Goal: Task Accomplishment & Management: Use online tool/utility

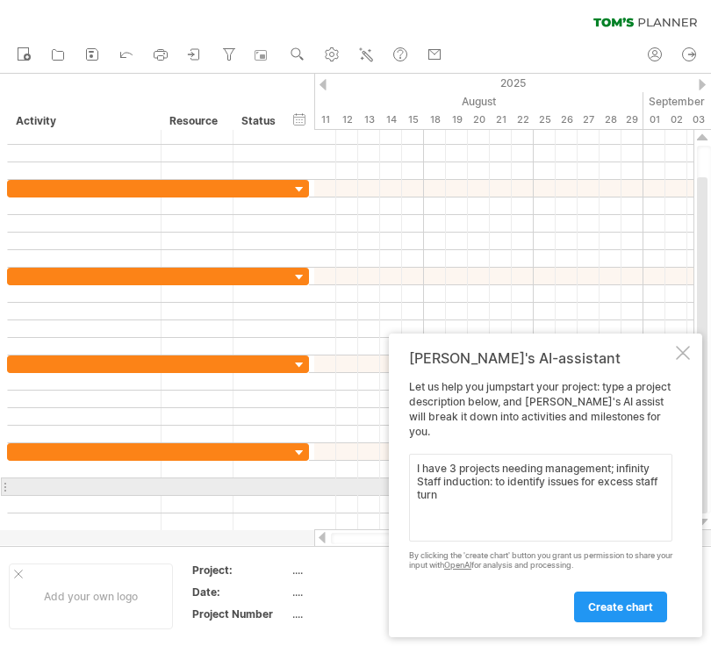
drag, startPoint x: 497, startPoint y: 482, endPoint x: 507, endPoint y: 494, distance: 15.6
click at [507, 494] on textarea "I have 3 projects needing management; infinity Staff induction: to identify iss…" at bounding box center [540, 498] width 263 height 88
click at [494, 481] on textarea "I have 3 projects needing management; infinity Staff induction:" at bounding box center [540, 498] width 263 height 88
click at [617, 488] on textarea "I have 3 projects needing management; infinity Staff induction objectives:" at bounding box center [540, 498] width 263 height 88
paste textarea "• Replace current adhoc and inadequate programs. • Better prepare new staff for…"
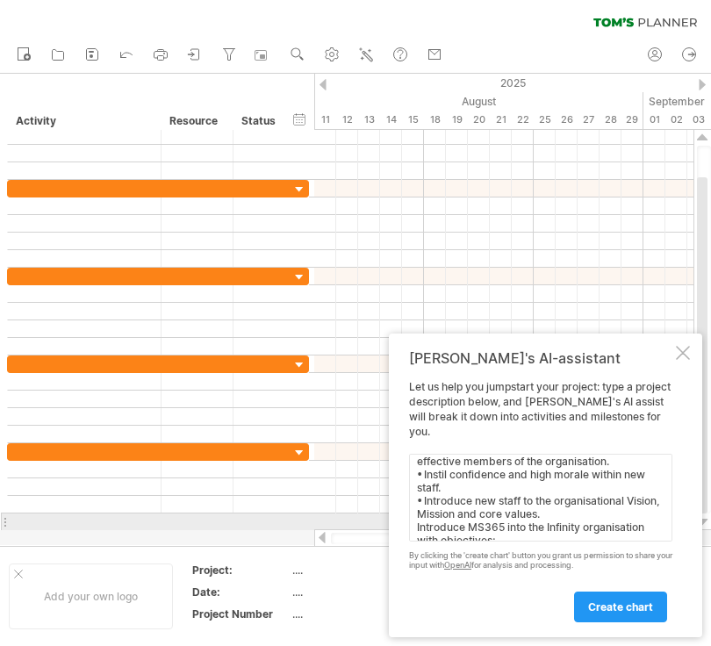
scroll to position [93, 0]
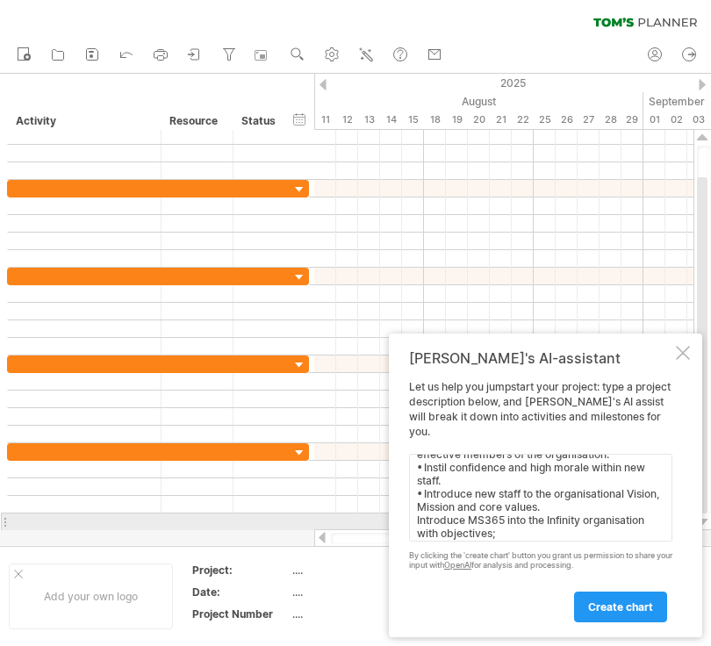
drag, startPoint x: 417, startPoint y: 523, endPoint x: 498, endPoint y: 530, distance: 81.0
click at [498, 530] on textarea "I have 3 projects needing management; infinity Staff induction objectives: • Re…" at bounding box center [540, 498] width 263 height 88
paste textarea "Deliver a collaborative platform with secure centralised D/B repository to be a…"
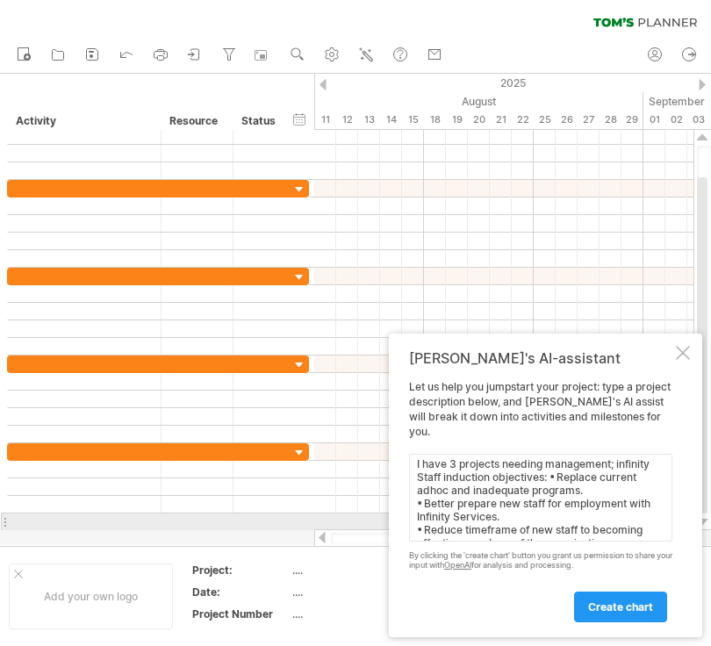
scroll to position [0, 0]
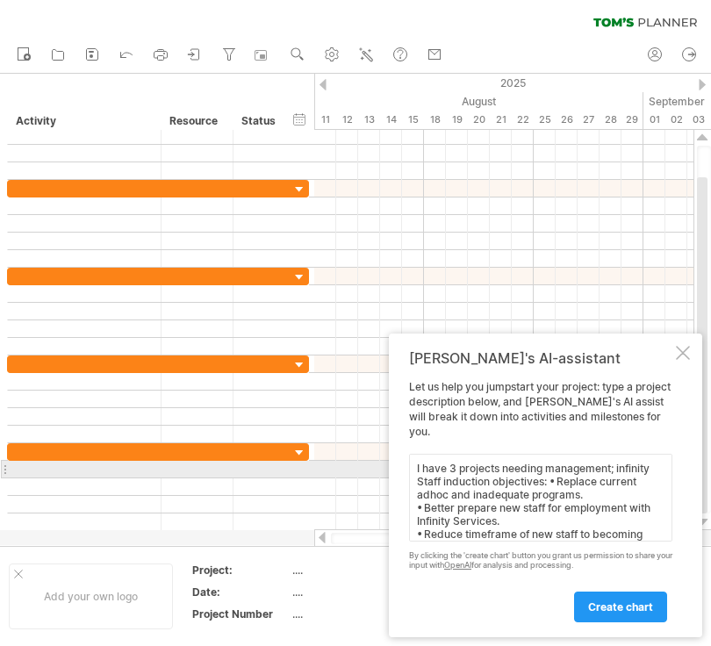
click at [617, 470] on textarea "I have 3 projects needing management; infinity Staff induction objectives: • Re…" at bounding box center [540, 498] width 263 height 88
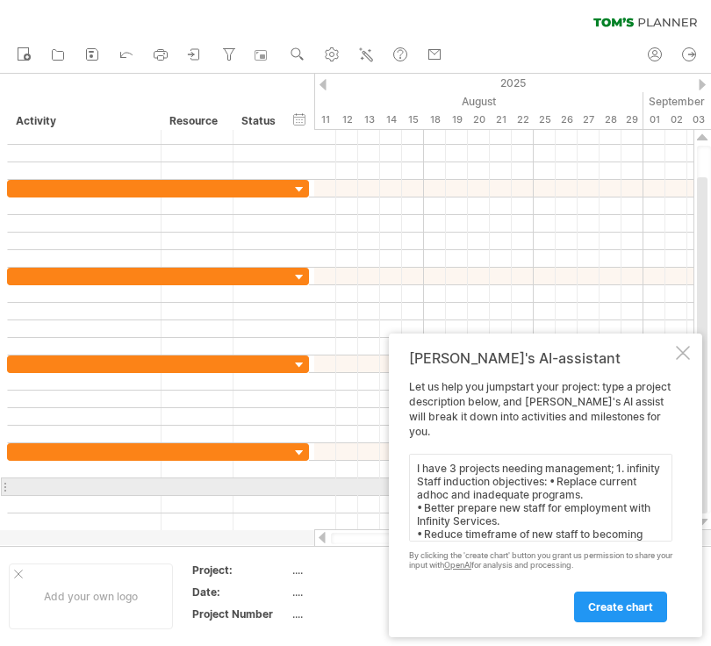
click at [552, 481] on textarea "I have 3 projects needing management; 1. infinity Staff induction objectives: •…" at bounding box center [540, 498] width 263 height 88
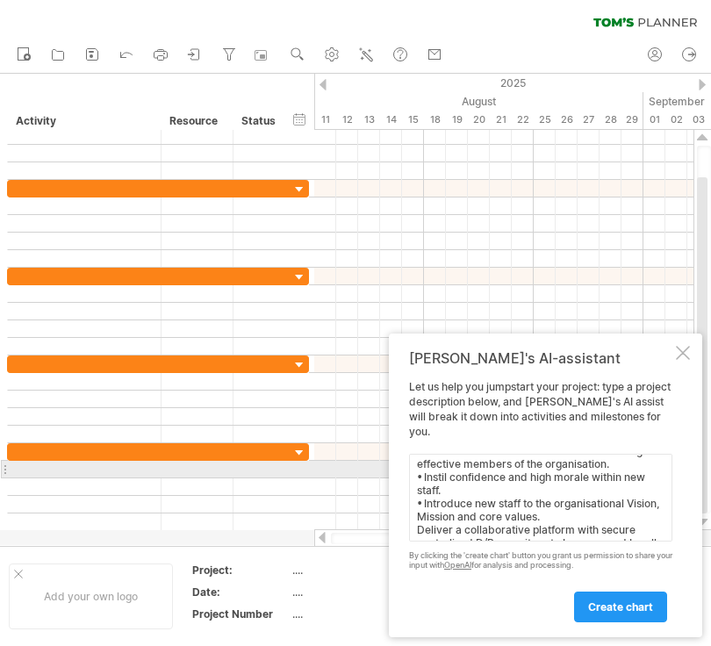
scroll to position [90, 0]
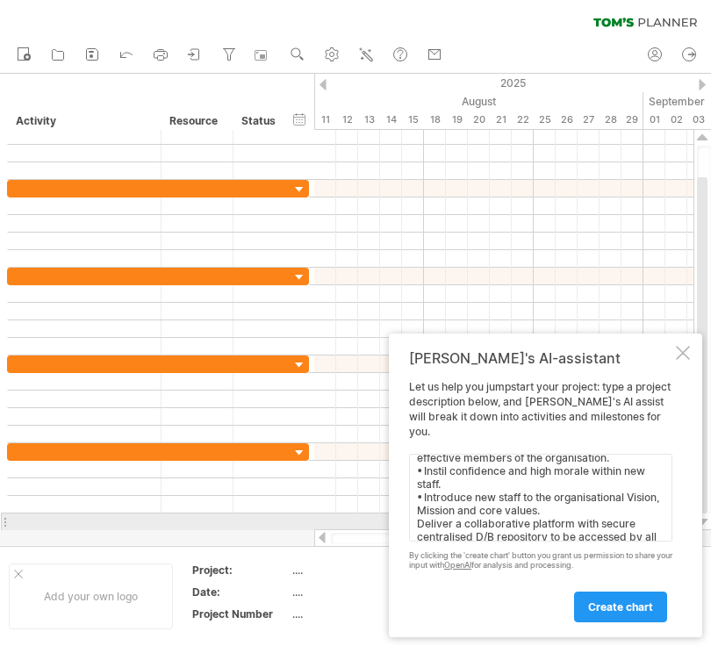
click at [417, 521] on textarea "I have 3 projects needing management; 1. infinity Staff induction objectives: •…" at bounding box center [540, 498] width 263 height 88
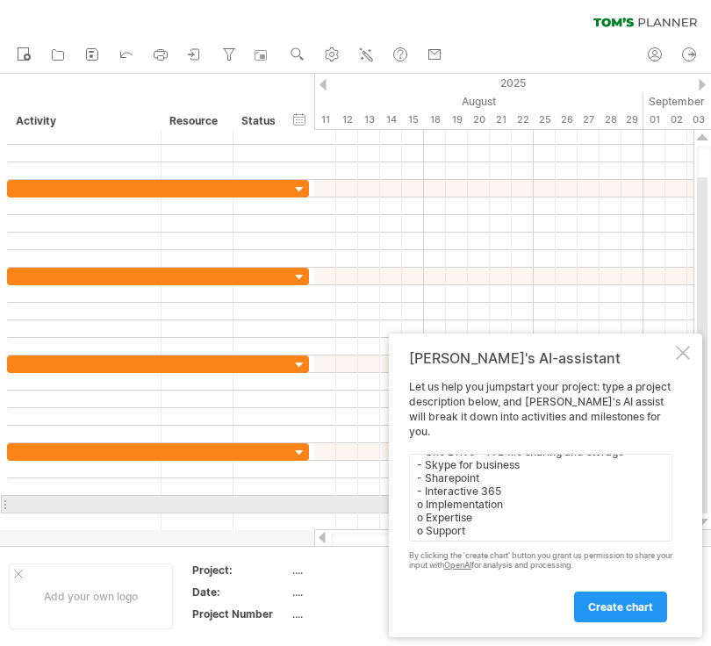
scroll to position [246, 0]
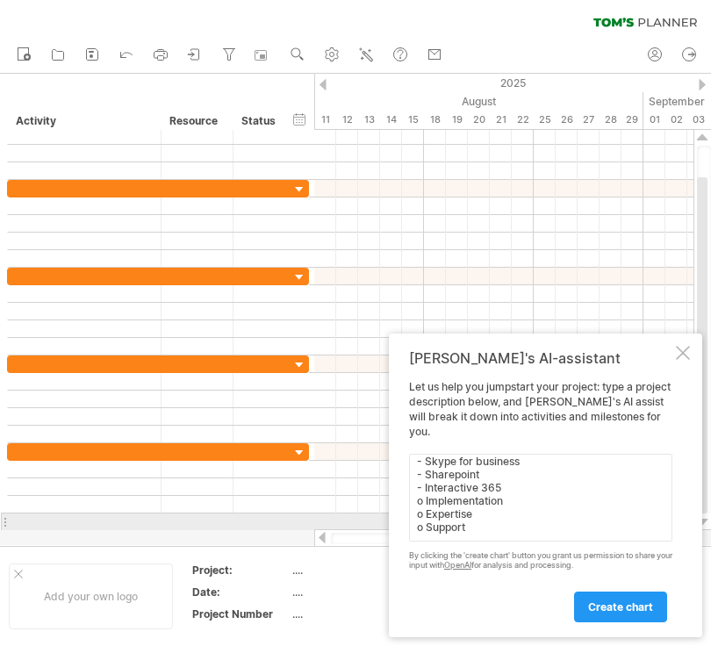
click at [480, 519] on textarea "I have 3 projects needing management; 1. infinity Staff induction objectives: •…" at bounding box center [540, 498] width 263 height 88
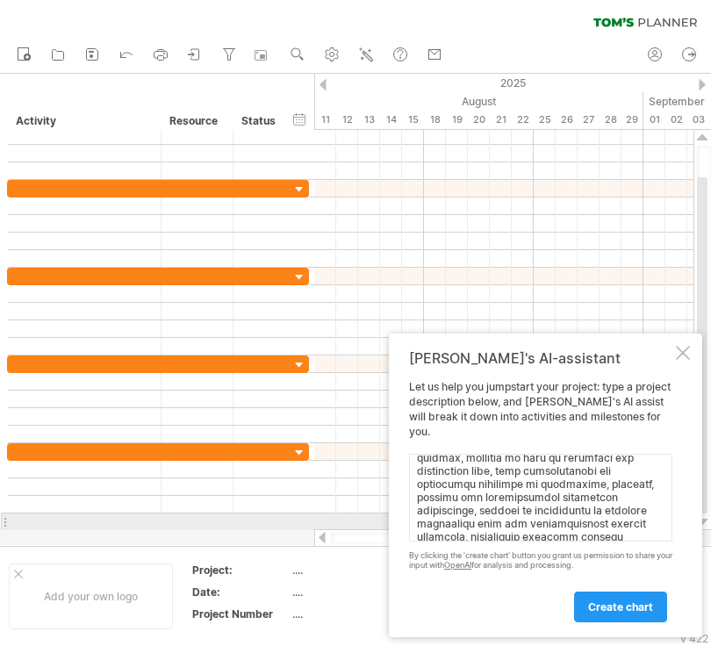
scroll to position [379, 0]
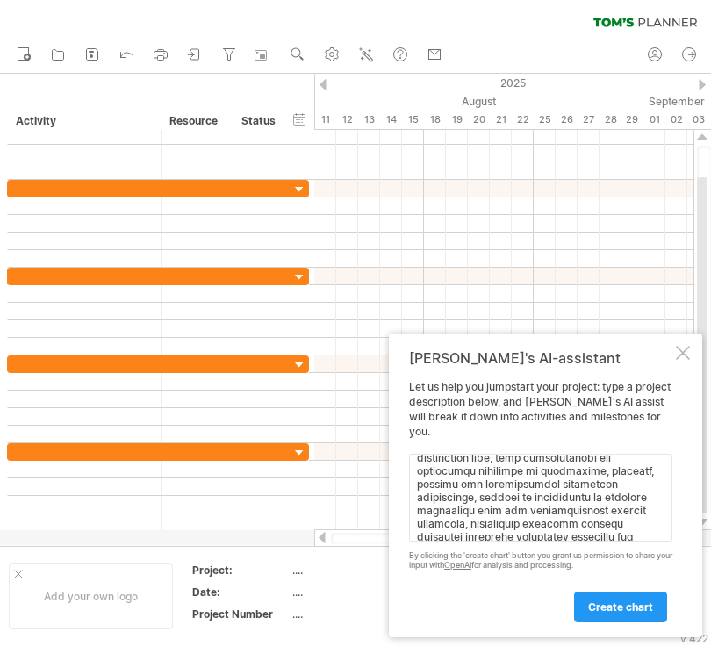
click at [502, 534] on textarea at bounding box center [540, 498] width 263 height 88
click at [569, 532] on textarea at bounding box center [540, 498] width 263 height 88
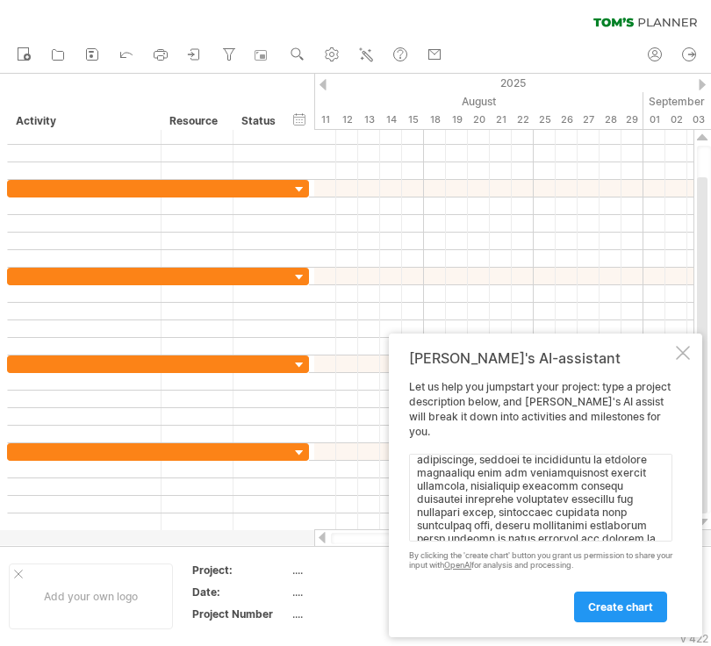
scroll to position [430, 0]
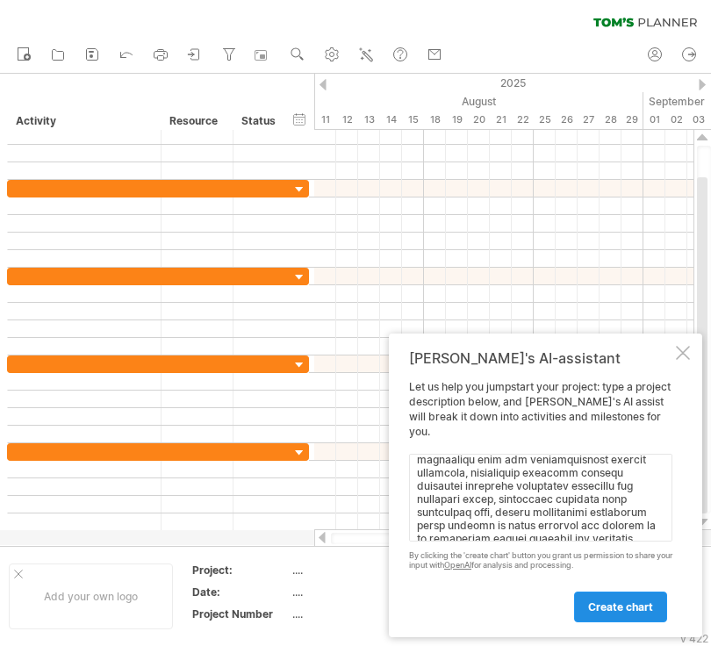
type textarea "L ipsu 0 dolorsit ametcon adipiscing; 6. elitsedd Eiusm temporinc utlaboreet: •…"
click at [618, 609] on span "create chart" at bounding box center [620, 607] width 65 height 13
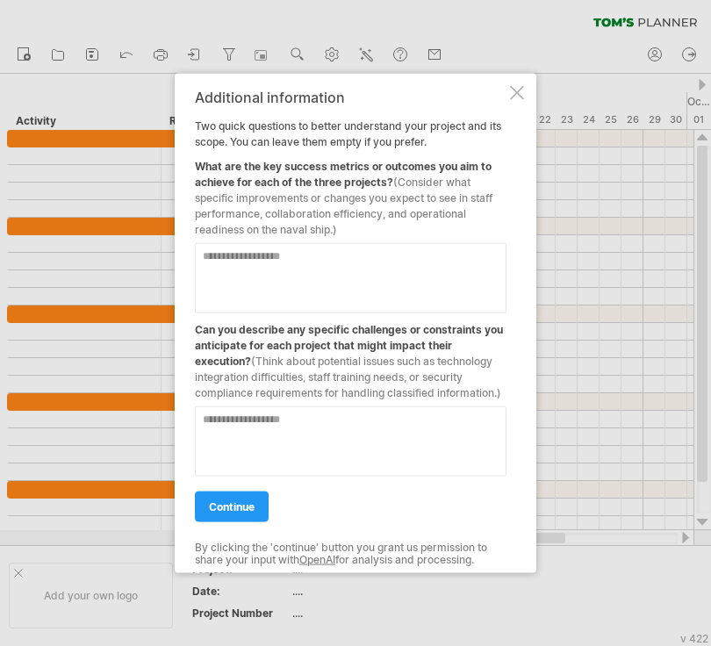
click at [307, 263] on textarea at bounding box center [351, 278] width 312 height 70
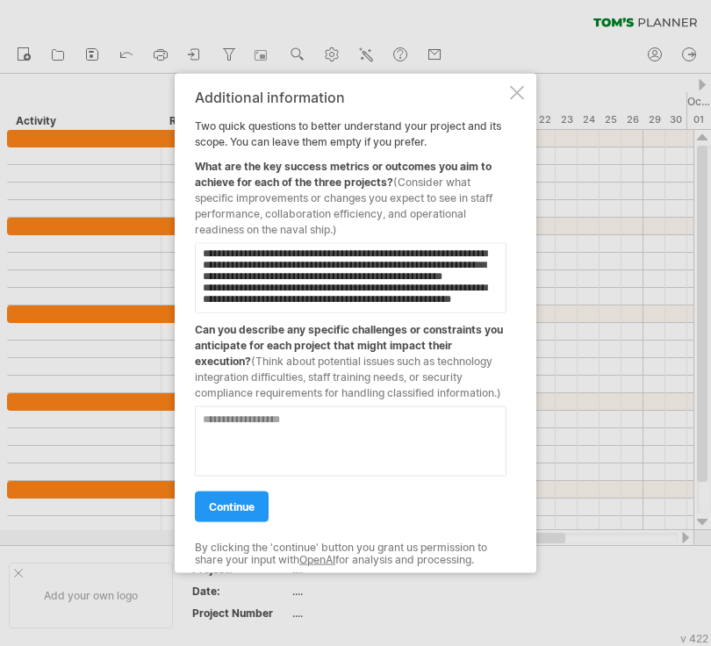
scroll to position [28, 0]
click at [420, 307] on textarea "**********" at bounding box center [351, 278] width 312 height 70
click at [497, 304] on textarea "**********" at bounding box center [351, 278] width 312 height 70
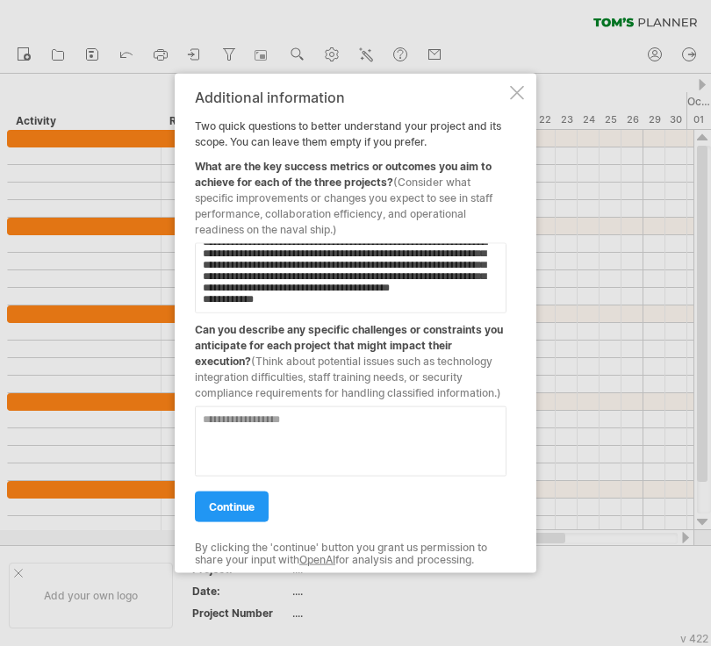
click at [419, 303] on textarea "**********" at bounding box center [351, 278] width 312 height 70
click at [471, 292] on textarea "**********" at bounding box center [351, 278] width 312 height 70
click at [329, 306] on textarea "**********" at bounding box center [351, 278] width 312 height 70
click at [205, 307] on textarea "**********" at bounding box center [351, 278] width 312 height 70
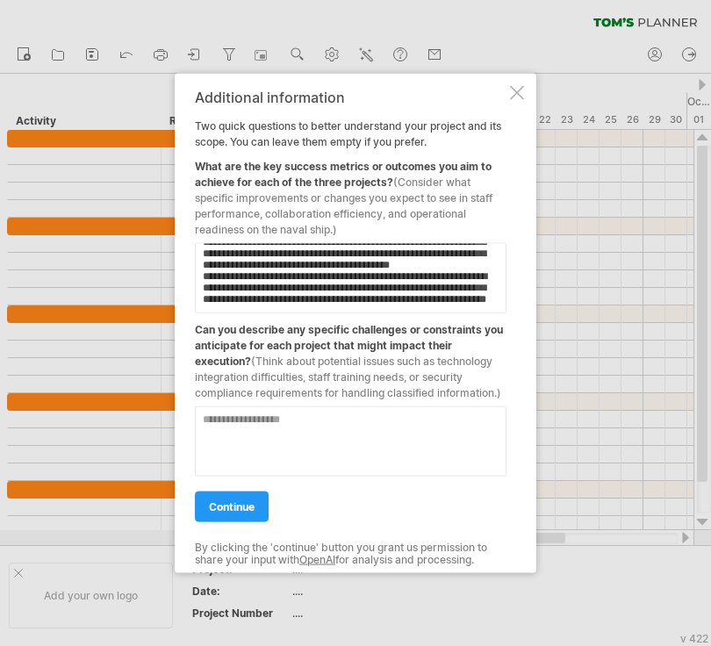
click at [349, 305] on textarea "**********" at bounding box center [351, 278] width 312 height 70
type textarea "**********"
click at [319, 421] on textarea at bounding box center [351, 442] width 312 height 70
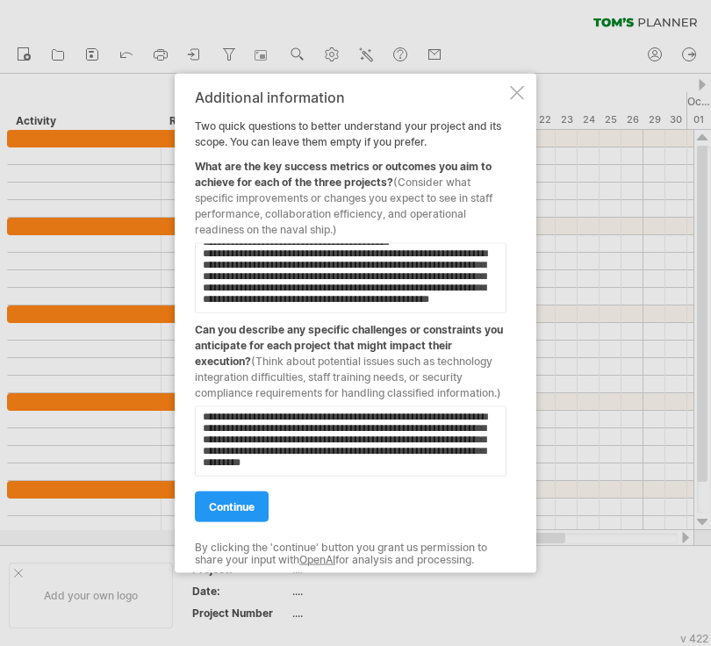
scroll to position [15, 0]
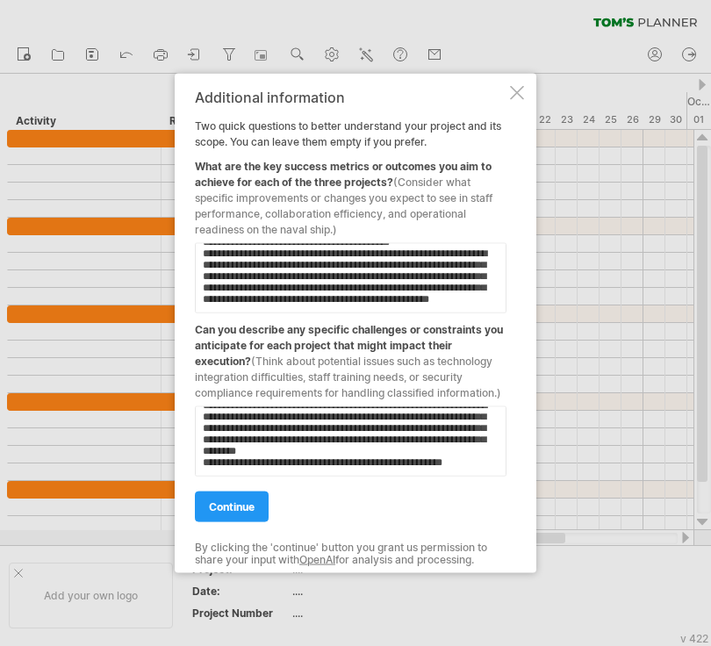
click at [422, 467] on textarea "**********" at bounding box center [351, 442] width 312 height 70
click at [476, 470] on textarea "**********" at bounding box center [351, 442] width 312 height 70
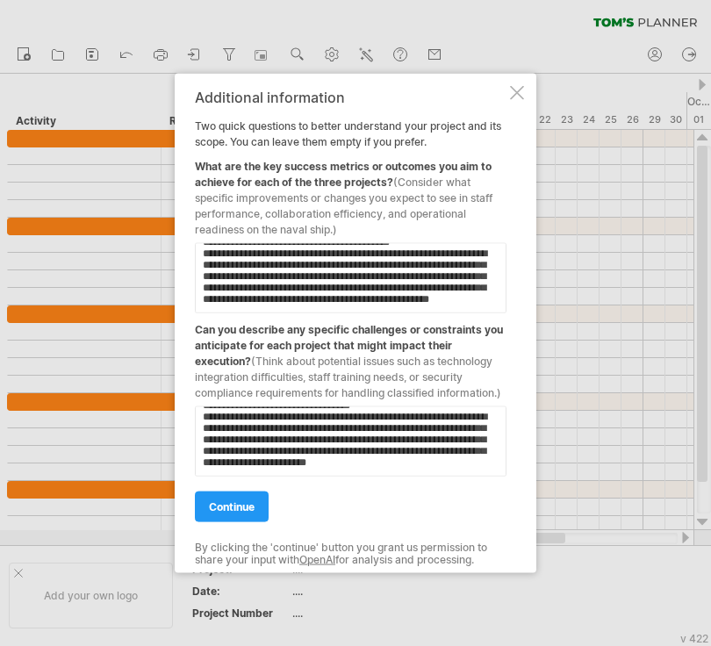
scroll to position [168, 0]
type textarea "**********"
click at [242, 506] on span "continue" at bounding box center [232, 507] width 46 height 13
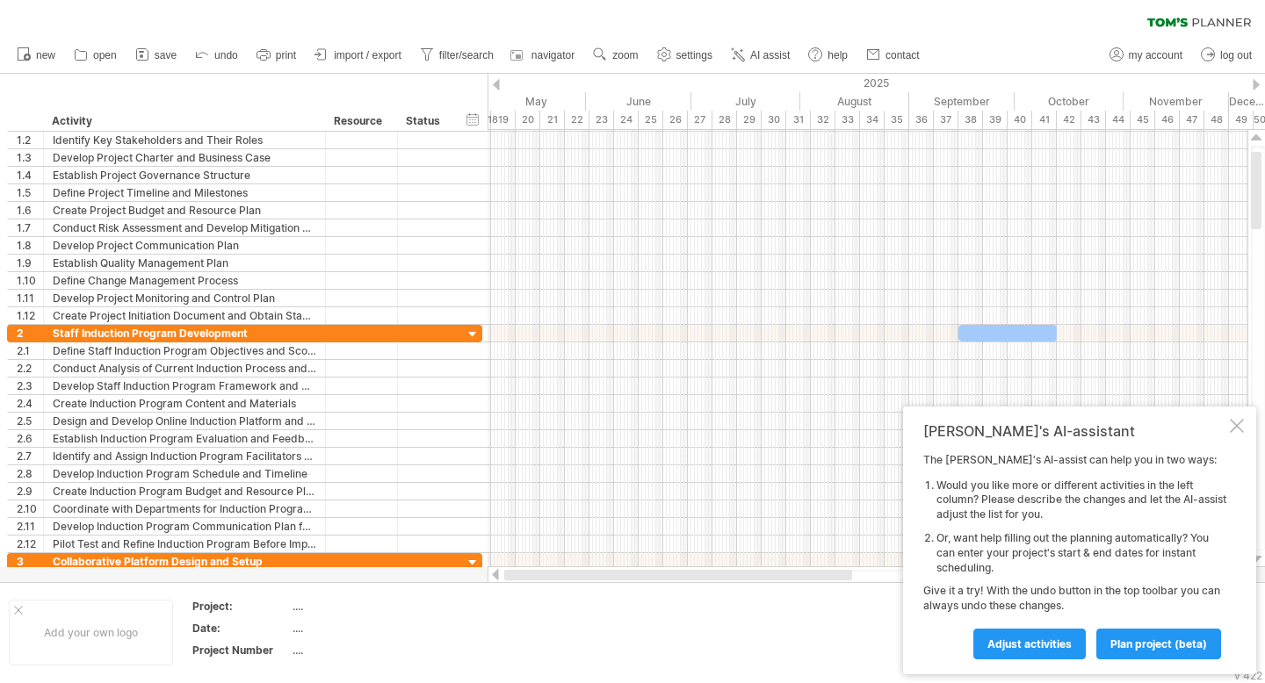
drag, startPoint x: 750, startPoint y: 579, endPoint x: 529, endPoint y: 582, distance: 221.4
click at [529, 582] on div "Trying to reach [DOMAIN_NAME] Connected again... 0% clear filter new 1" at bounding box center [632, 341] width 1265 height 683
click at [680, 574] on div at bounding box center [833, 575] width 348 height 11
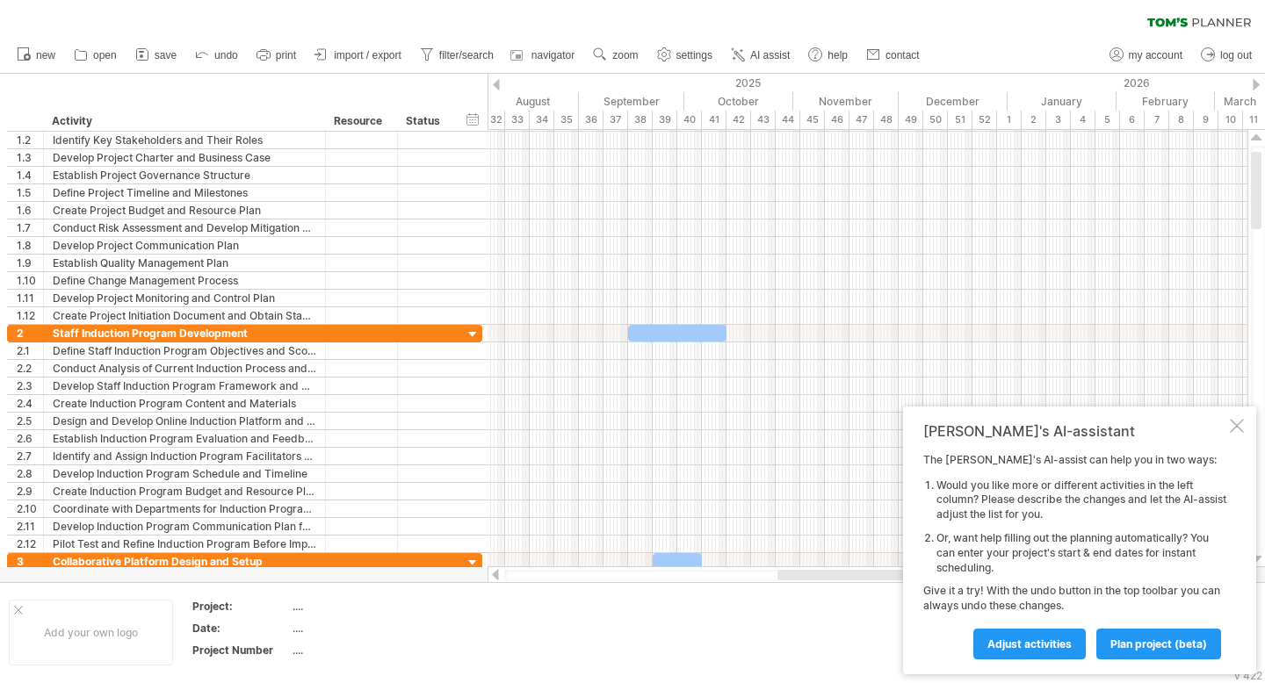
drag, startPoint x: 680, startPoint y: 574, endPoint x: 805, endPoint y: 577, distance: 125.6
click at [711, 577] on div at bounding box center [914, 575] width 275 height 11
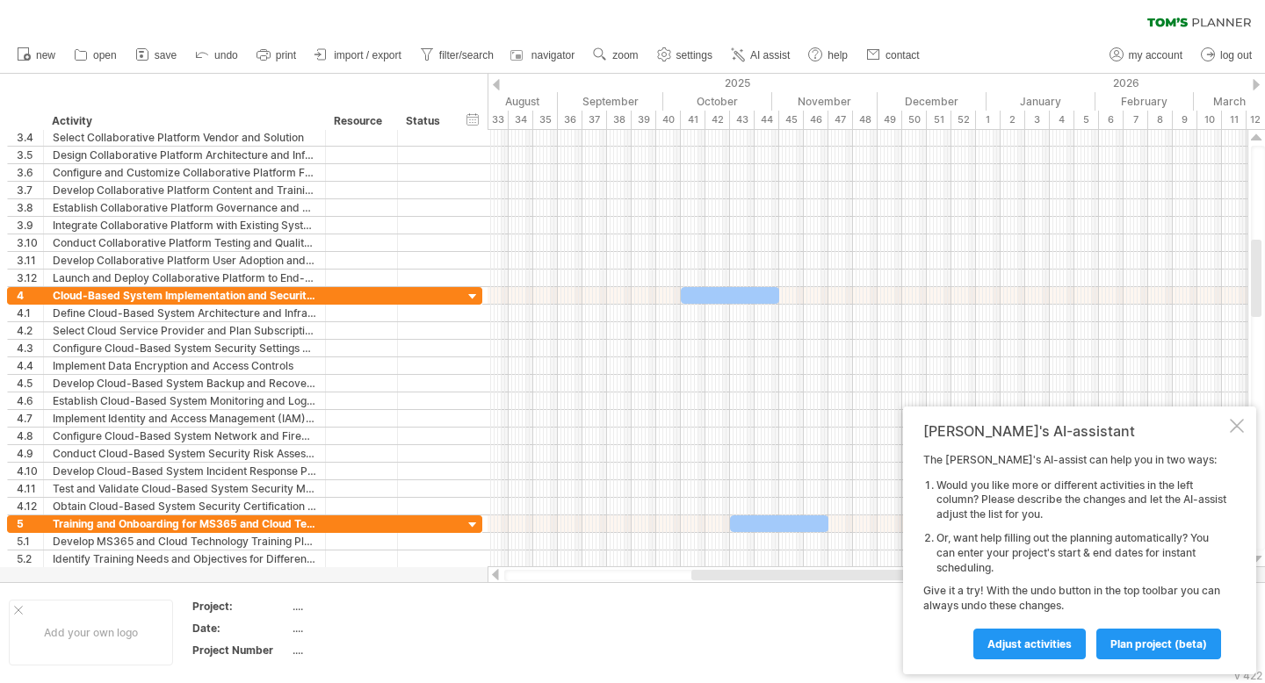
click at [368, 54] on span "import / export" at bounding box center [368, 55] width 68 height 12
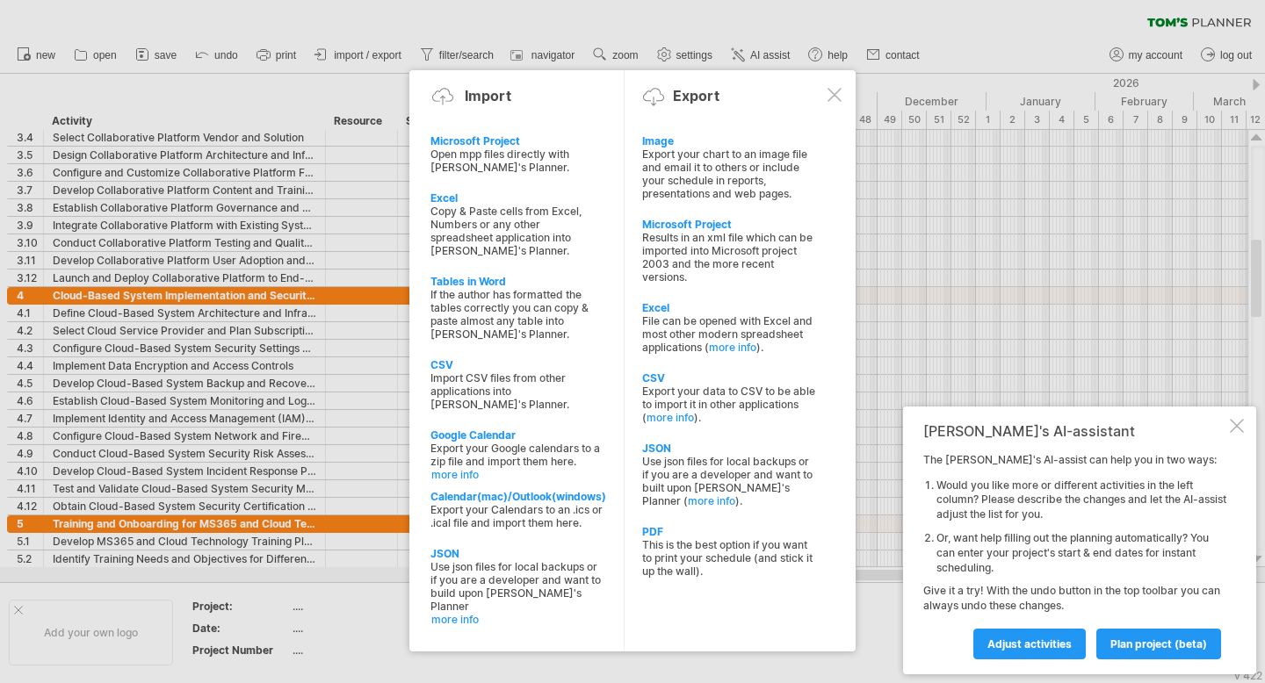
click at [711, 95] on div at bounding box center [834, 95] width 14 height 14
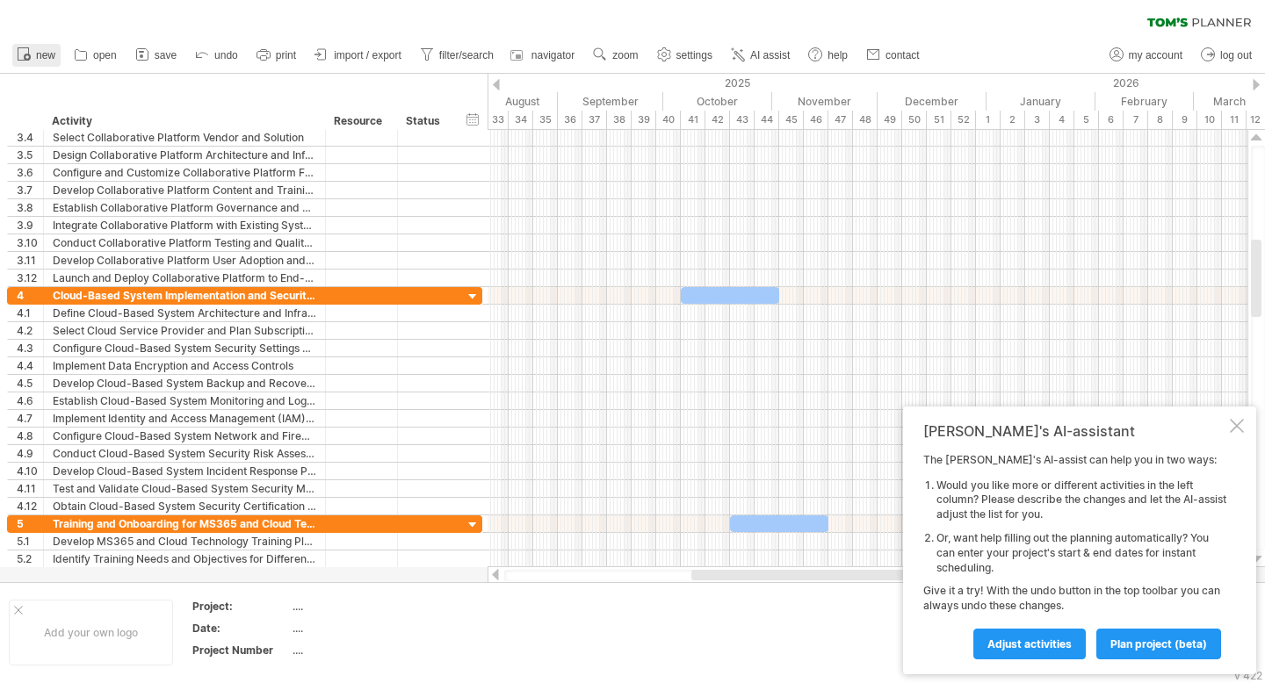
click at [44, 55] on span "new" at bounding box center [45, 55] width 19 height 12
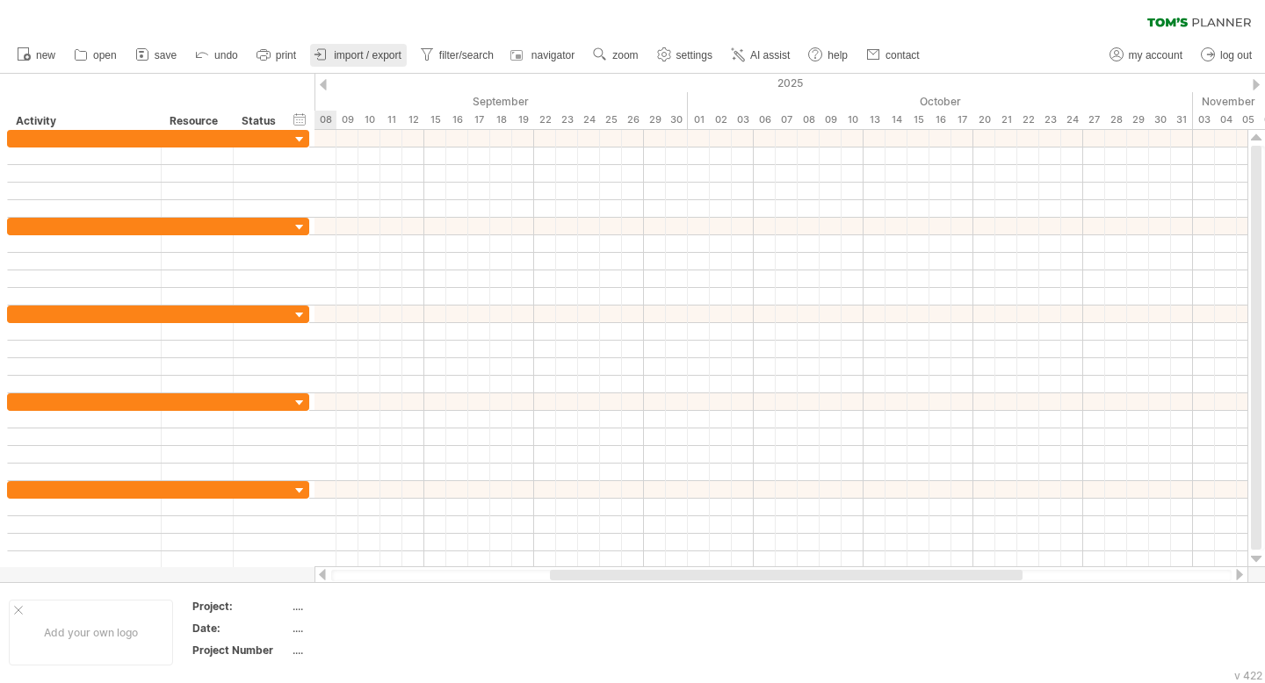
click at [374, 58] on span "import / export" at bounding box center [368, 55] width 68 height 12
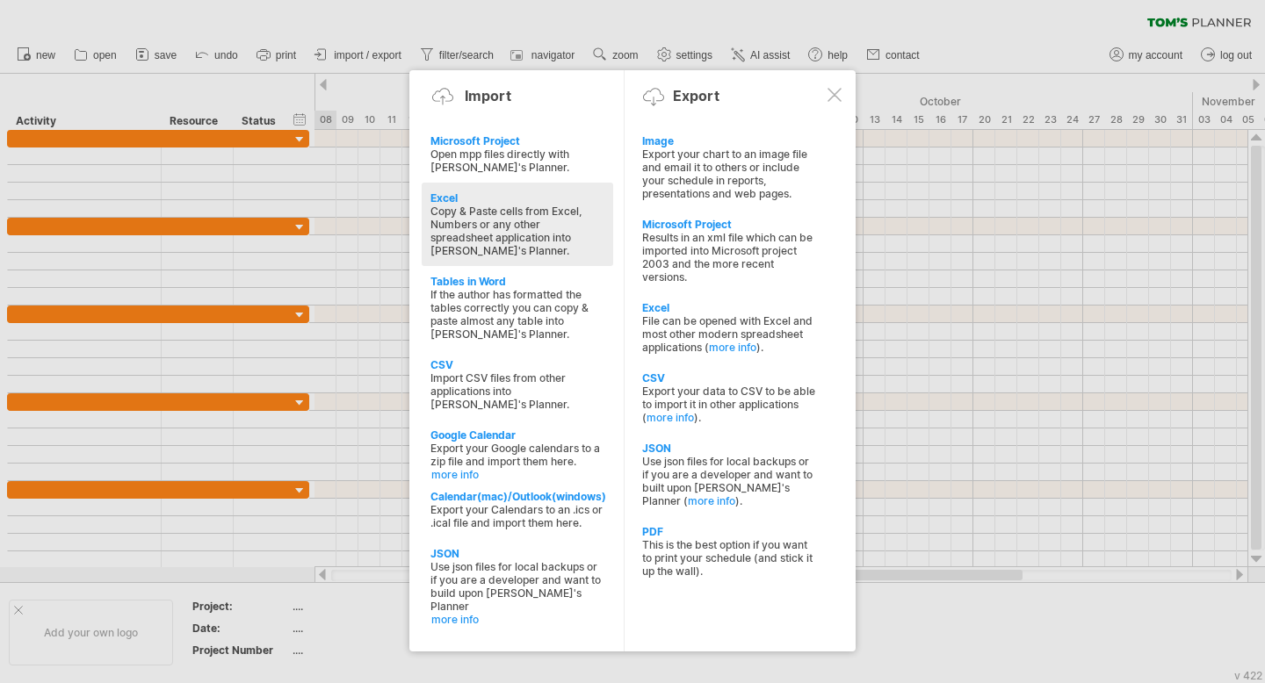
click at [480, 225] on div "Copy & Paste cells from Excel, Numbers or any other spreadsheet application int…" at bounding box center [517, 231] width 174 height 53
type textarea "**********"
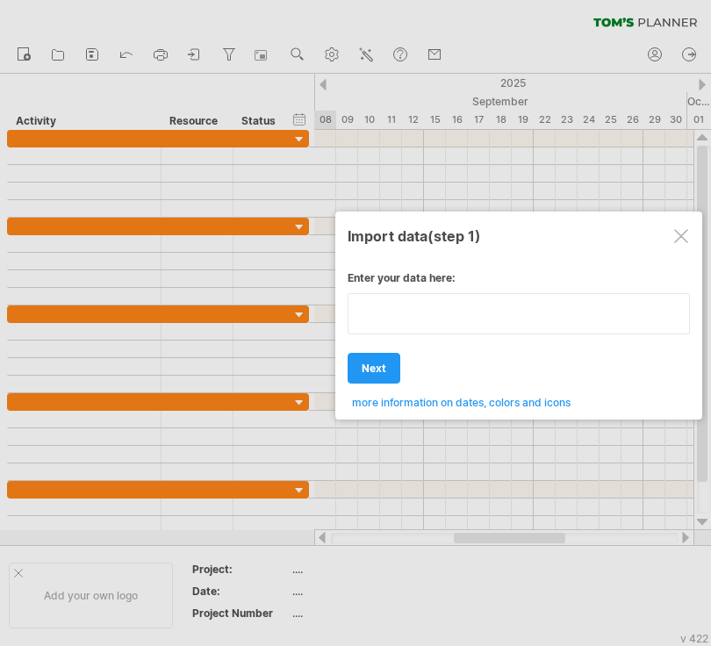
paste textarea "**********"
type textarea "**********"
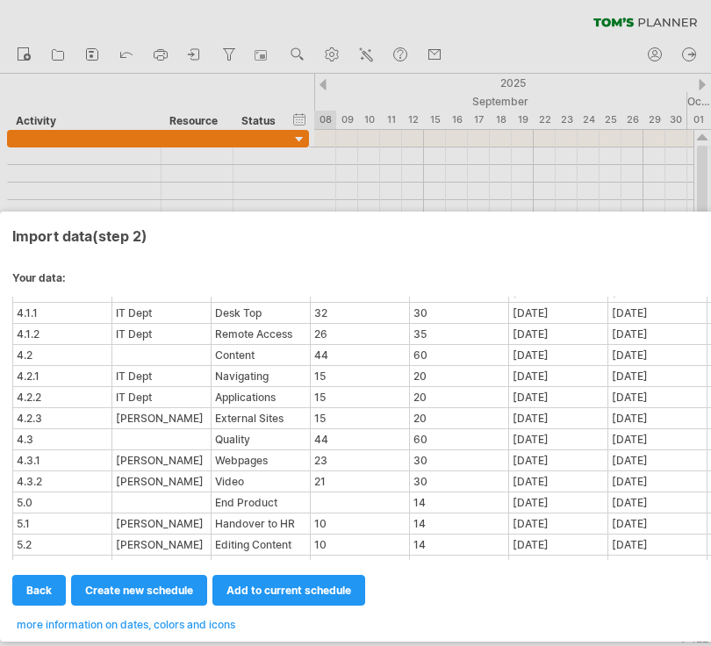
scroll to position [1571, 0]
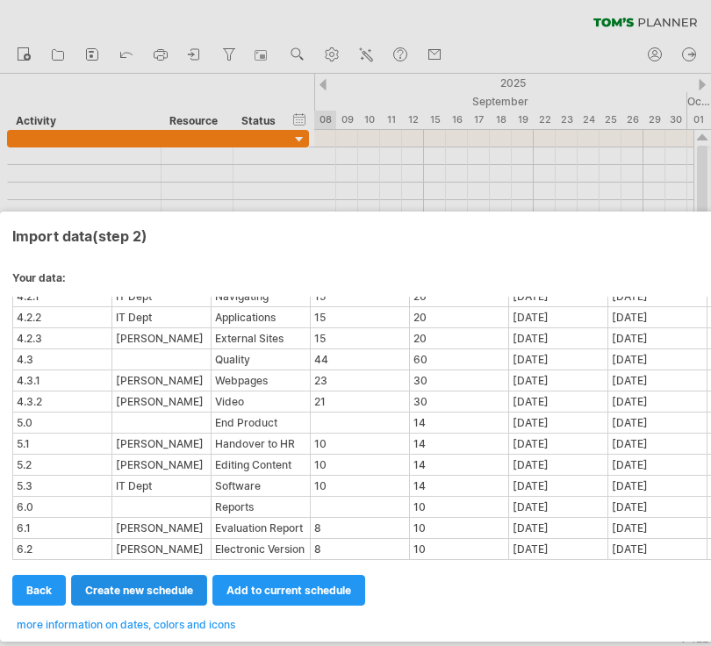
click at [158, 590] on span "create new schedule" at bounding box center [139, 590] width 108 height 13
select select "***"
select select "*********"
select select "*******"
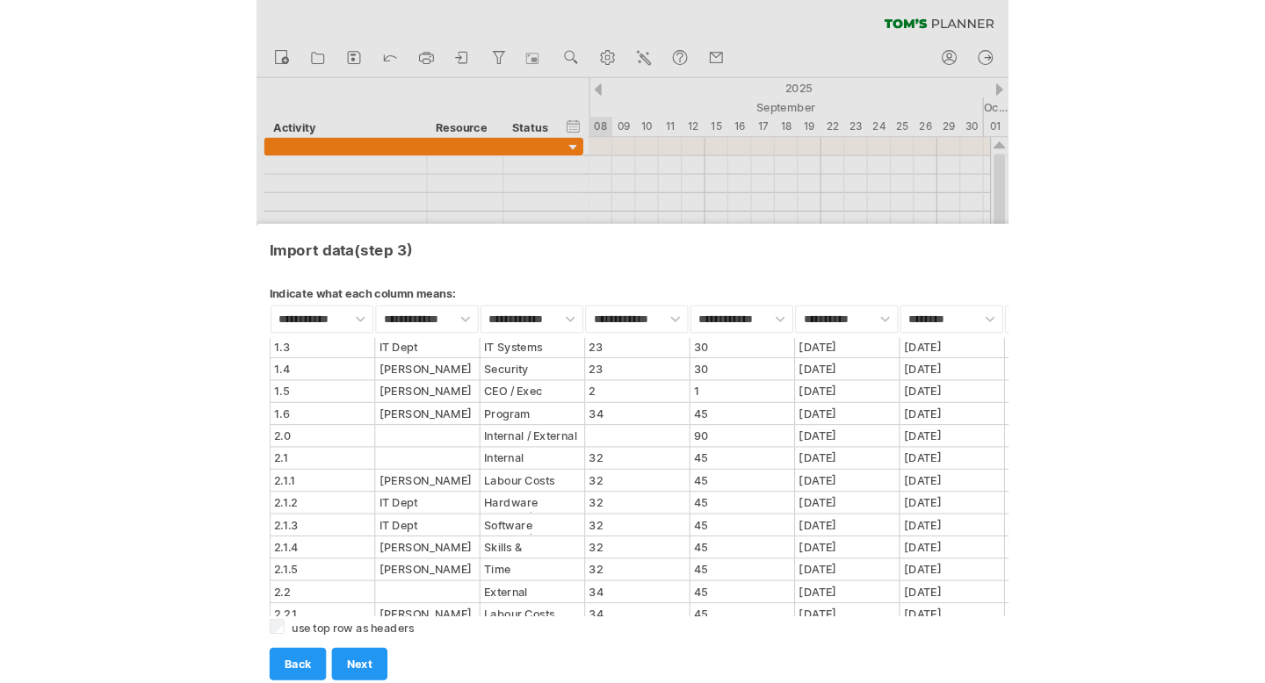
scroll to position [0, 0]
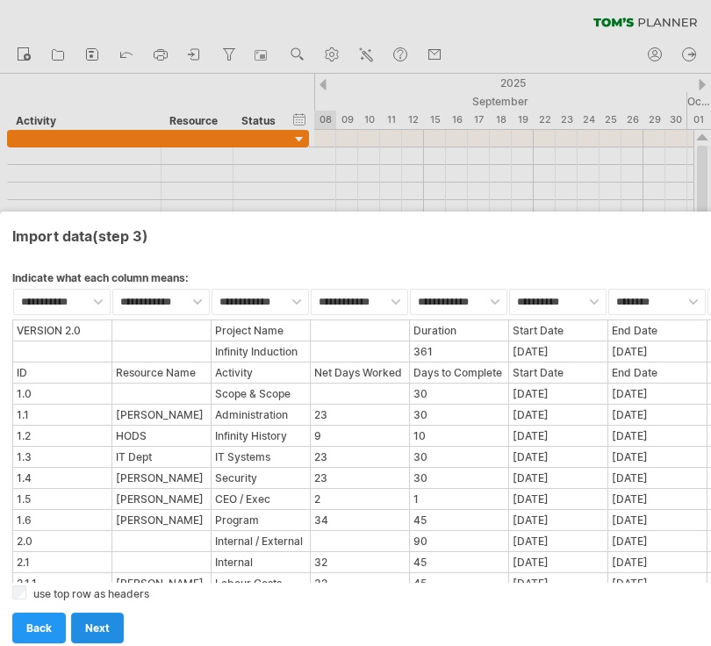
click at [107, 624] on span "next" at bounding box center [97, 628] width 25 height 13
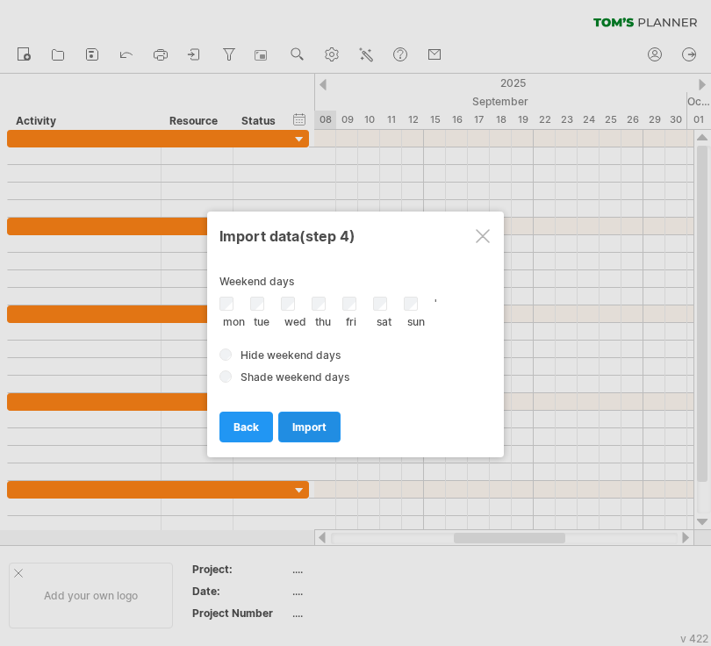
click at [322, 426] on span "import" at bounding box center [309, 427] width 34 height 13
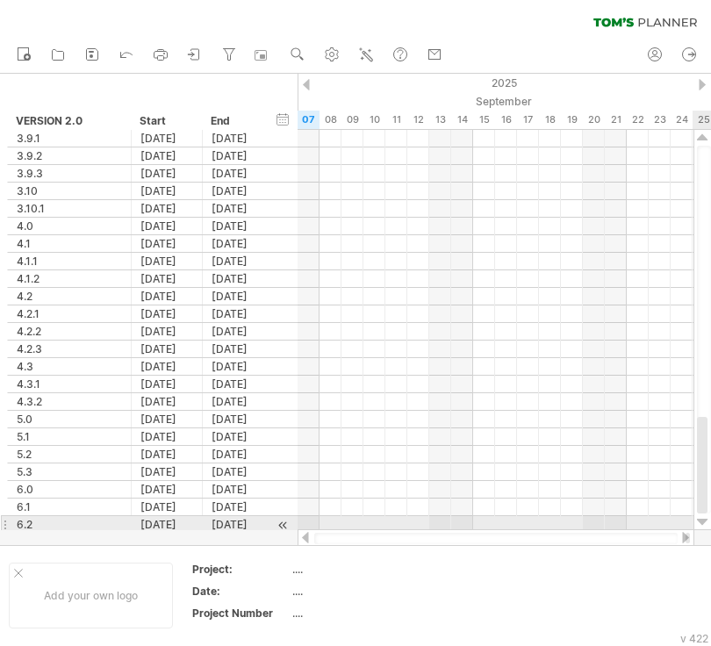
drag, startPoint x: 703, startPoint y: 224, endPoint x: 694, endPoint y: 523, distance: 299.6
click at [694, 523] on div at bounding box center [703, 330] width 18 height 400
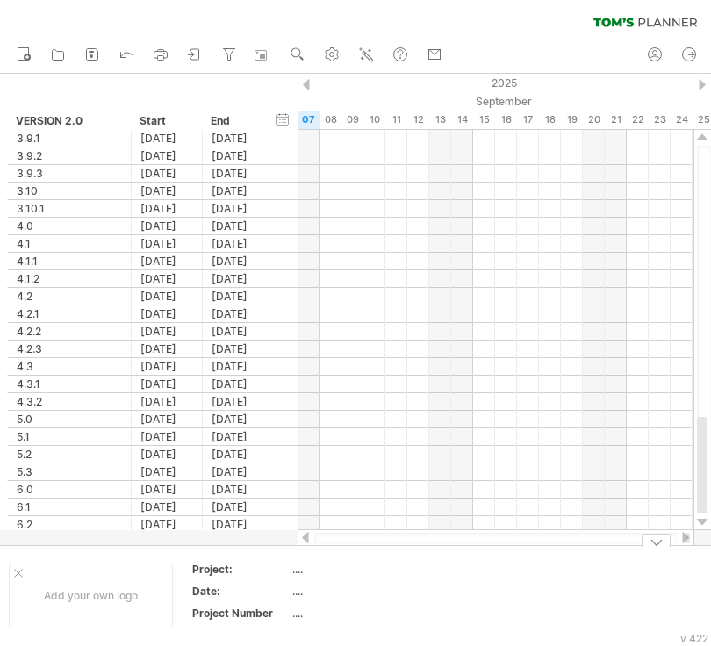
click at [494, 538] on div at bounding box center [496, 538] width 364 height 11
click at [305, 538] on div at bounding box center [306, 537] width 14 height 11
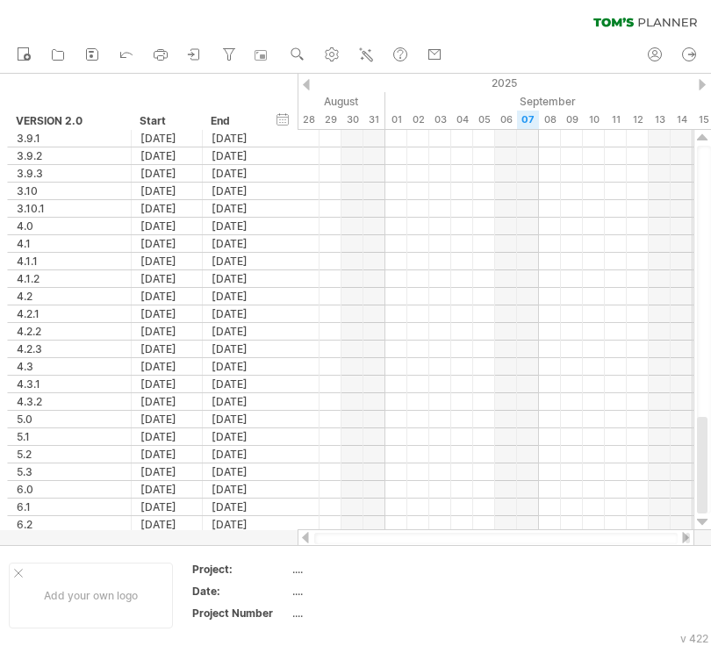
click at [305, 538] on div at bounding box center [306, 537] width 14 height 11
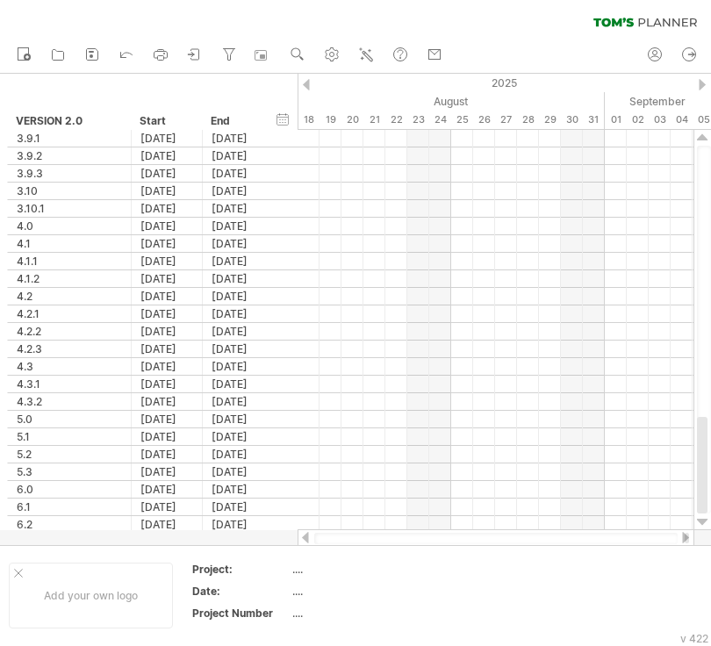
click at [327, 537] on div at bounding box center [496, 538] width 364 height 11
click at [280, 124] on div "hide start/end/duration show start/end/duration" at bounding box center [283, 119] width 17 height 18
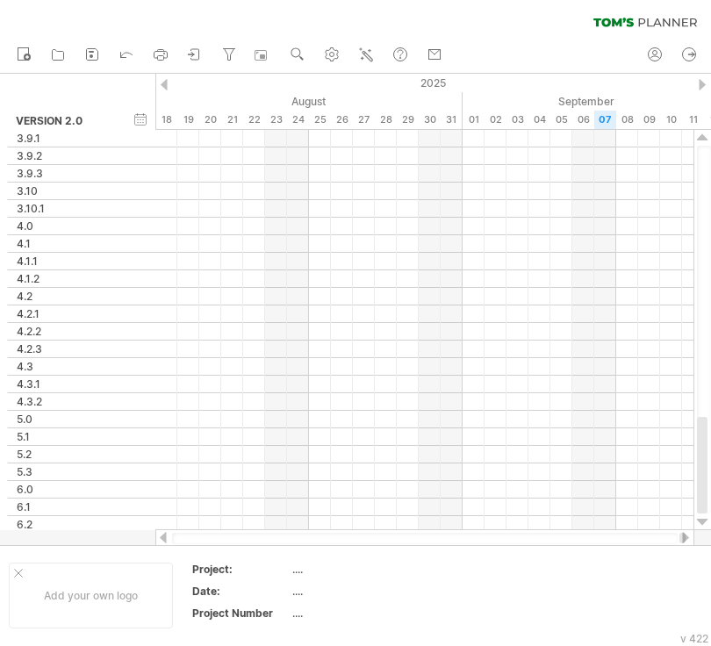
click at [165, 83] on div at bounding box center [164, 84] width 7 height 11
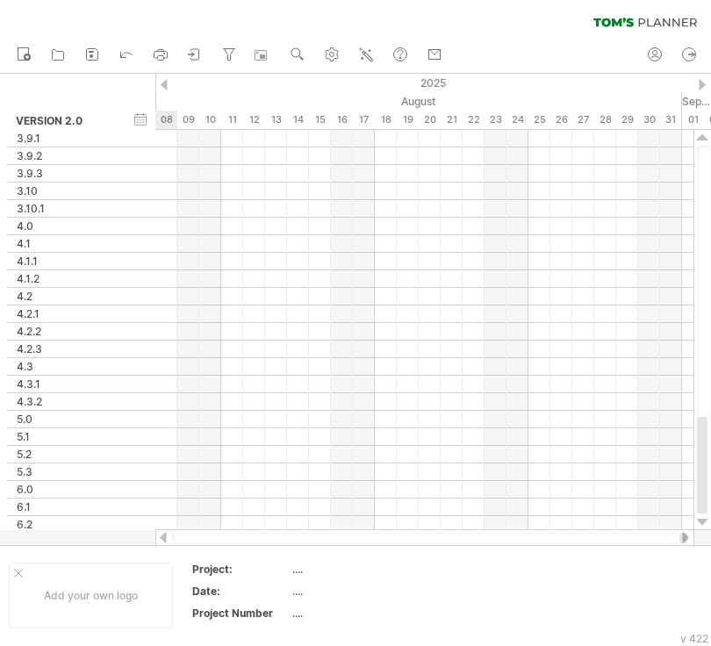
click at [165, 83] on div at bounding box center [164, 84] width 7 height 11
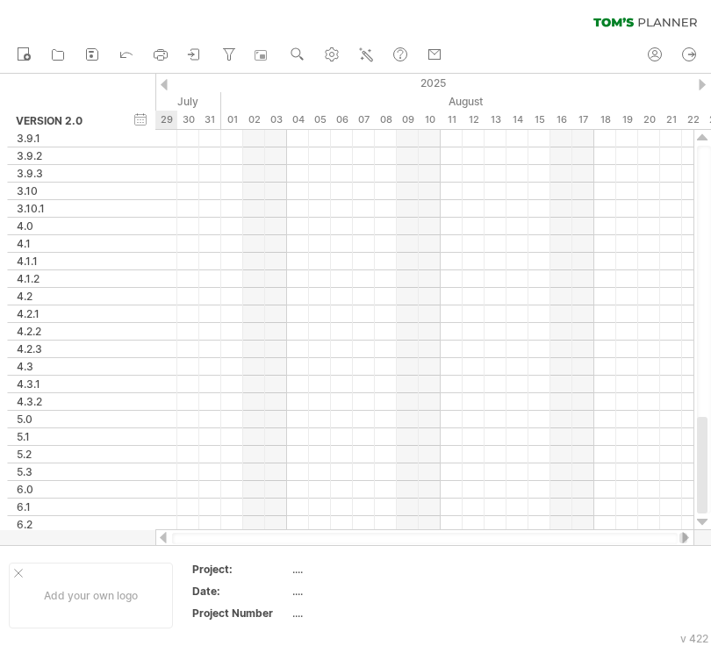
click at [165, 83] on div at bounding box center [164, 84] width 7 height 11
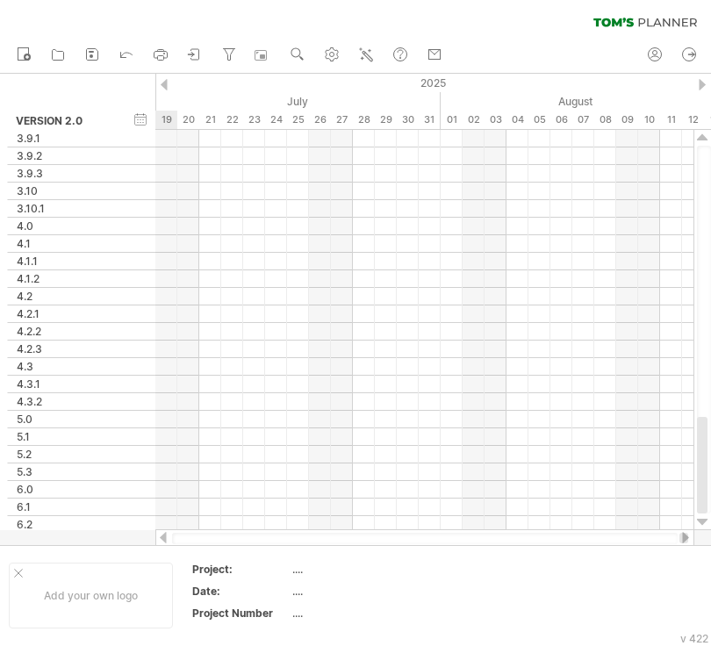
click at [165, 83] on div at bounding box center [164, 84] width 7 height 11
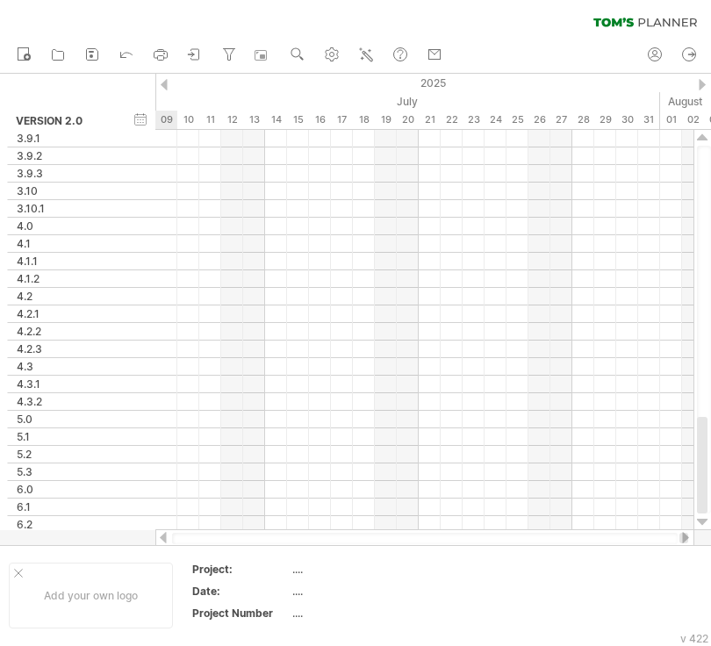
click at [165, 83] on div at bounding box center [164, 84] width 7 height 11
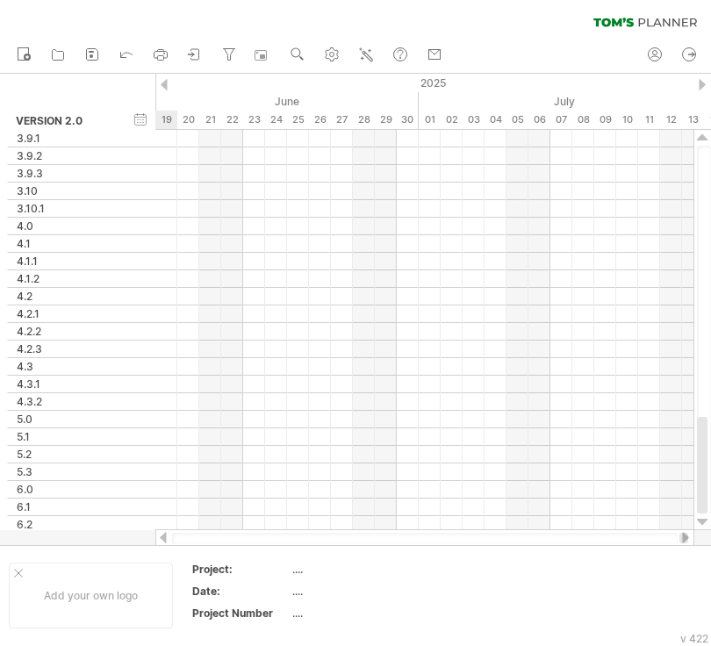
click at [165, 83] on div at bounding box center [164, 84] width 7 height 11
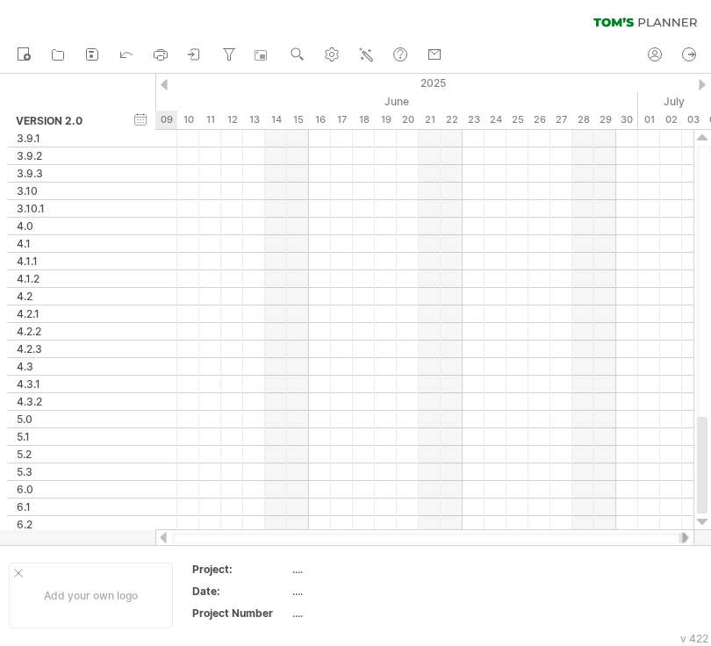
click at [165, 83] on div at bounding box center [164, 84] width 7 height 11
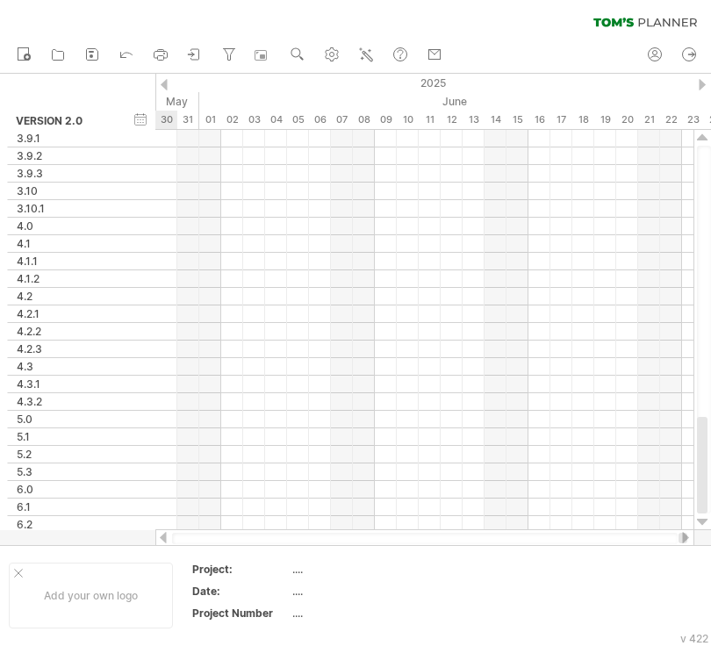
click at [165, 83] on div at bounding box center [164, 84] width 7 height 11
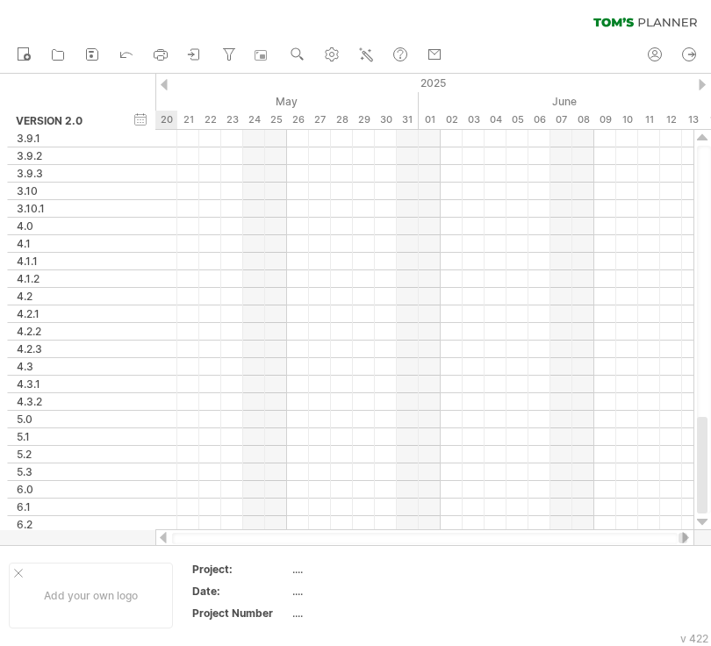
click at [165, 83] on div at bounding box center [164, 84] width 7 height 11
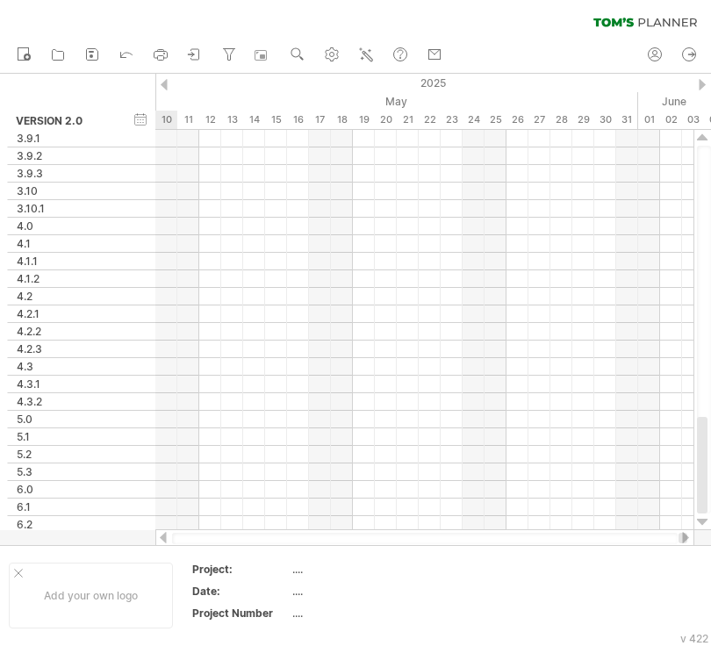
click at [165, 83] on div at bounding box center [164, 84] width 7 height 11
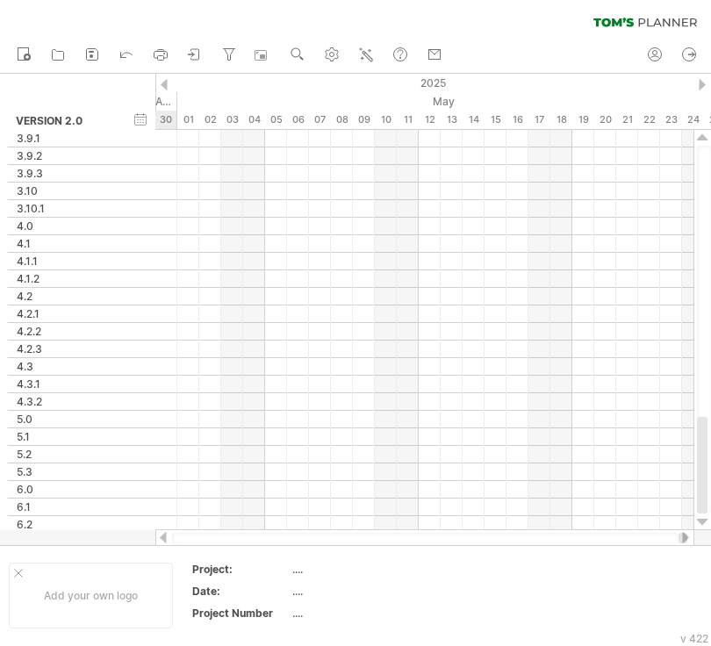
click at [165, 83] on div at bounding box center [164, 84] width 7 height 11
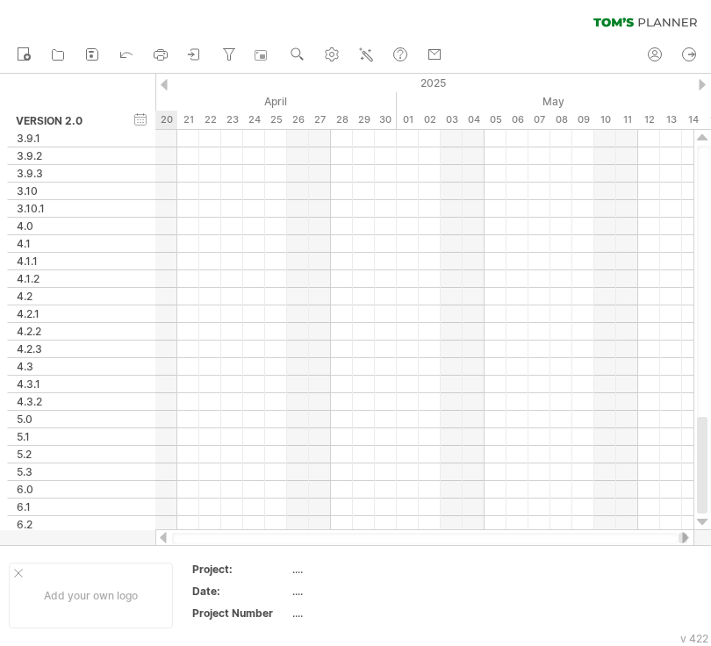
click at [165, 83] on div at bounding box center [164, 84] width 7 height 11
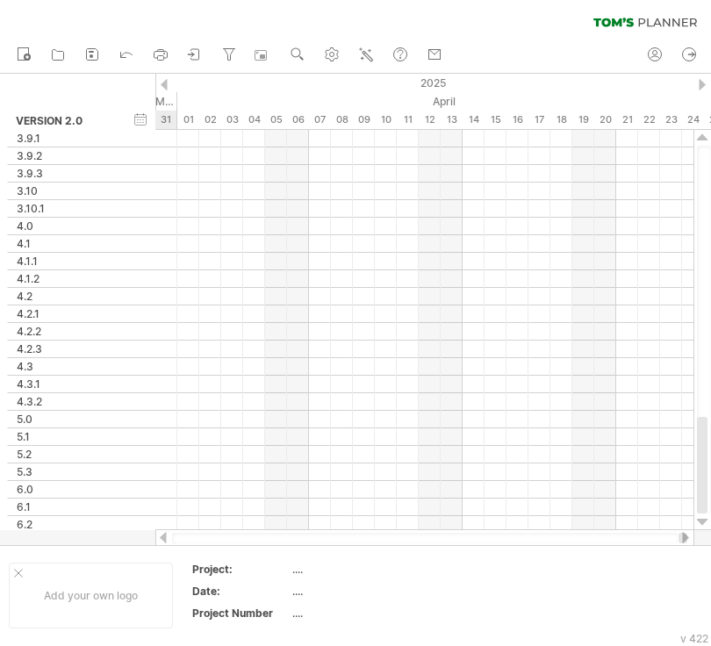
click at [165, 83] on div at bounding box center [164, 84] width 7 height 11
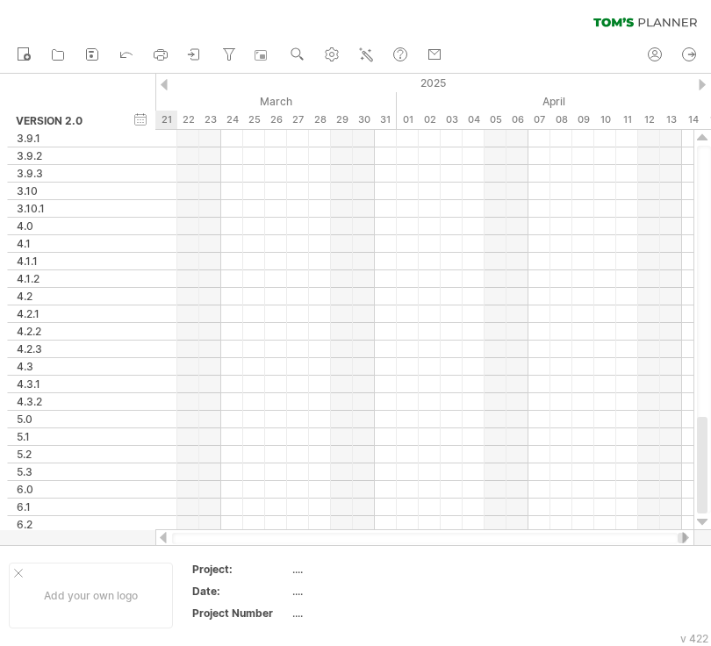
click at [165, 83] on div at bounding box center [164, 84] width 7 height 11
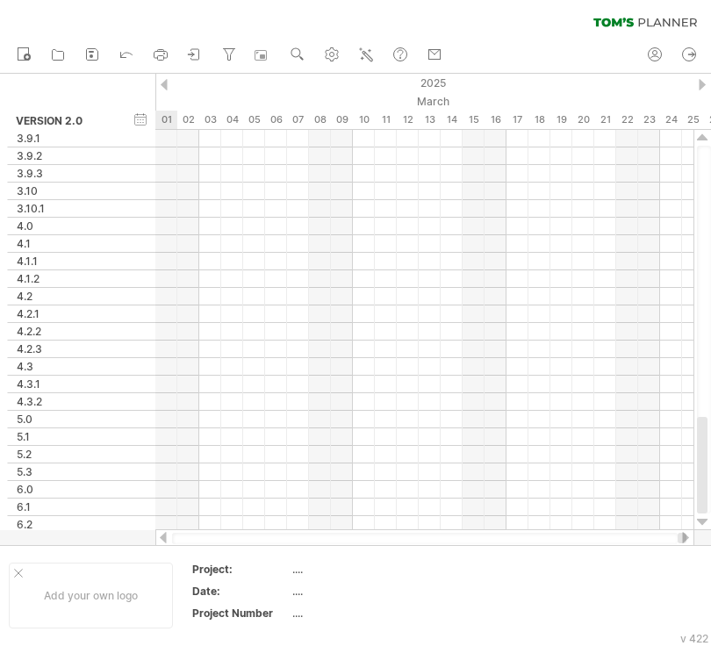
click at [165, 83] on div at bounding box center [164, 84] width 7 height 11
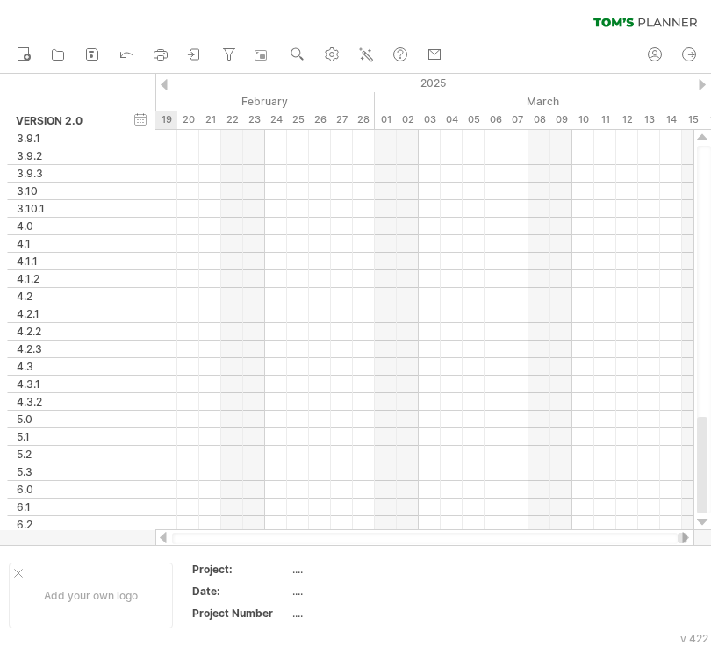
click at [165, 83] on div at bounding box center [164, 84] width 7 height 11
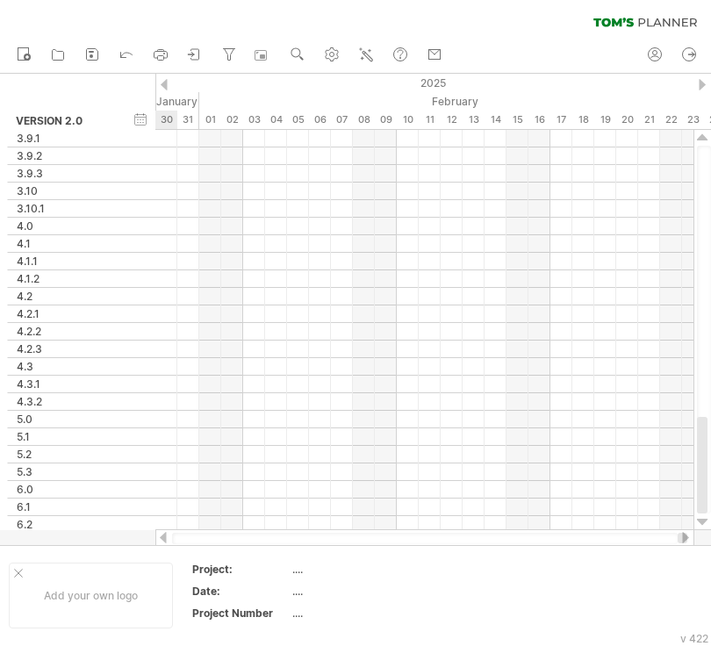
click at [165, 83] on div at bounding box center [164, 84] width 7 height 11
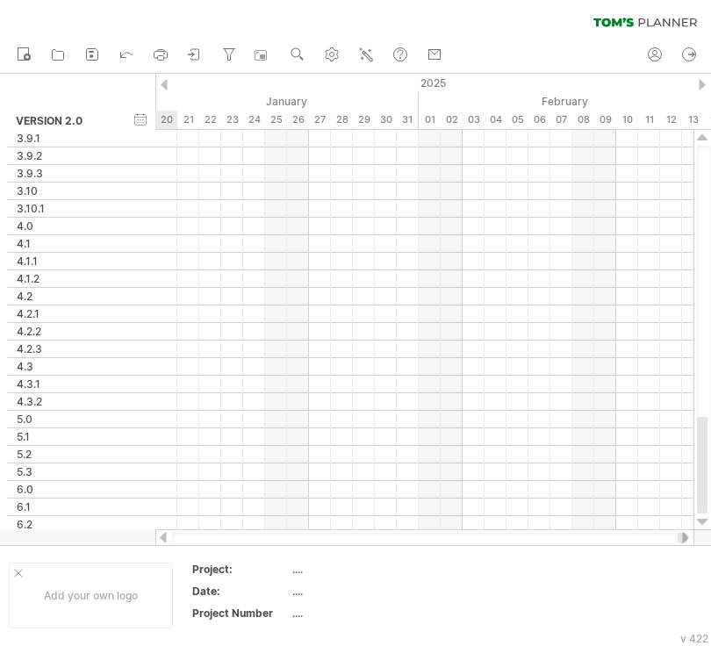
click at [165, 83] on div at bounding box center [164, 84] width 7 height 11
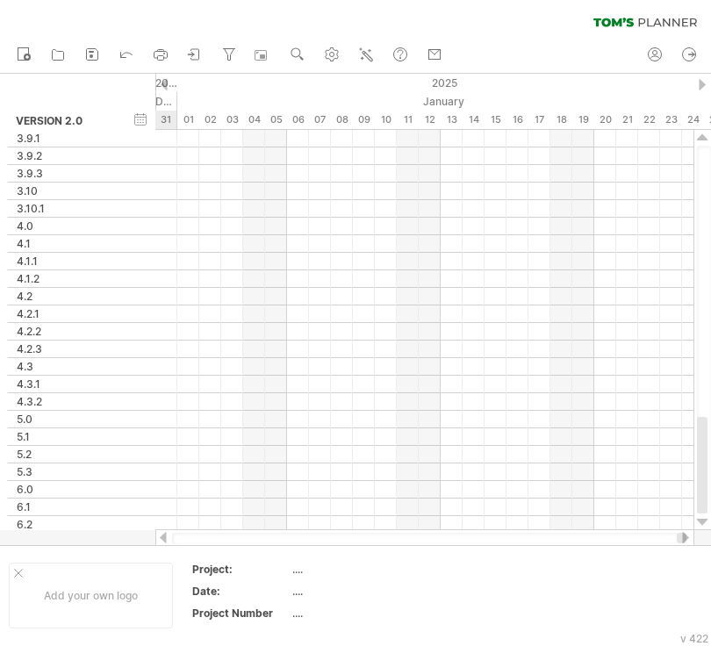
click at [165, 83] on div at bounding box center [164, 84] width 7 height 11
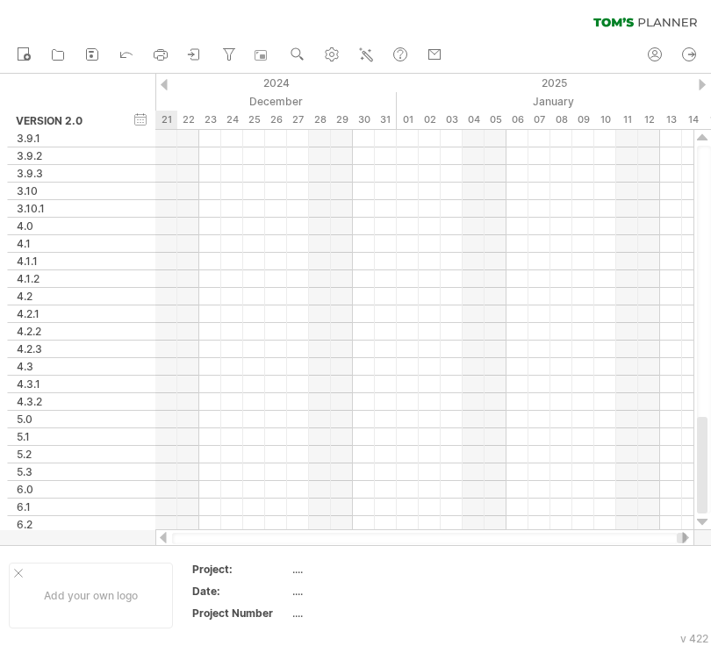
click at [165, 83] on div at bounding box center [164, 84] width 7 height 11
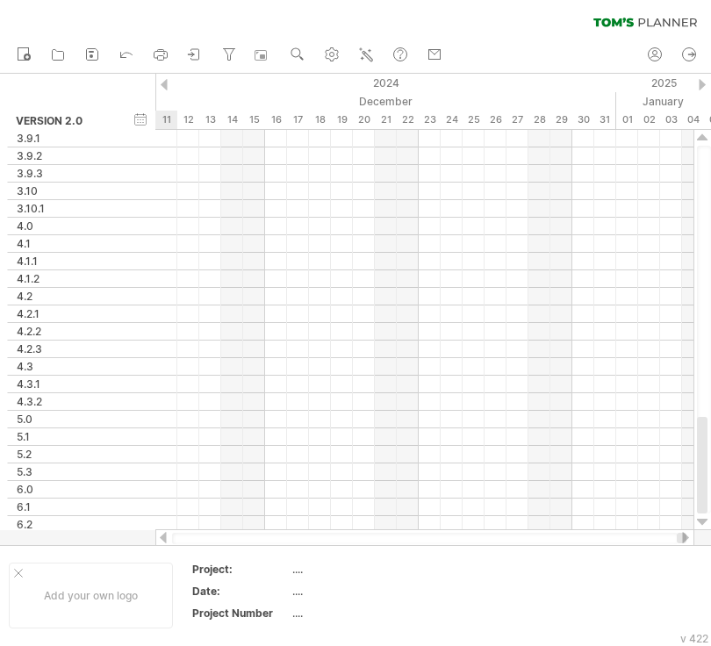
click at [165, 83] on div at bounding box center [164, 84] width 7 height 11
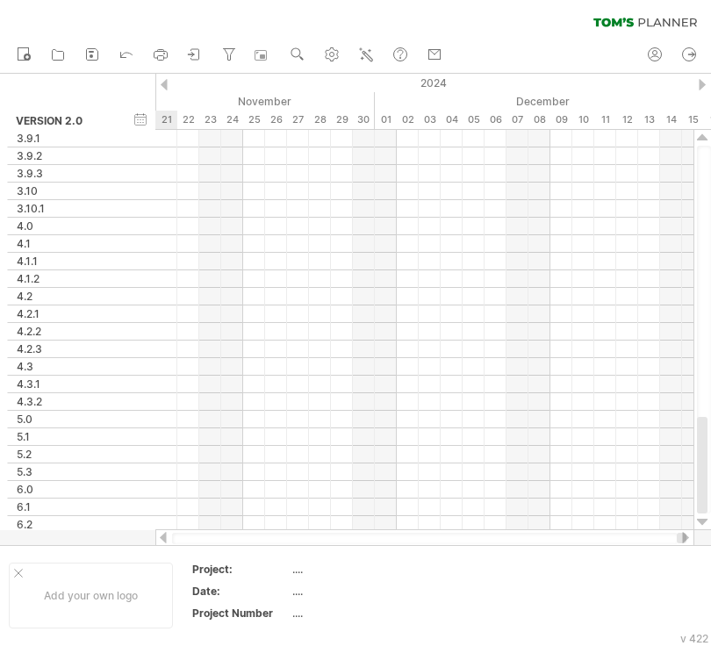
click at [165, 83] on div at bounding box center [164, 84] width 7 height 11
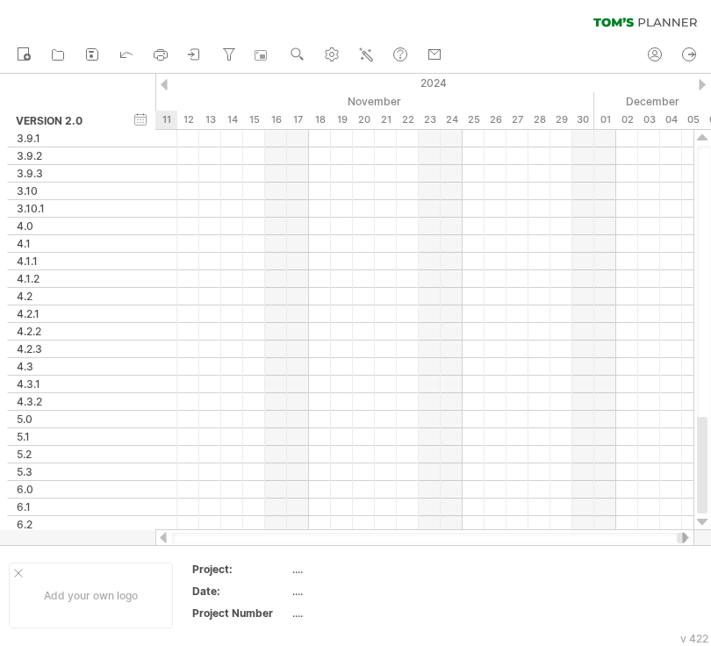
click at [165, 83] on div at bounding box center [164, 84] width 7 height 11
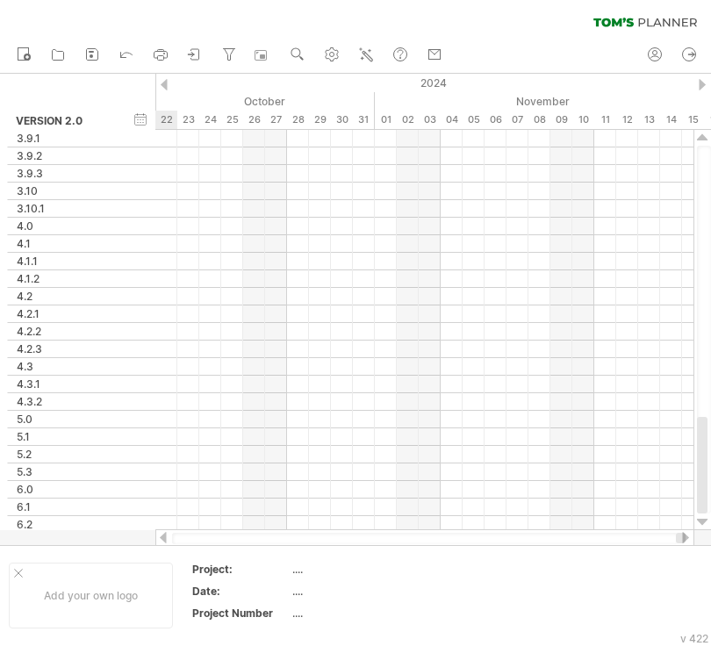
click at [165, 83] on div at bounding box center [164, 84] width 7 height 11
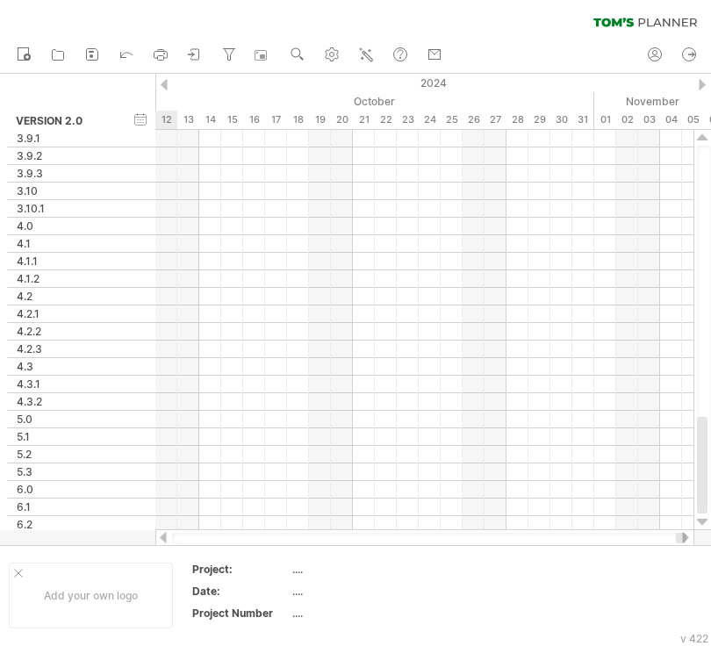
click at [165, 83] on div at bounding box center [164, 84] width 7 height 11
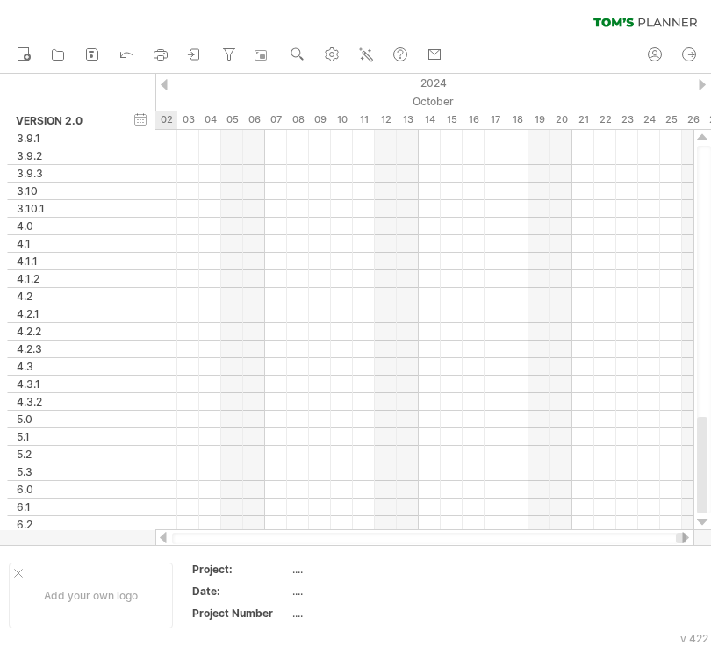
click at [165, 83] on div at bounding box center [164, 84] width 7 height 11
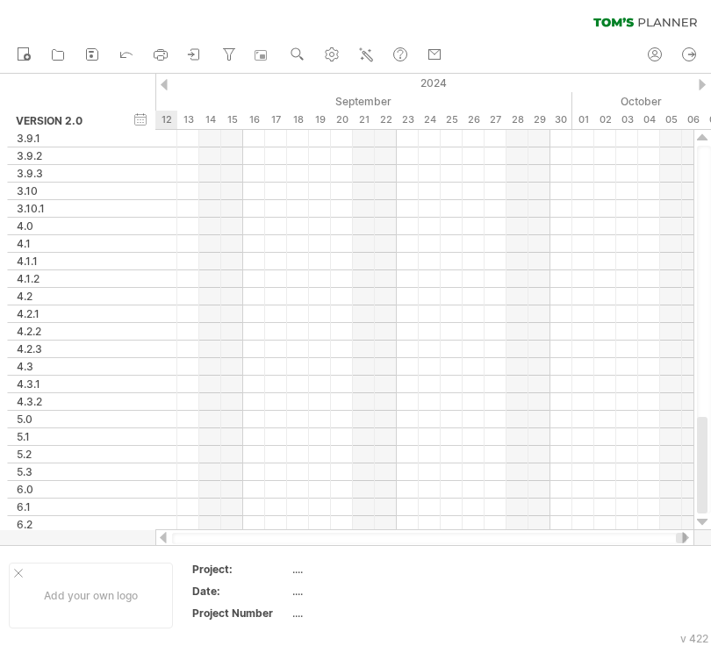
click at [165, 83] on div at bounding box center [164, 84] width 7 height 11
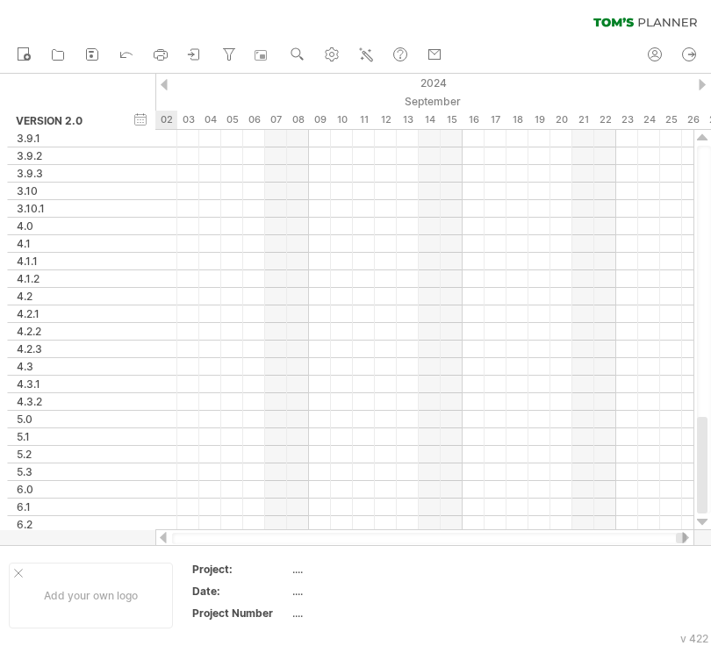
click at [165, 83] on div at bounding box center [164, 84] width 7 height 11
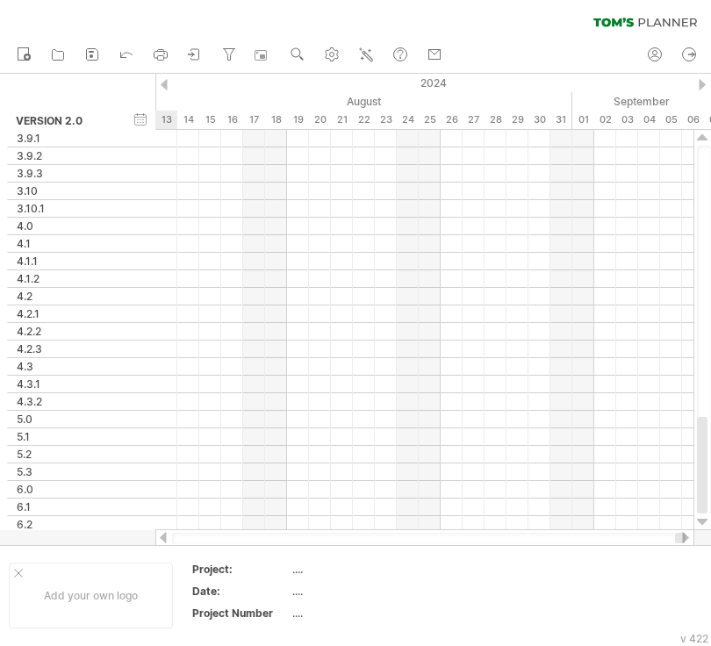
click at [165, 83] on div at bounding box center [164, 84] width 7 height 11
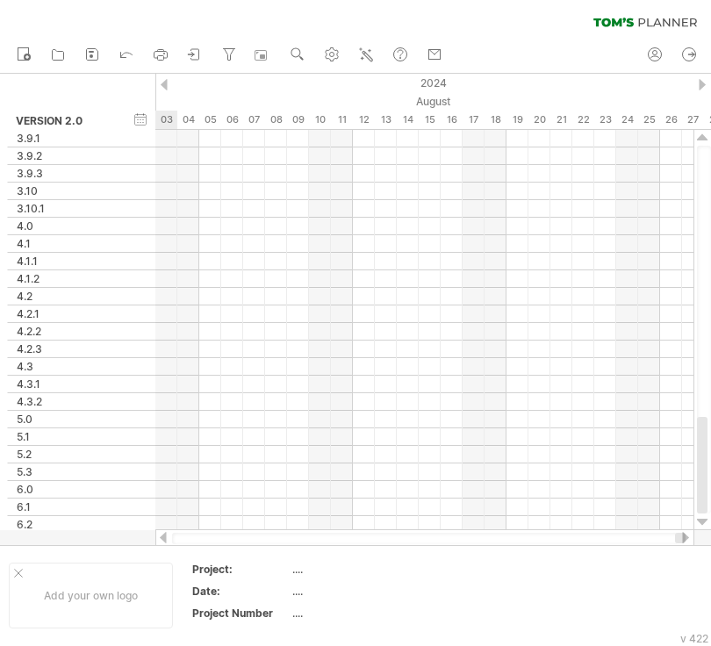
click at [165, 83] on div at bounding box center [164, 84] width 7 height 11
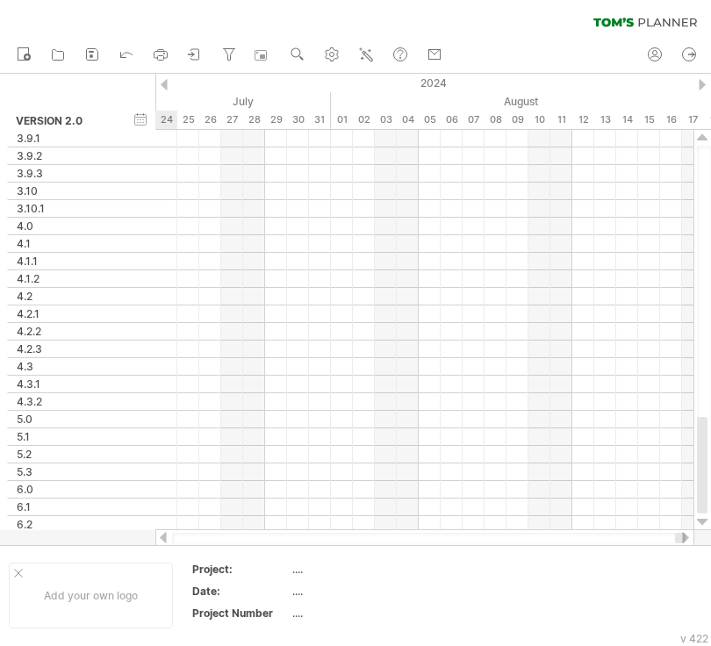
click at [165, 83] on div at bounding box center [164, 84] width 7 height 11
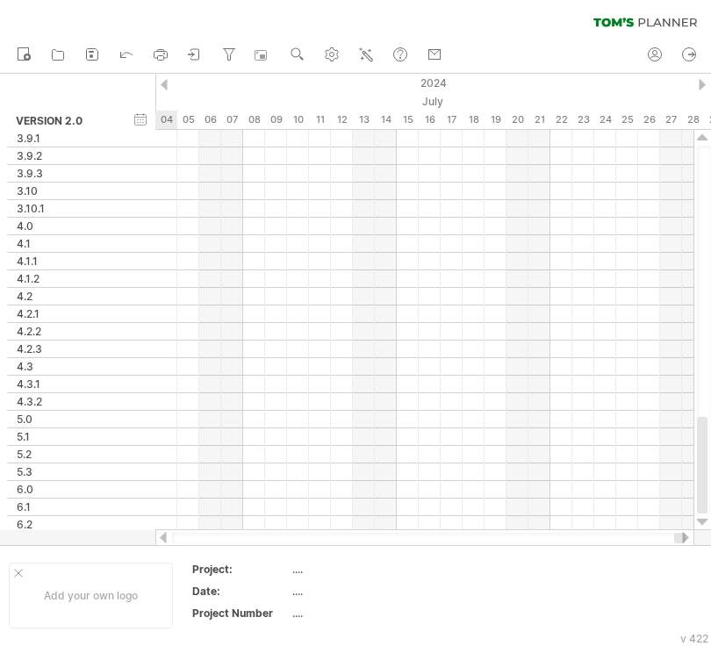
click at [165, 83] on div at bounding box center [164, 84] width 7 height 11
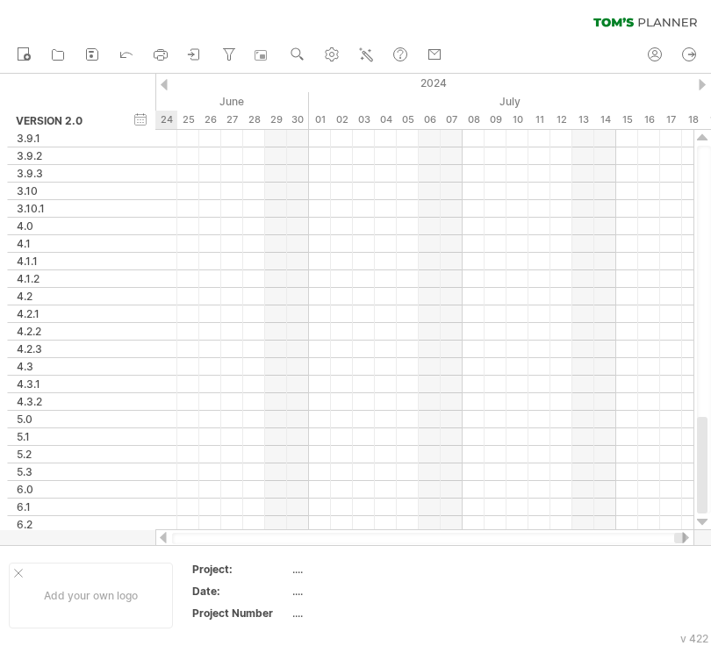
click at [165, 83] on div at bounding box center [164, 84] width 7 height 11
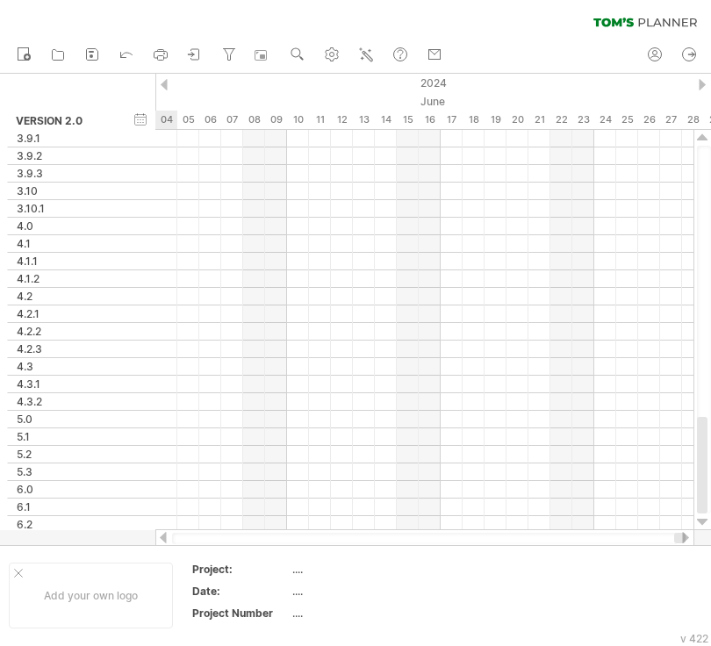
click at [165, 83] on div at bounding box center [164, 84] width 7 height 11
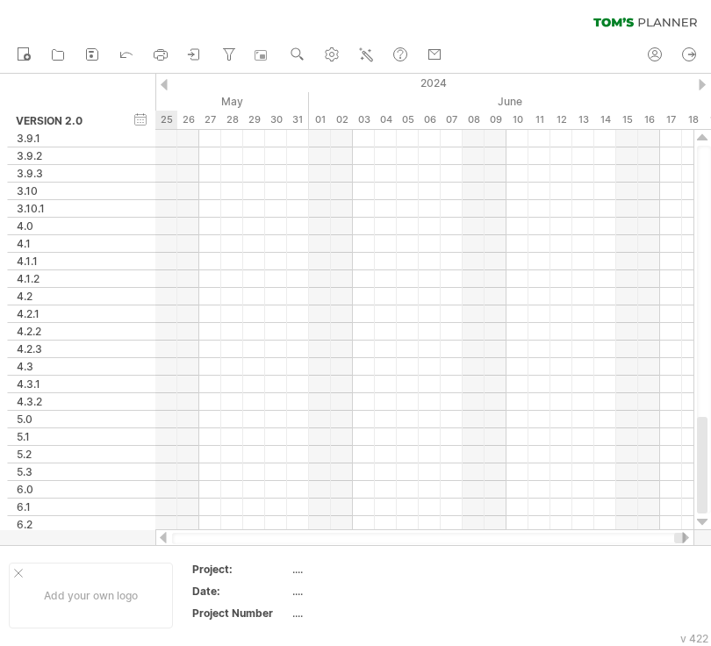
click at [165, 83] on div at bounding box center [164, 84] width 7 height 11
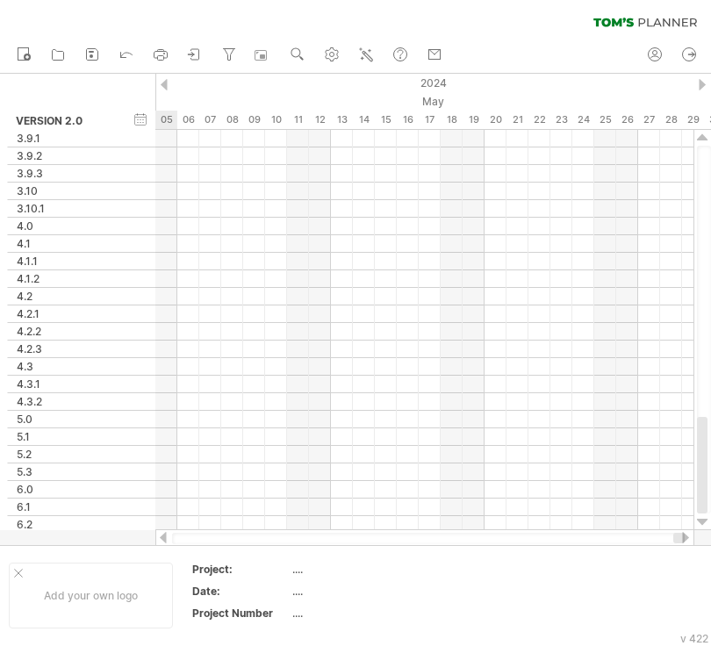
click at [165, 83] on div at bounding box center [164, 84] width 7 height 11
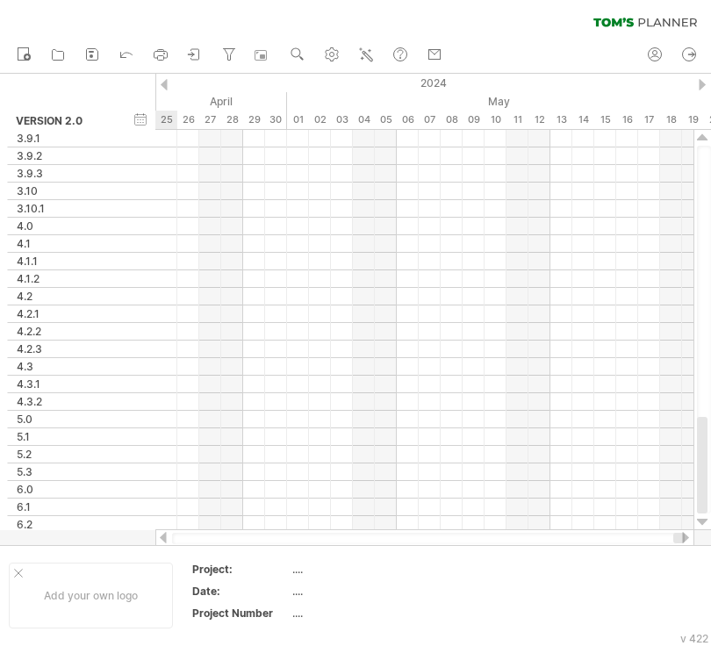
click at [165, 83] on div at bounding box center [164, 84] width 7 height 11
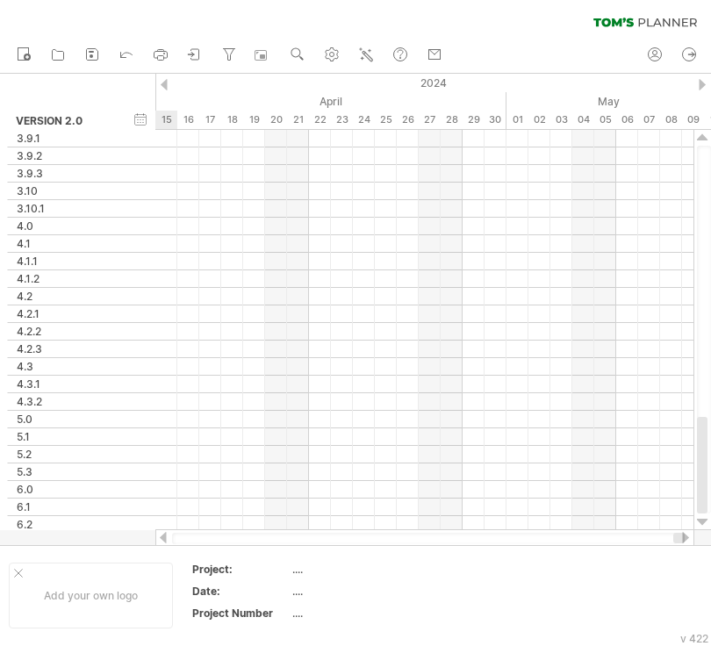
click at [165, 83] on div at bounding box center [164, 84] width 7 height 11
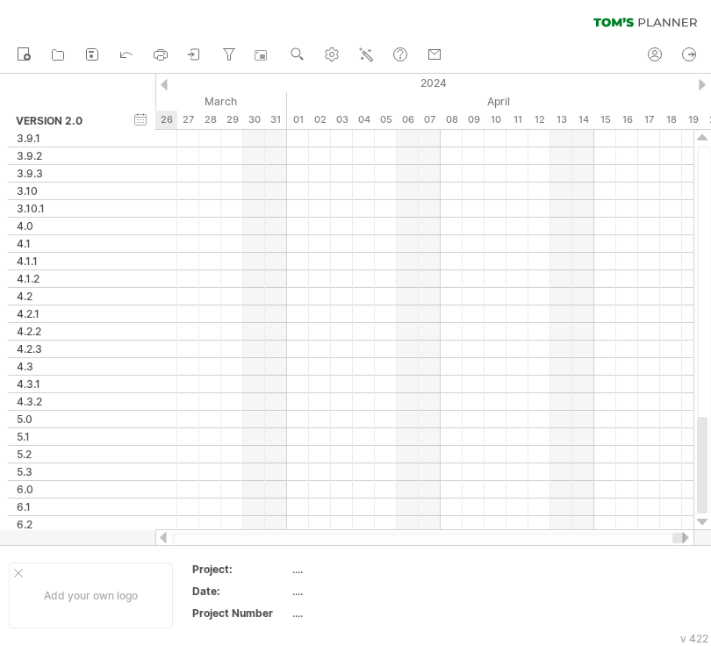
click at [165, 83] on div at bounding box center [164, 84] width 7 height 11
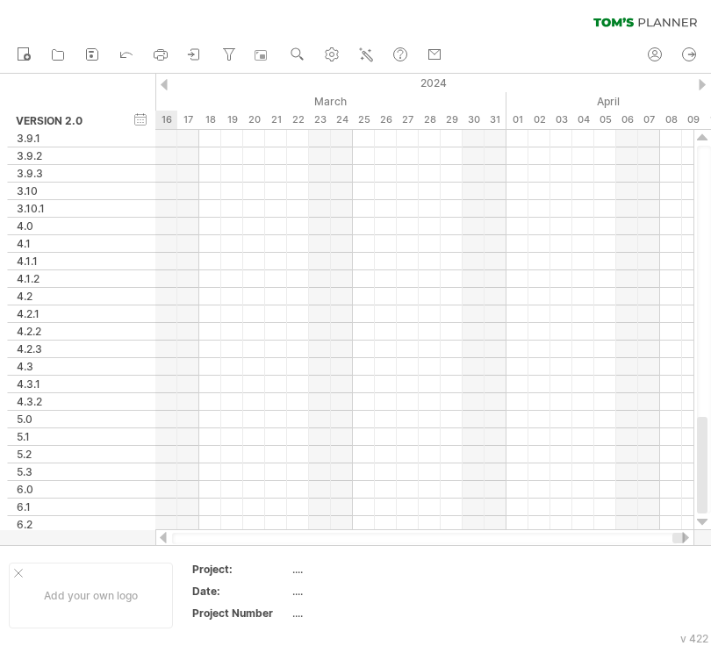
click at [165, 83] on div at bounding box center [164, 84] width 7 height 11
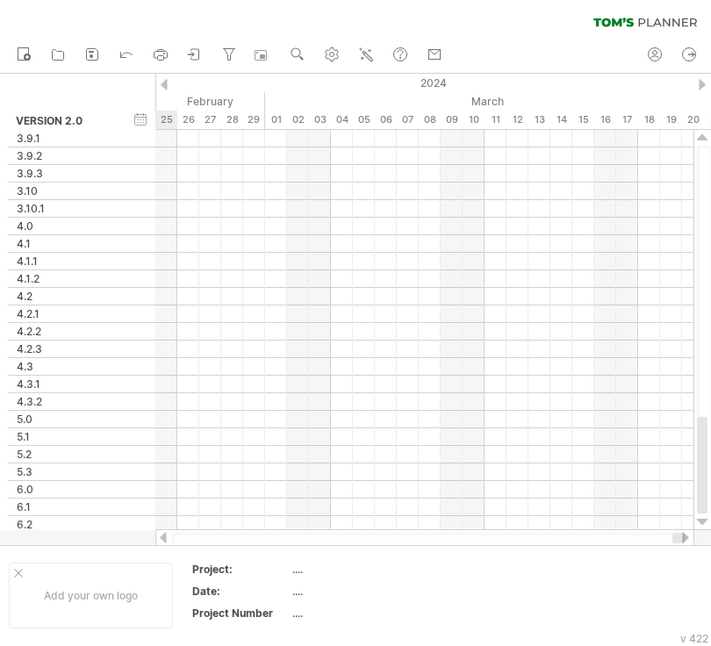
click at [165, 83] on div at bounding box center [164, 84] width 7 height 11
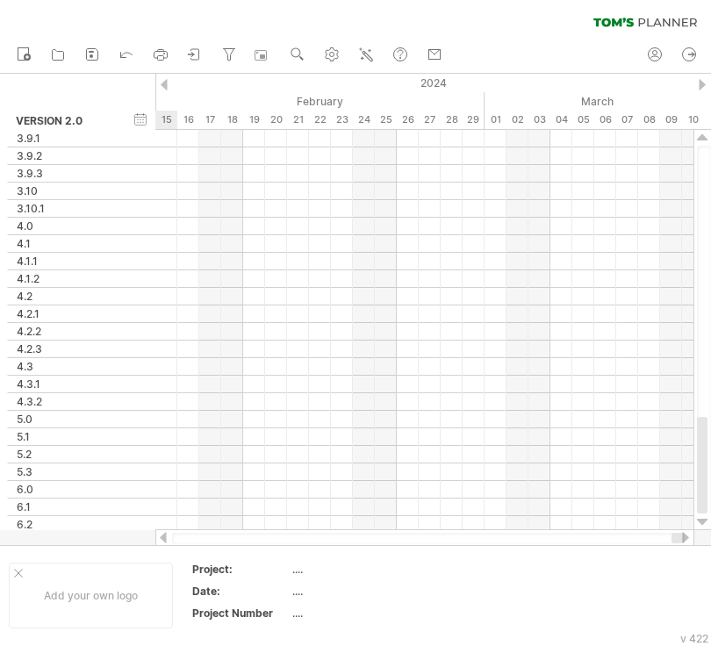
click at [165, 83] on div at bounding box center [164, 84] width 7 height 11
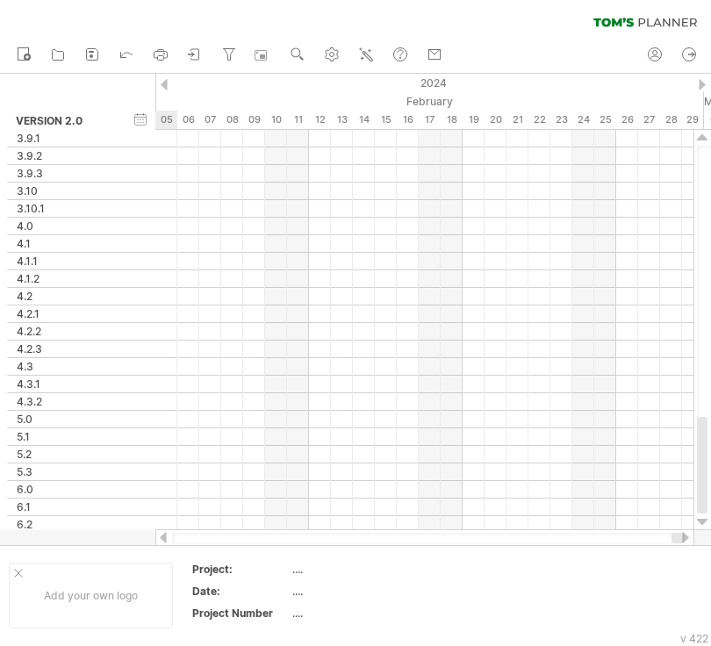
click at [165, 83] on div at bounding box center [164, 84] width 7 height 11
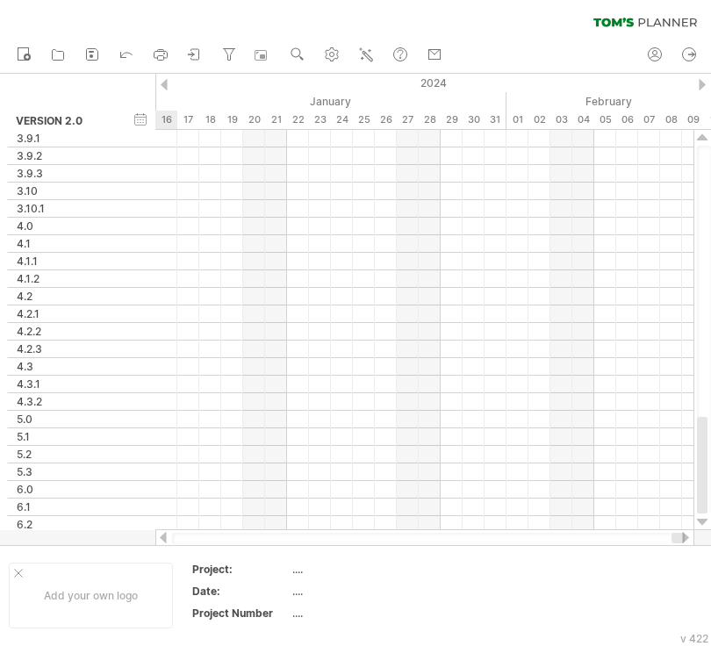
click at [165, 83] on div at bounding box center [164, 84] width 7 height 11
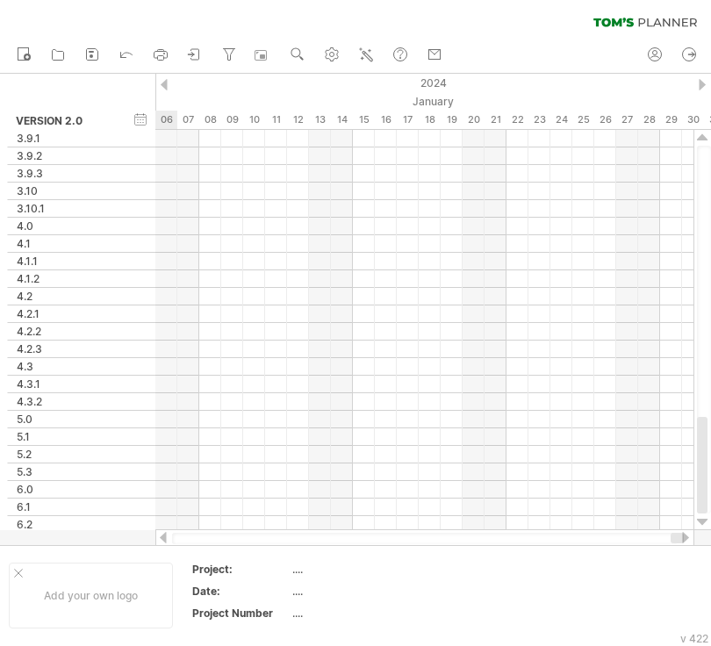
click at [165, 83] on div at bounding box center [164, 84] width 7 height 11
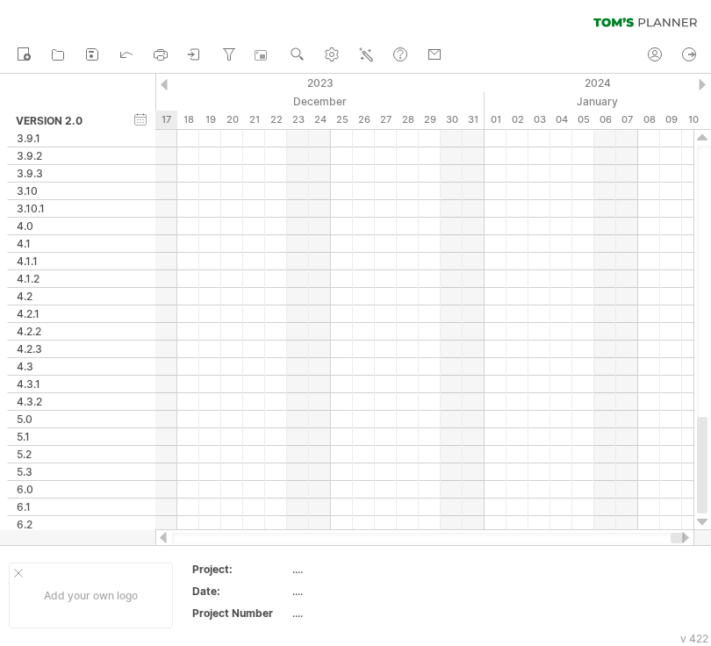
click at [165, 83] on div at bounding box center [164, 84] width 7 height 11
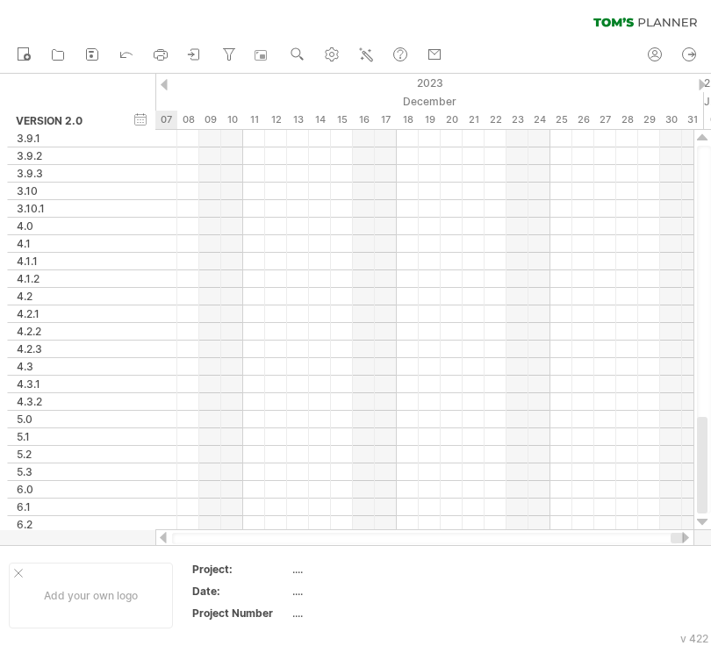
click at [165, 83] on div at bounding box center [164, 84] width 7 height 11
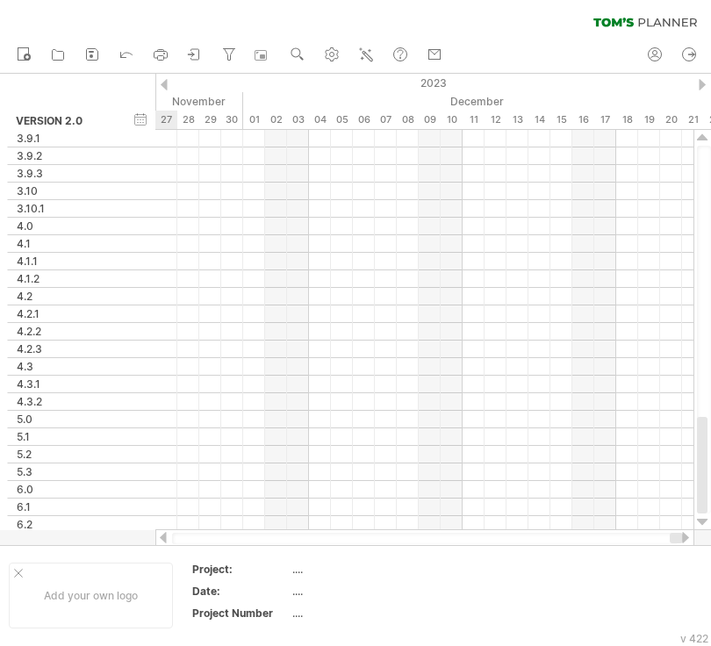
click at [165, 83] on div at bounding box center [164, 84] width 7 height 11
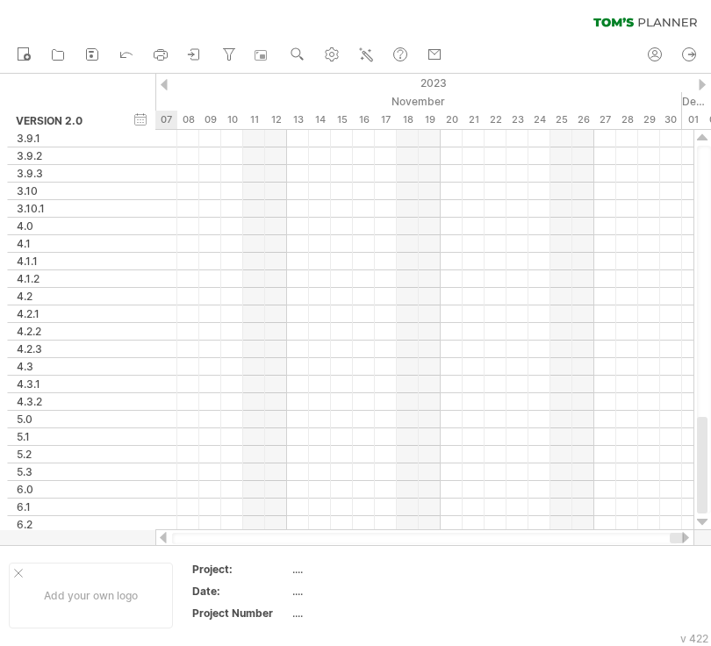
click at [165, 83] on div at bounding box center [164, 84] width 7 height 11
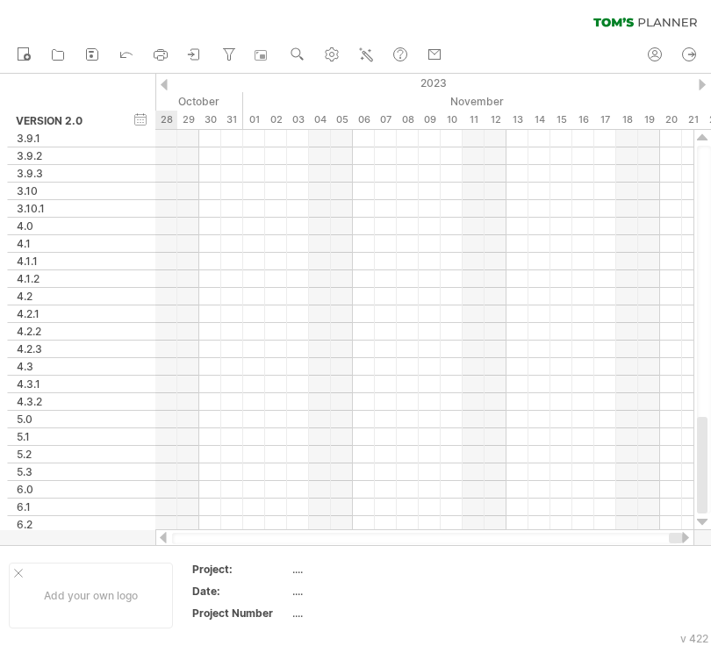
click at [165, 83] on div at bounding box center [164, 84] width 7 height 11
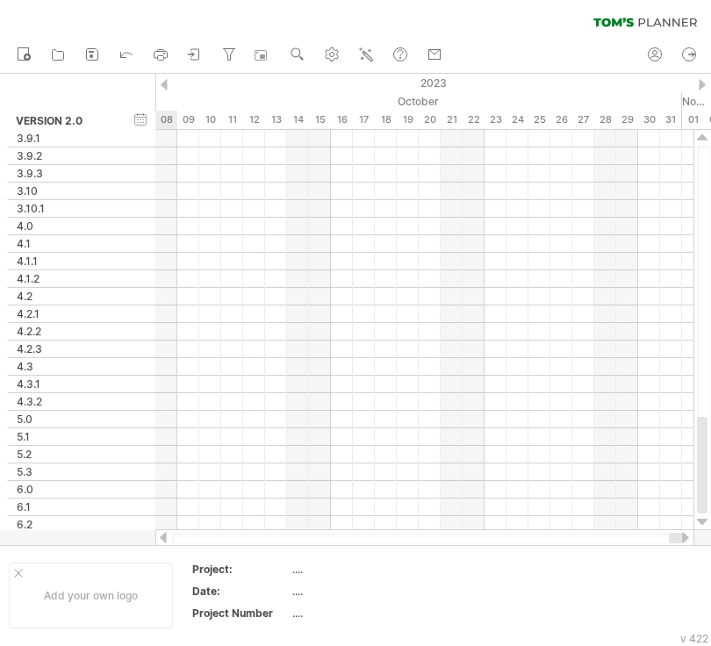
click at [165, 83] on div at bounding box center [164, 84] width 7 height 11
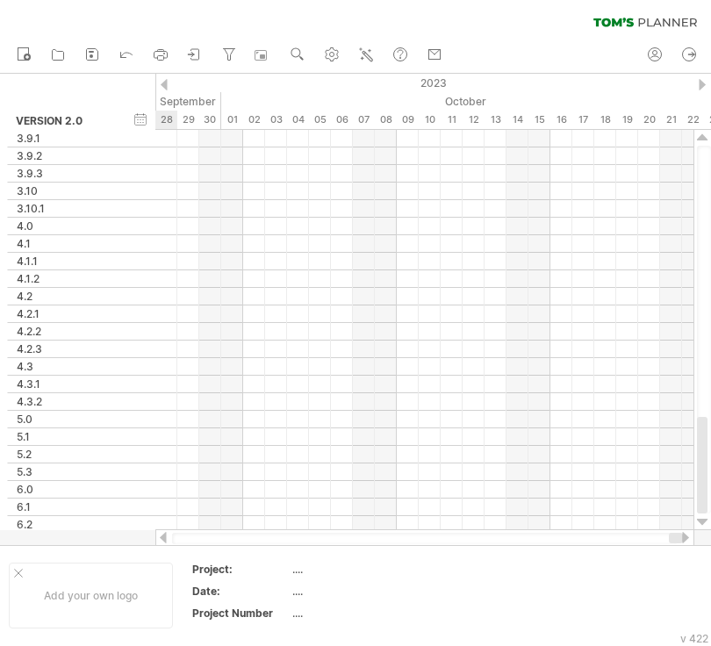
click at [165, 83] on div at bounding box center [164, 84] width 7 height 11
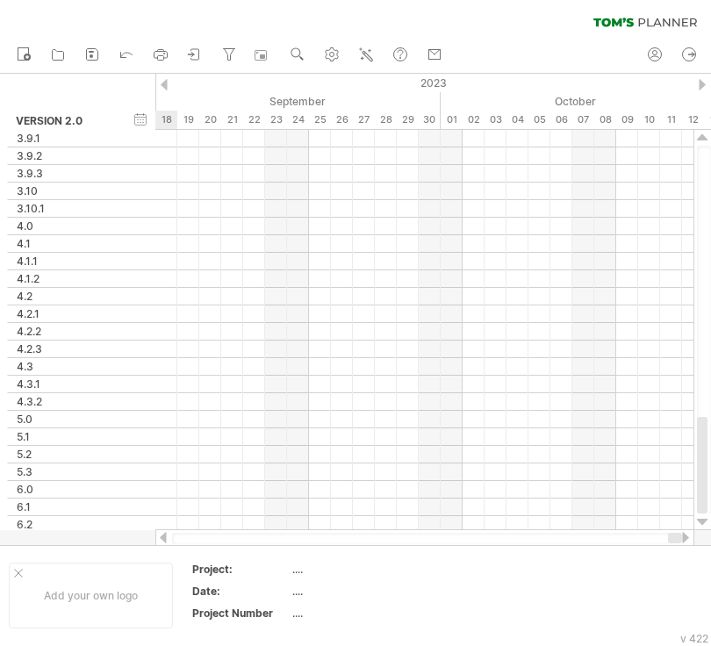
click at [165, 83] on div at bounding box center [164, 84] width 7 height 11
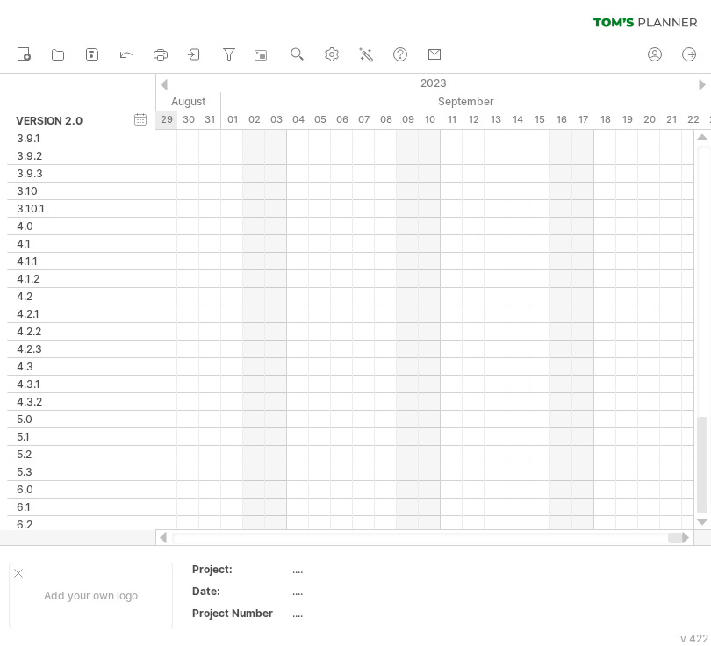
click at [165, 83] on div at bounding box center [164, 84] width 7 height 11
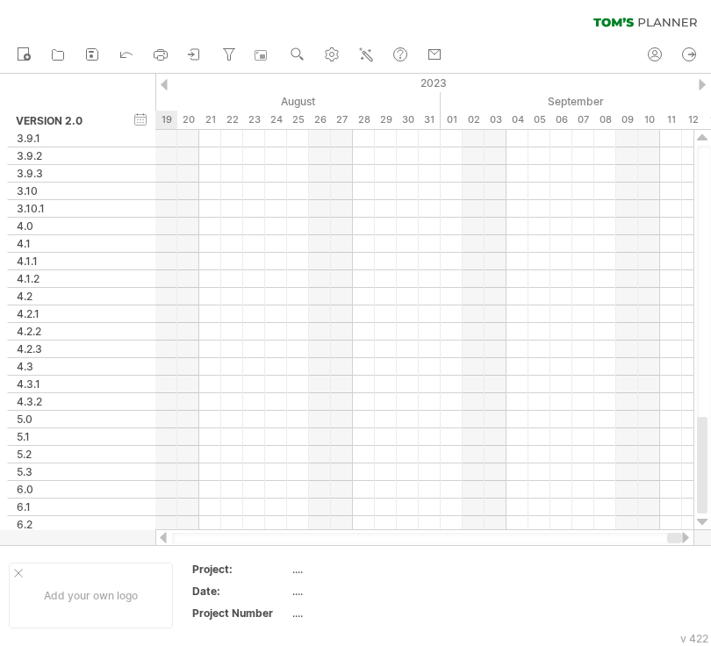
click at [165, 83] on div at bounding box center [164, 84] width 7 height 11
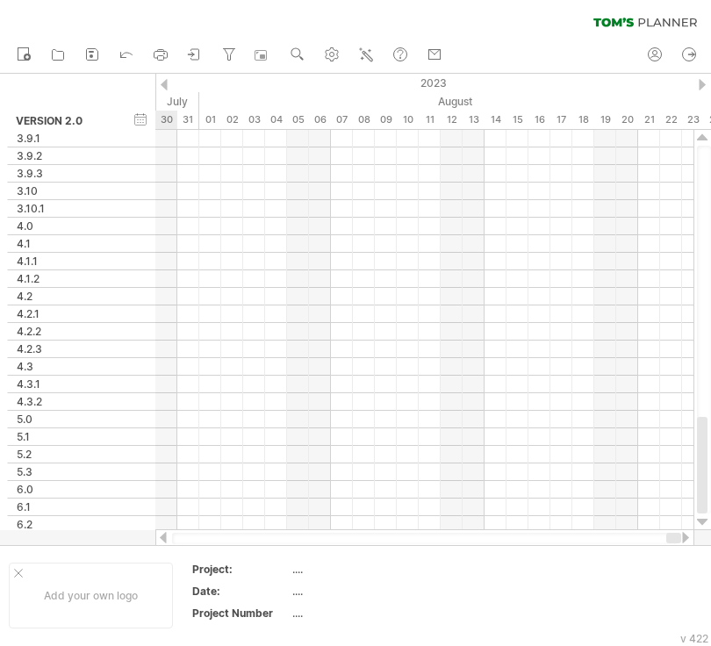
click at [165, 83] on div at bounding box center [164, 84] width 7 height 11
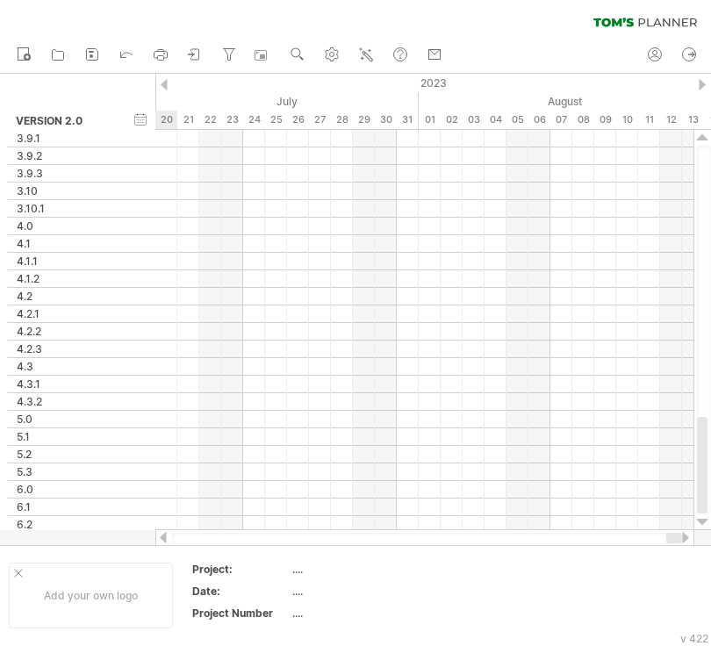
click at [165, 83] on div at bounding box center [164, 84] width 7 height 11
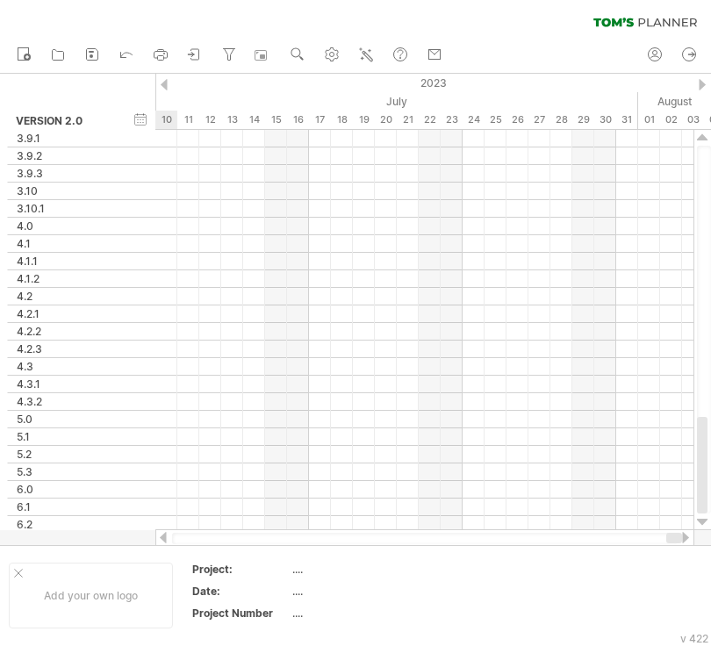
click at [165, 83] on div at bounding box center [164, 84] width 7 height 11
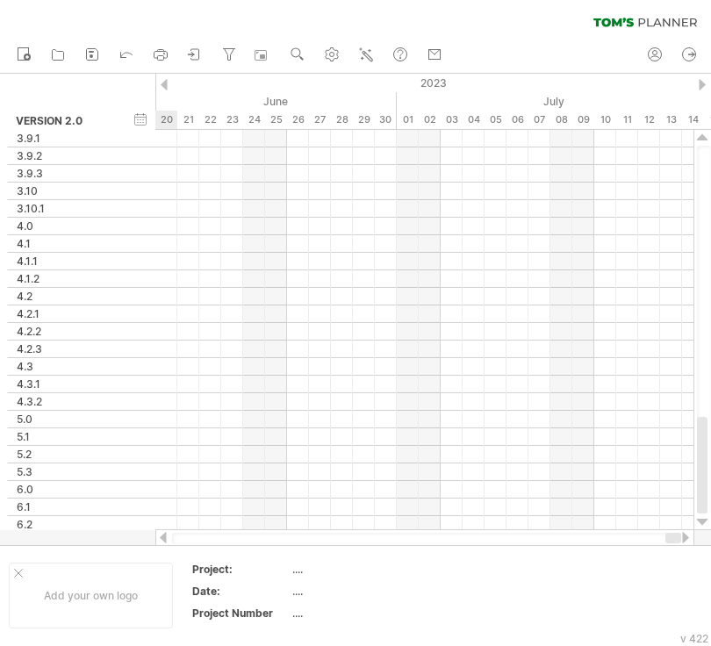
click at [165, 83] on div at bounding box center [164, 84] width 7 height 11
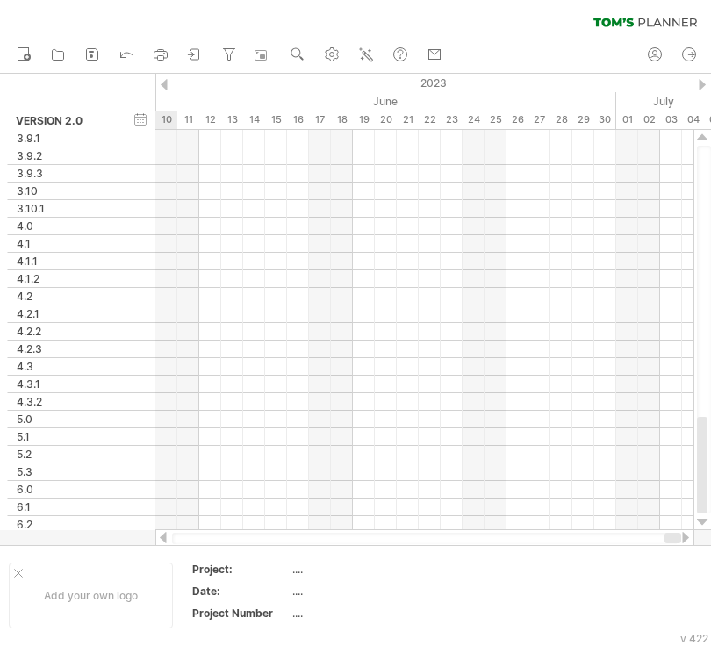
click at [165, 83] on div at bounding box center [164, 84] width 7 height 11
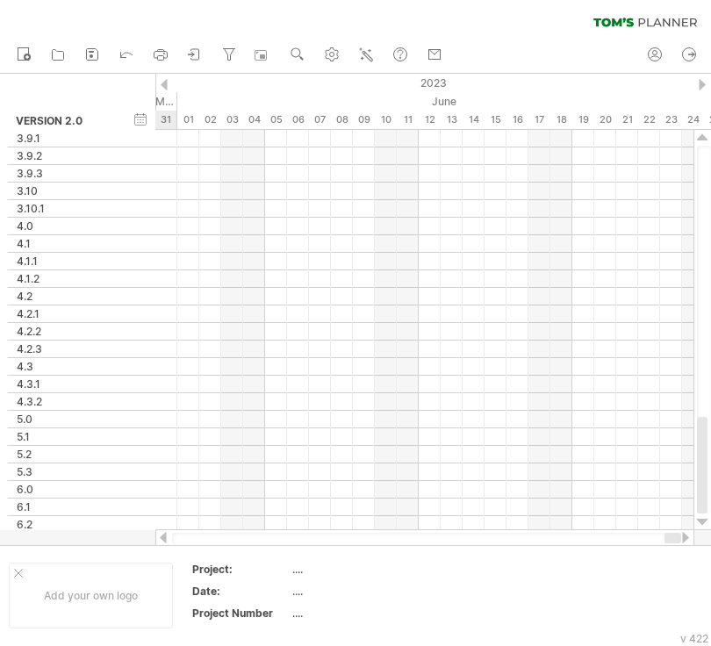
click at [165, 83] on div at bounding box center [164, 84] width 7 height 11
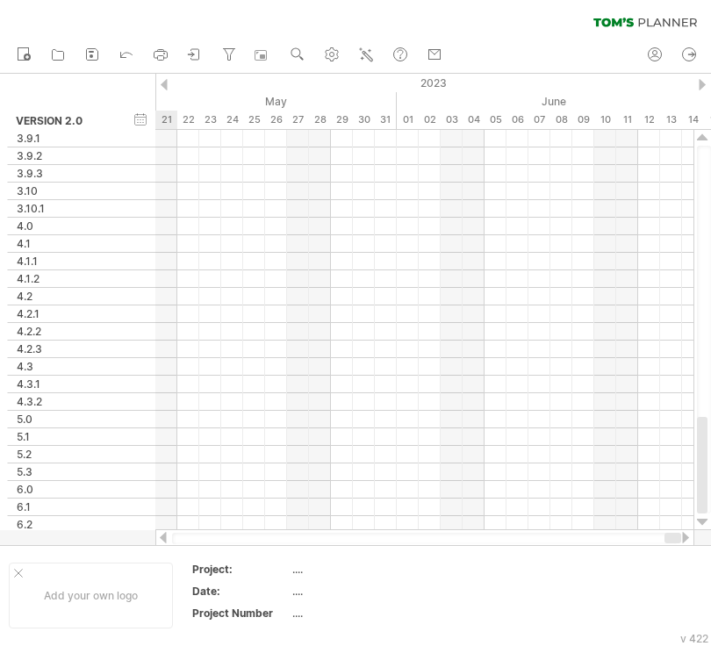
click at [165, 83] on div at bounding box center [164, 84] width 7 height 11
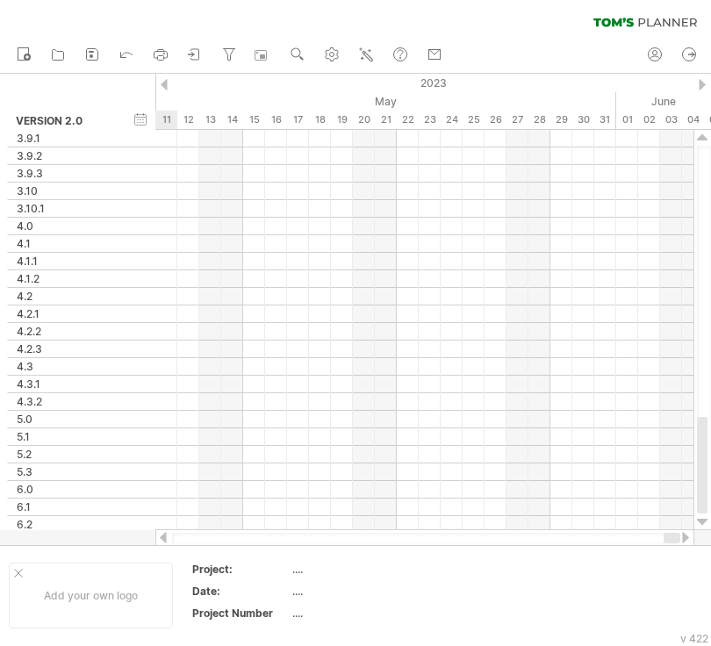
click at [165, 83] on div at bounding box center [164, 84] width 7 height 11
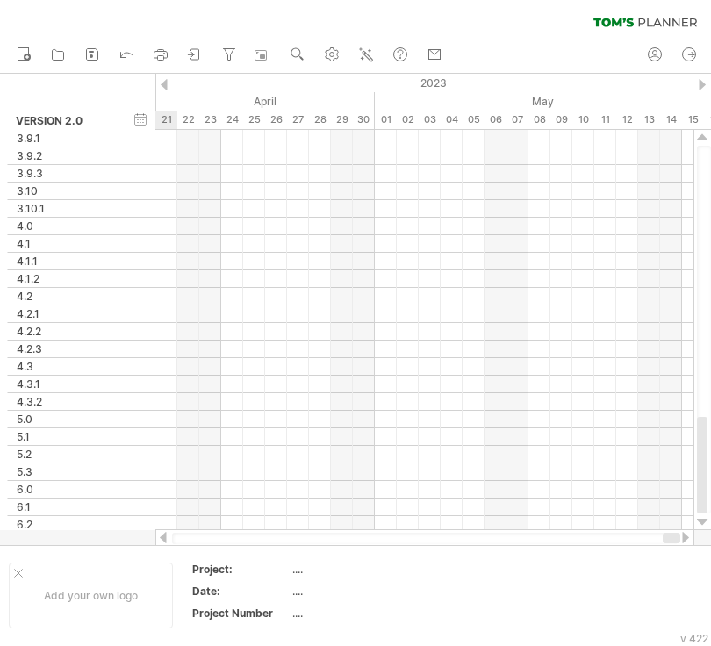
click at [165, 83] on div at bounding box center [164, 84] width 7 height 11
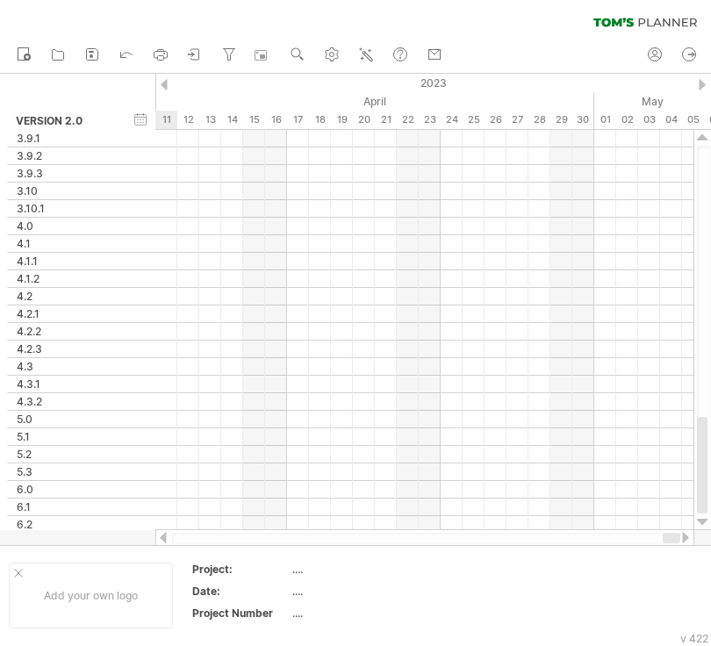
click at [165, 83] on div at bounding box center [164, 84] width 7 height 11
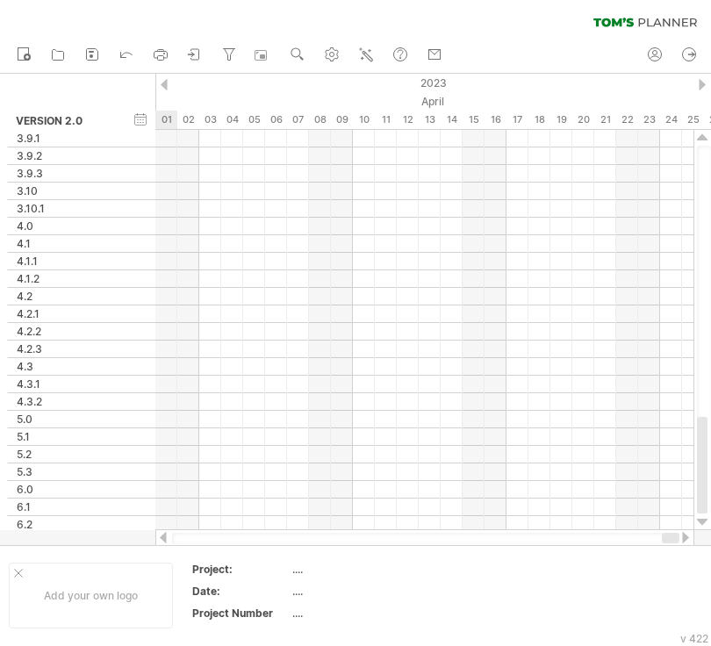
click at [165, 83] on div at bounding box center [164, 84] width 7 height 11
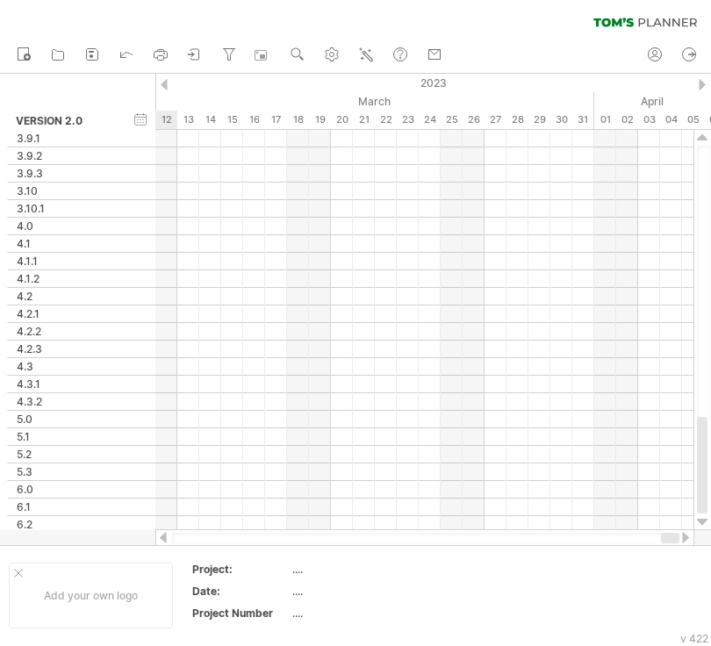
click at [165, 83] on div at bounding box center [164, 84] width 7 height 11
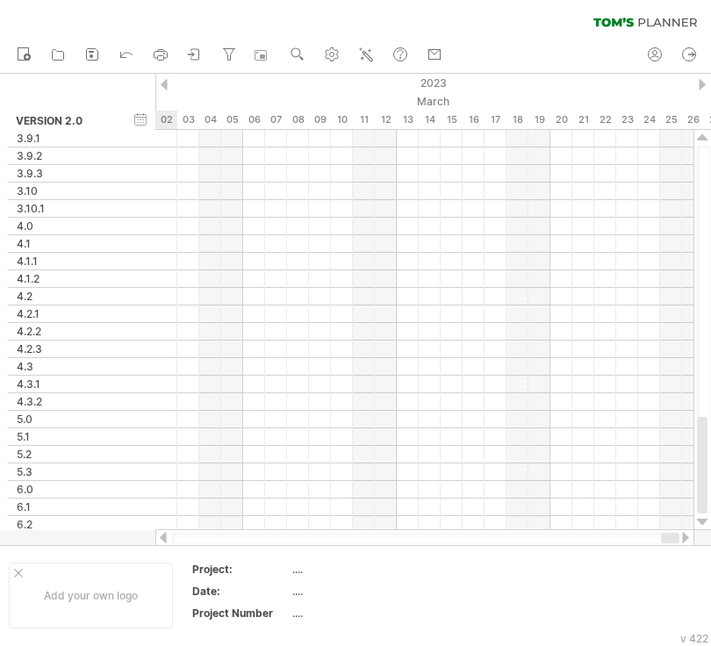
click at [165, 83] on div at bounding box center [164, 84] width 7 height 11
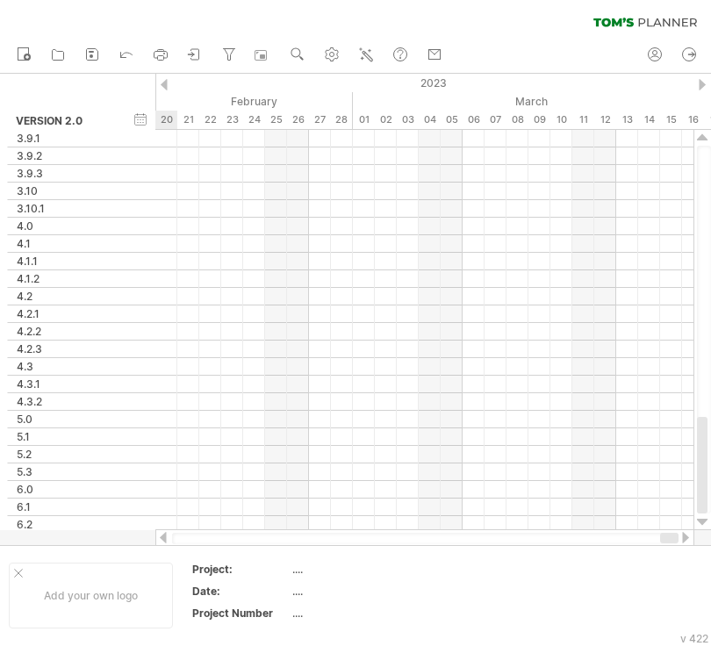
click at [165, 83] on div at bounding box center [164, 84] width 7 height 11
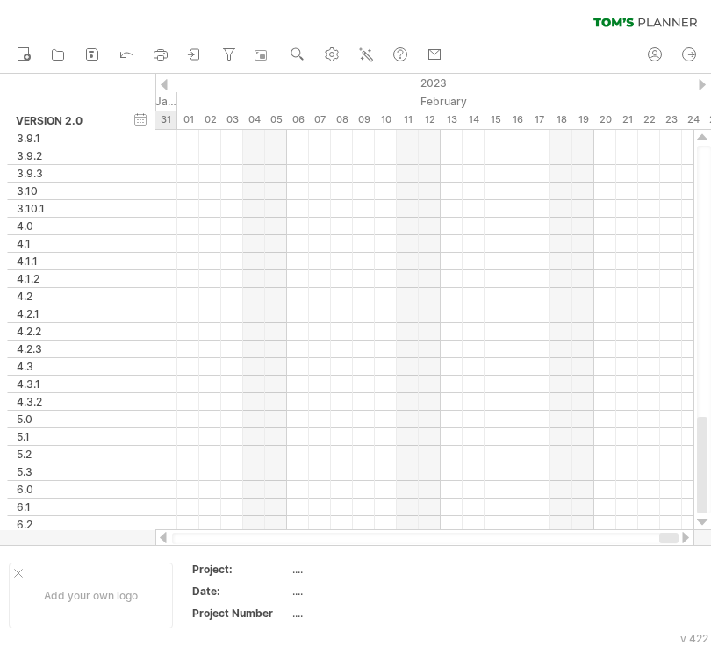
click at [165, 83] on div at bounding box center [164, 84] width 7 height 11
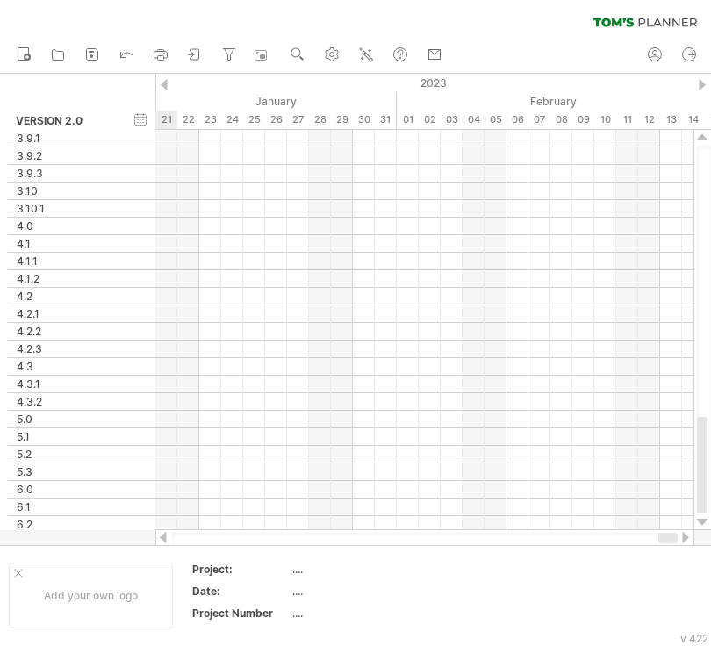
click at [165, 83] on div at bounding box center [164, 84] width 7 height 11
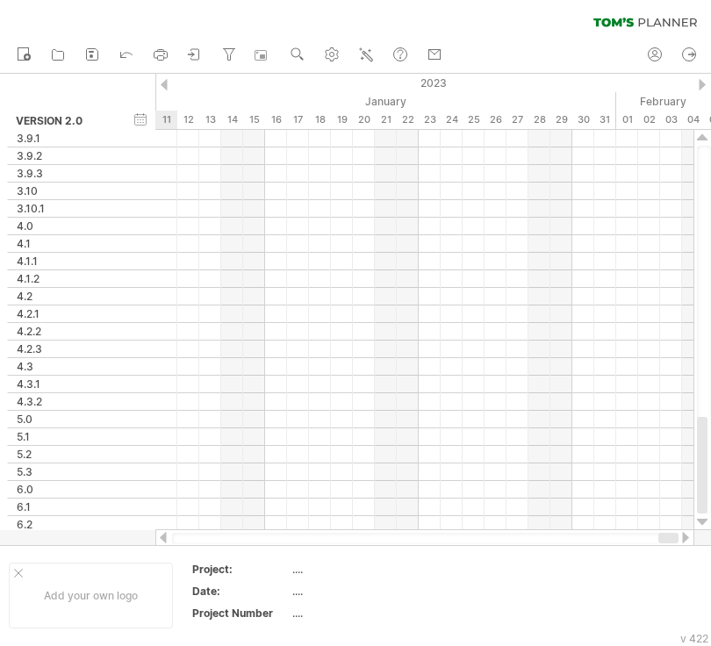
click at [165, 83] on div at bounding box center [164, 84] width 7 height 11
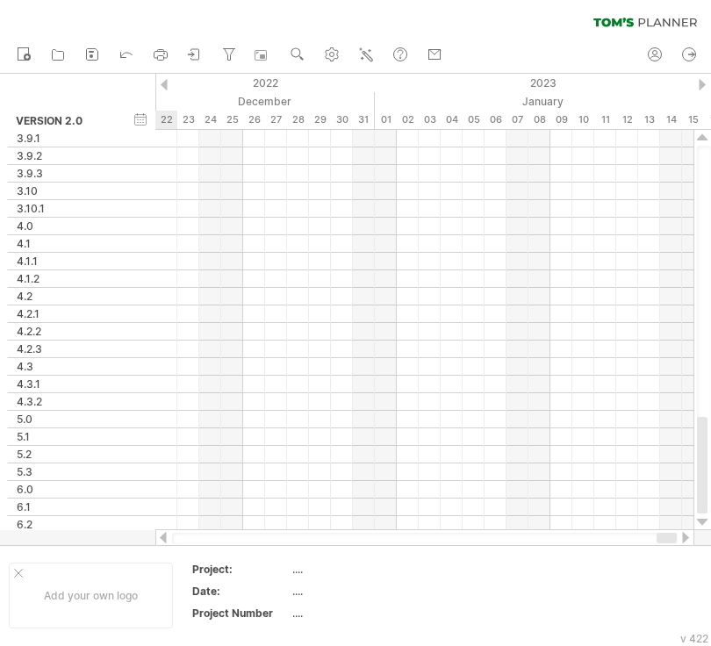
click at [165, 83] on div at bounding box center [164, 84] width 7 height 11
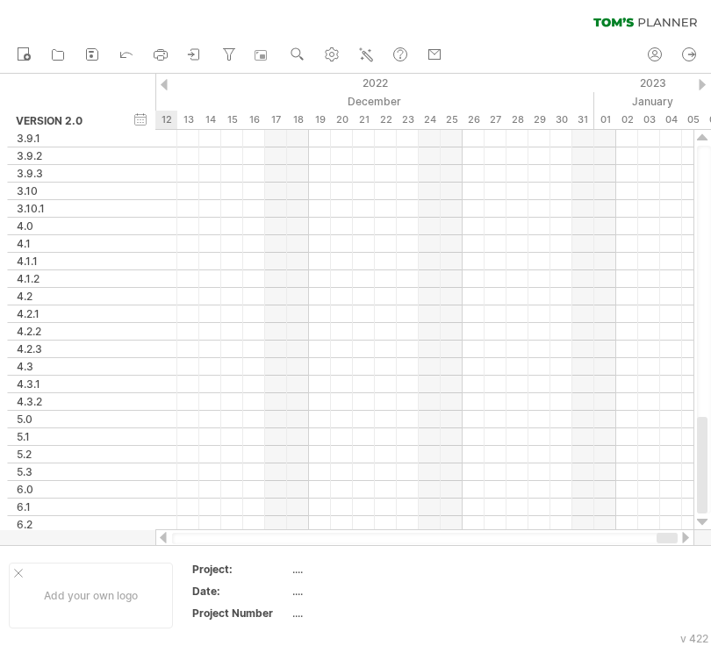
click at [165, 83] on div at bounding box center [164, 84] width 7 height 11
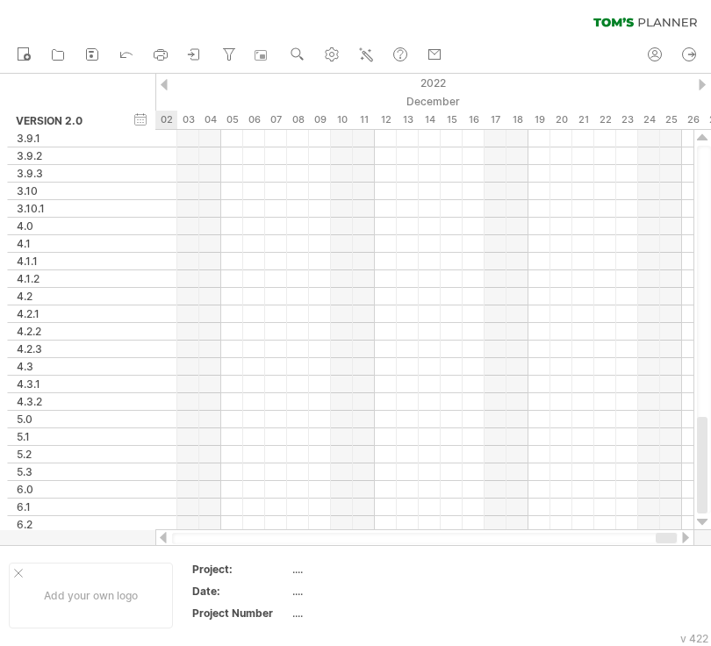
click at [165, 83] on div at bounding box center [164, 84] width 7 height 11
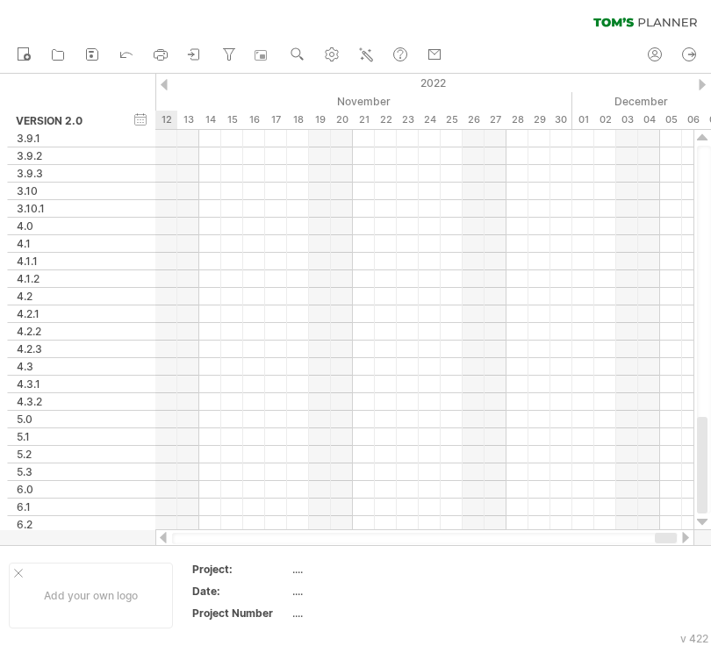
click at [165, 83] on div at bounding box center [164, 84] width 7 height 11
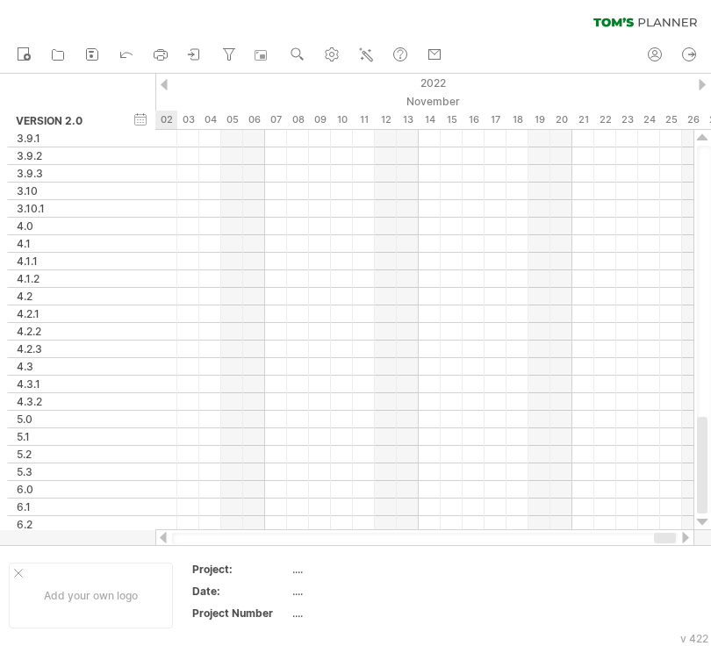
click at [165, 83] on div at bounding box center [164, 84] width 7 height 11
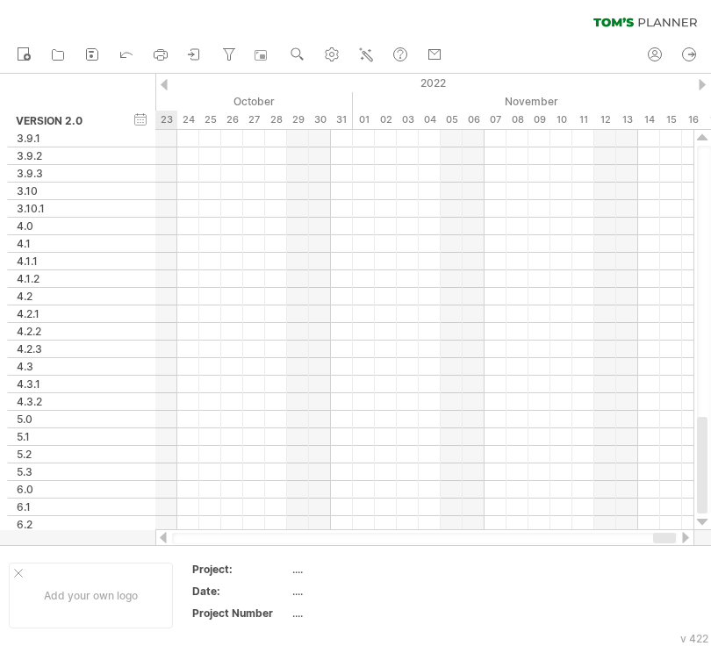
click at [165, 83] on div at bounding box center [164, 84] width 7 height 11
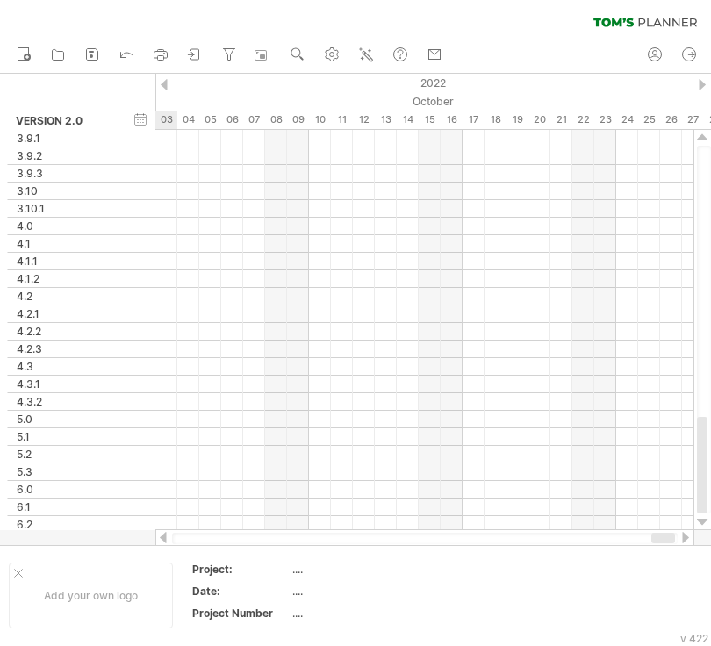
click at [165, 83] on div at bounding box center [164, 84] width 7 height 11
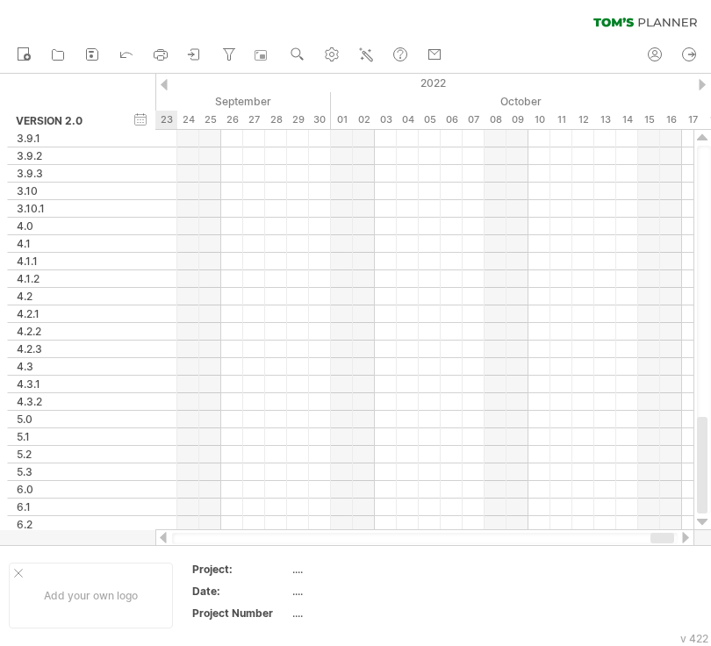
click at [165, 83] on div at bounding box center [164, 84] width 7 height 11
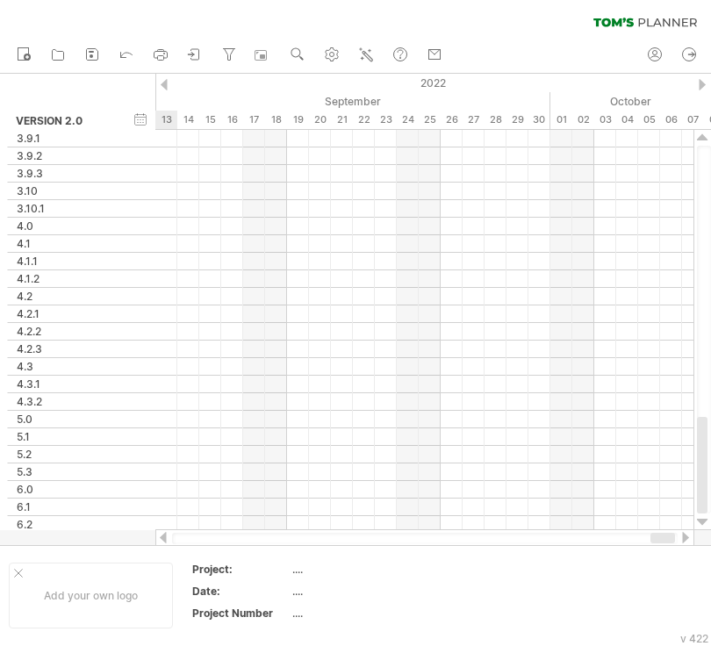
click at [165, 83] on div at bounding box center [164, 84] width 7 height 11
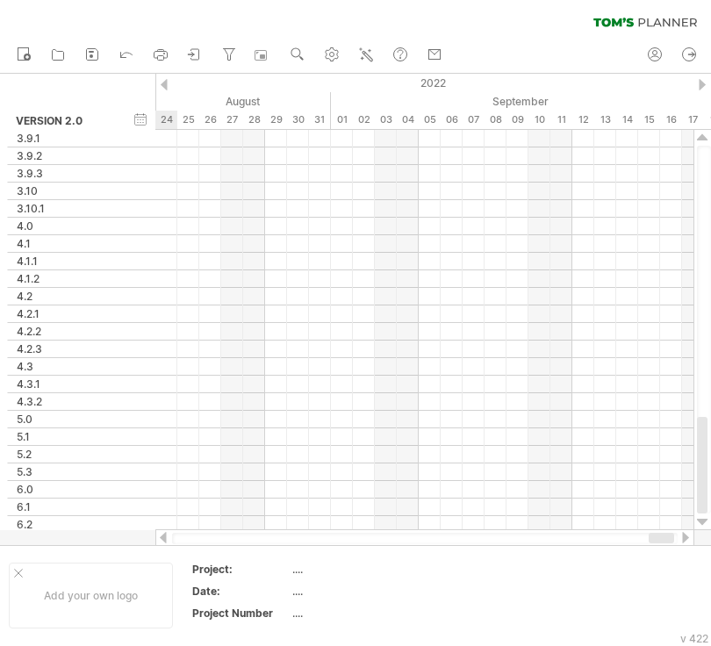
click at [165, 83] on div at bounding box center [164, 84] width 7 height 11
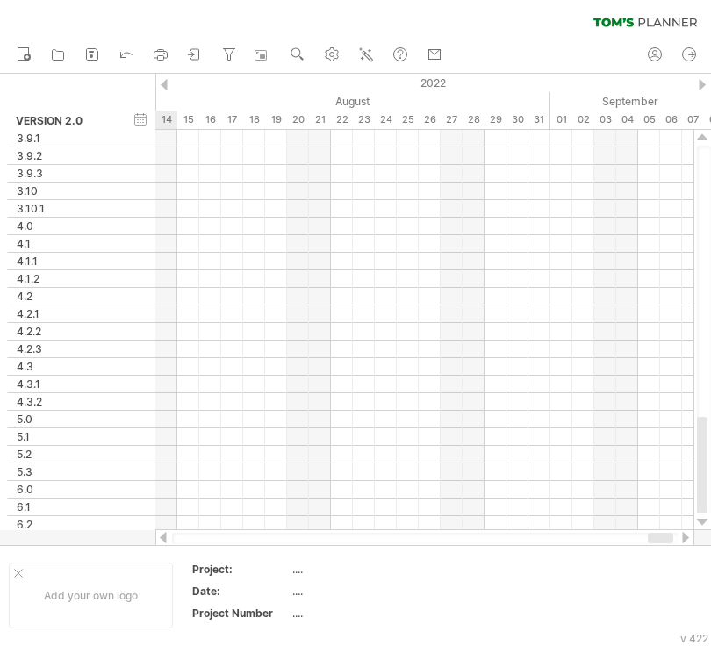
click at [165, 83] on div at bounding box center [164, 84] width 7 height 11
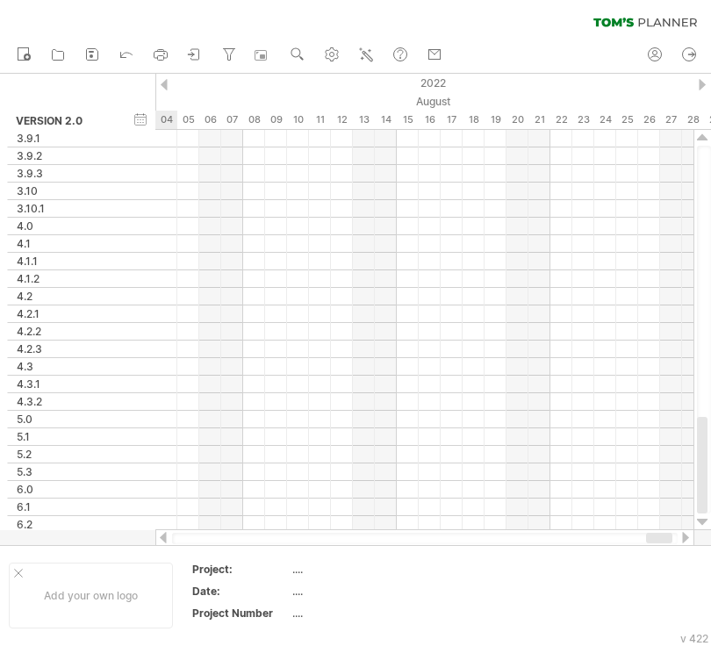
click at [165, 83] on div at bounding box center [164, 84] width 7 height 11
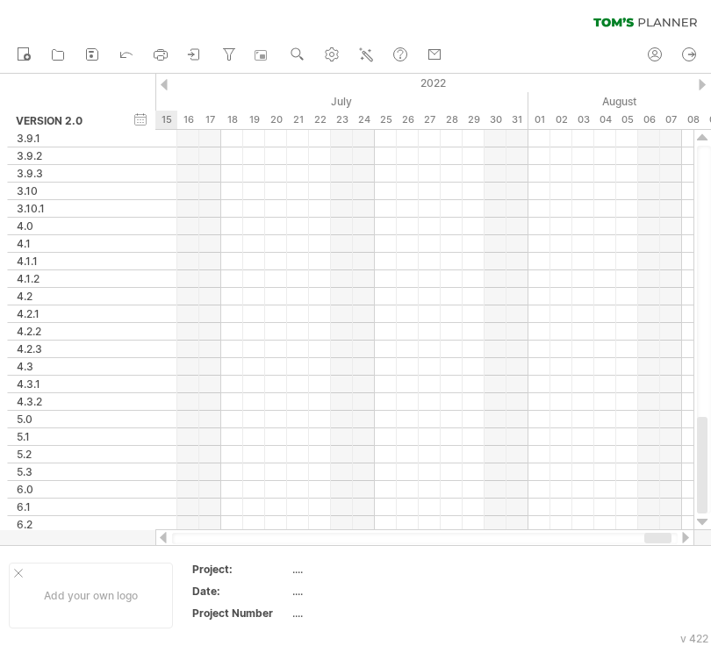
click at [165, 83] on div at bounding box center [164, 84] width 7 height 11
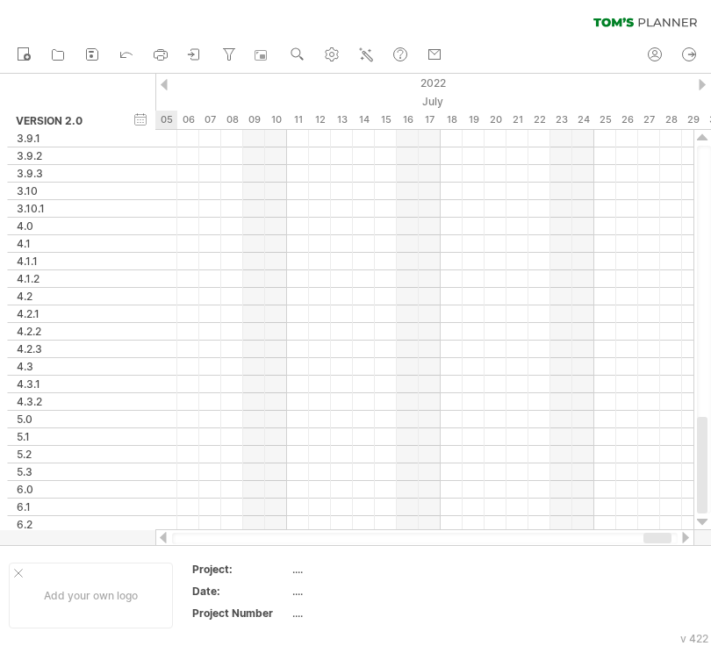
click at [165, 83] on div at bounding box center [164, 84] width 7 height 11
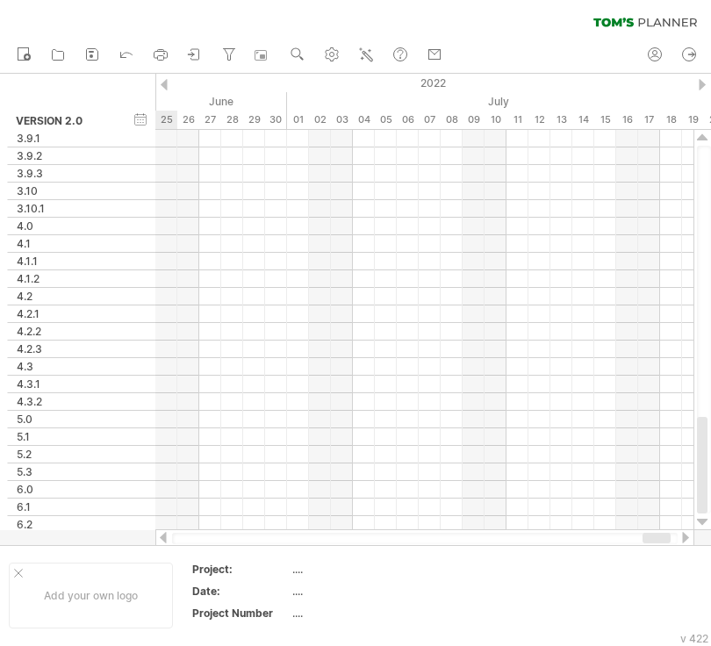
click at [165, 83] on div at bounding box center [164, 84] width 7 height 11
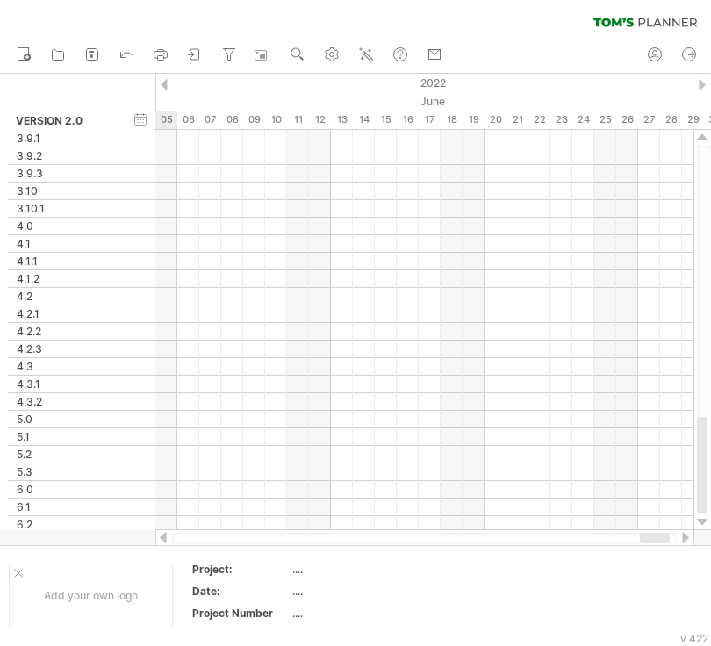
click at [165, 83] on div at bounding box center [164, 84] width 7 height 11
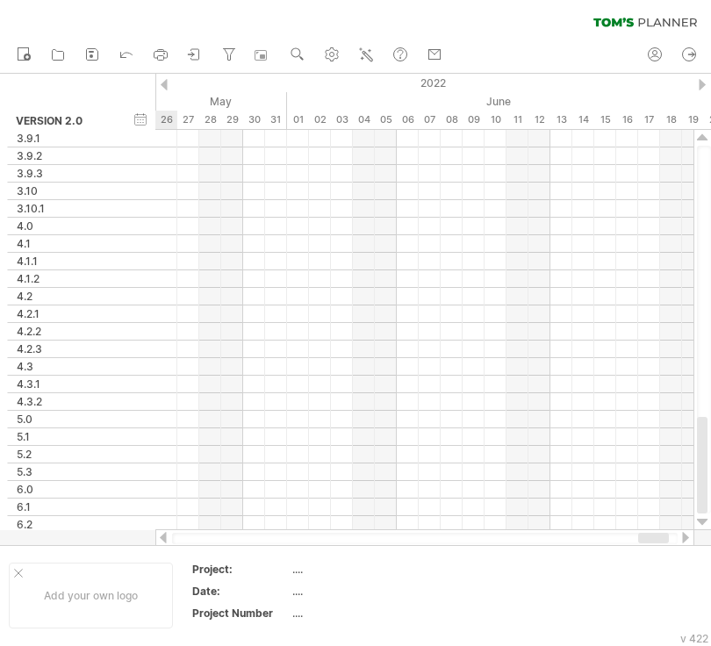
click at [165, 83] on div at bounding box center [164, 84] width 7 height 11
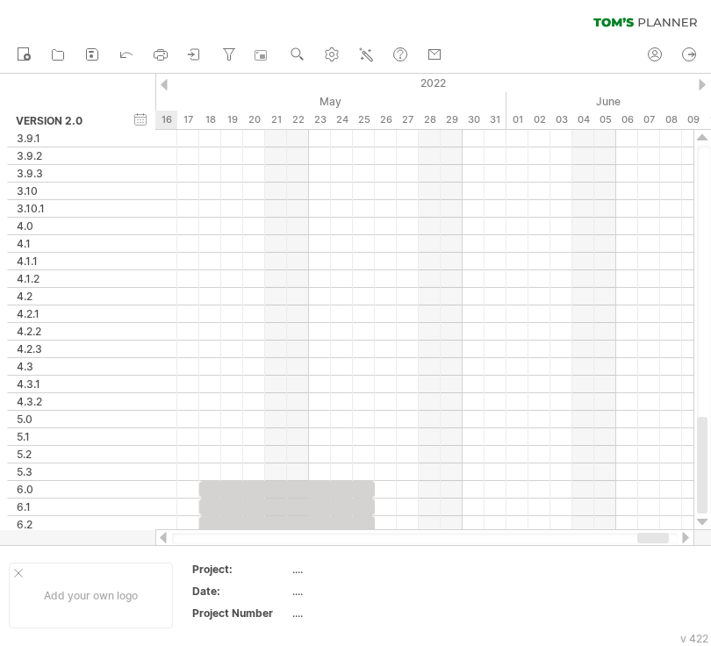
click at [165, 83] on div at bounding box center [164, 84] width 7 height 11
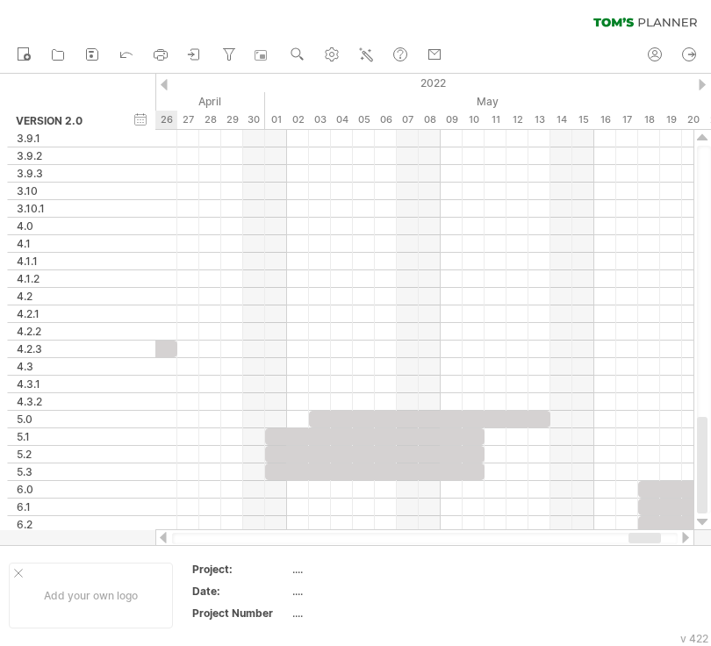
click at [165, 83] on div at bounding box center [164, 84] width 7 height 11
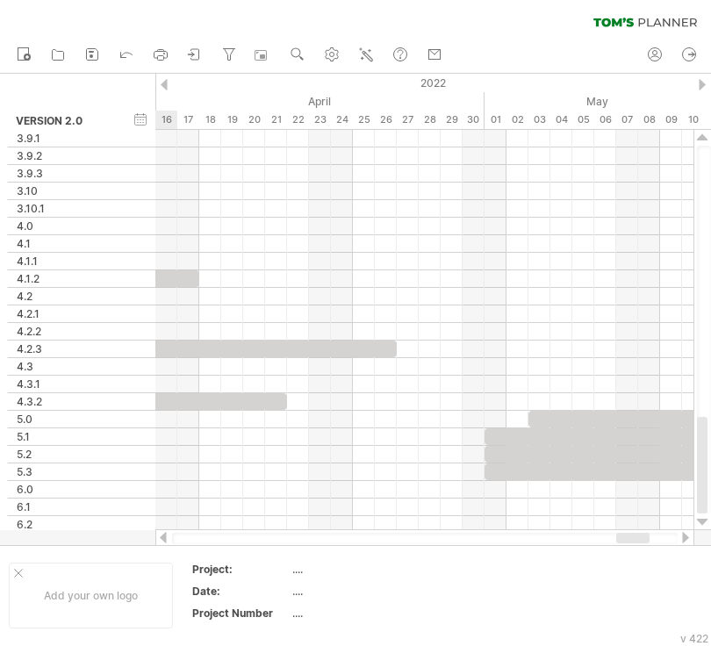
click at [165, 83] on div at bounding box center [164, 84] width 7 height 11
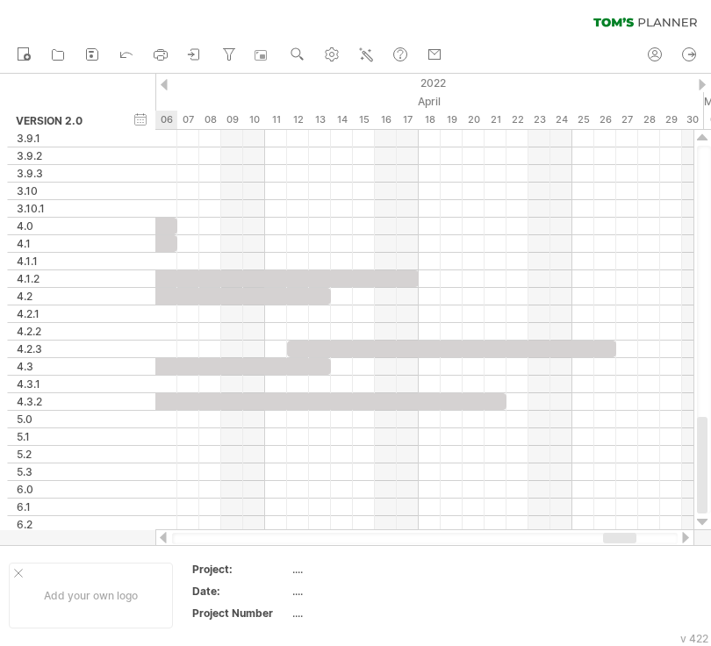
click at [165, 83] on div at bounding box center [164, 84] width 7 height 11
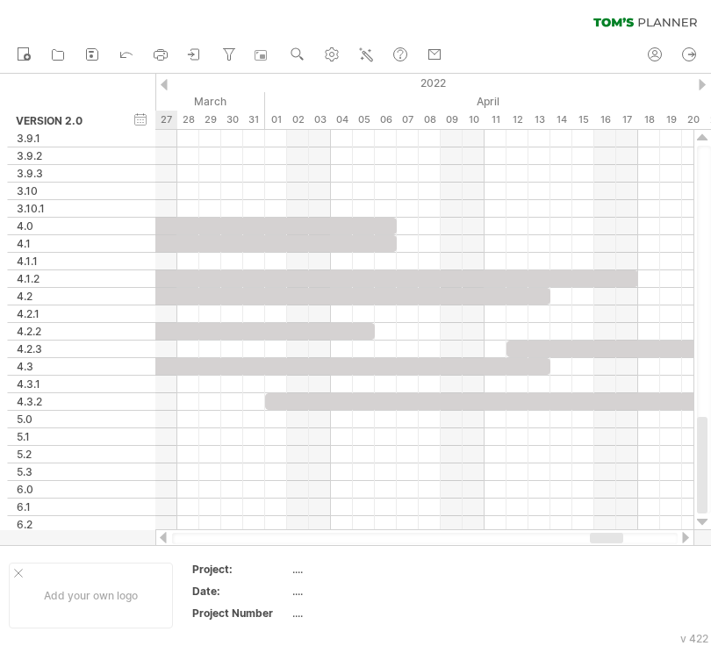
click at [165, 83] on div at bounding box center [164, 84] width 7 height 11
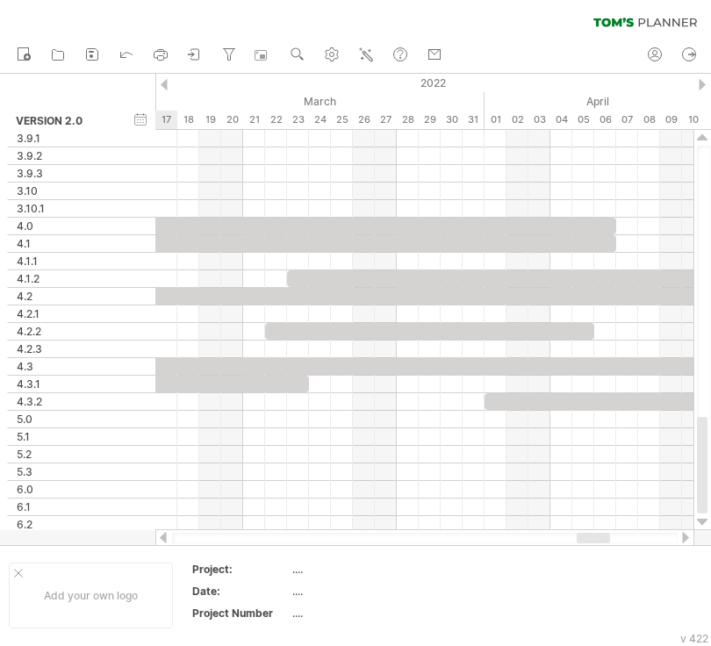
click at [165, 83] on div at bounding box center [164, 84] width 7 height 11
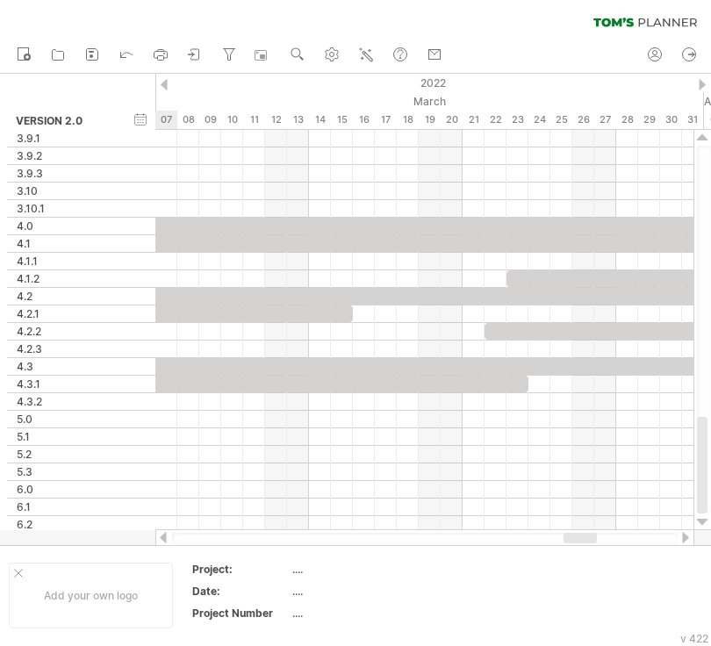
click at [165, 83] on div at bounding box center [164, 84] width 7 height 11
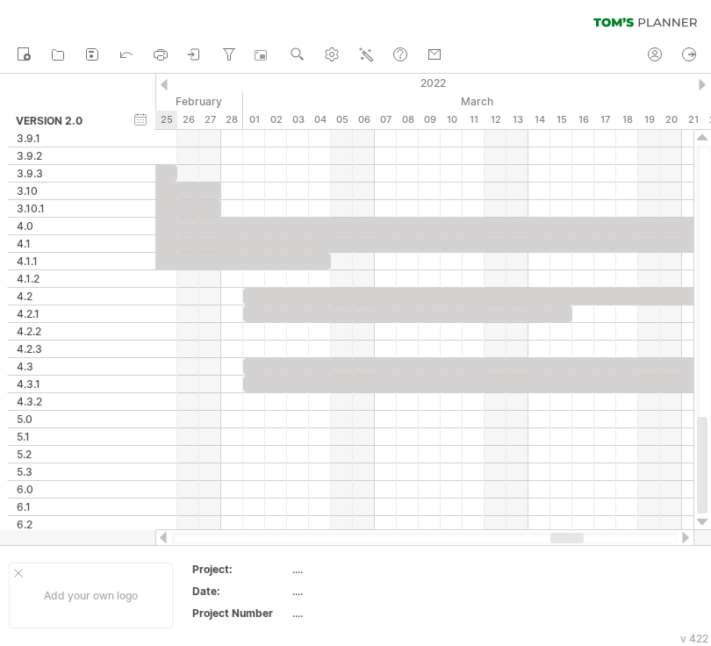
click at [165, 83] on div at bounding box center [164, 84] width 7 height 11
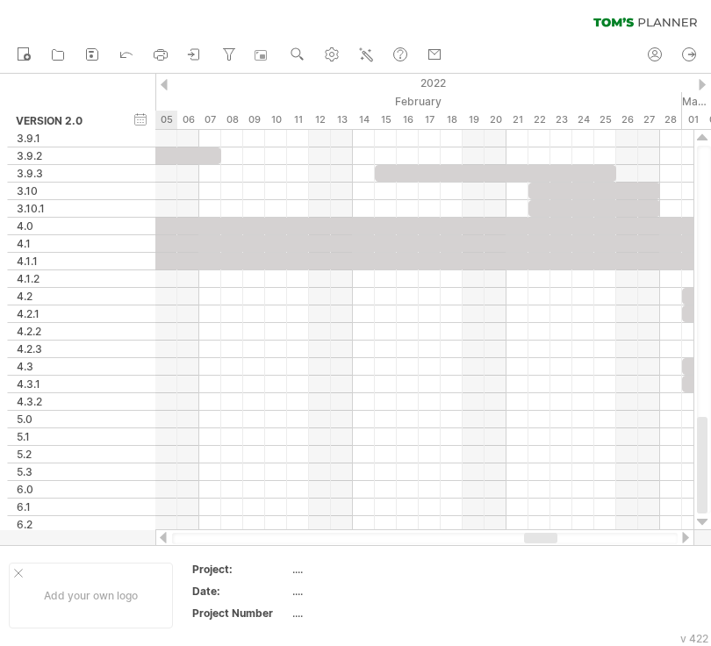
click at [165, 83] on div at bounding box center [164, 84] width 7 height 11
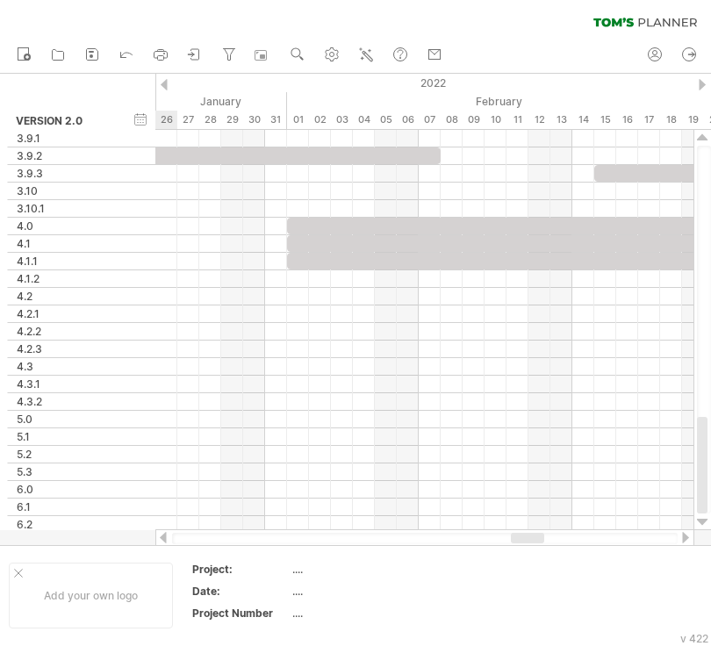
click at [165, 83] on div at bounding box center [164, 84] width 7 height 11
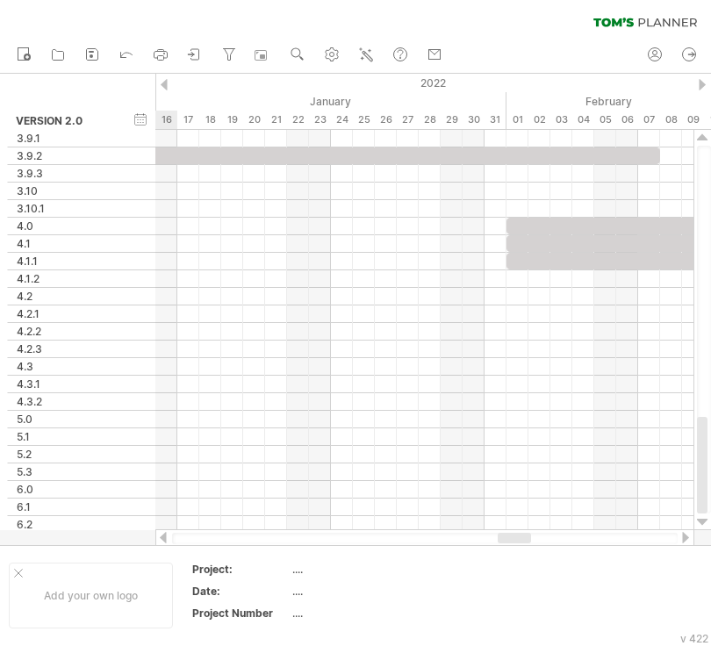
click at [165, 83] on div at bounding box center [164, 84] width 7 height 11
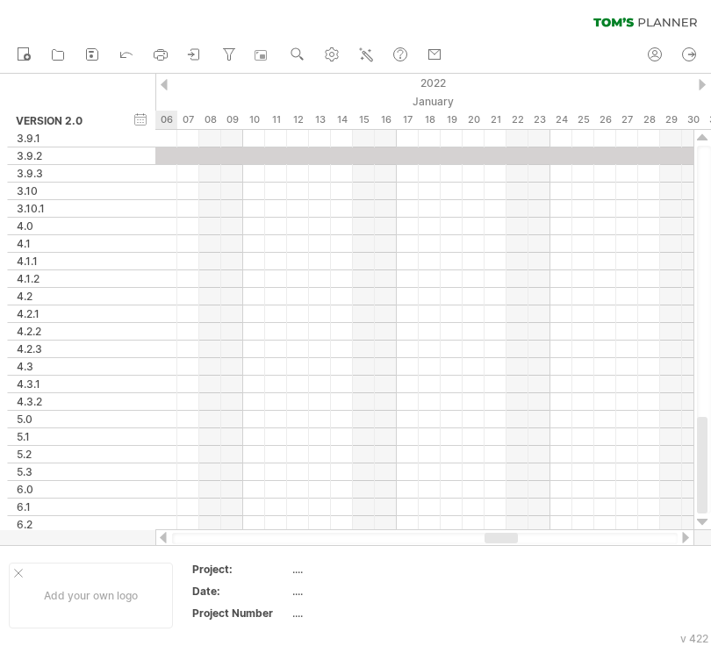
click at [165, 83] on div at bounding box center [164, 84] width 7 height 11
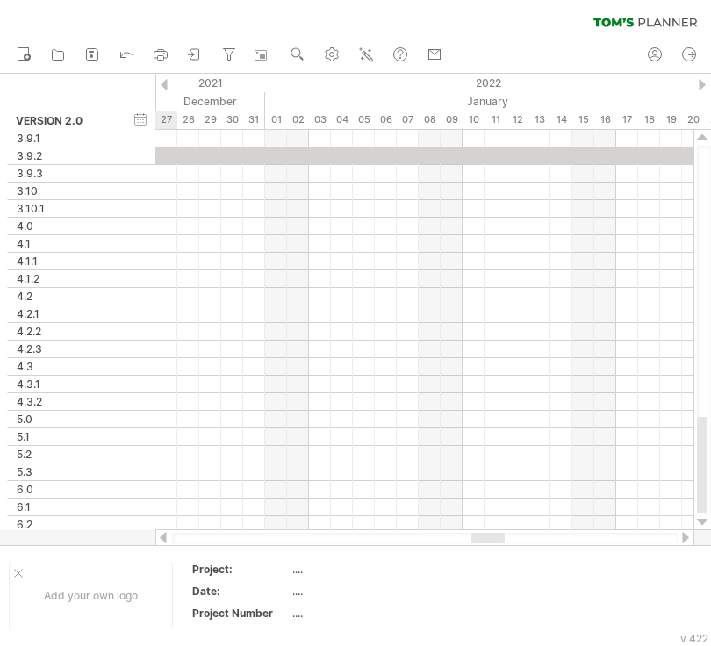
click at [165, 83] on div at bounding box center [164, 84] width 7 height 11
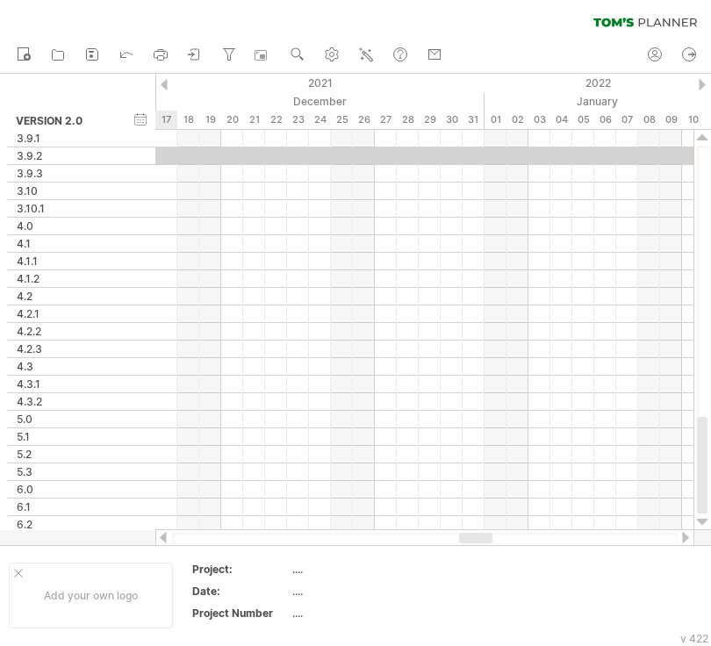
click at [165, 83] on div at bounding box center [164, 84] width 7 height 11
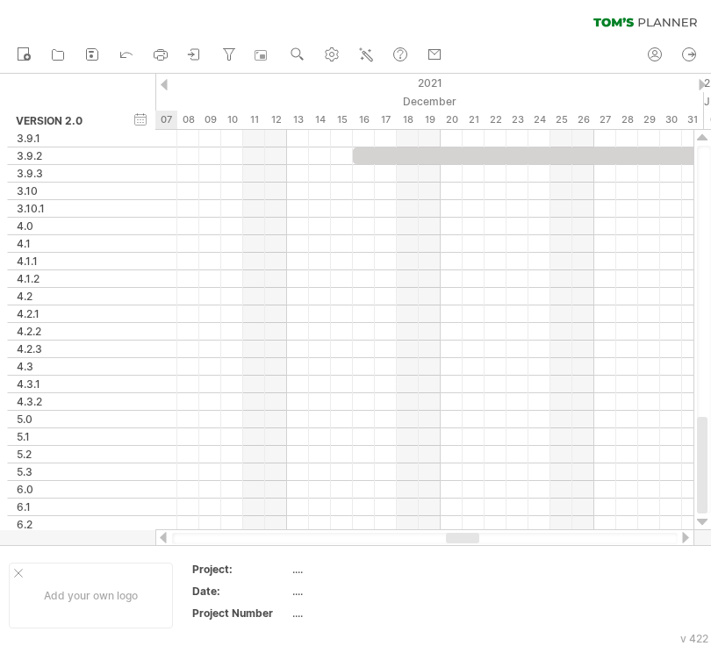
click at [165, 83] on div at bounding box center [164, 84] width 7 height 11
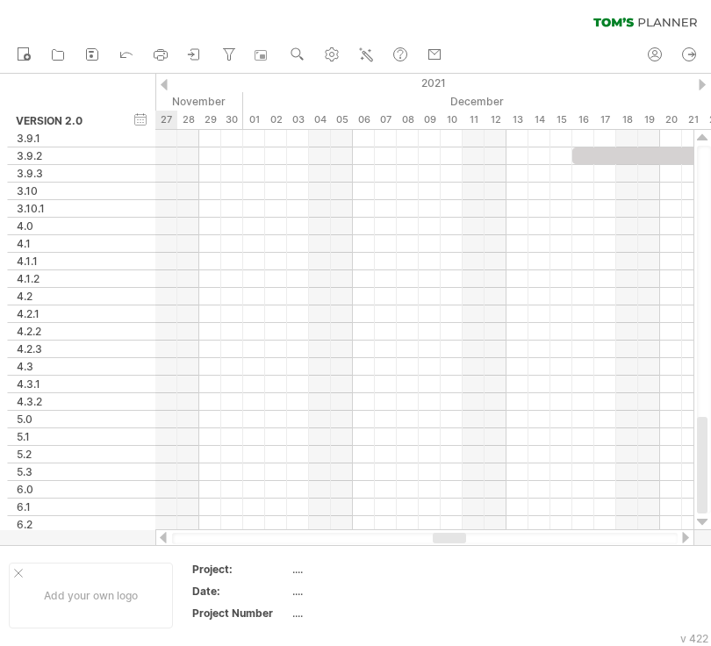
click at [165, 83] on div at bounding box center [164, 84] width 7 height 11
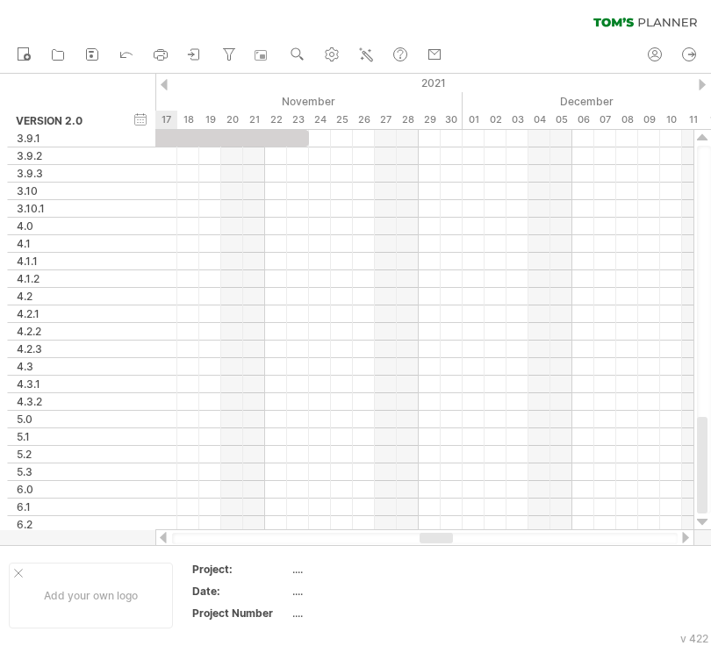
click at [165, 83] on div at bounding box center [164, 84] width 7 height 11
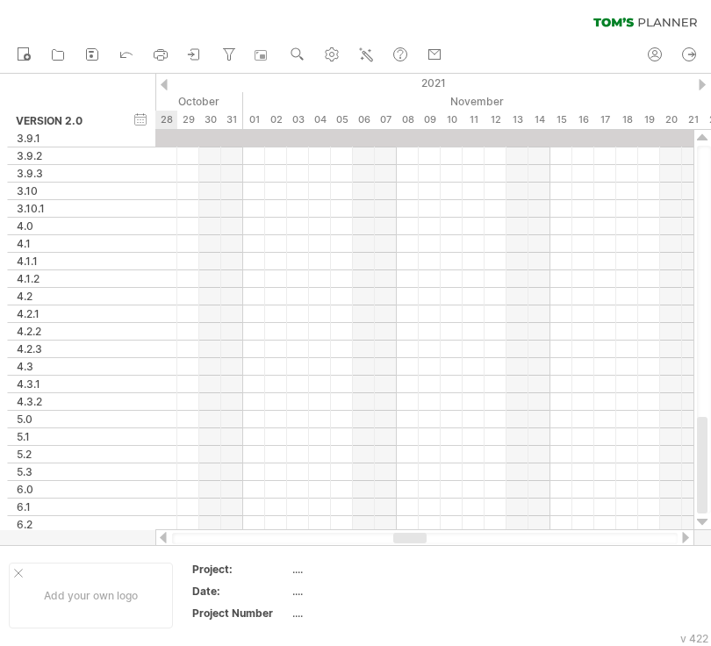
click at [165, 83] on div at bounding box center [164, 84] width 7 height 11
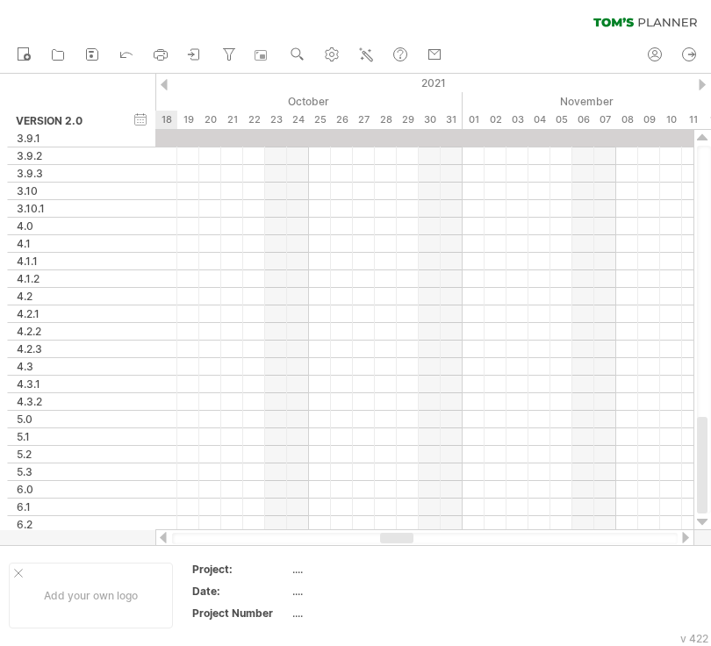
click at [165, 83] on div at bounding box center [164, 84] width 7 height 11
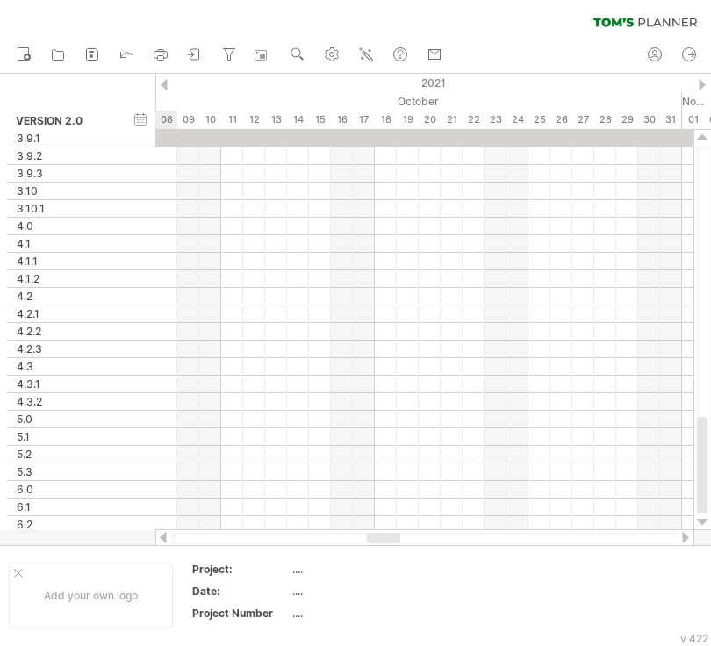
click at [165, 83] on div at bounding box center [164, 84] width 7 height 11
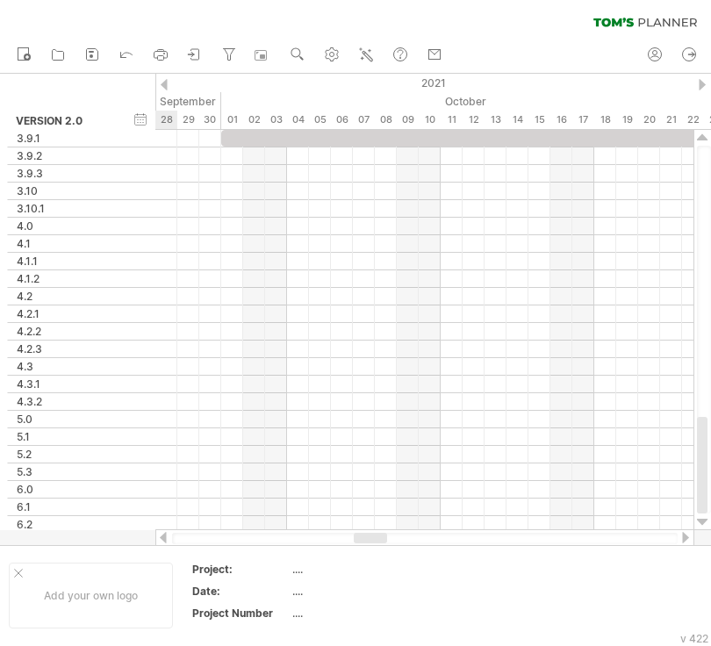
click at [165, 83] on div at bounding box center [164, 84] width 7 height 11
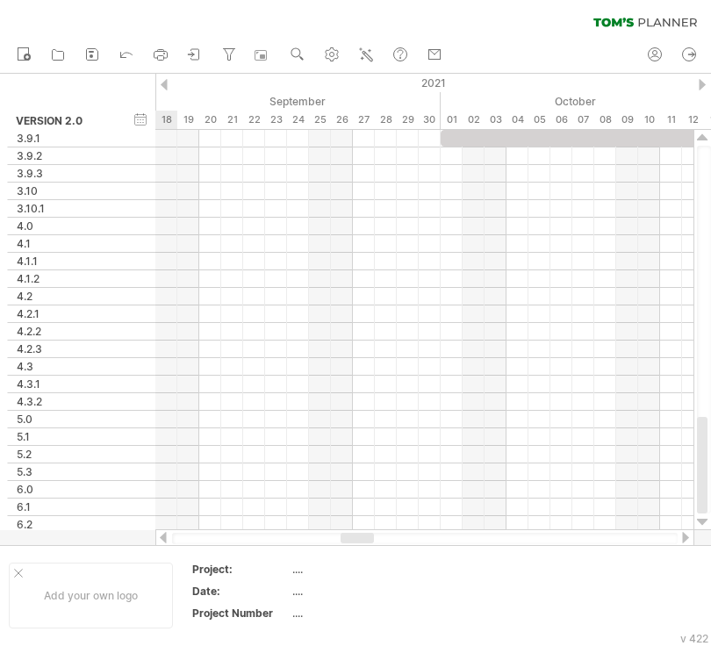
click at [165, 83] on div at bounding box center [164, 84] width 7 height 11
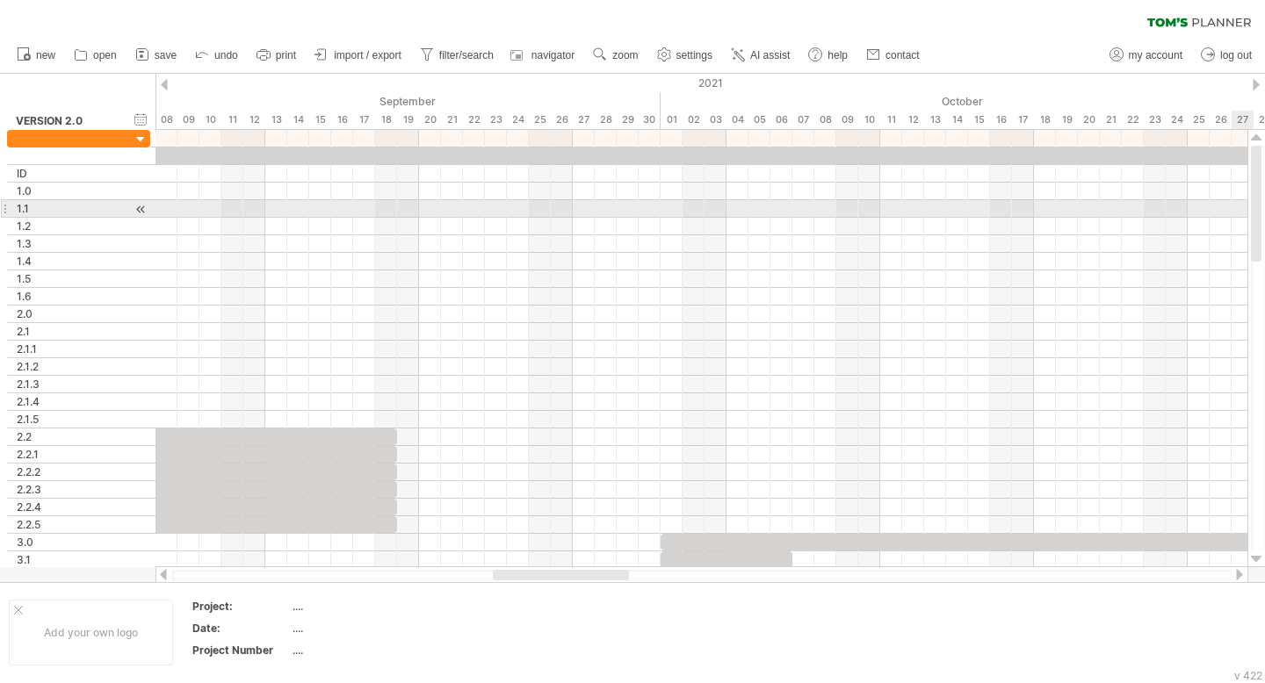
drag, startPoint x: 1259, startPoint y: 510, endPoint x: 1264, endPoint y: 204, distance: 306.5
click at [711, 204] on div at bounding box center [1258, 348] width 14 height 405
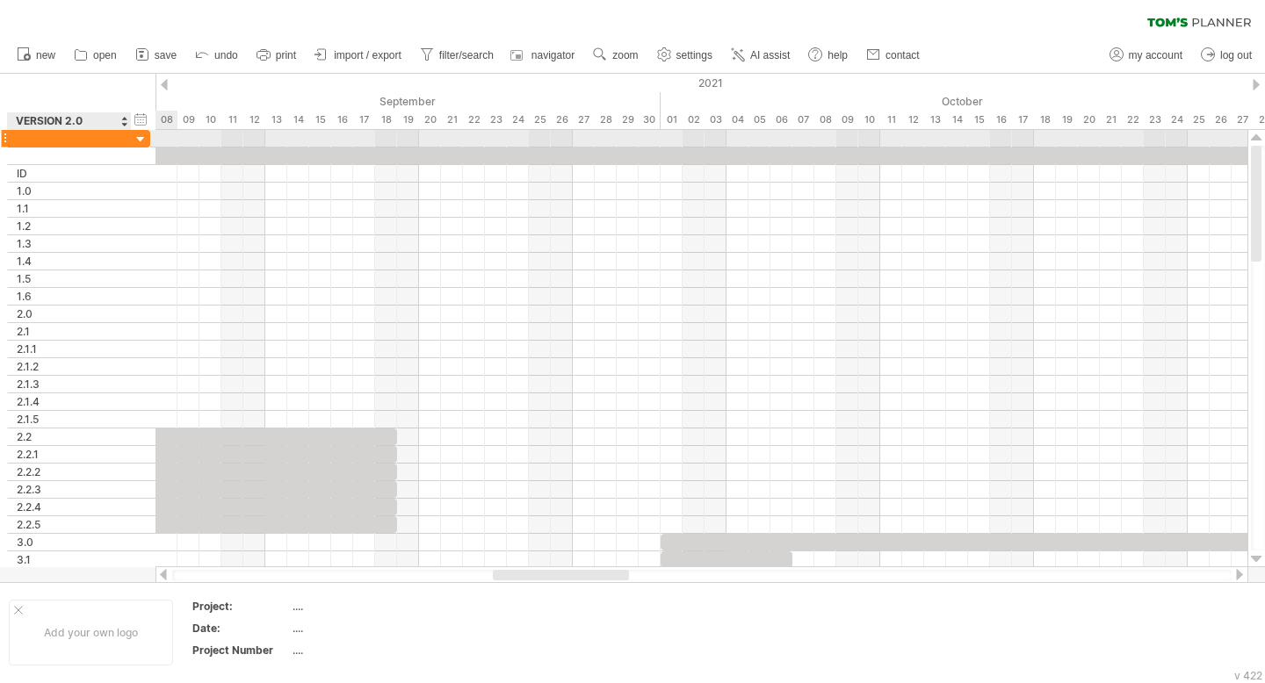
click at [88, 138] on div at bounding box center [69, 138] width 105 height 17
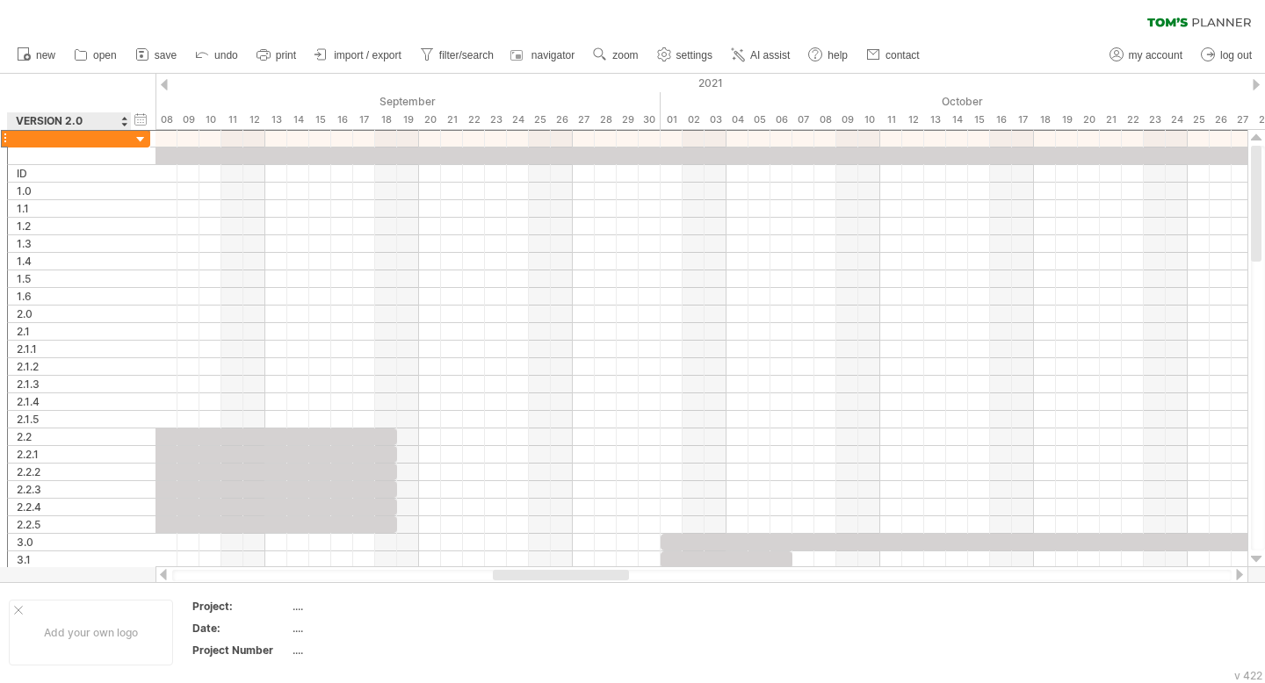
click at [92, 117] on div "VERSION 2.0" at bounding box center [68, 121] width 105 height 18
click at [125, 122] on div at bounding box center [123, 121] width 7 height 18
click at [85, 122] on div "VERSION 2.0" at bounding box center [68, 121] width 105 height 18
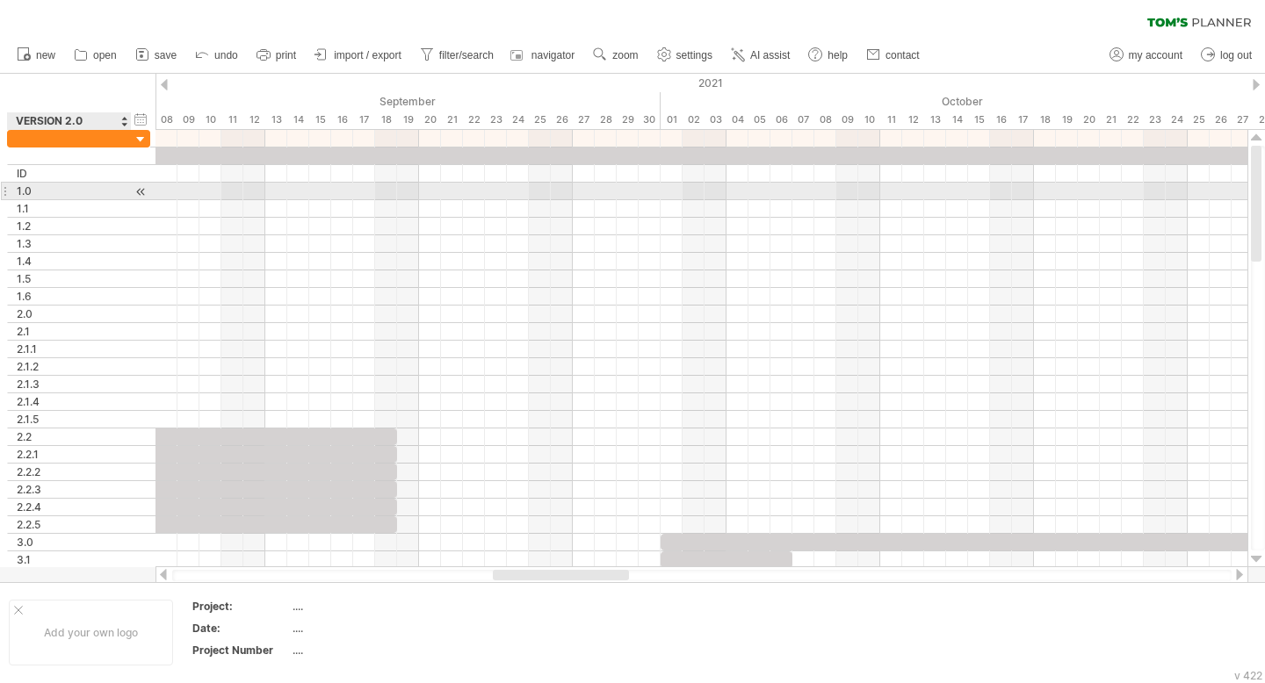
click at [141, 191] on div at bounding box center [141, 192] width 17 height 18
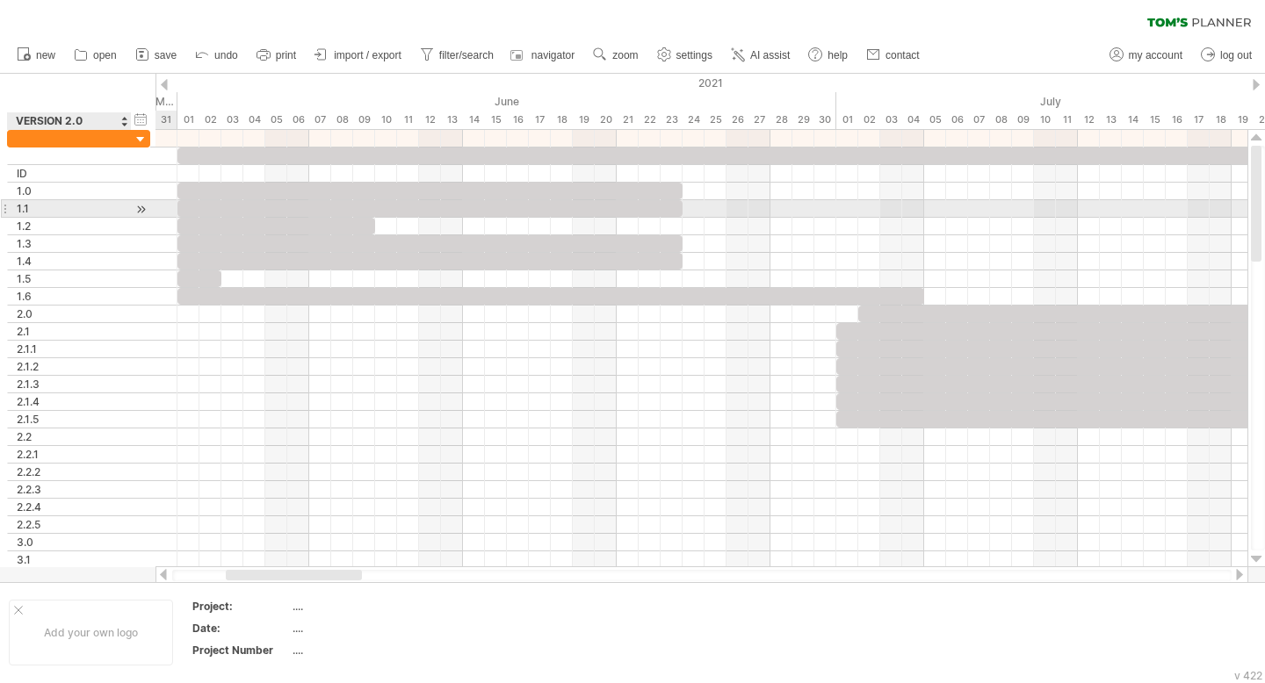
click at [142, 208] on div at bounding box center [141, 209] width 17 height 18
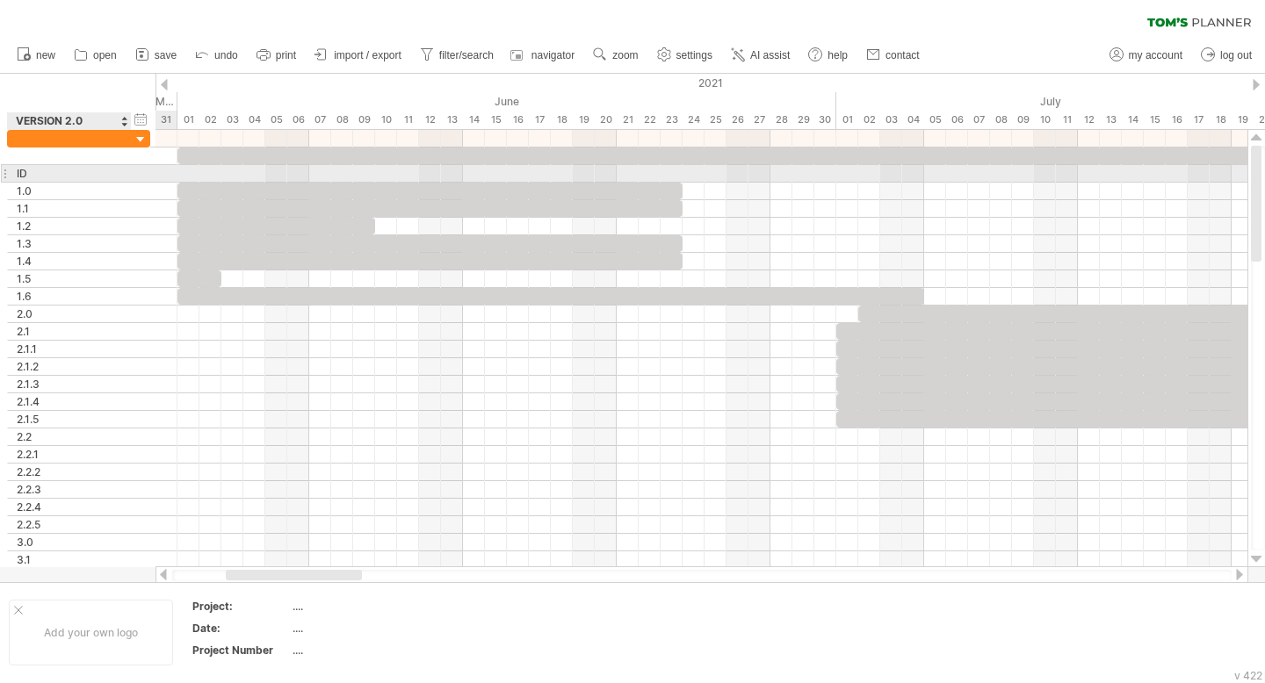
click at [135, 173] on div "** ID" at bounding box center [78, 174] width 143 height 18
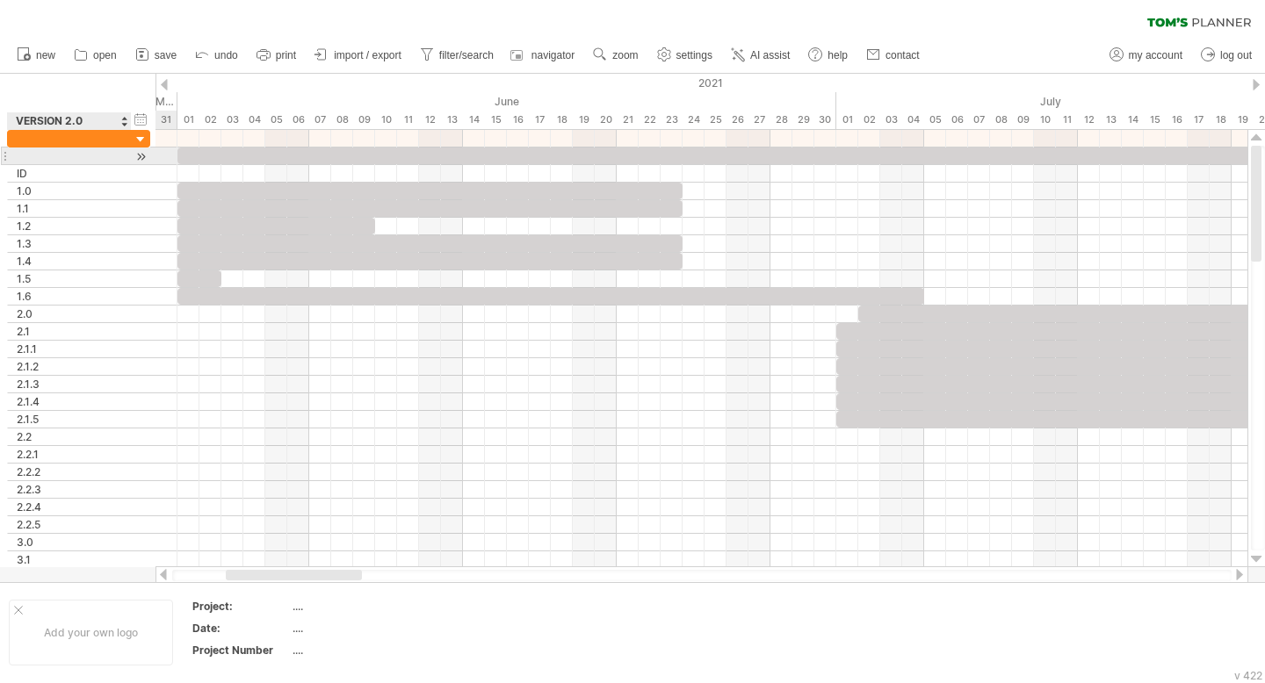
click at [134, 153] on div at bounding box center [141, 157] width 17 height 18
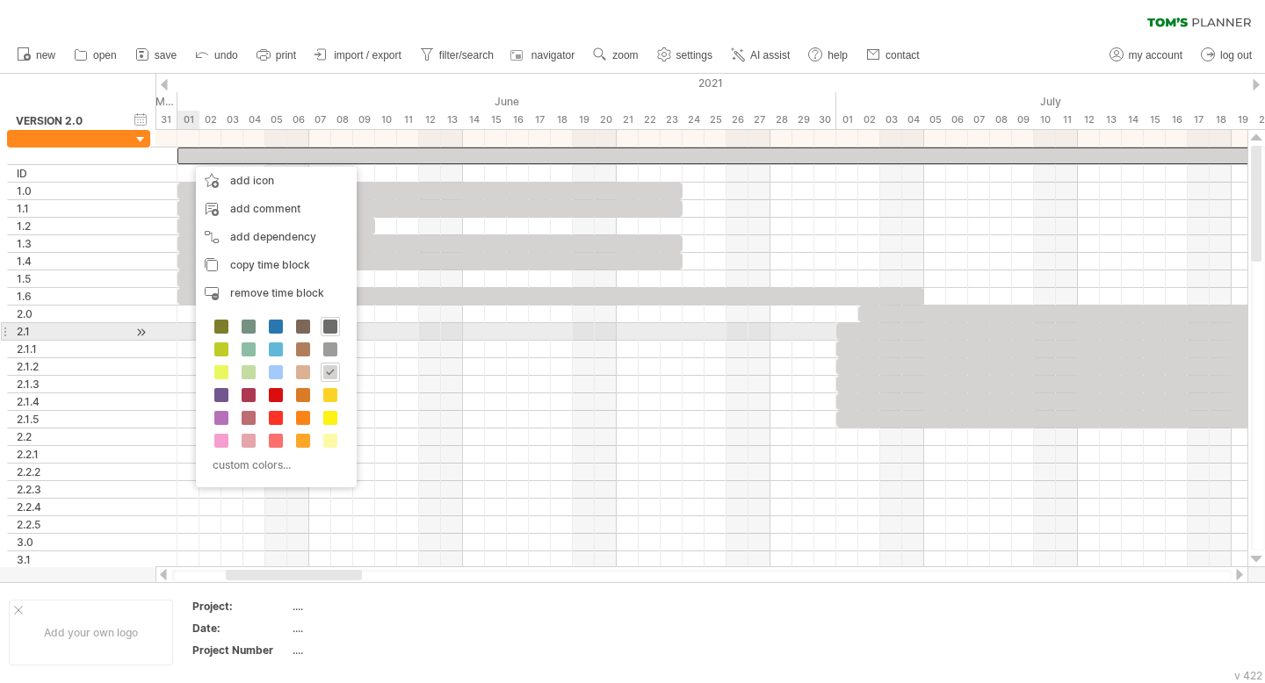
click at [333, 328] on span at bounding box center [330, 327] width 14 height 14
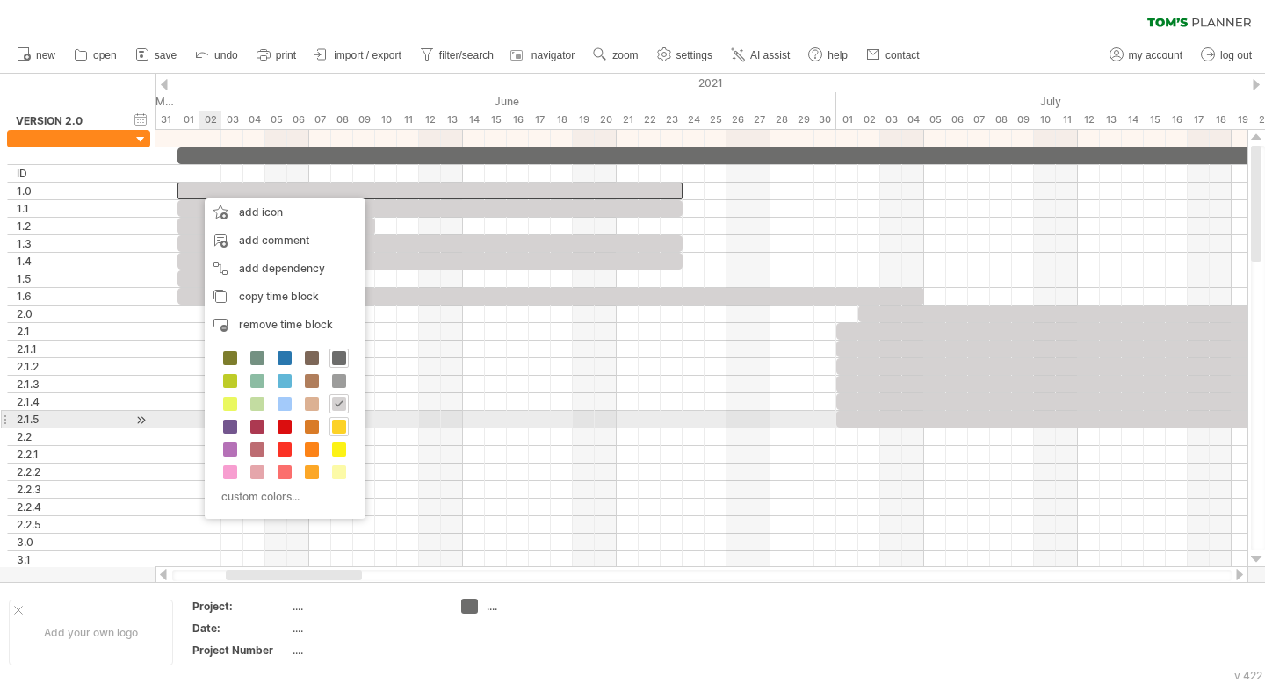
click at [341, 427] on span at bounding box center [339, 427] width 14 height 14
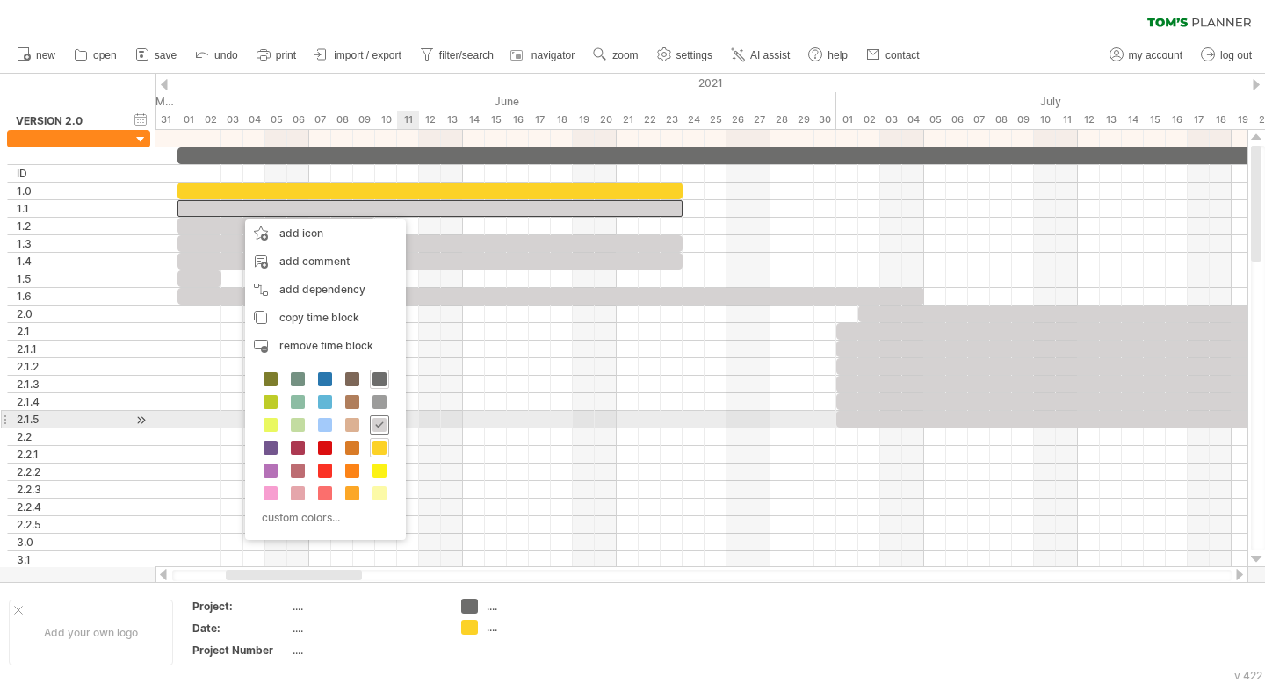
click at [379, 427] on span at bounding box center [379, 425] width 14 height 14
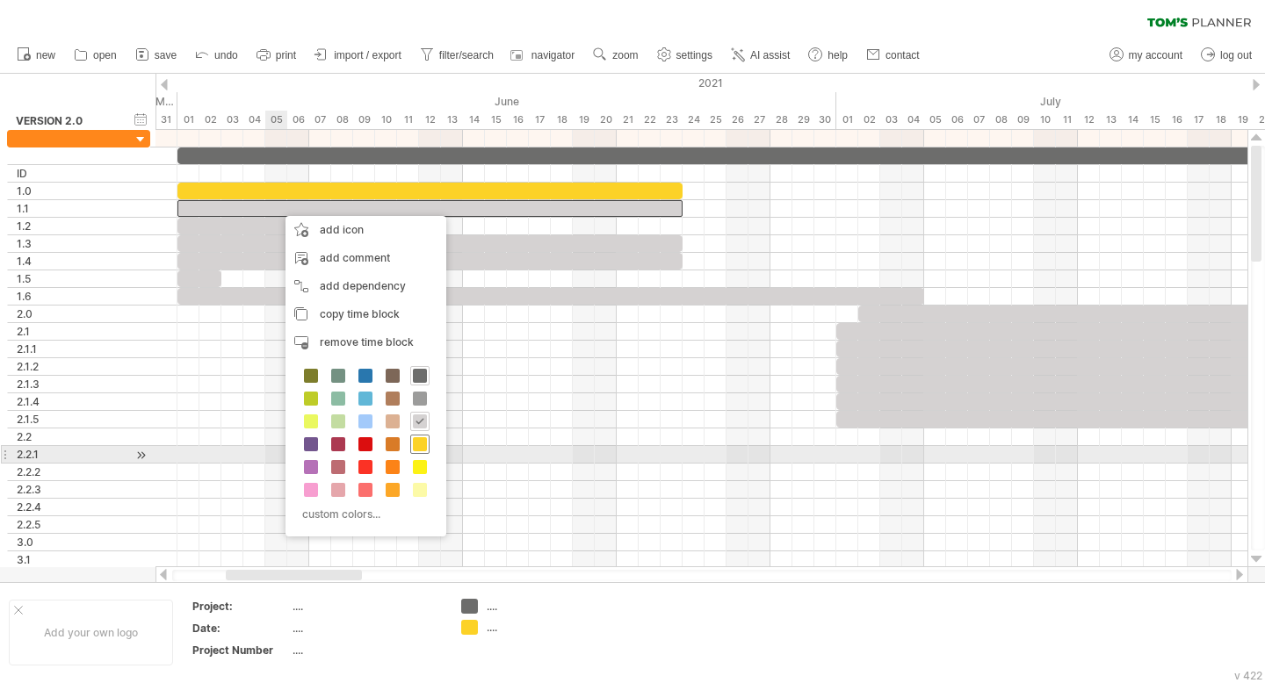
click at [422, 446] on span at bounding box center [420, 444] width 14 height 14
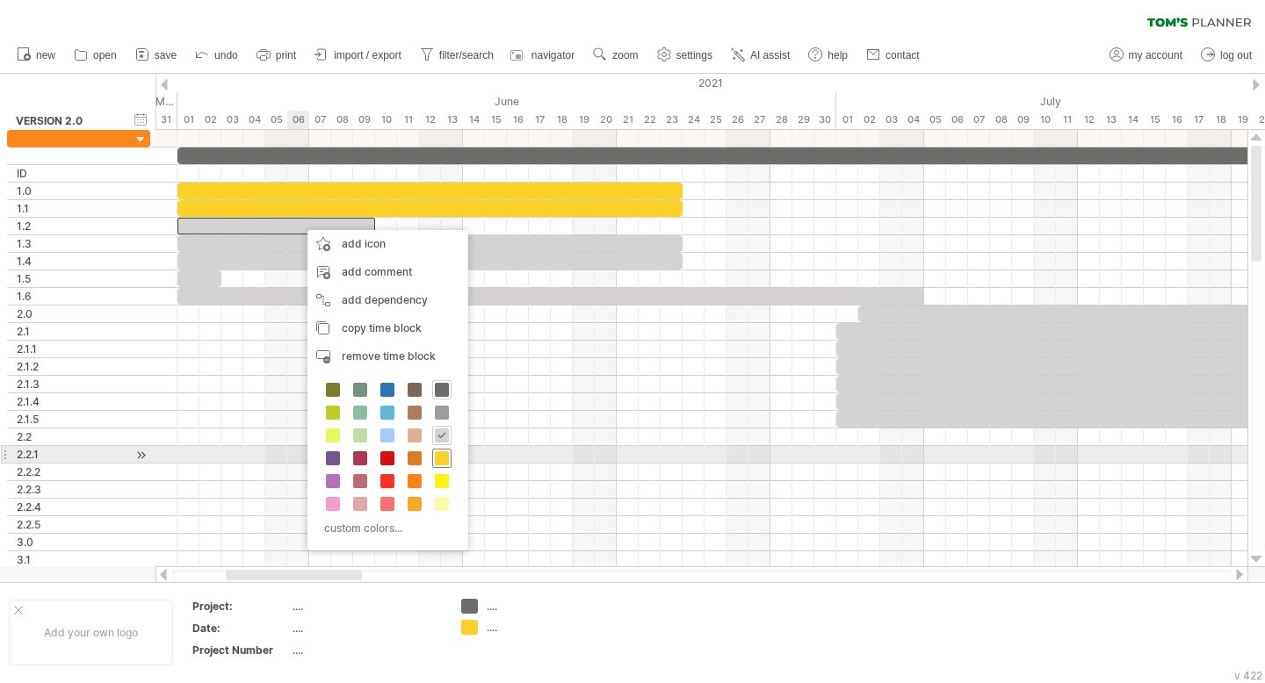
click at [442, 458] on span at bounding box center [442, 458] width 14 height 14
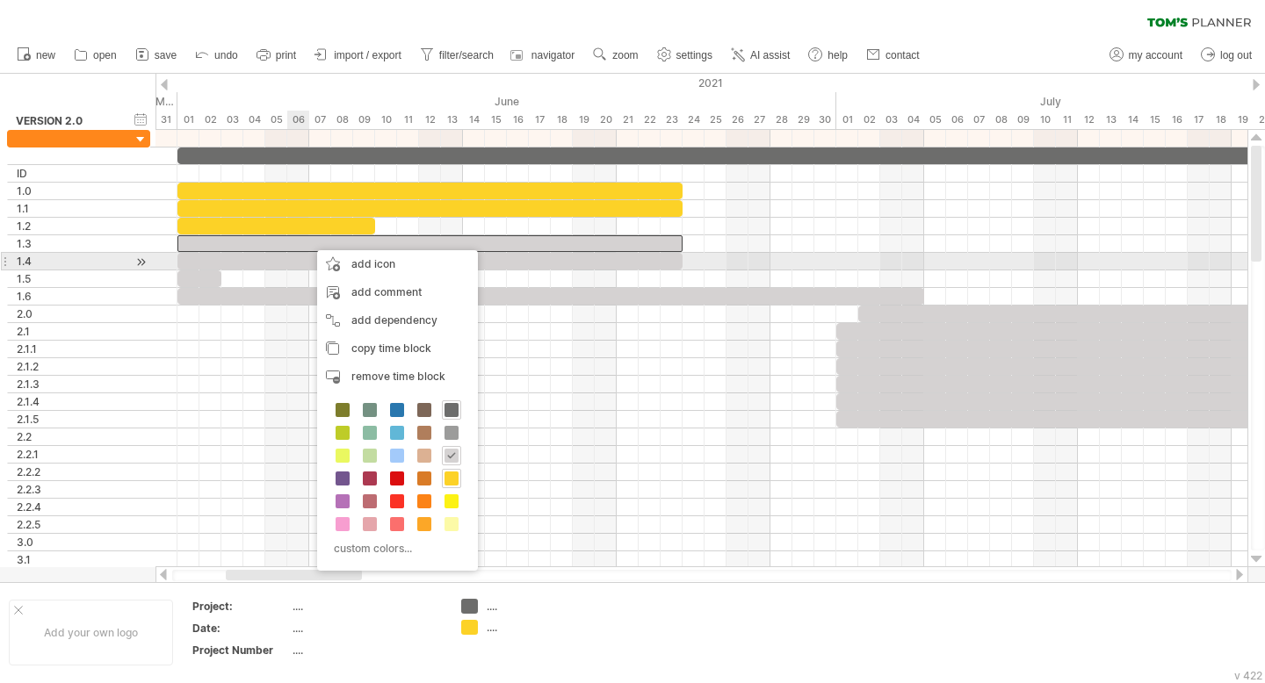
click at [299, 259] on div at bounding box center [429, 261] width 505 height 17
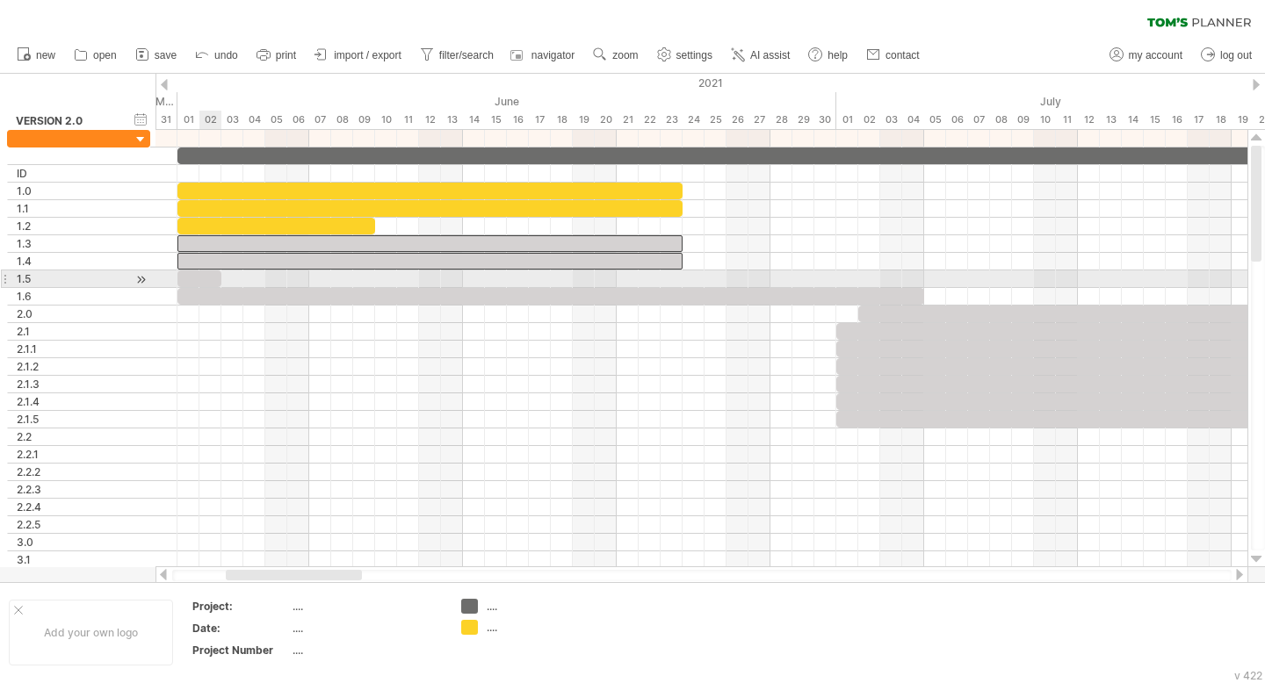
click at [211, 282] on div at bounding box center [199, 279] width 44 height 17
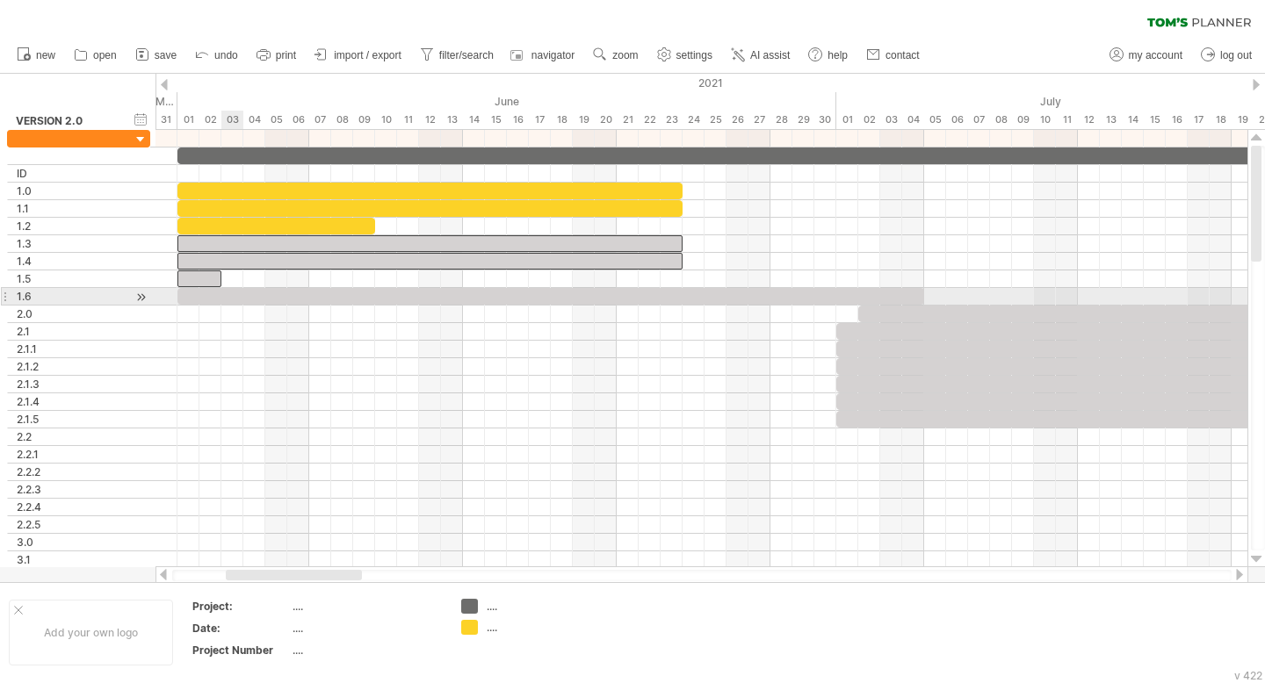
click at [220, 297] on div at bounding box center [550, 296] width 747 height 17
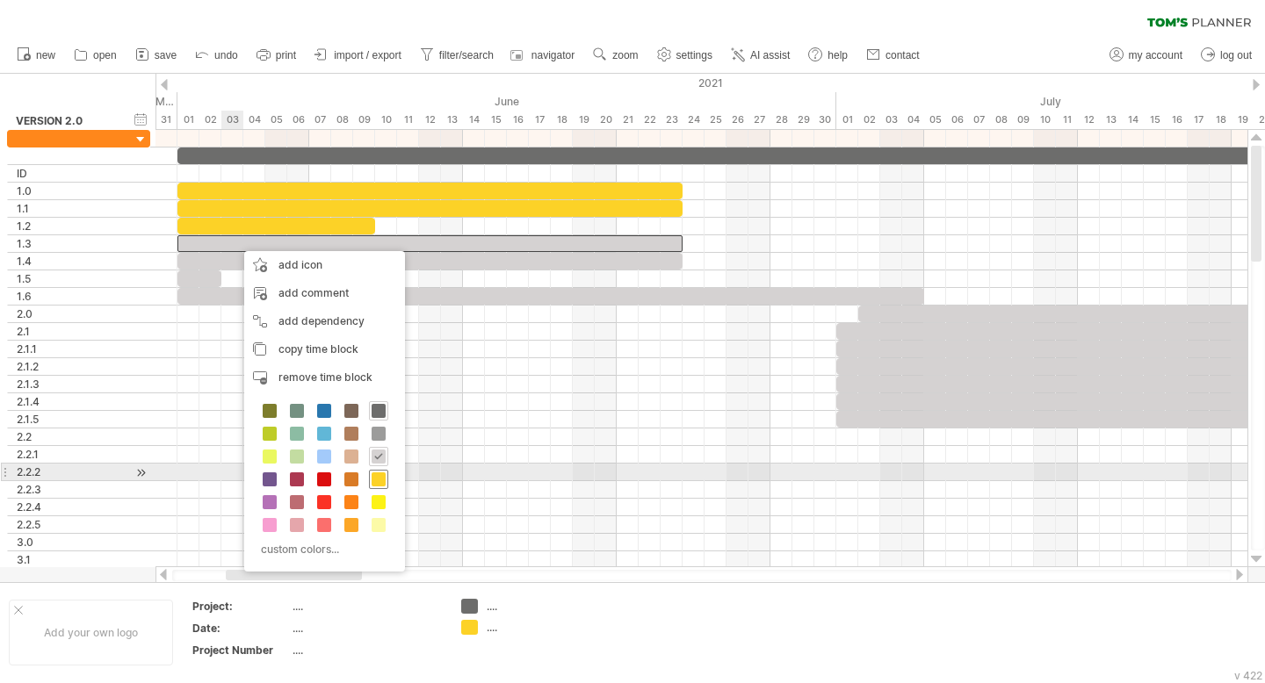
click at [379, 480] on span at bounding box center [379, 480] width 14 height 14
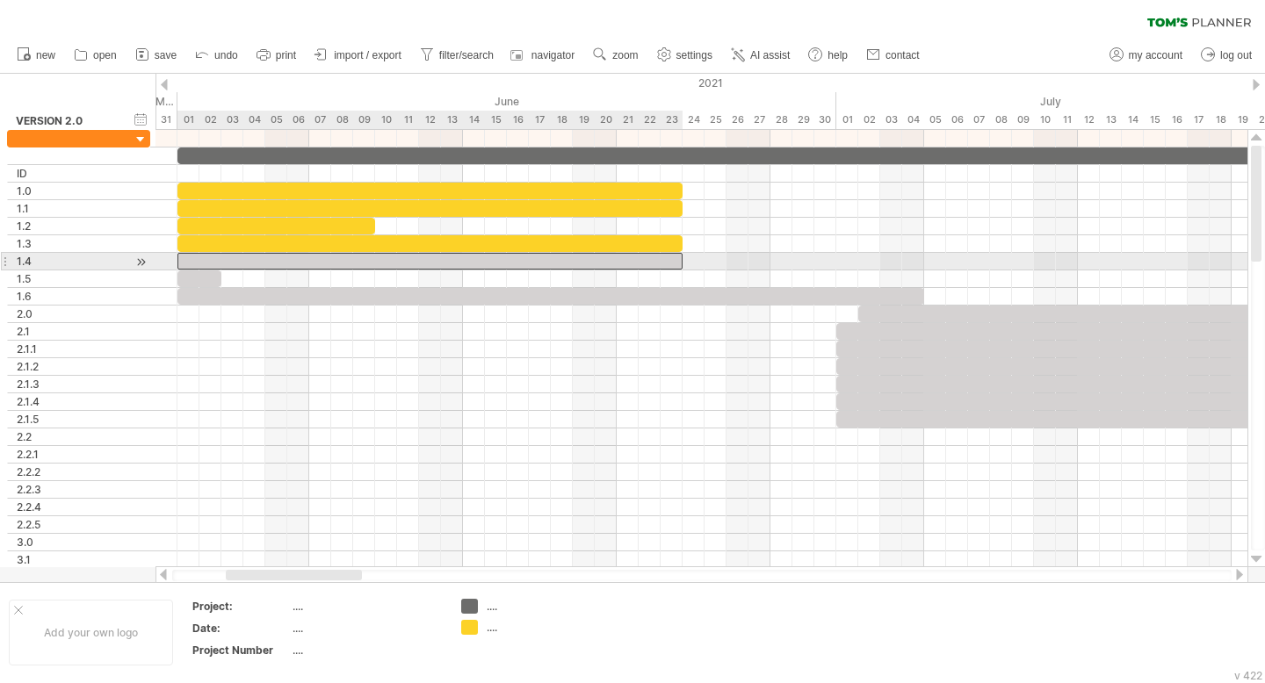
click at [317, 259] on div at bounding box center [429, 261] width 505 height 17
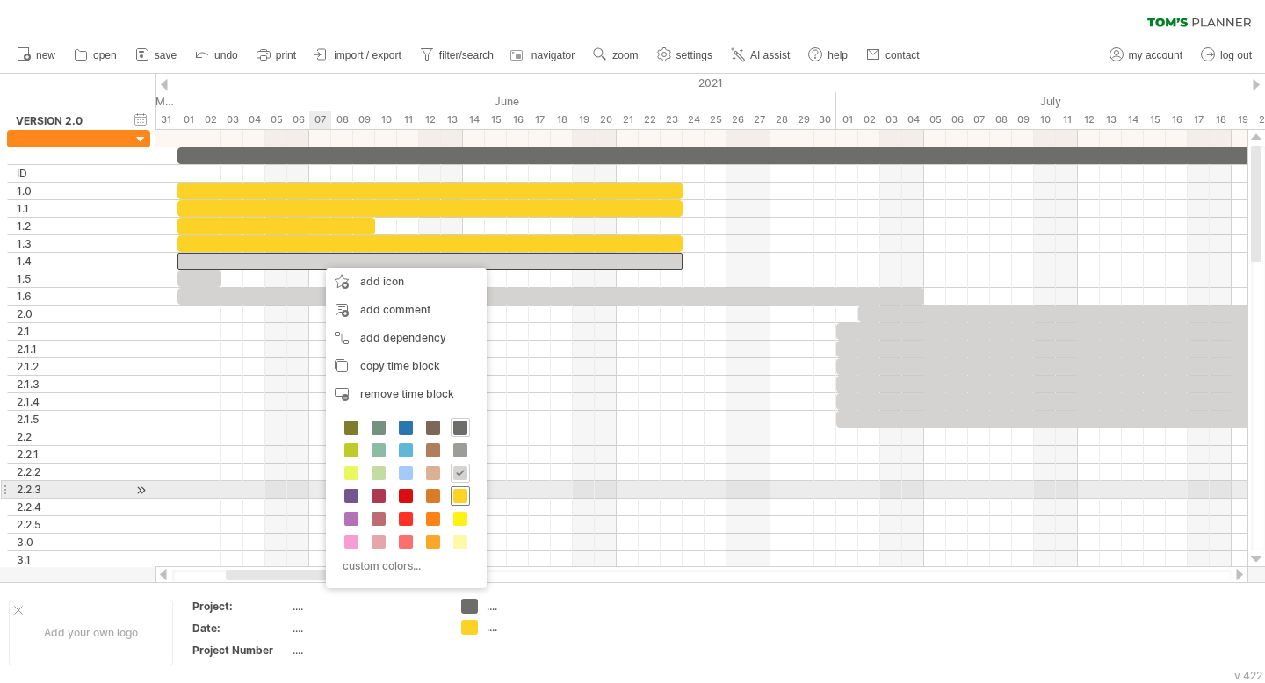
click at [461, 497] on span at bounding box center [460, 496] width 14 height 14
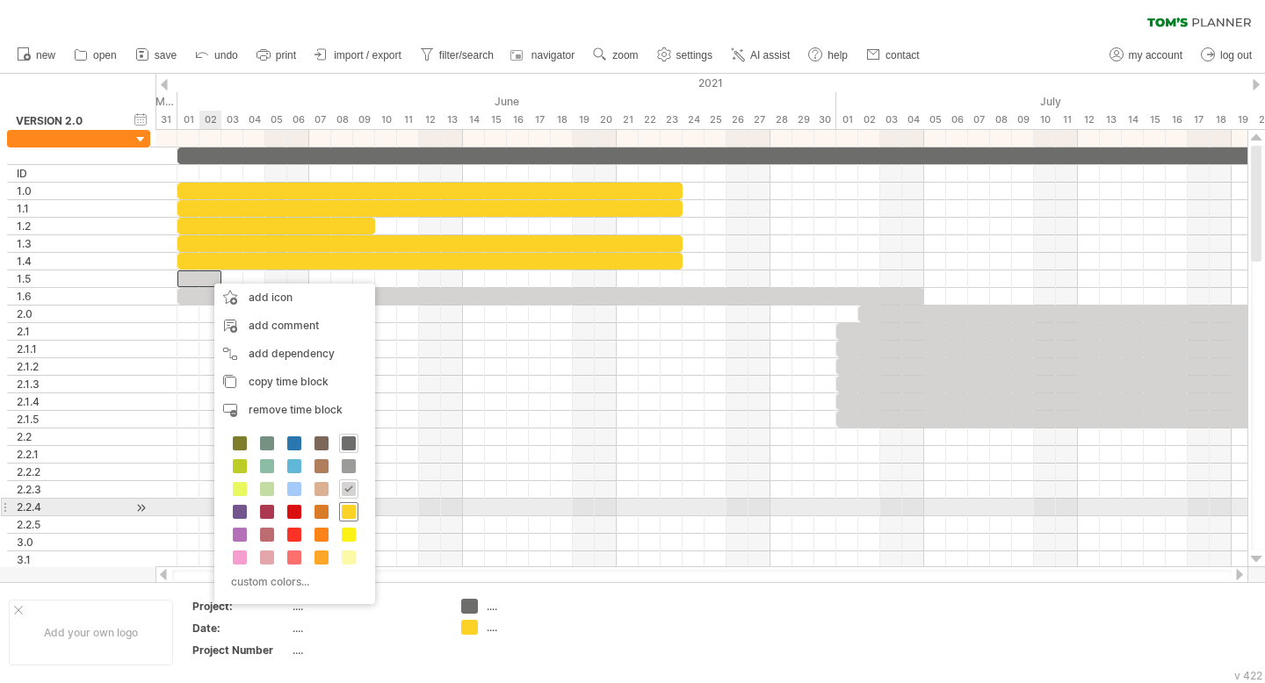
click at [347, 515] on span at bounding box center [349, 512] width 14 height 14
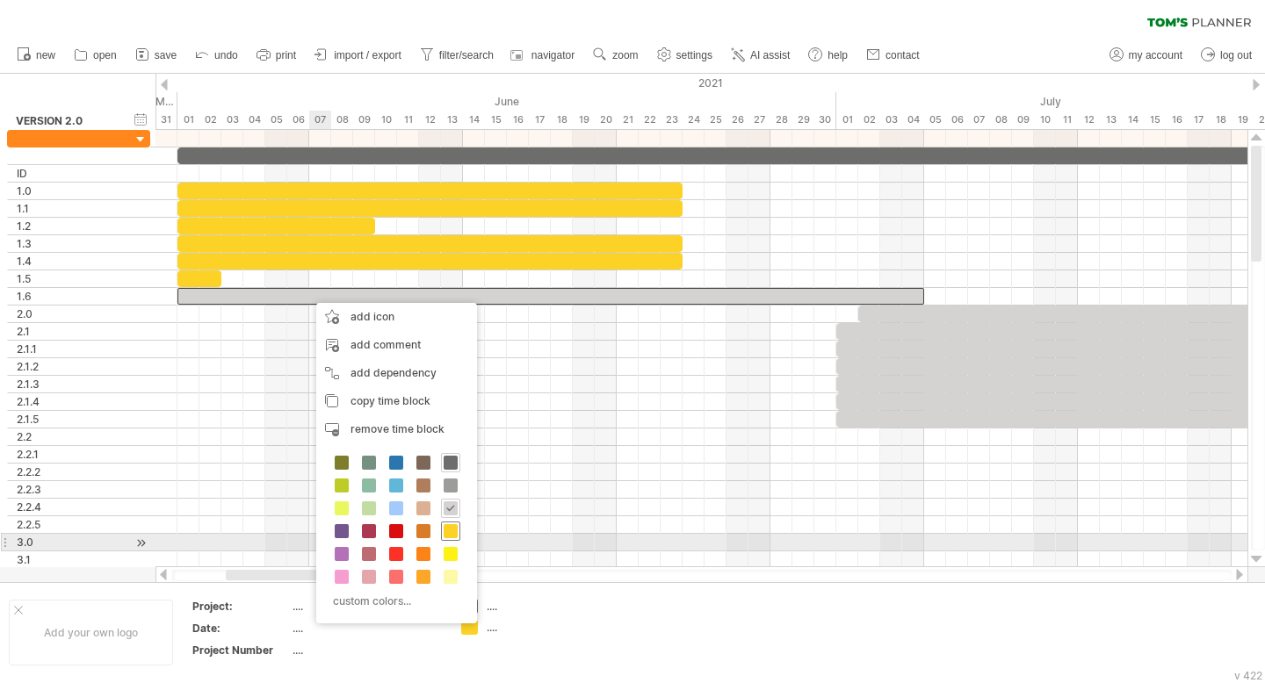
click at [449, 535] on span at bounding box center [451, 531] width 14 height 14
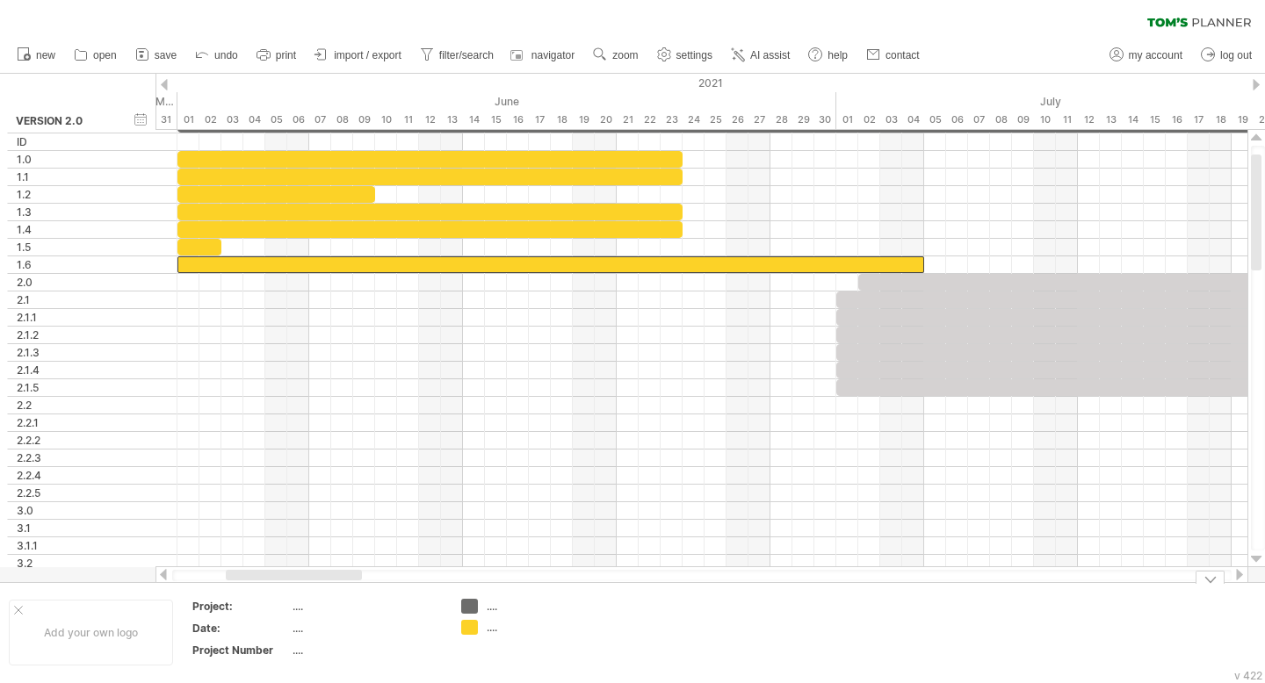
click at [493, 610] on div "...." at bounding box center [535, 606] width 96 height 15
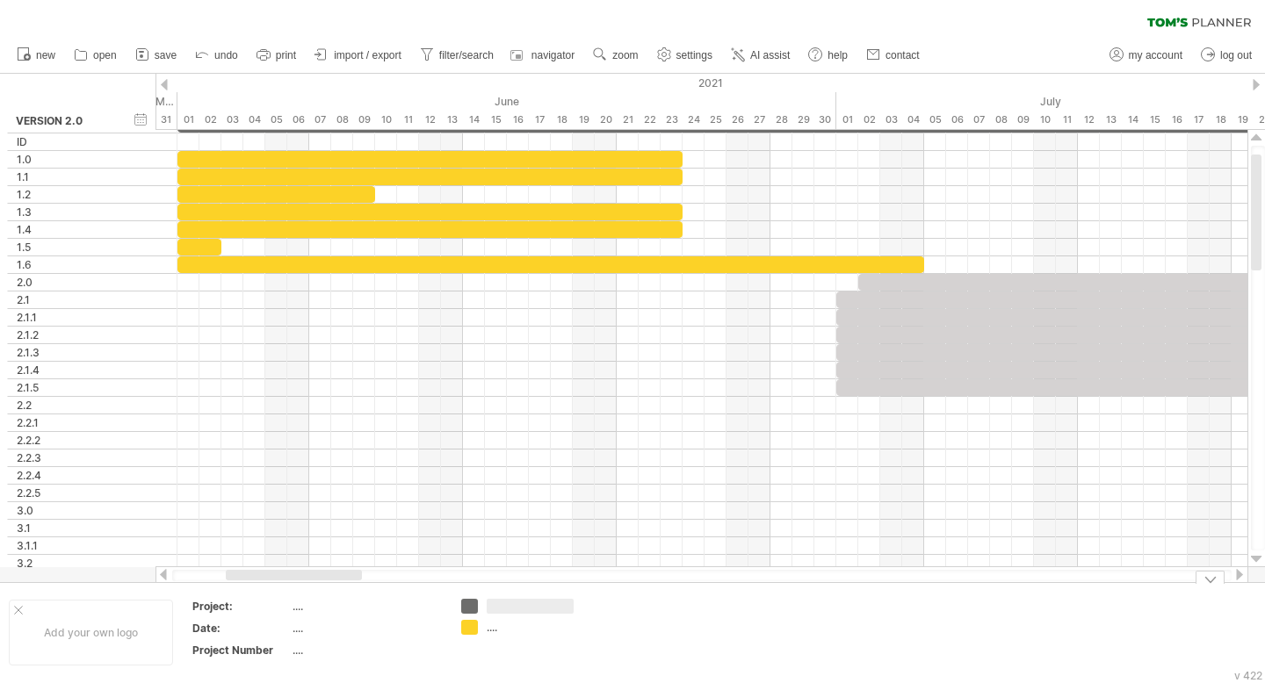
click at [633, 626] on td at bounding box center [660, 633] width 139 height 68
click at [498, 610] on div at bounding box center [535, 606] width 96 height 15
type input "*"
type input "**********"
click at [497, 630] on div "...." at bounding box center [535, 627] width 96 height 15
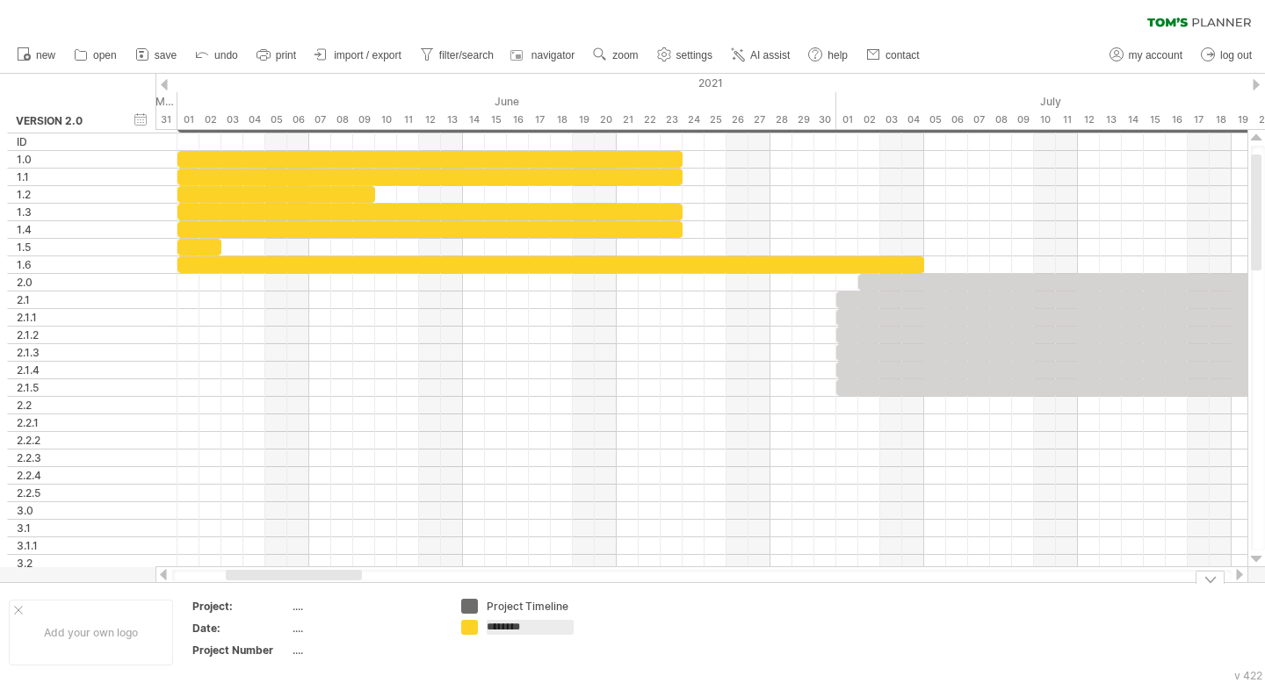
type input "*******"
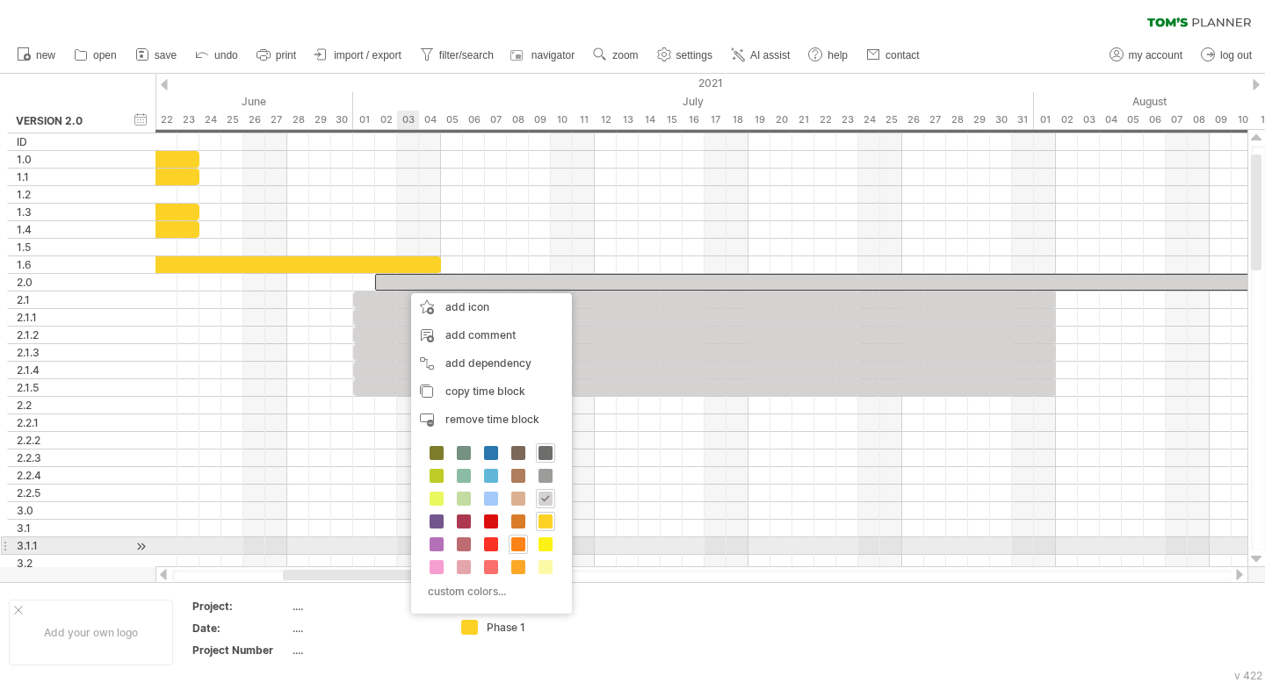
click at [522, 543] on span at bounding box center [518, 545] width 14 height 14
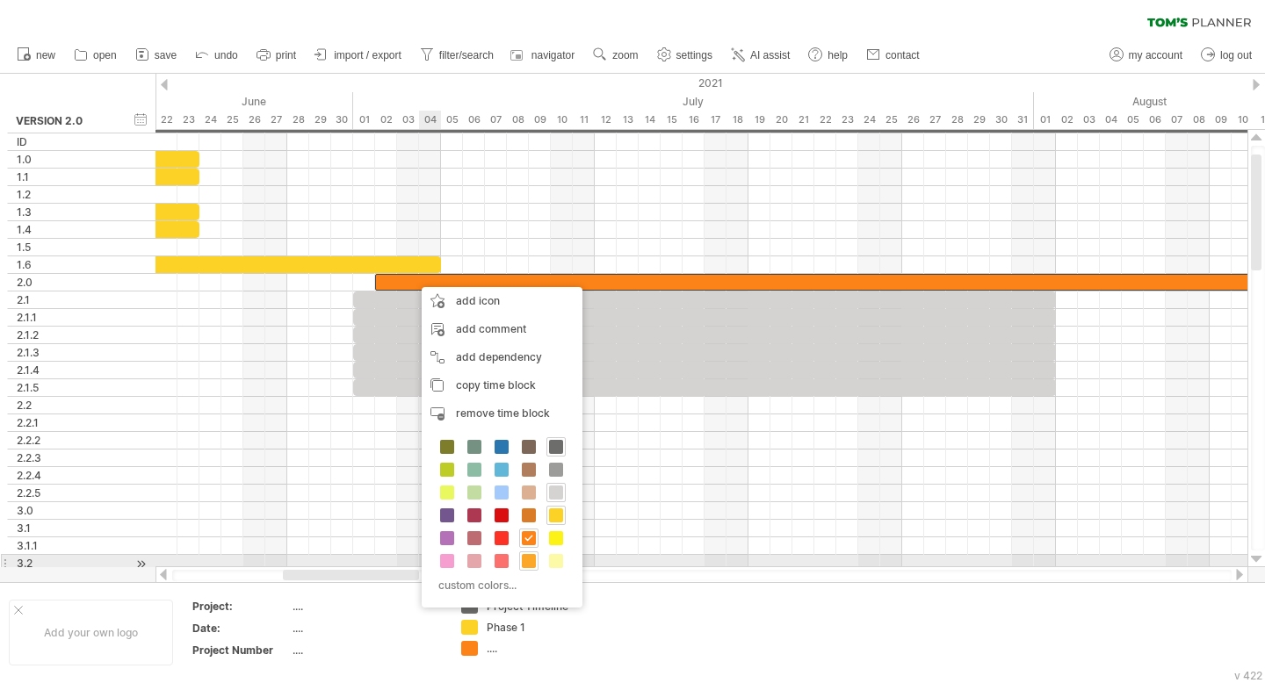
click at [533, 559] on span at bounding box center [529, 561] width 14 height 14
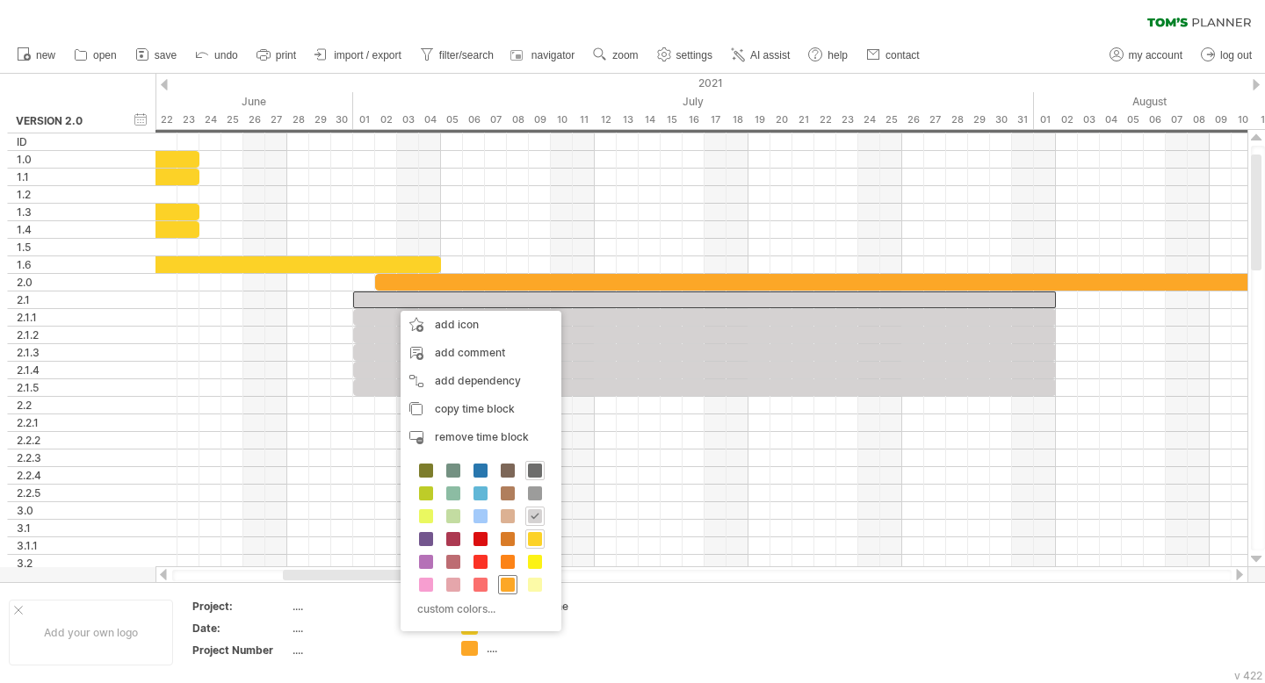
click at [510, 588] on span at bounding box center [508, 585] width 14 height 14
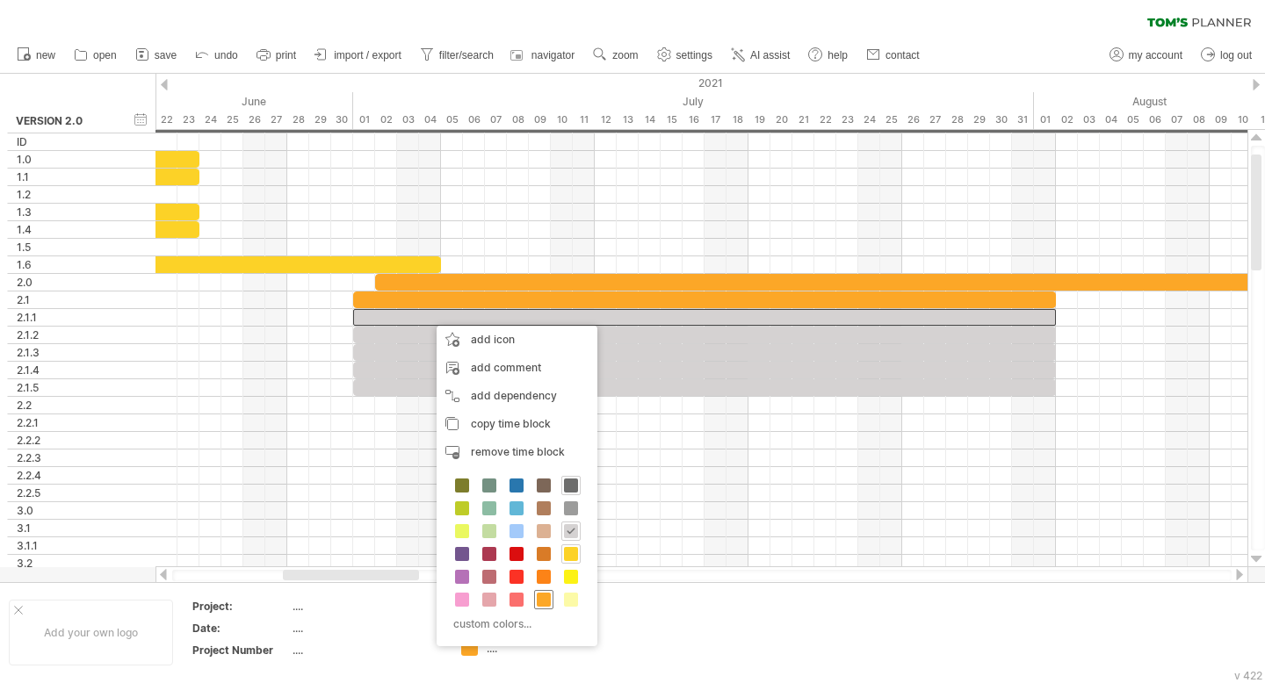
click at [545, 602] on span at bounding box center [544, 600] width 14 height 14
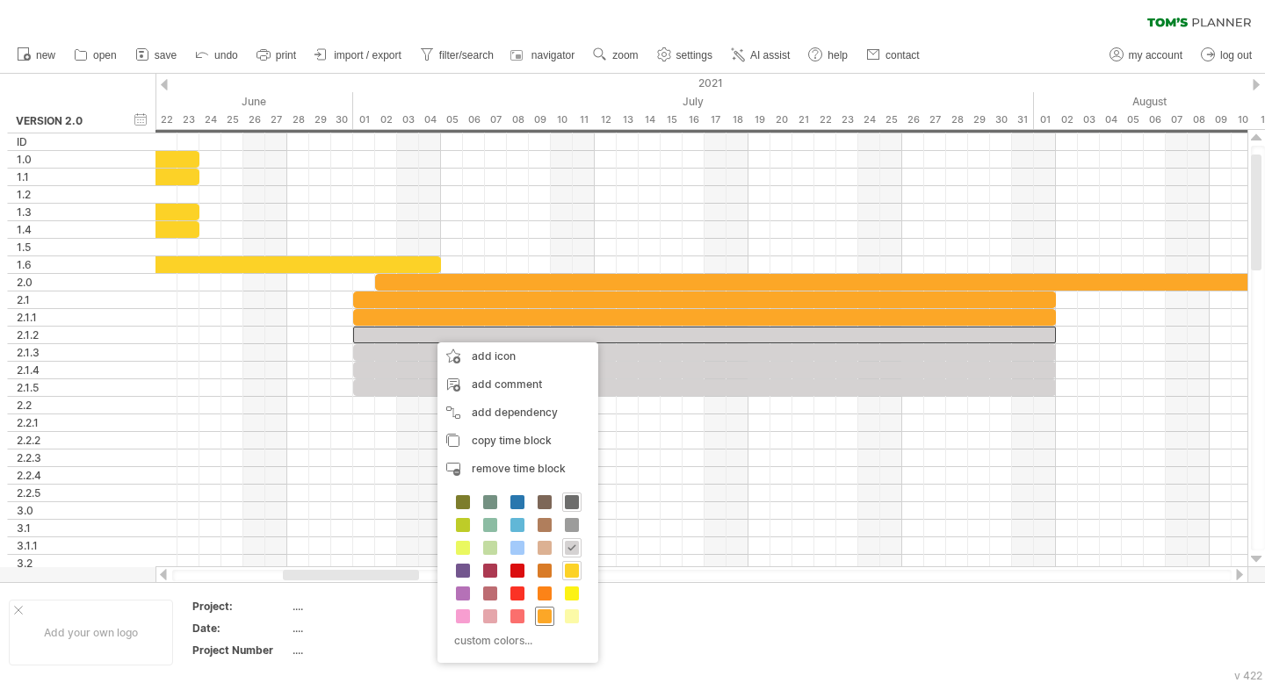
click at [546, 615] on span at bounding box center [545, 617] width 14 height 14
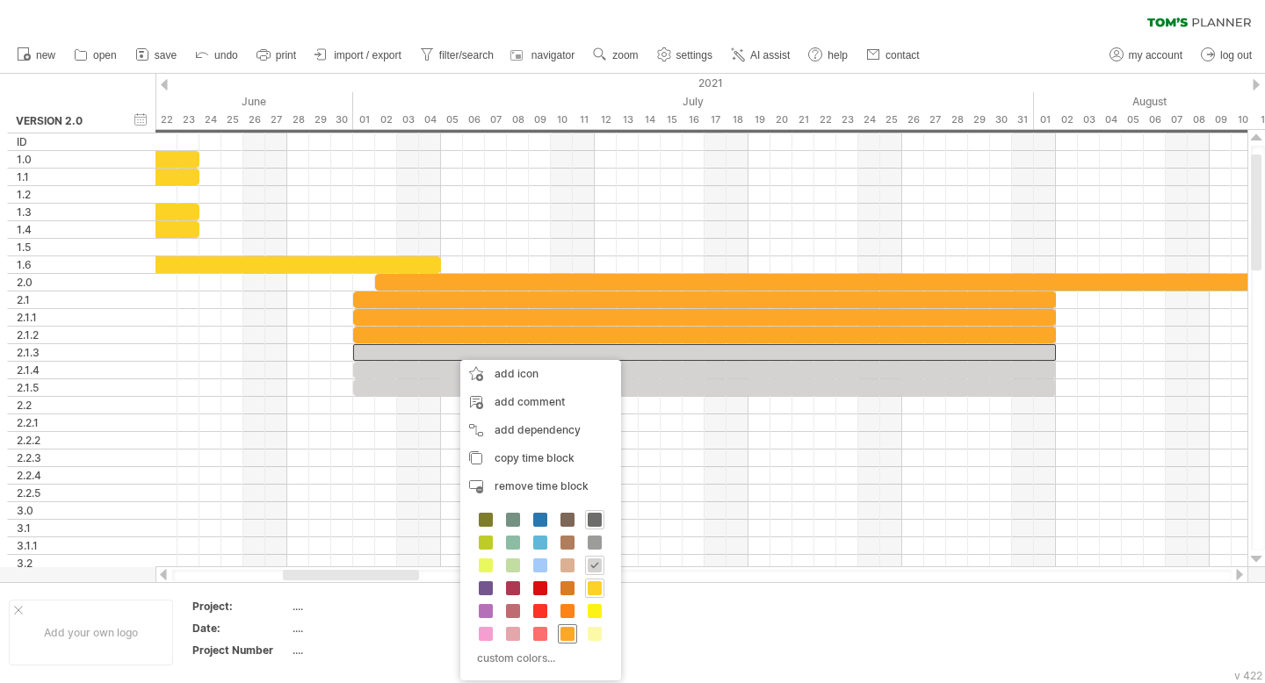
click at [563, 639] on span at bounding box center [567, 634] width 14 height 14
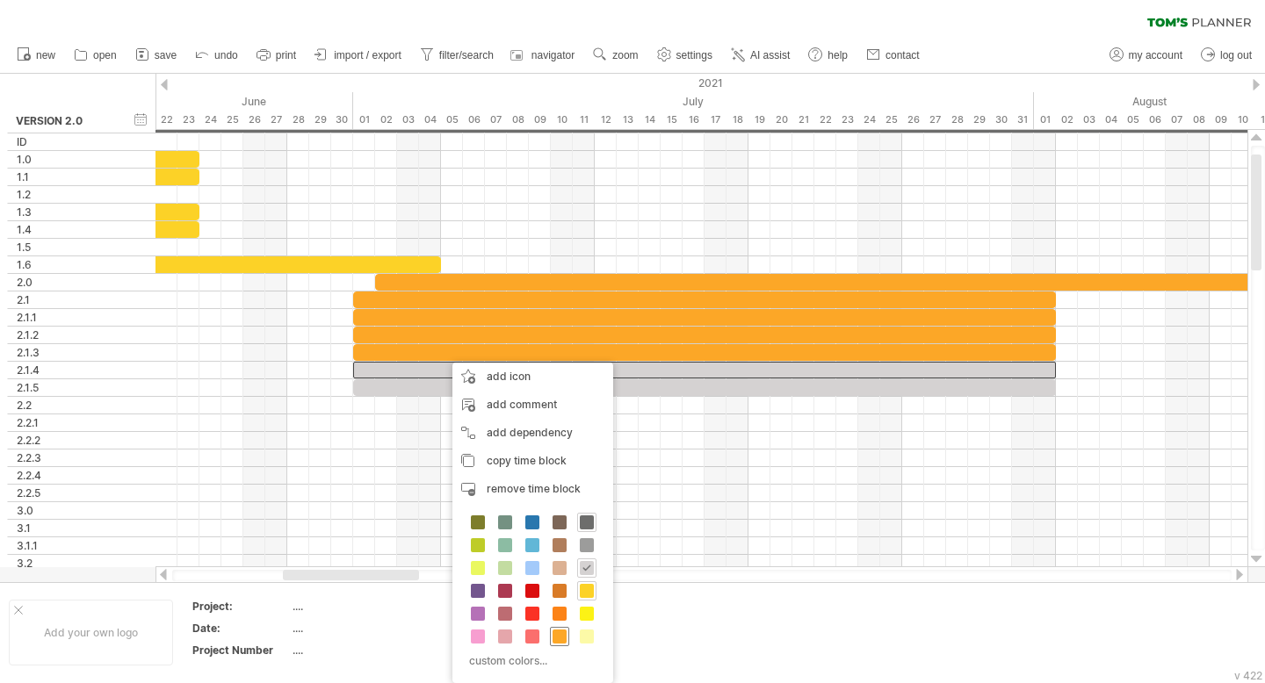
click at [560, 639] on span at bounding box center [559, 637] width 14 height 14
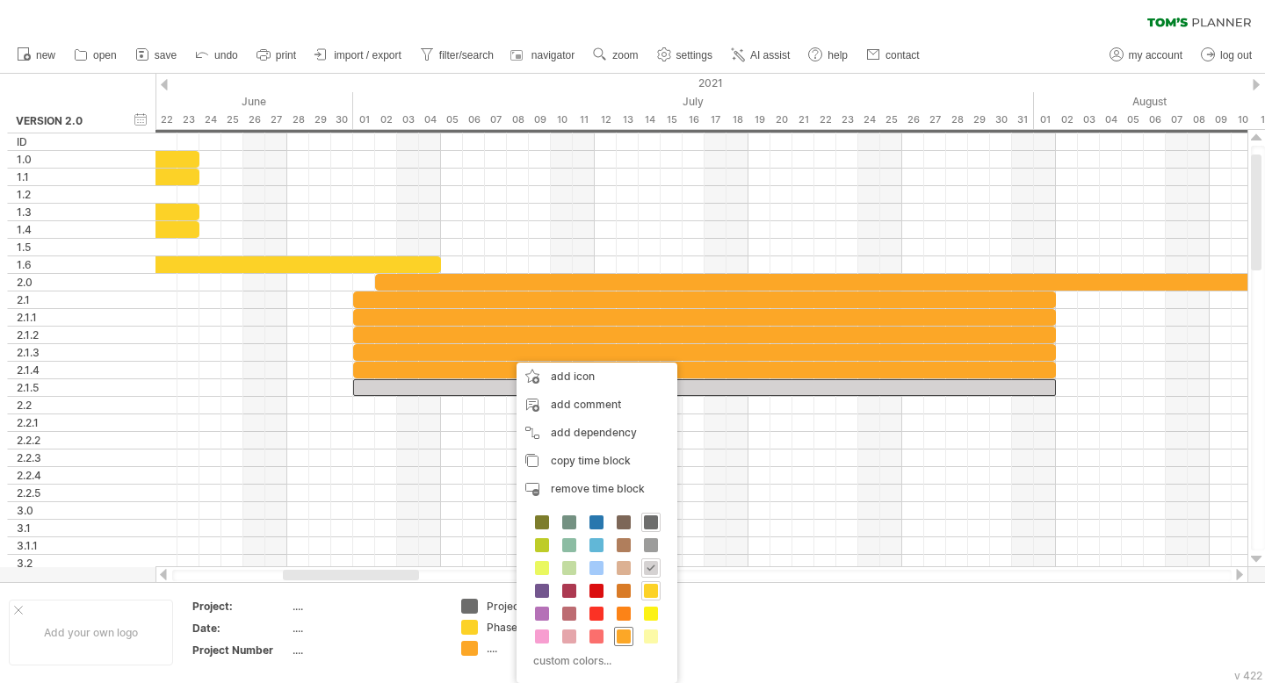
click at [624, 639] on span at bounding box center [624, 637] width 14 height 14
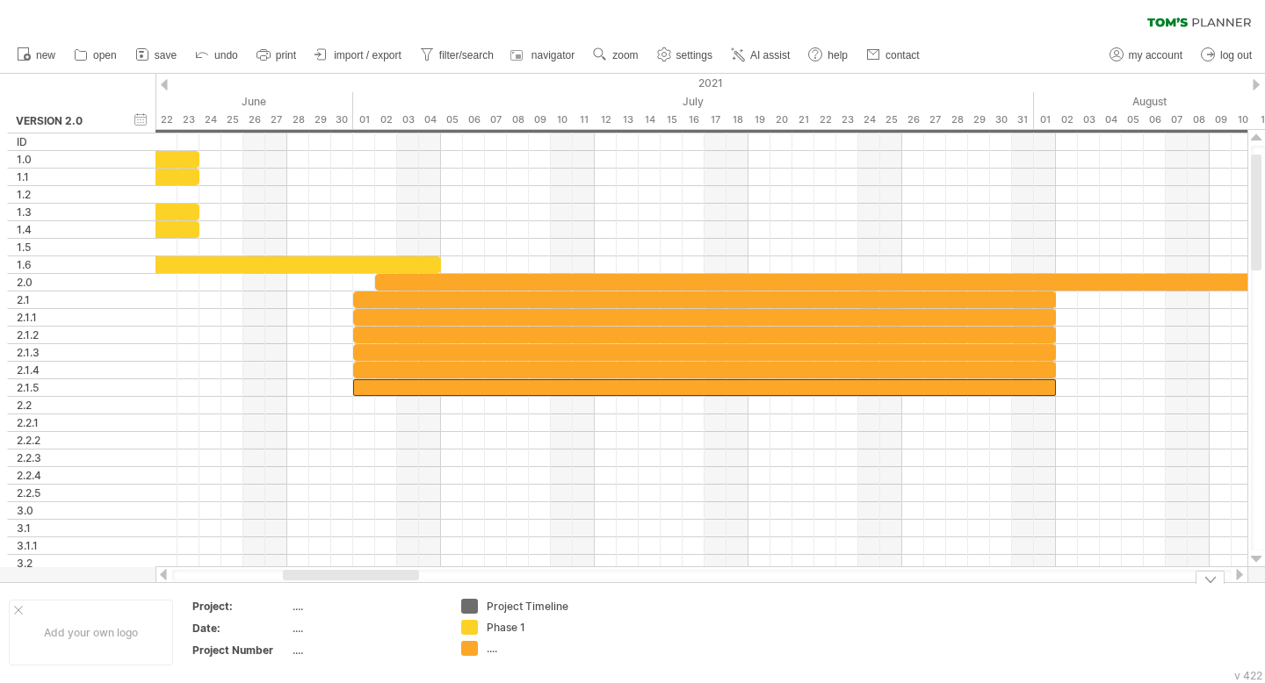
click at [495, 646] on div "...." at bounding box center [535, 648] width 96 height 15
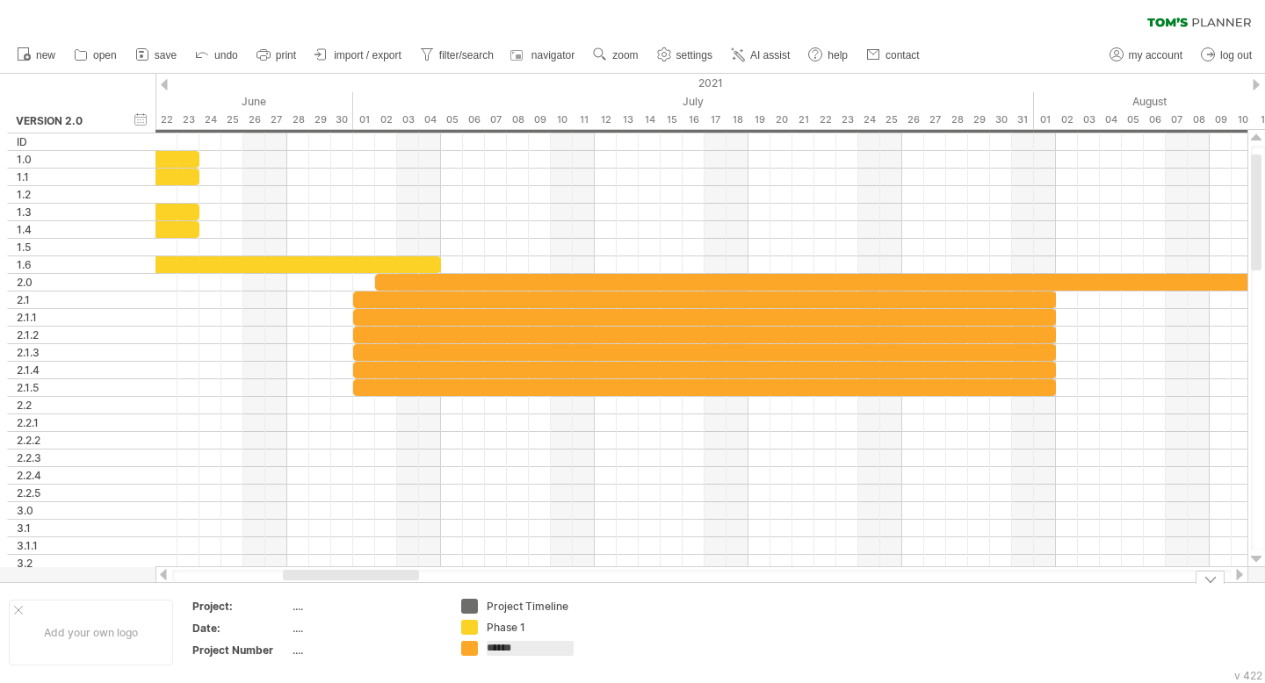
type input "*******"
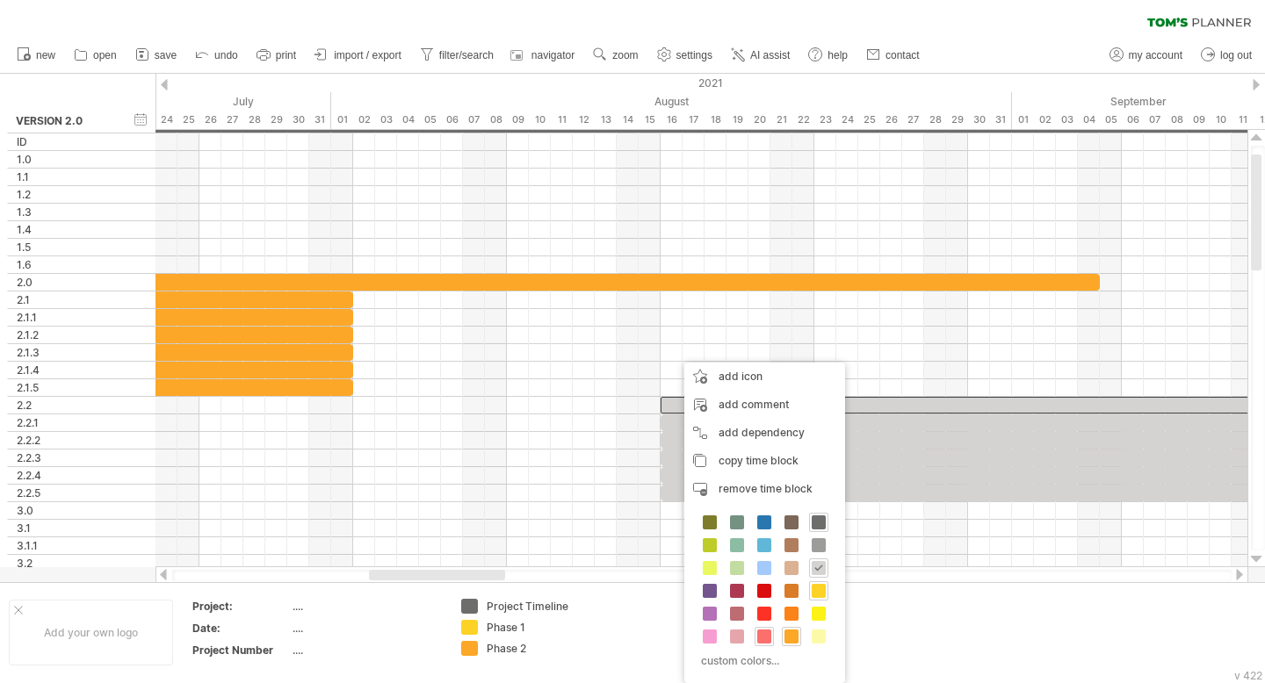
click at [711, 635] on span at bounding box center [764, 637] width 14 height 14
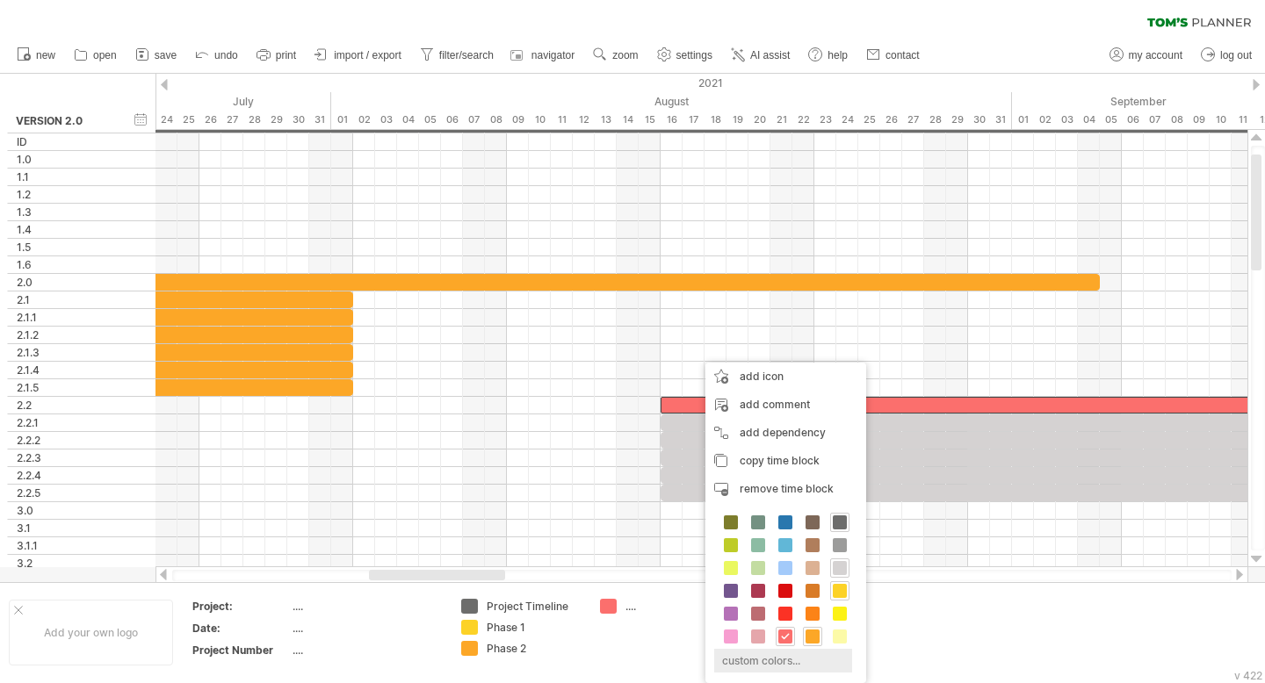
click at [711, 646] on div "custom colors..." at bounding box center [783, 661] width 138 height 24
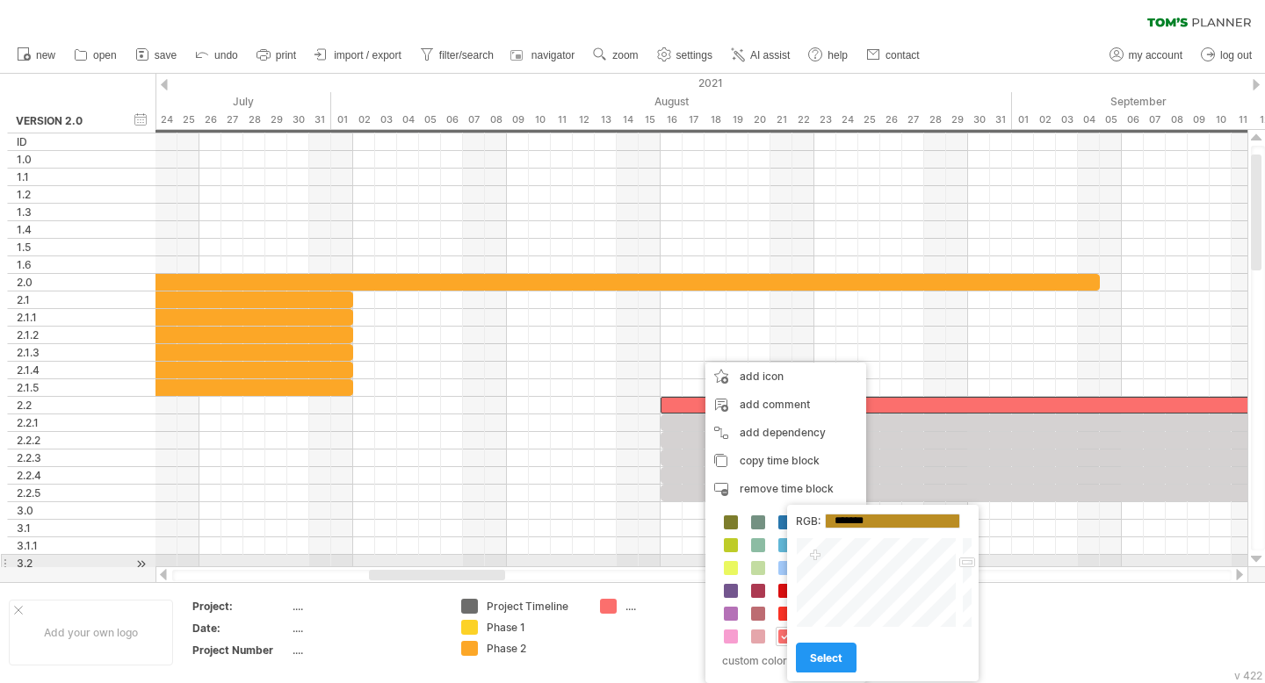
drag, startPoint x: 891, startPoint y: 578, endPoint x: 815, endPoint y: 556, distance: 78.7
click at [711, 557] on div at bounding box center [877, 583] width 163 height 90
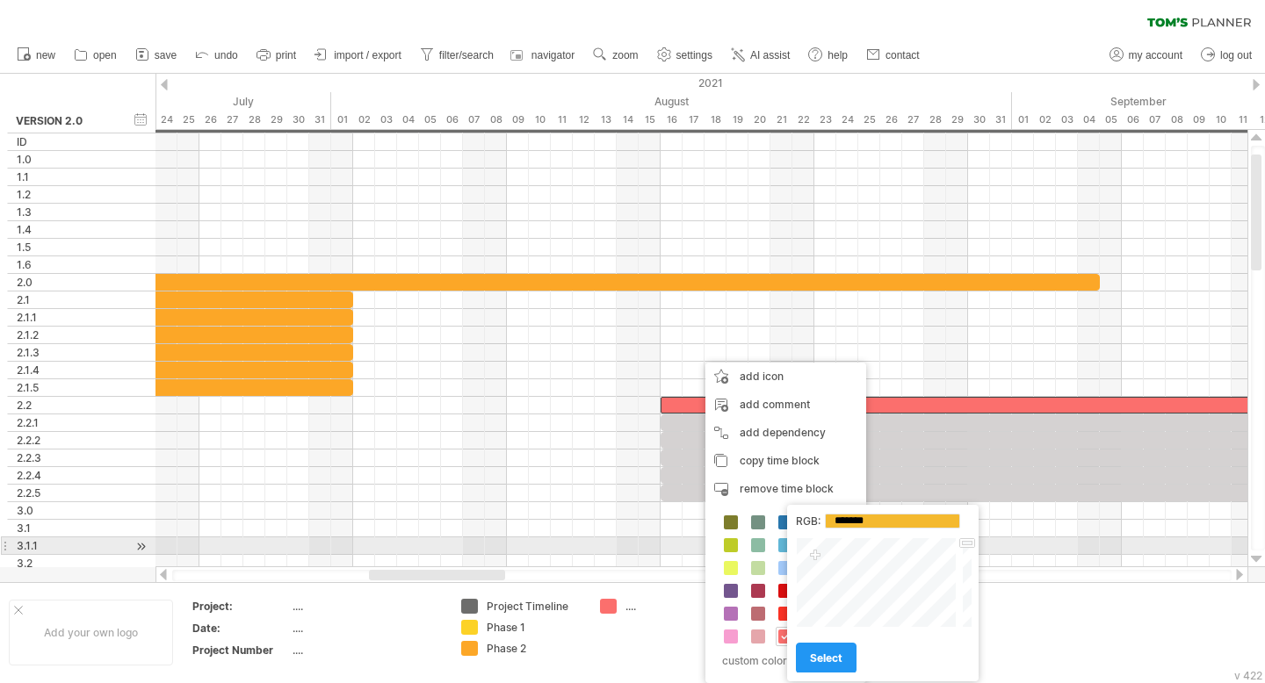
drag, startPoint x: 966, startPoint y: 563, endPoint x: 966, endPoint y: 544, distance: 19.3
click at [711, 544] on div at bounding box center [965, 583] width 13 height 90
type input "*******"
drag, startPoint x: 815, startPoint y: 556, endPoint x: 807, endPoint y: 551, distance: 9.5
click at [711, 551] on div at bounding box center [877, 583] width 163 height 90
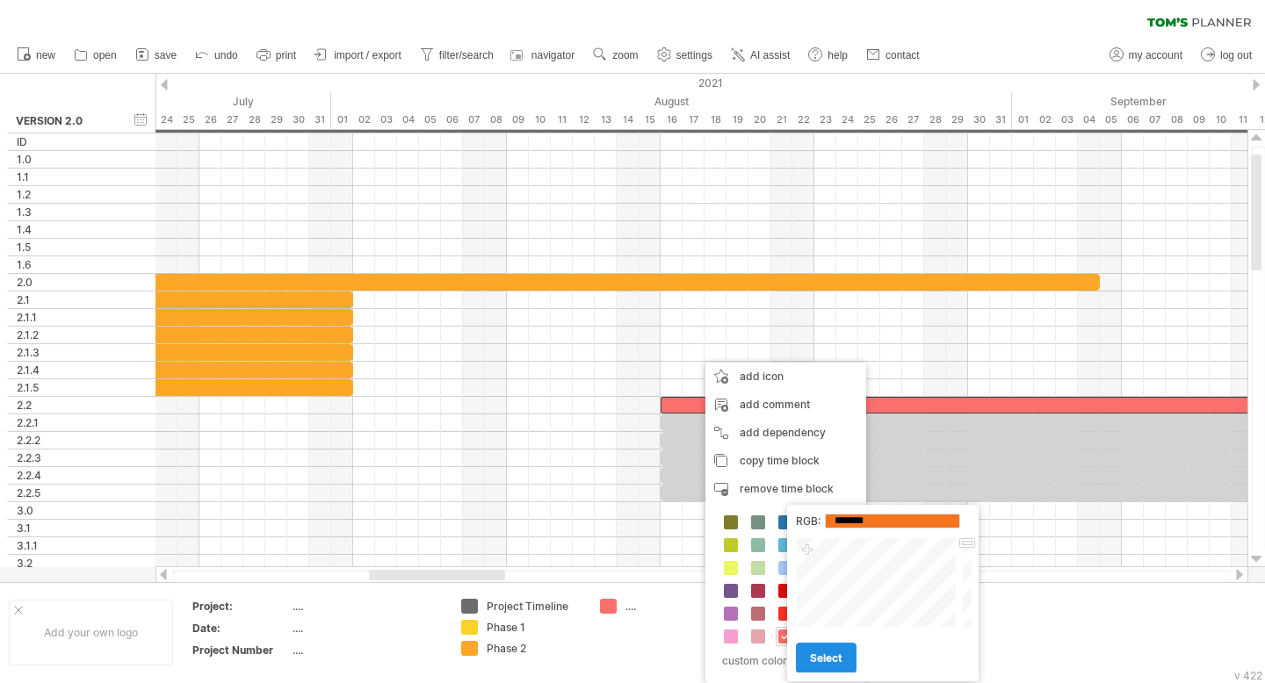
click at [711, 646] on link "select" at bounding box center [826, 658] width 61 height 31
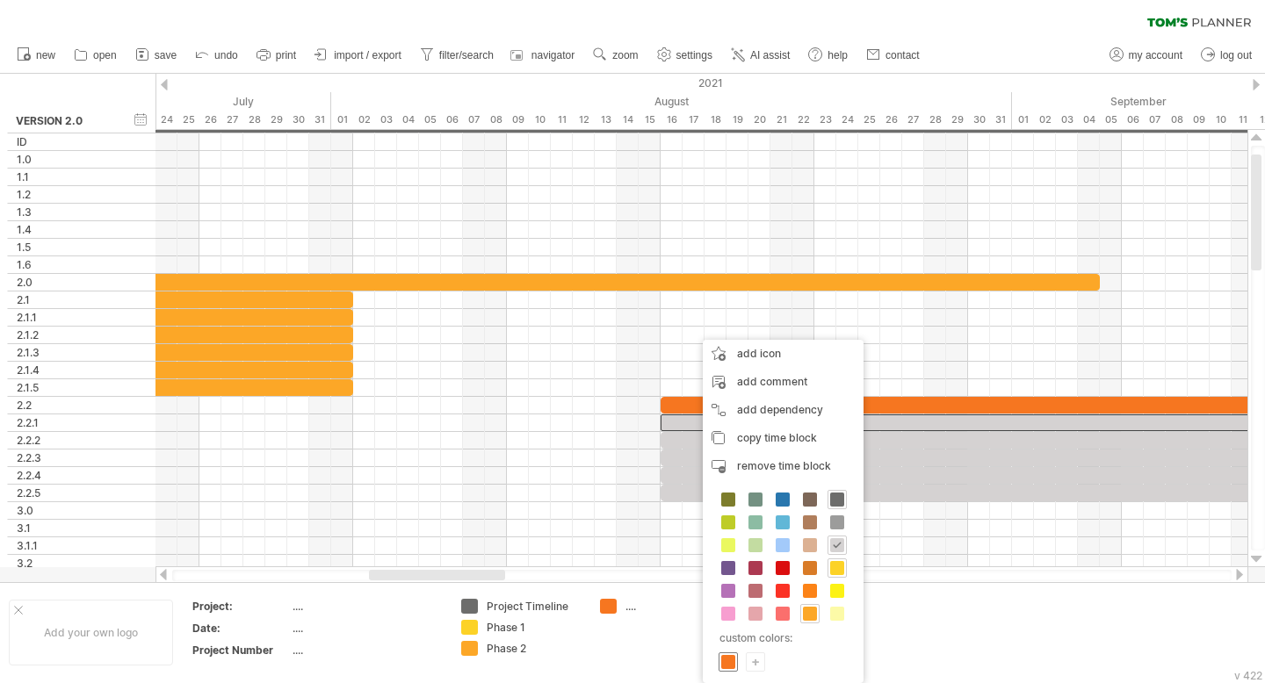
click at [711, 646] on span at bounding box center [728, 662] width 14 height 14
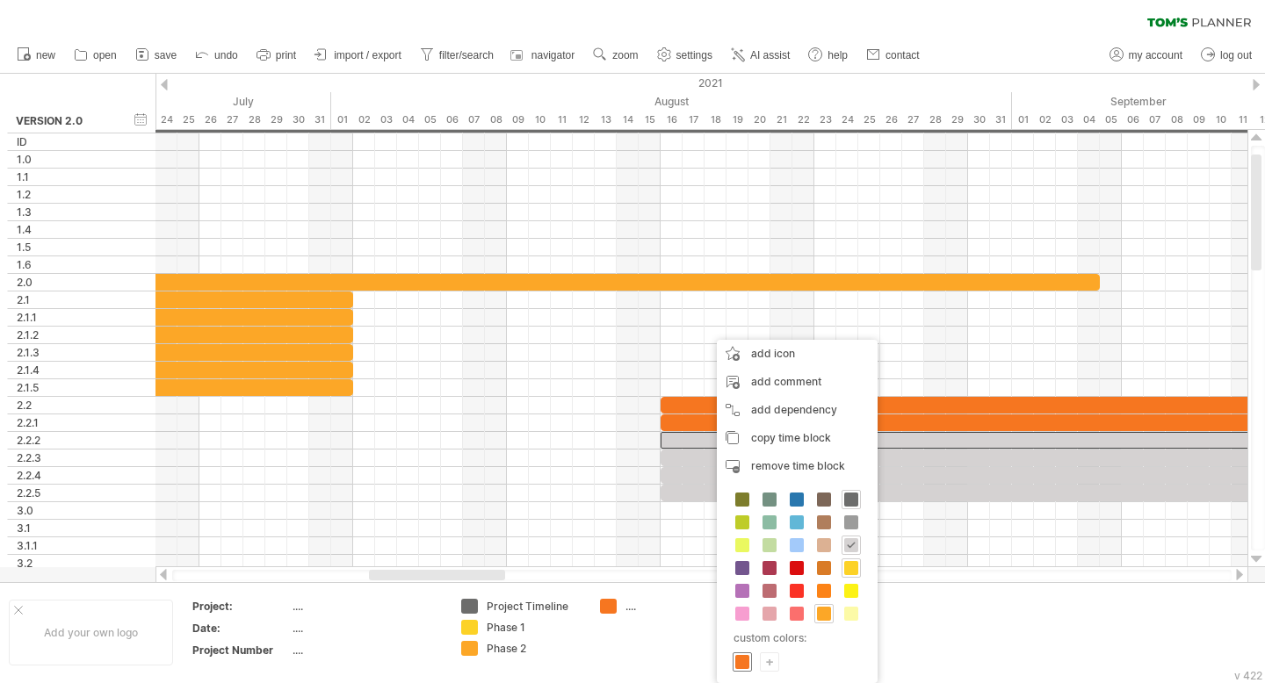
click at [711, 646] on span at bounding box center [742, 662] width 14 height 14
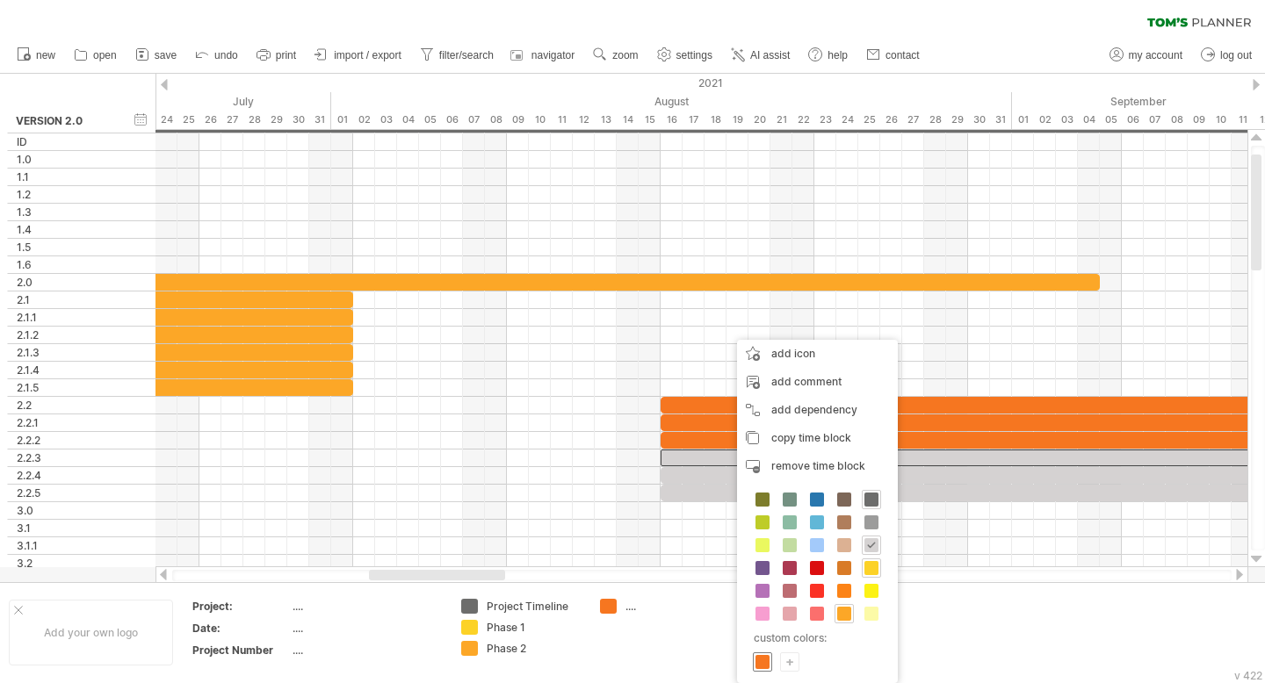
click at [711, 646] on span at bounding box center [762, 662] width 14 height 14
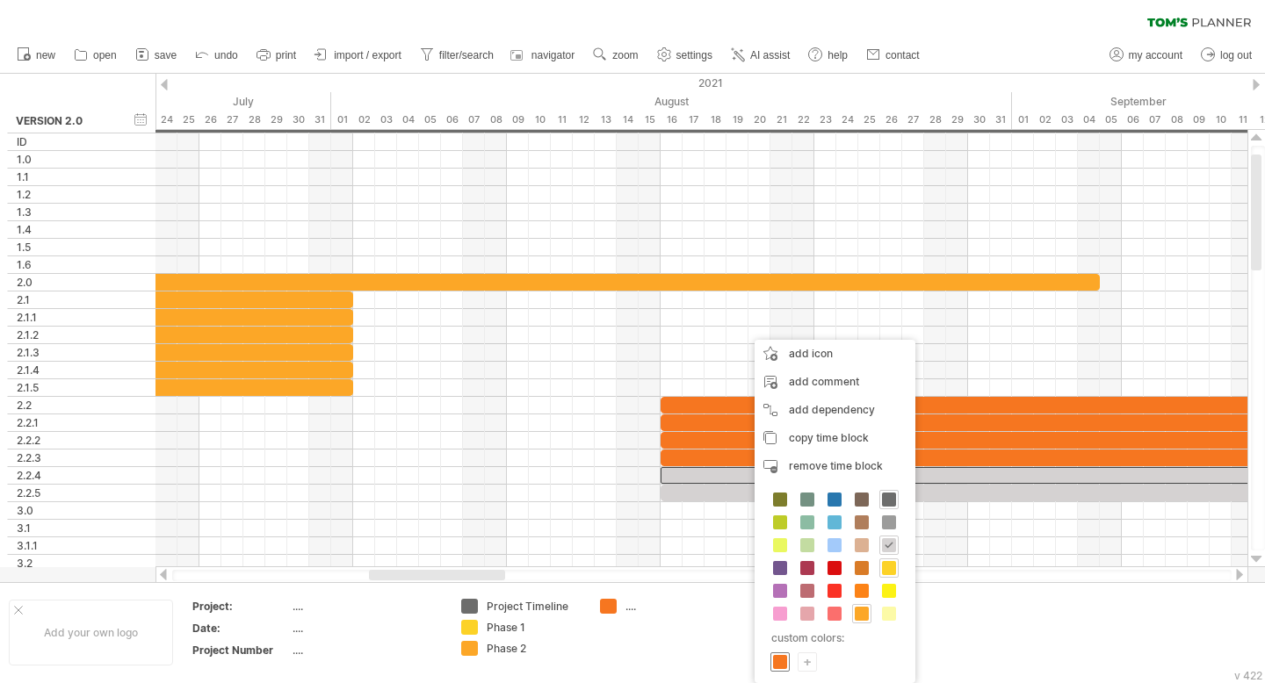
click at [711, 646] on span at bounding box center [780, 662] width 14 height 14
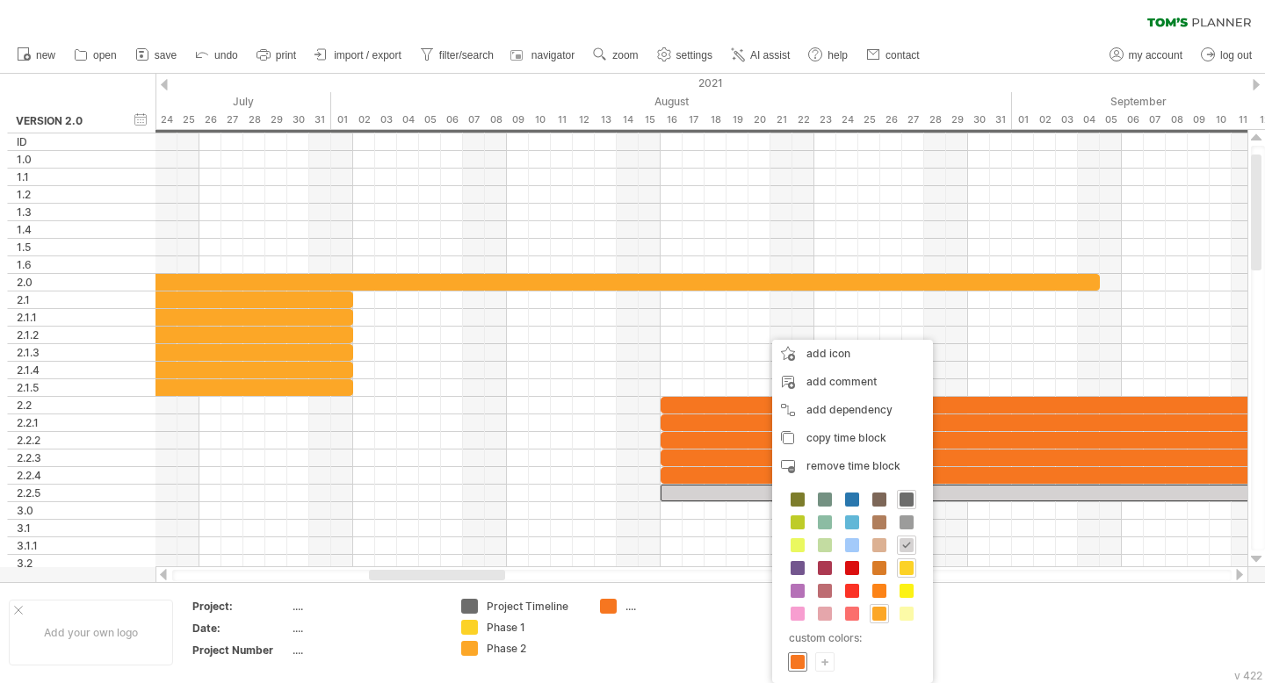
click at [711, 646] on span at bounding box center [797, 662] width 14 height 14
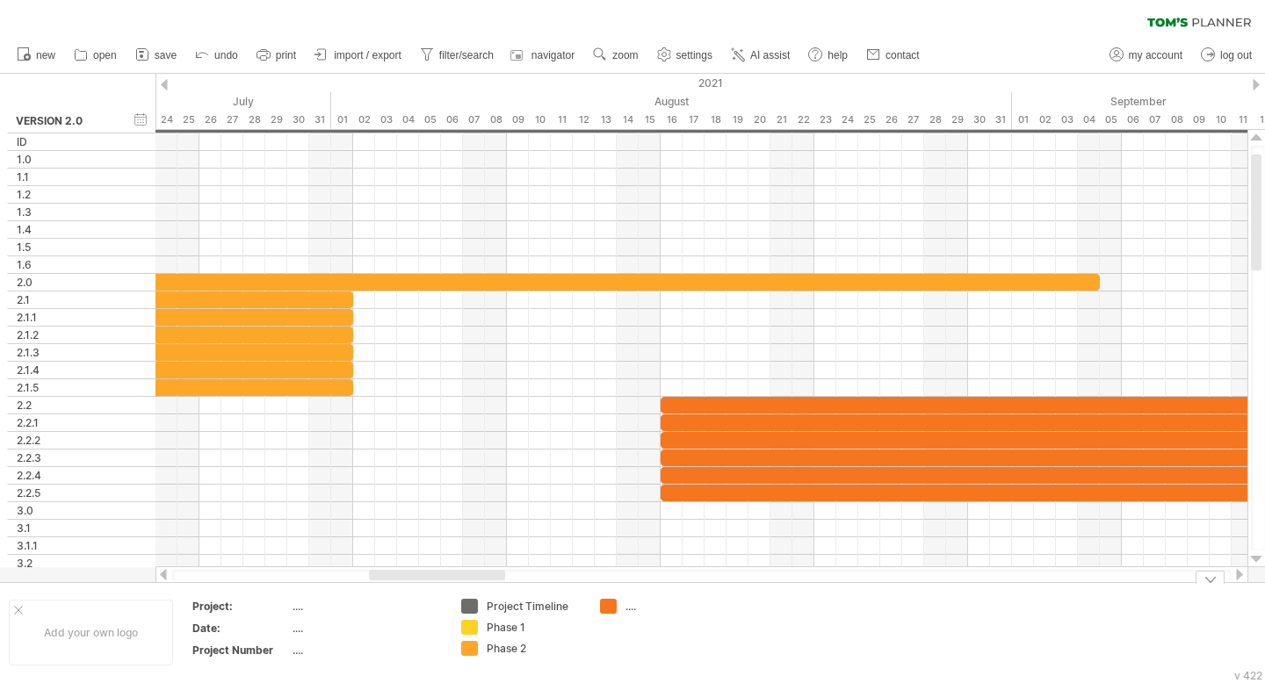
click at [633, 610] on div "...." at bounding box center [673, 606] width 96 height 15
type input "*******"
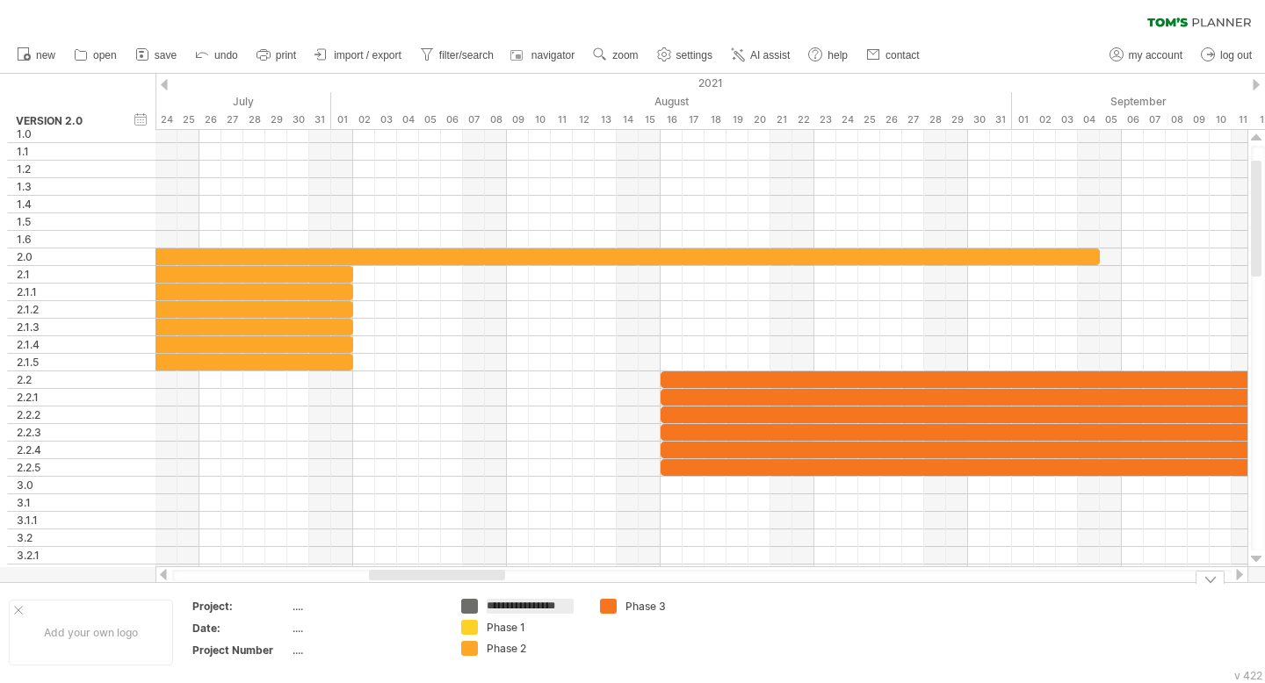
click at [524, 646] on div "Phase 2" at bounding box center [535, 648] width 96 height 15
click at [527, 646] on input "*******" at bounding box center [530, 648] width 87 height 15
type input "*********"
click at [666, 606] on div "Phase 3" at bounding box center [673, 606] width 96 height 15
type input "*********"
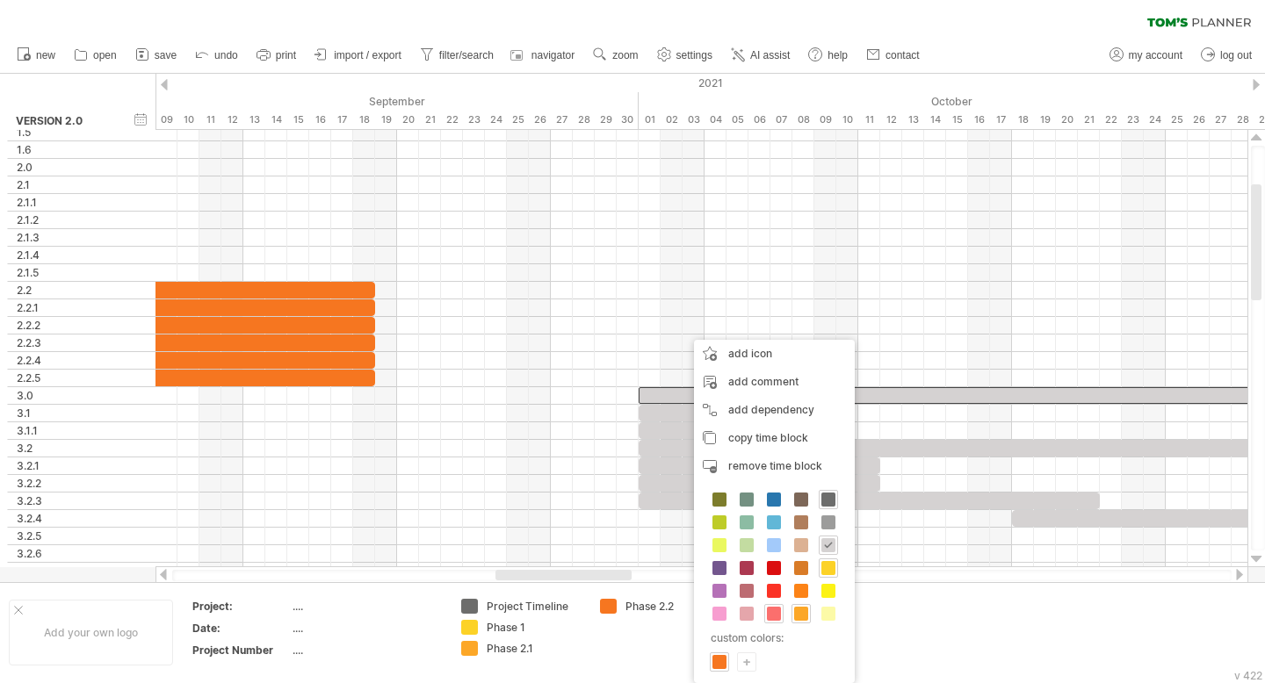
click at [711, 615] on span at bounding box center [774, 614] width 14 height 14
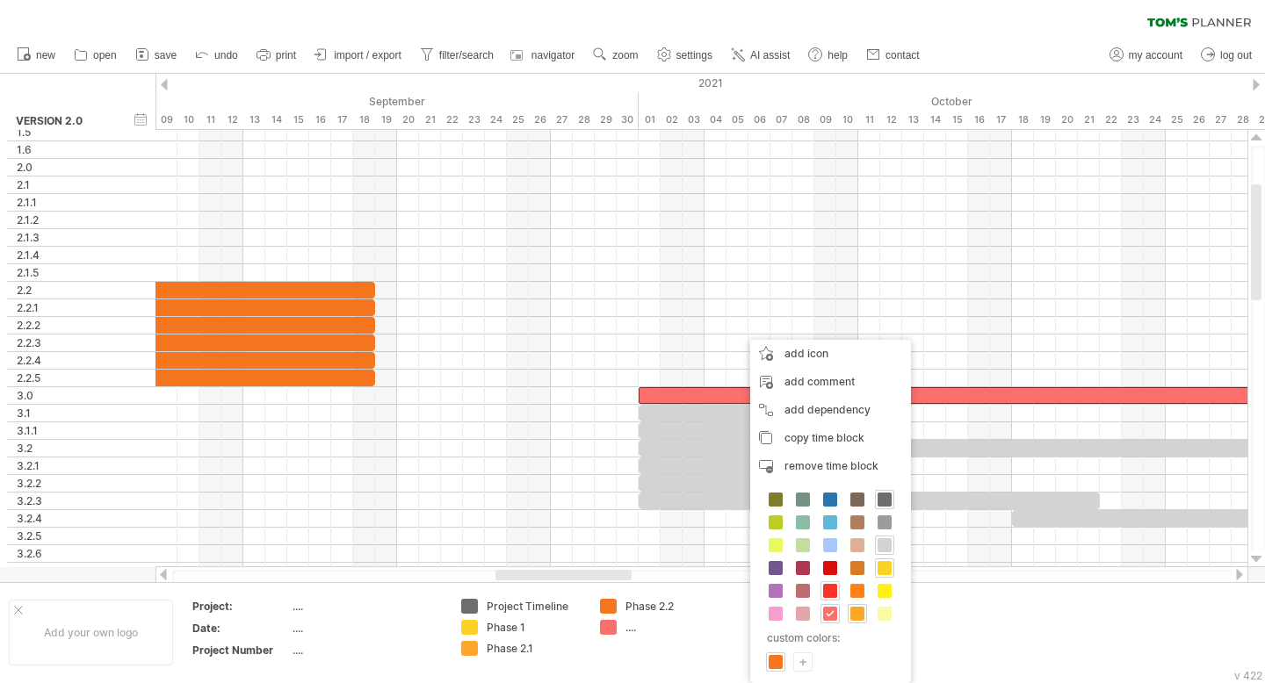
click at [711, 592] on span at bounding box center [830, 591] width 14 height 14
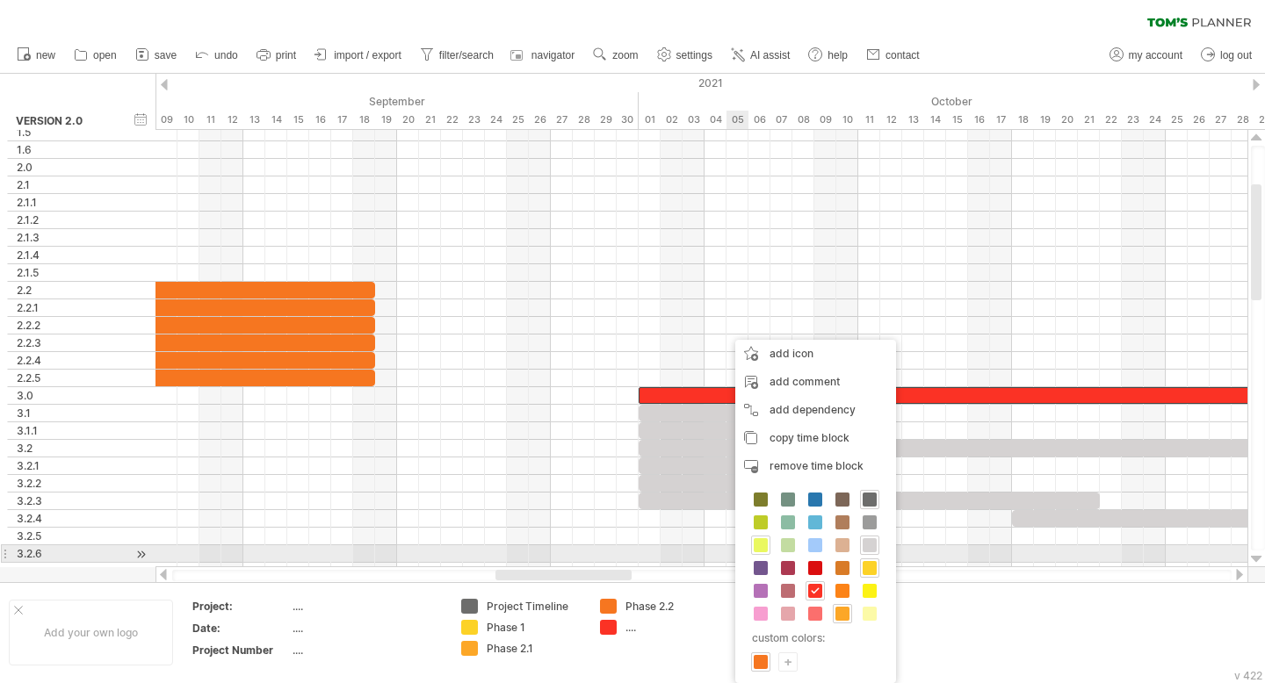
click at [711, 546] on span at bounding box center [761, 545] width 14 height 14
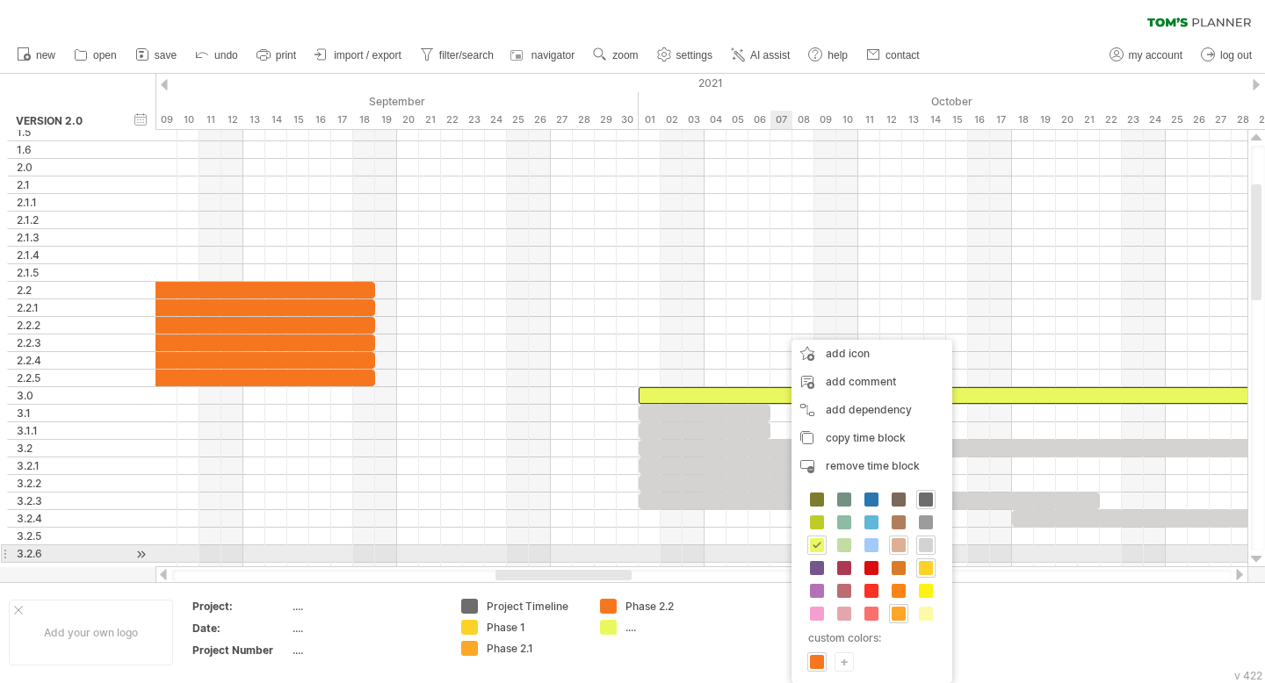
click at [711, 549] on span at bounding box center [898, 545] width 14 height 14
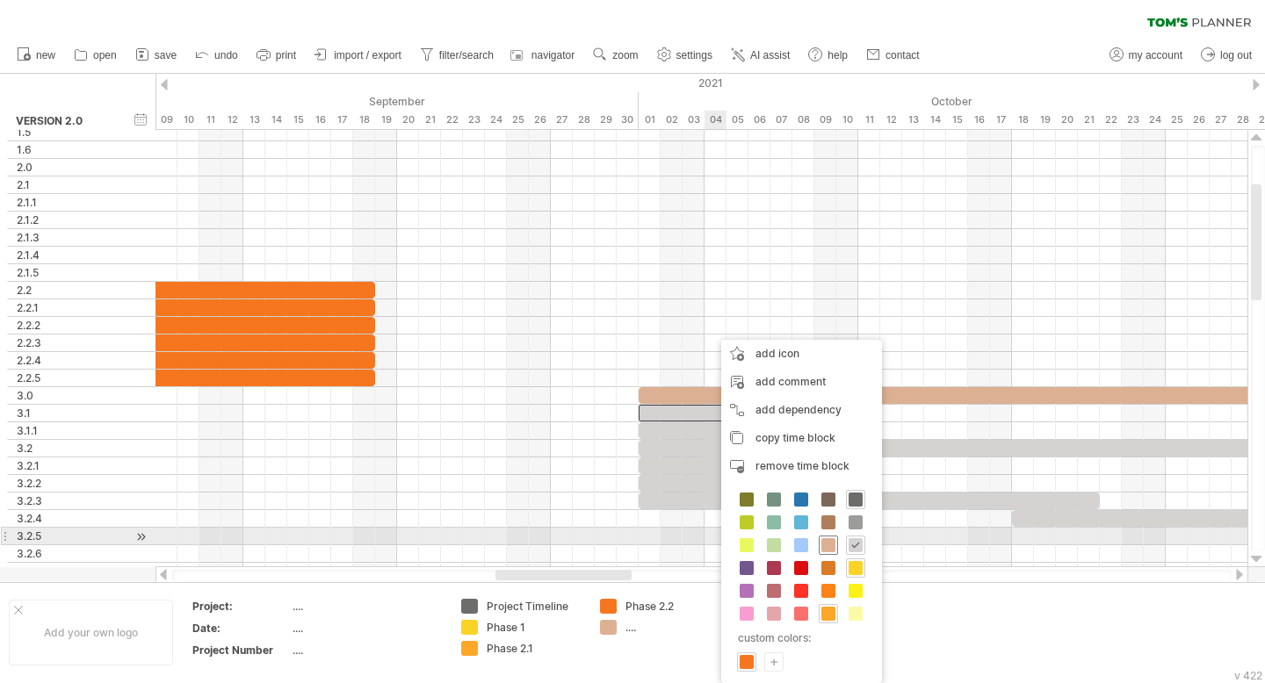
click at [711, 546] on span at bounding box center [828, 545] width 14 height 14
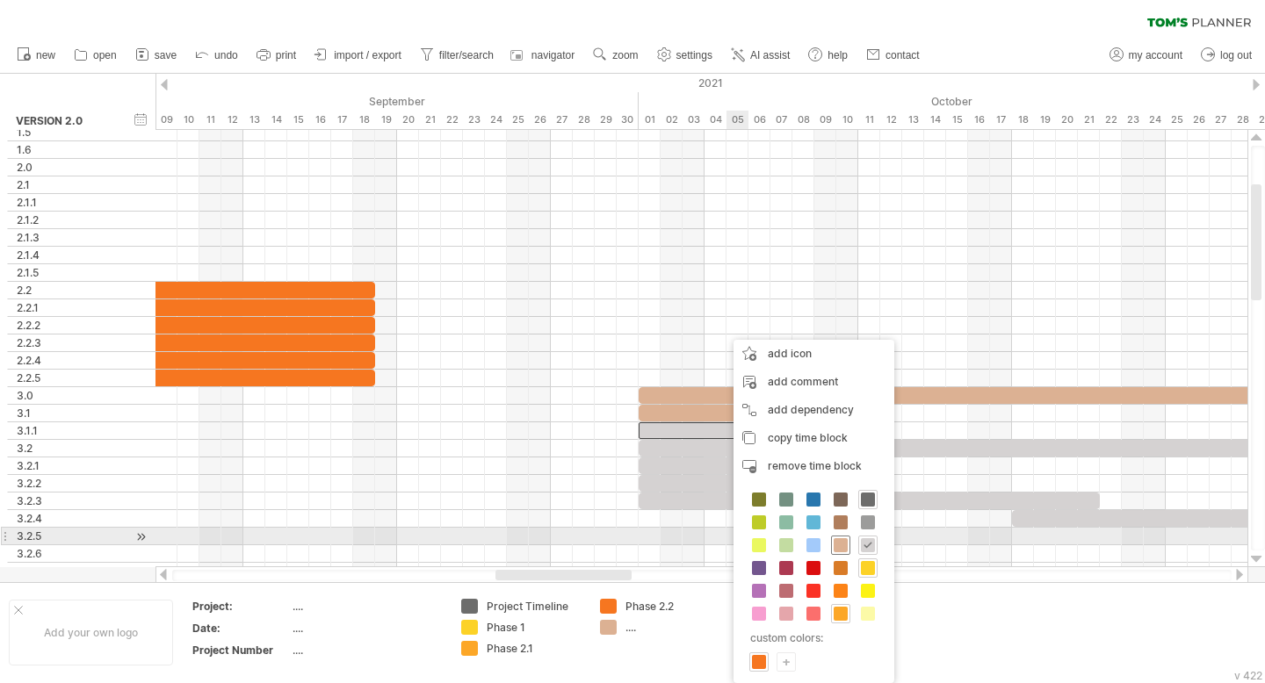
click at [711, 545] on span at bounding box center [840, 545] width 14 height 14
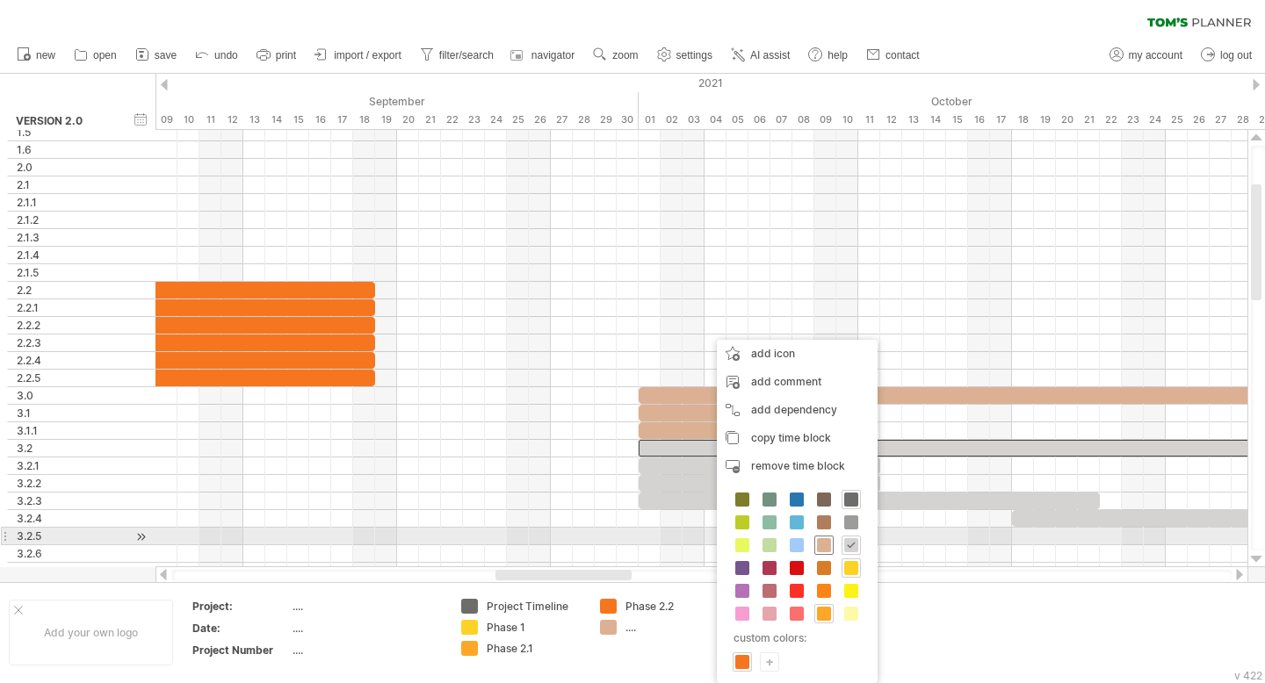
click at [711, 544] on span at bounding box center [824, 545] width 14 height 14
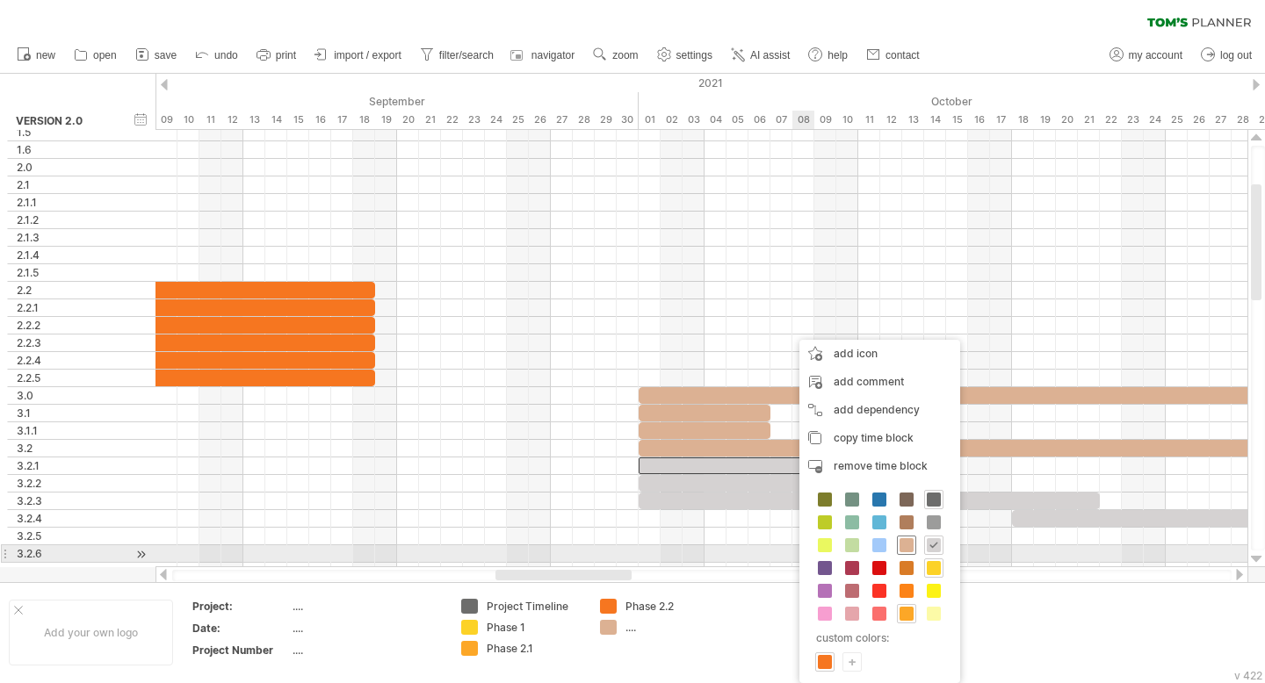
click at [711, 548] on span at bounding box center [906, 545] width 14 height 14
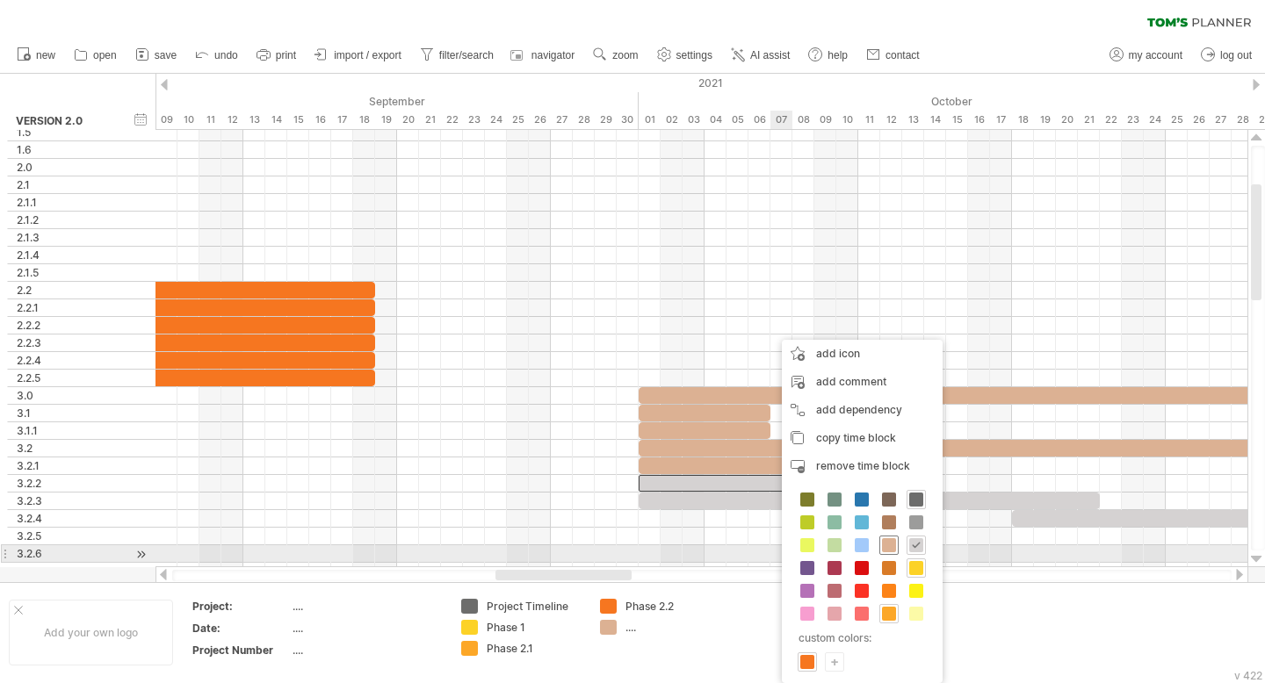
click at [711, 546] on span at bounding box center [889, 545] width 14 height 14
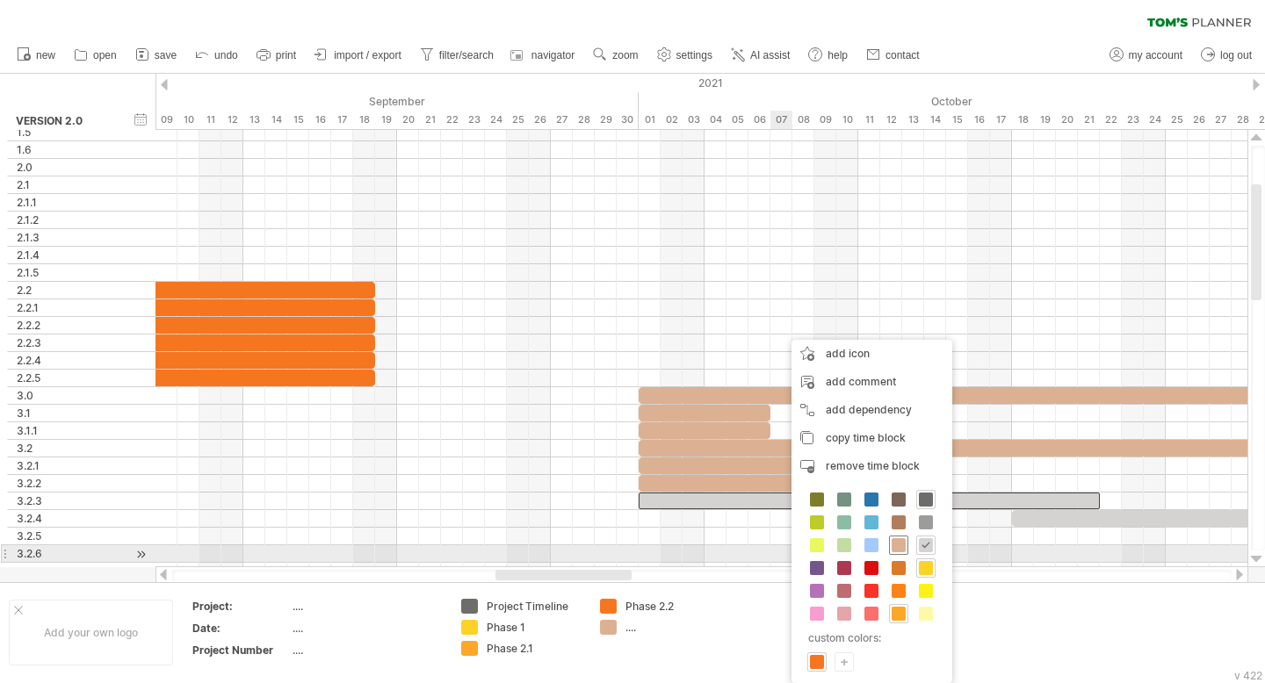
click at [711, 546] on span at bounding box center [898, 545] width 14 height 14
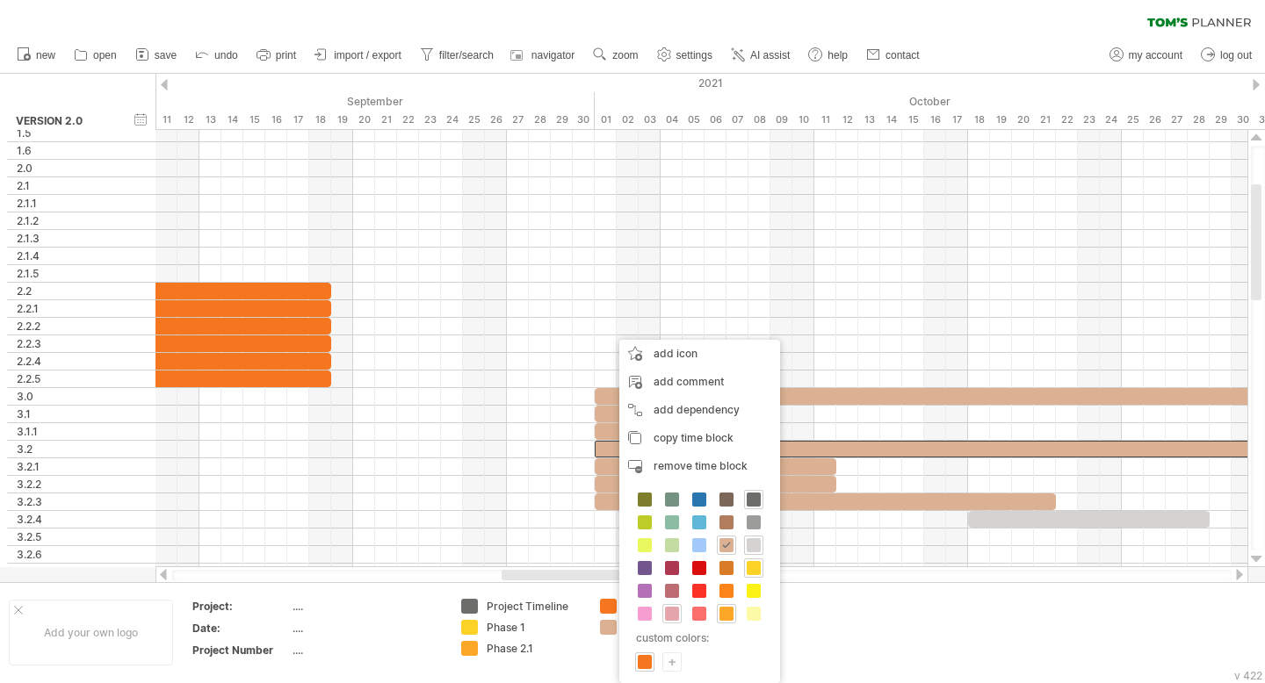
click at [675, 610] on span at bounding box center [672, 614] width 14 height 14
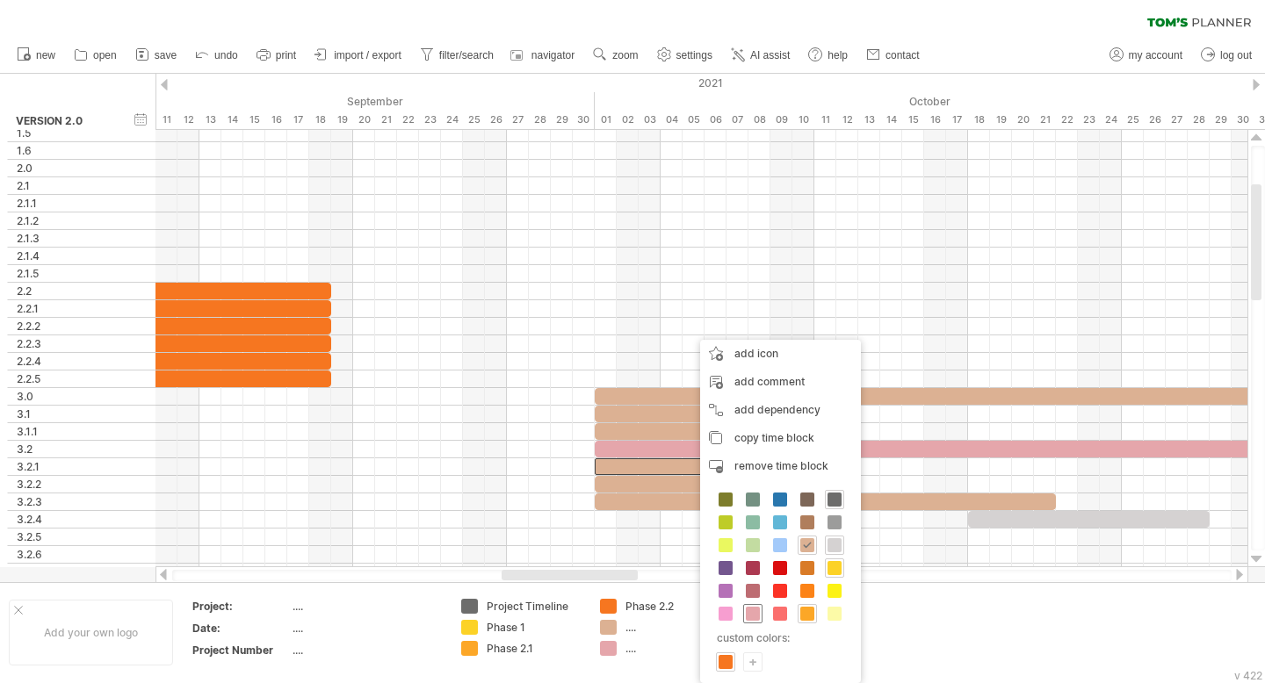
click at [711, 617] on span at bounding box center [753, 614] width 14 height 14
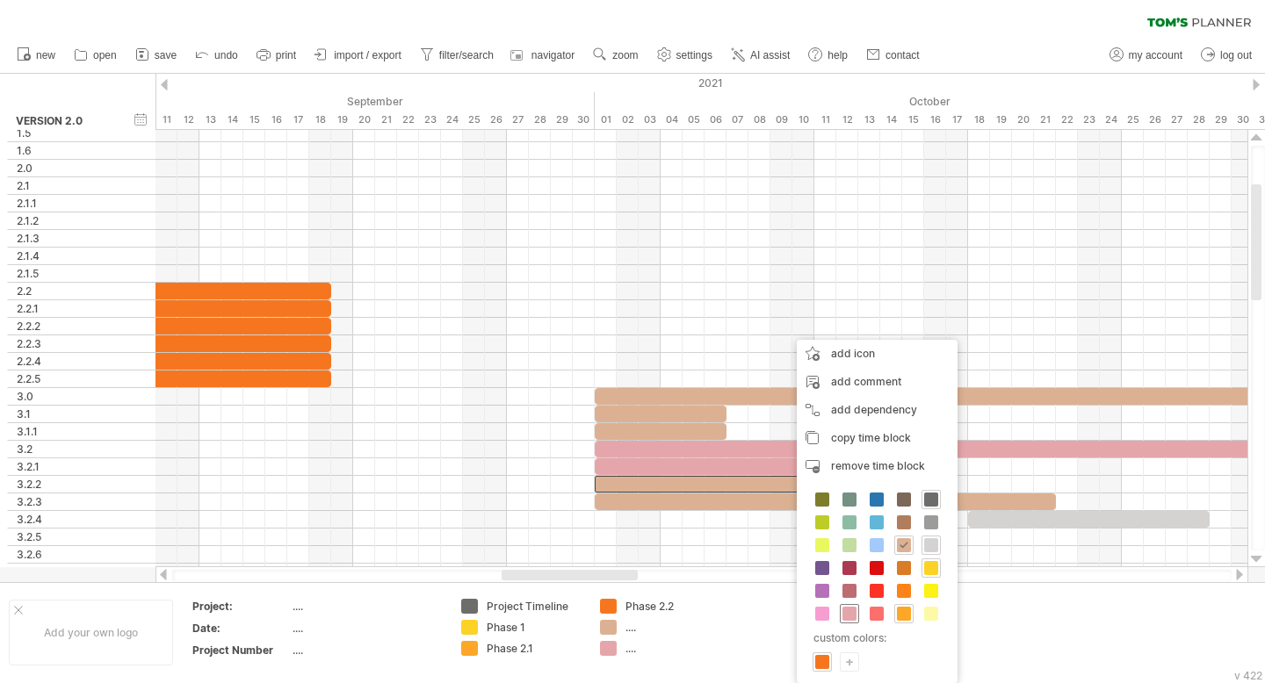
click at [711, 615] on span at bounding box center [849, 614] width 14 height 14
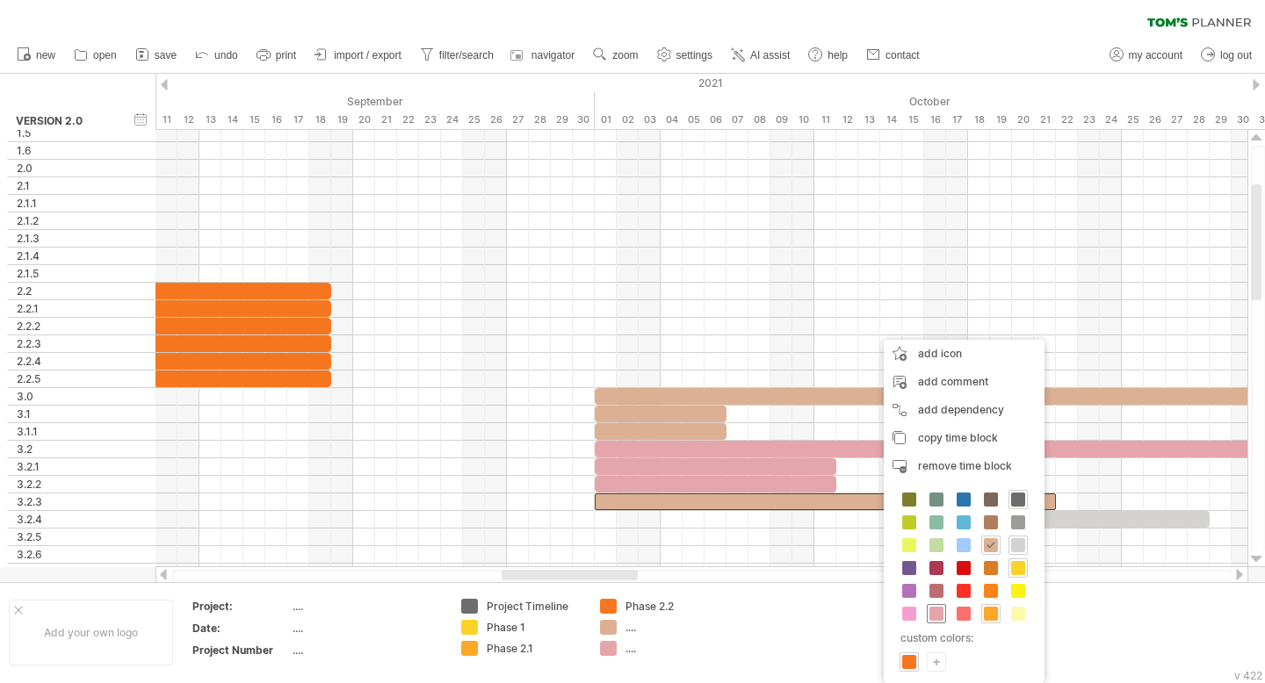
click at [711, 613] on span at bounding box center [936, 614] width 14 height 14
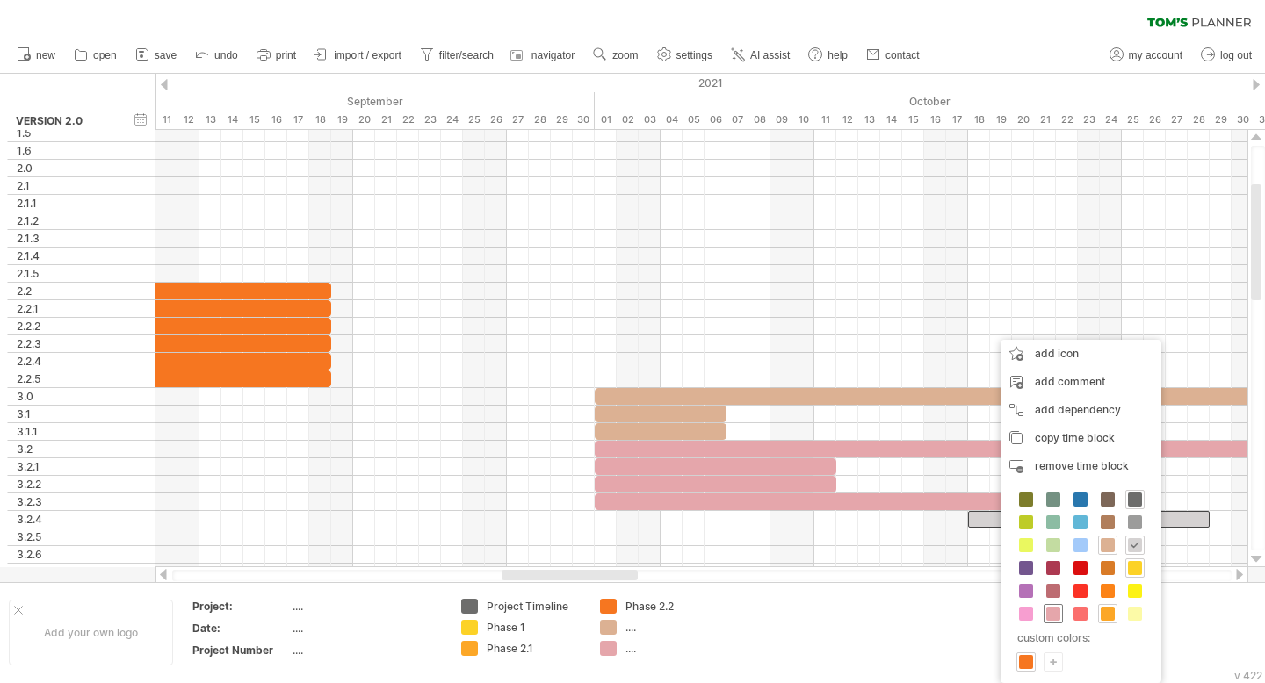
click at [711, 614] on span at bounding box center [1053, 614] width 14 height 14
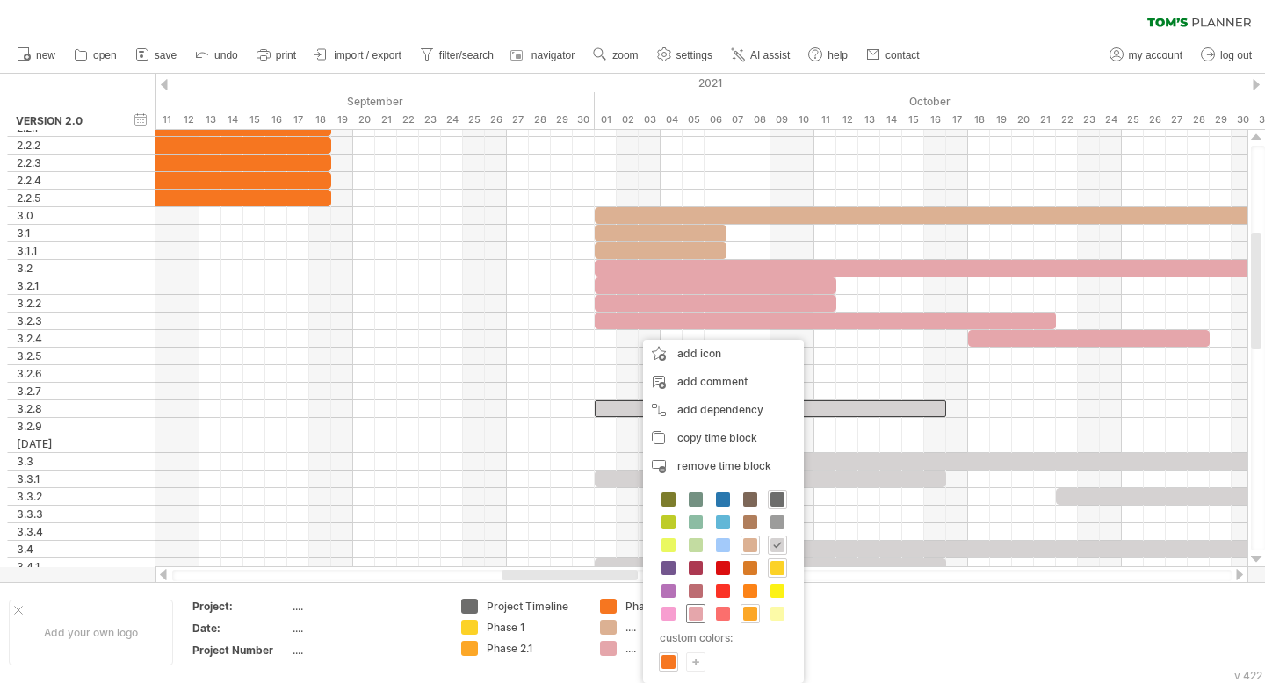
click at [697, 617] on span at bounding box center [696, 614] width 14 height 14
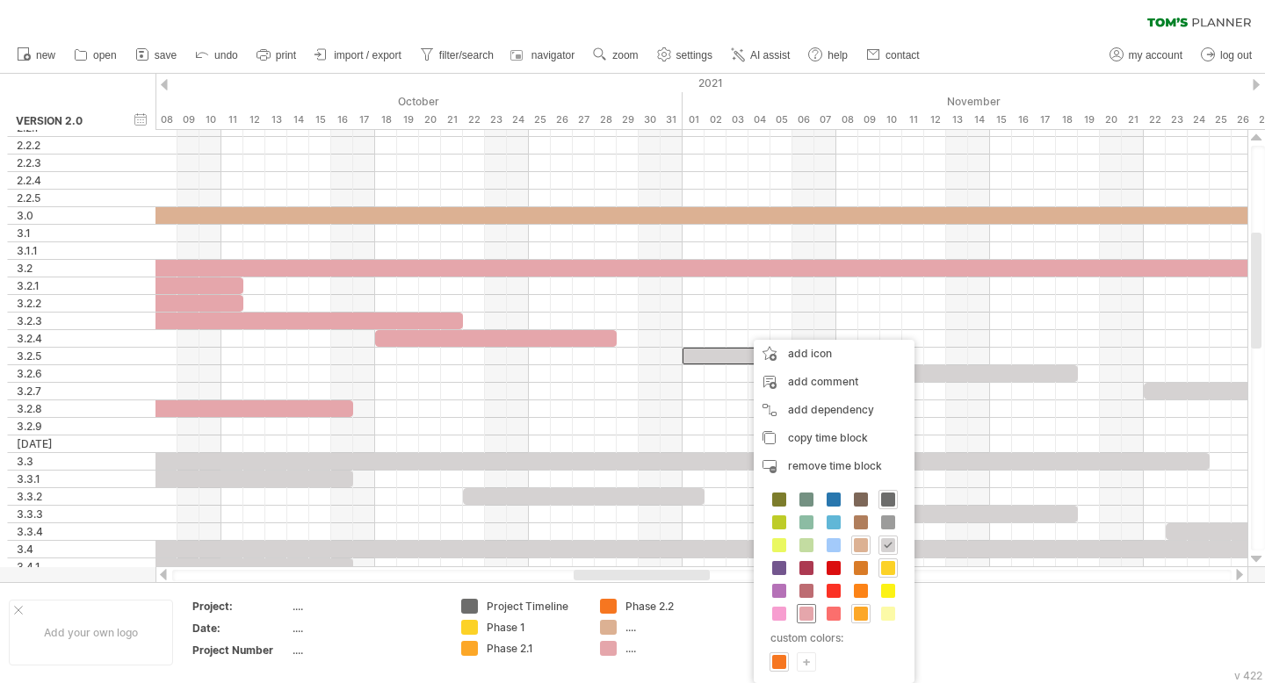
click at [711, 613] on span at bounding box center [806, 614] width 14 height 14
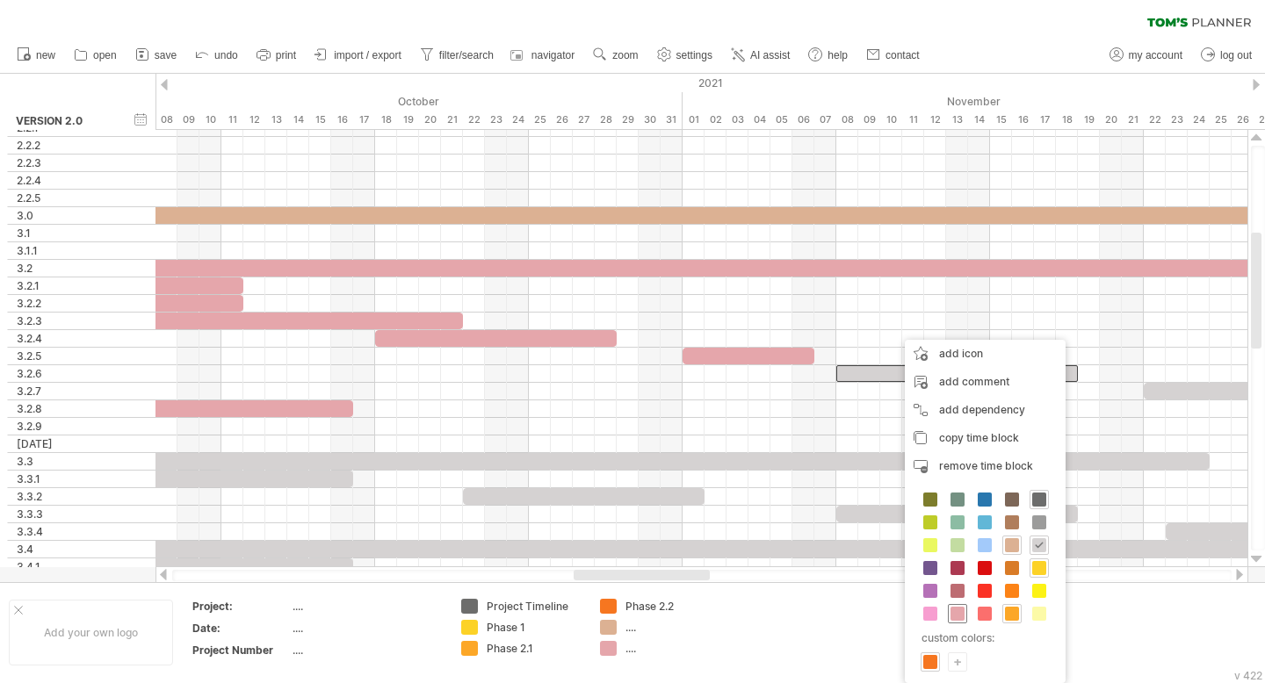
click at [711, 614] on span at bounding box center [957, 614] width 14 height 14
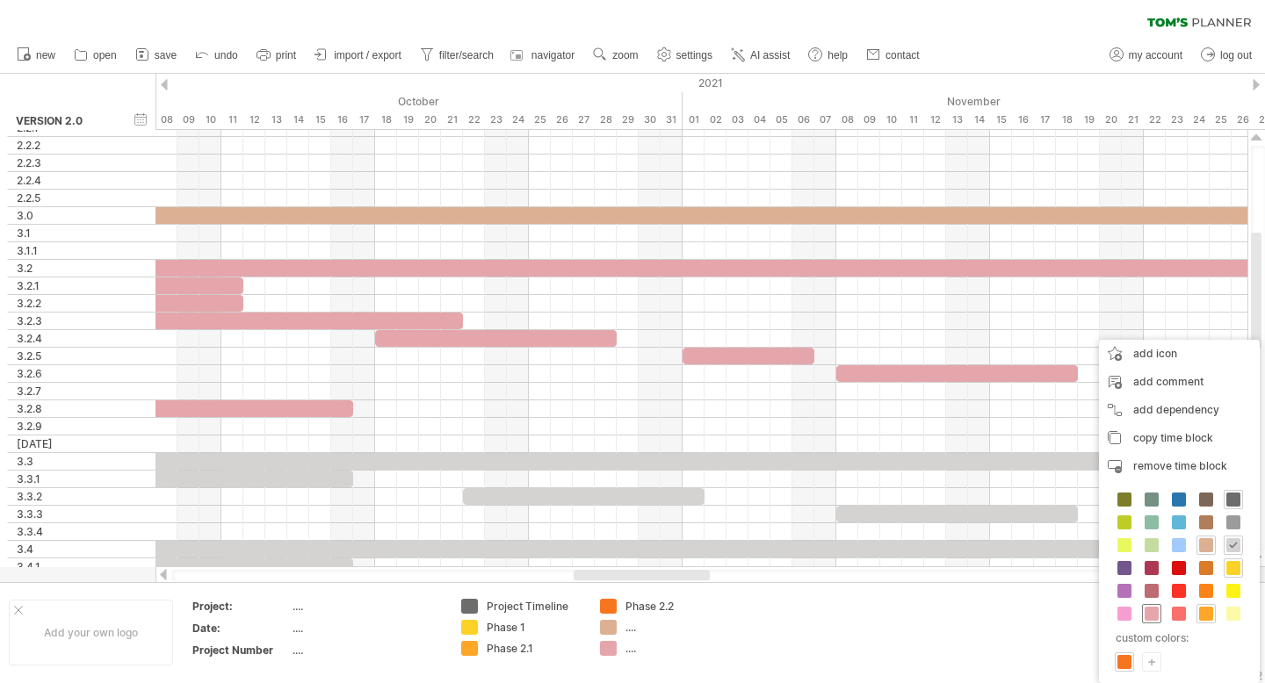
click at [711, 614] on span at bounding box center [1151, 614] width 14 height 14
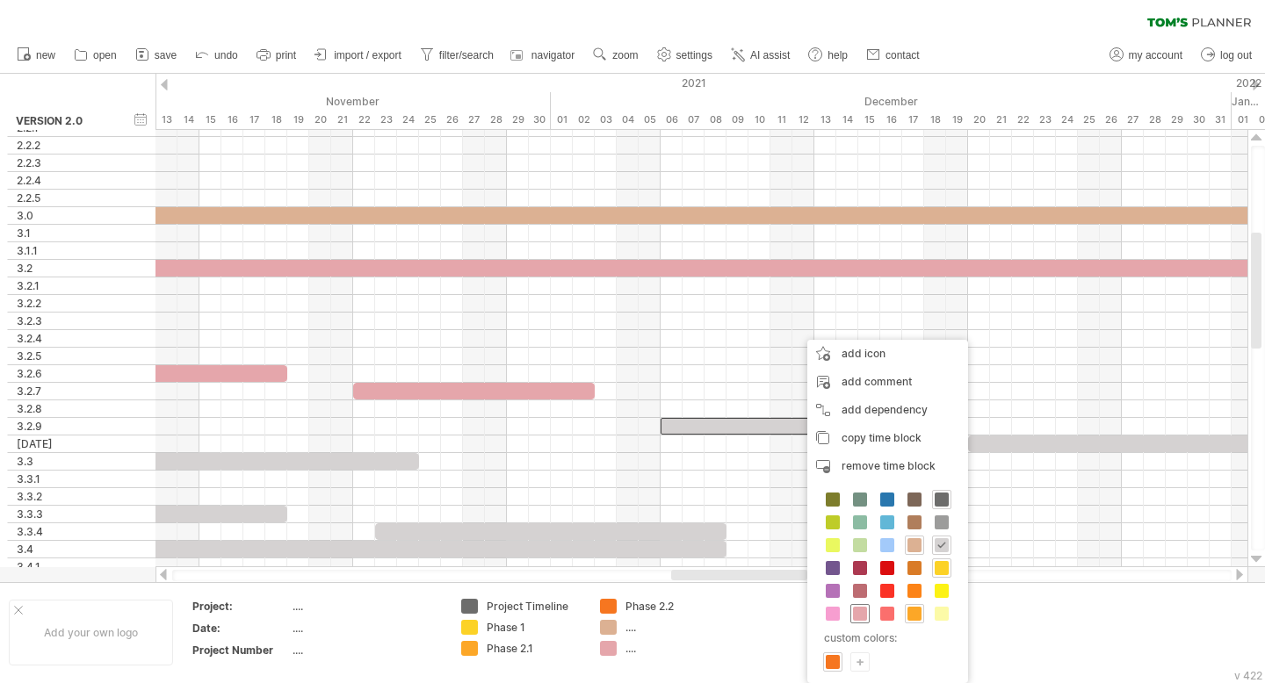
click at [711, 614] on span at bounding box center [860, 614] width 14 height 14
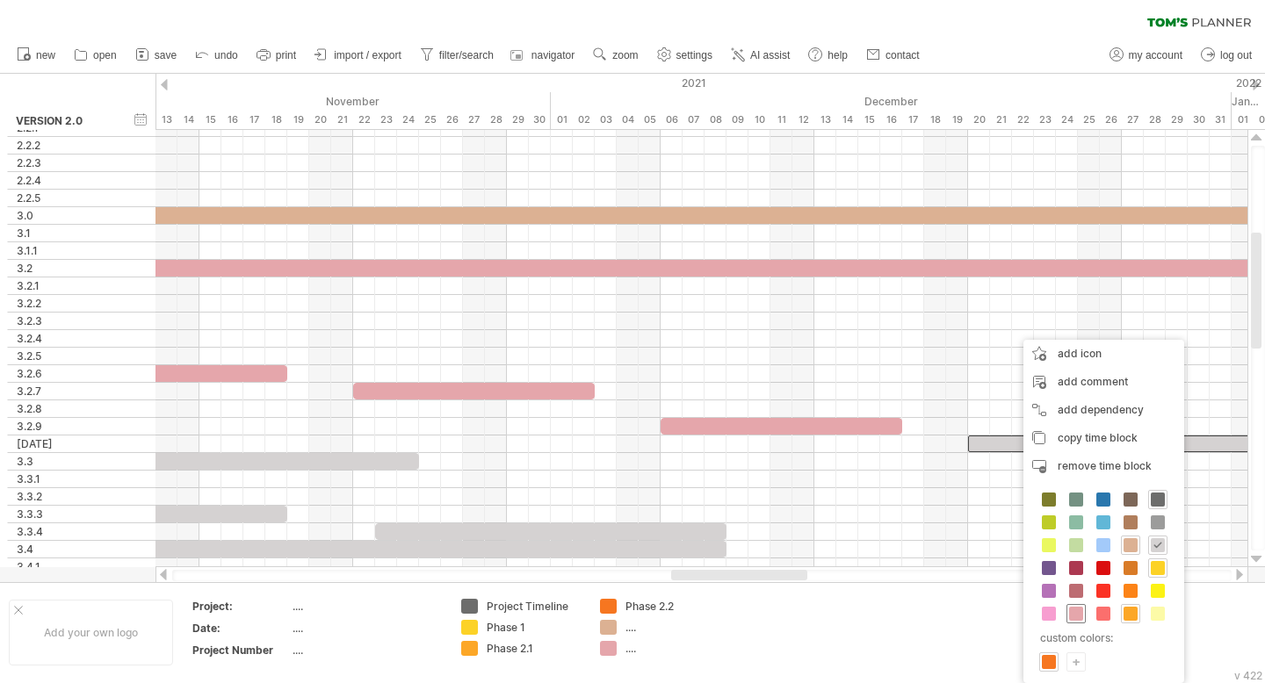
click at [711, 612] on span at bounding box center [1076, 614] width 14 height 14
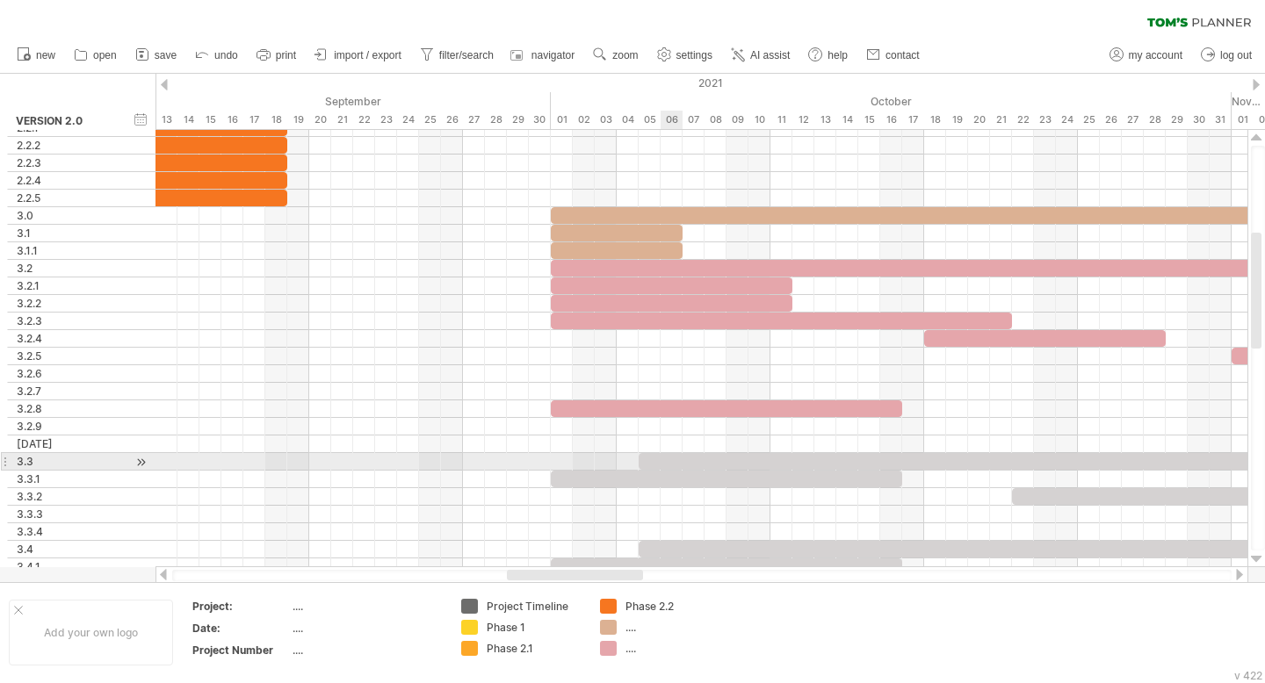
click at [673, 458] on div at bounding box center [1199, 461] width 1120 height 17
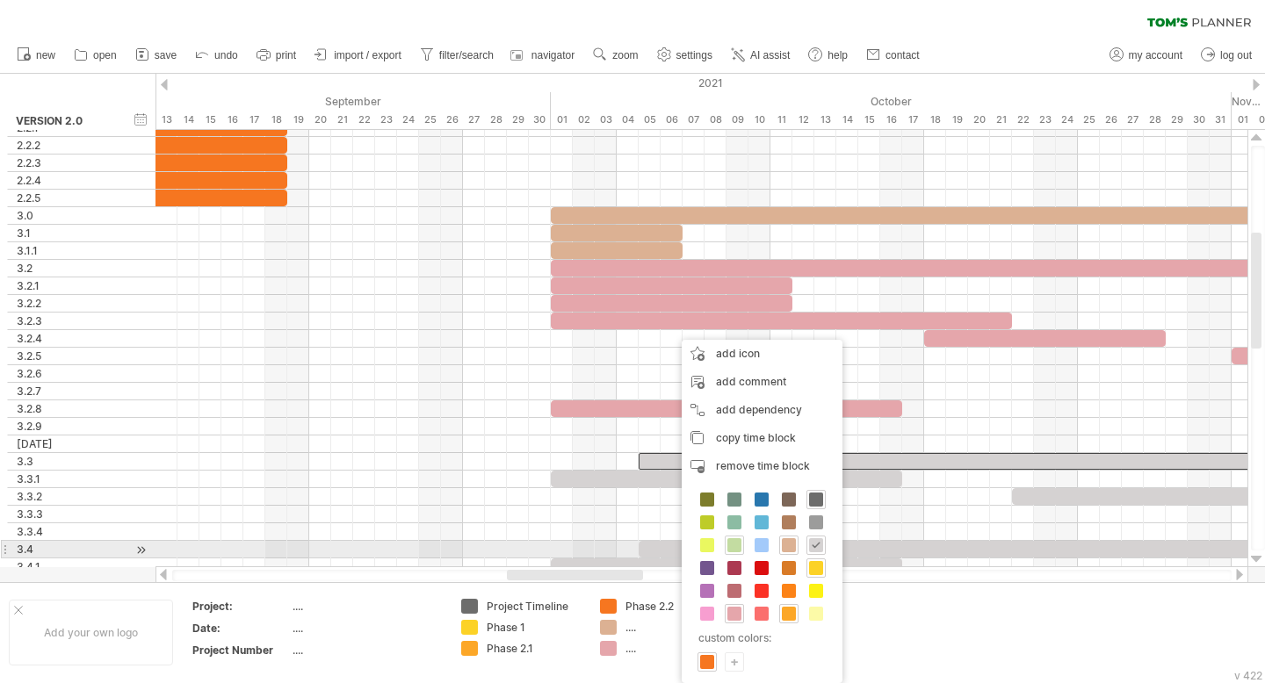
click at [711, 549] on span at bounding box center [734, 545] width 14 height 14
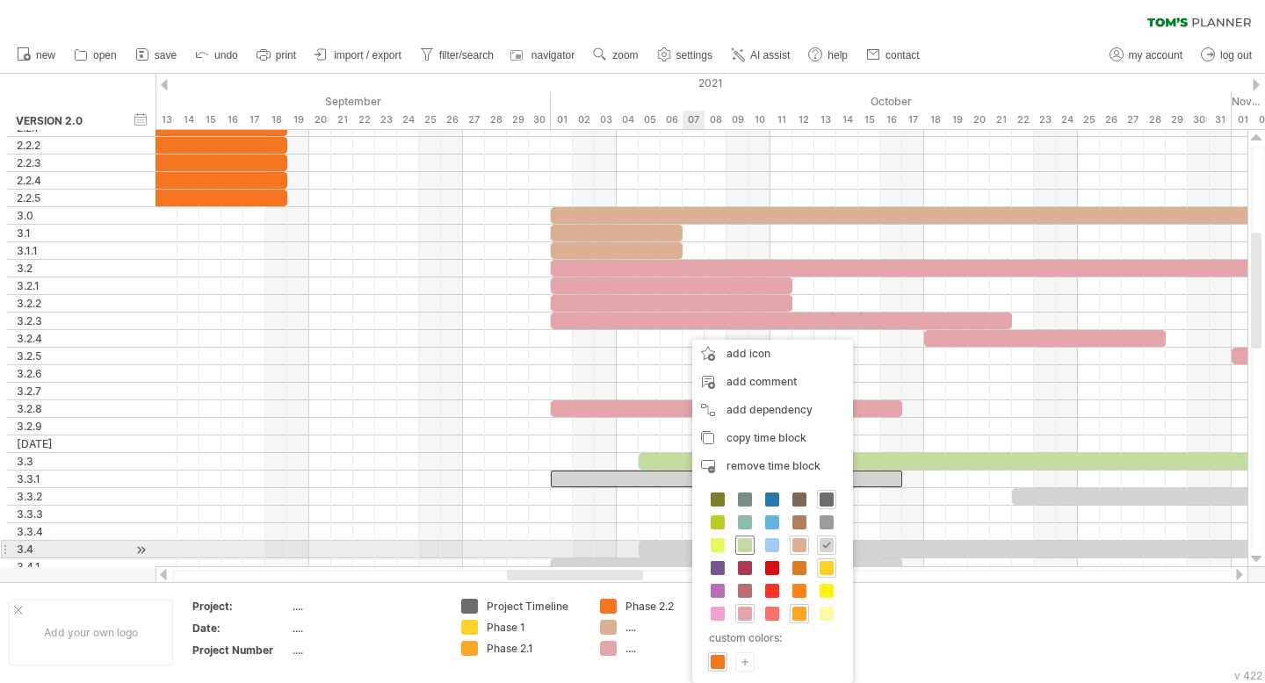
click at [711, 543] on span at bounding box center [745, 545] width 14 height 14
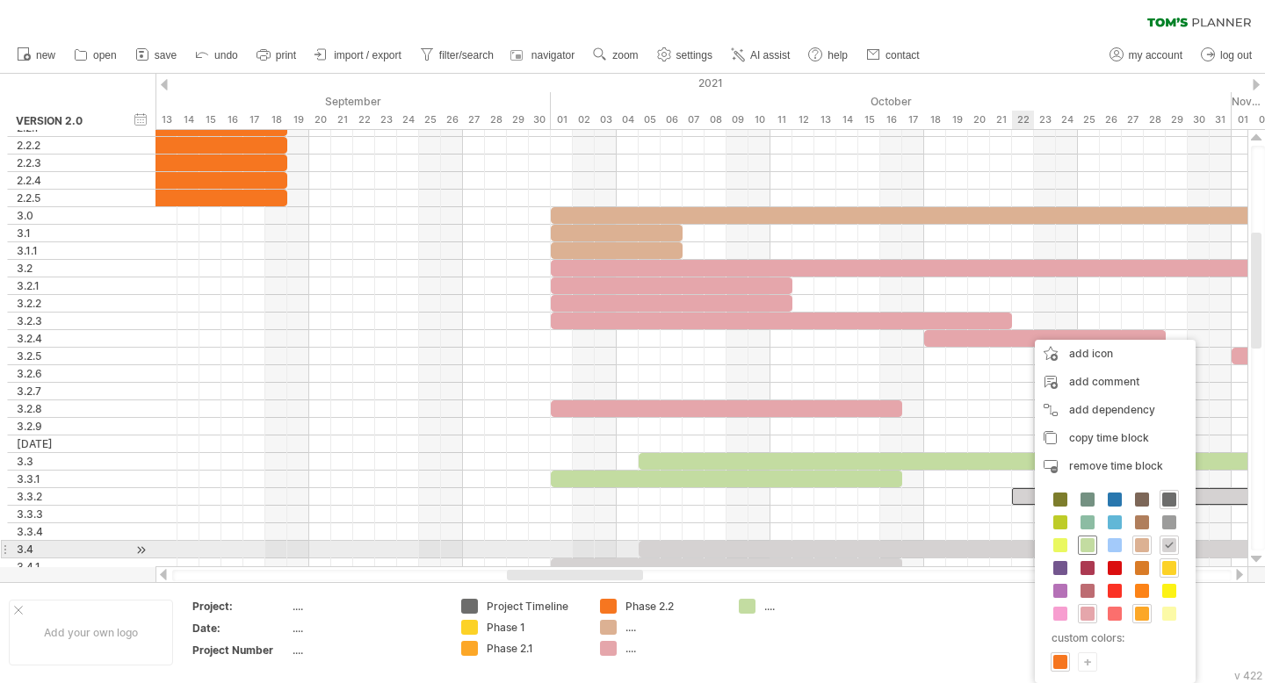
click at [711, 546] on span at bounding box center [1087, 545] width 14 height 14
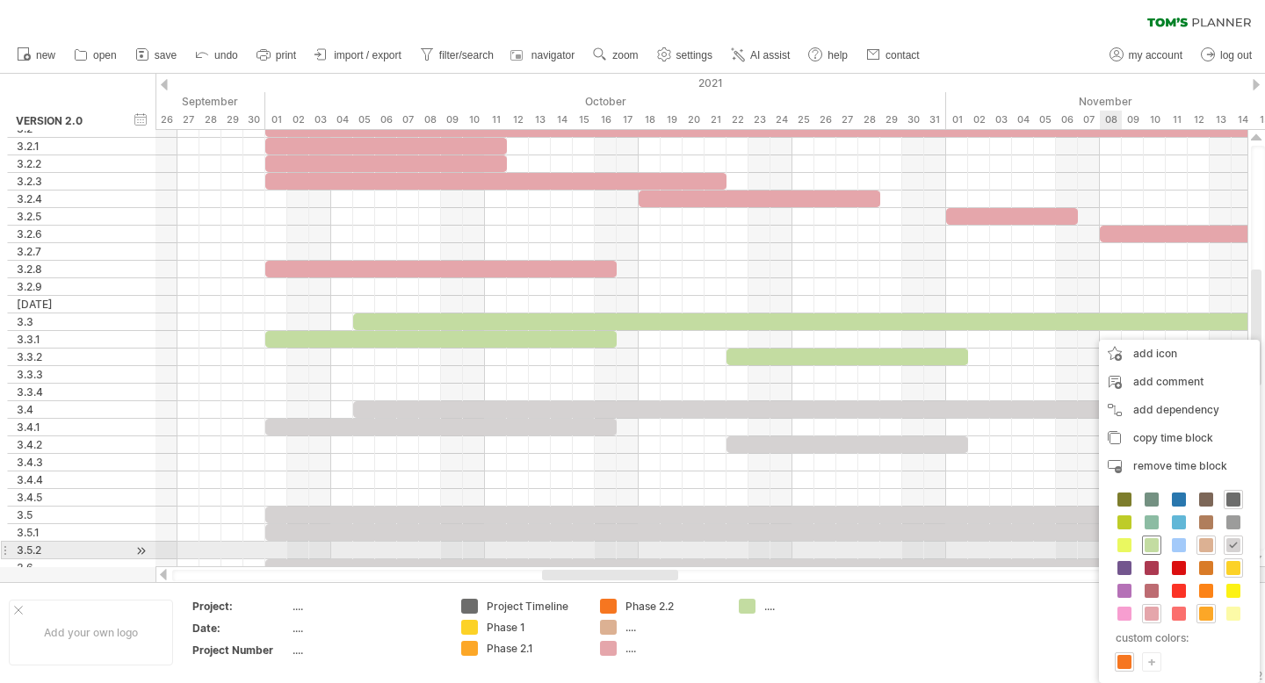
click at [711, 546] on span at bounding box center [1151, 545] width 14 height 14
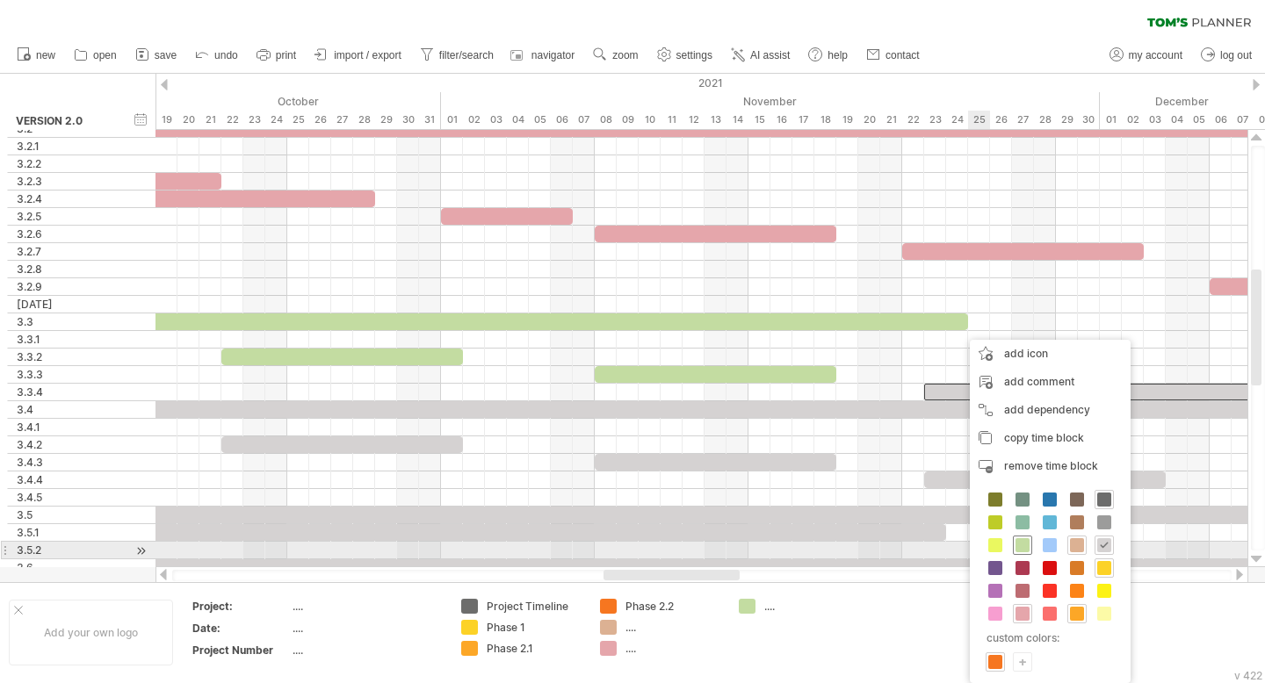
click at [711, 548] on span at bounding box center [1022, 545] width 14 height 14
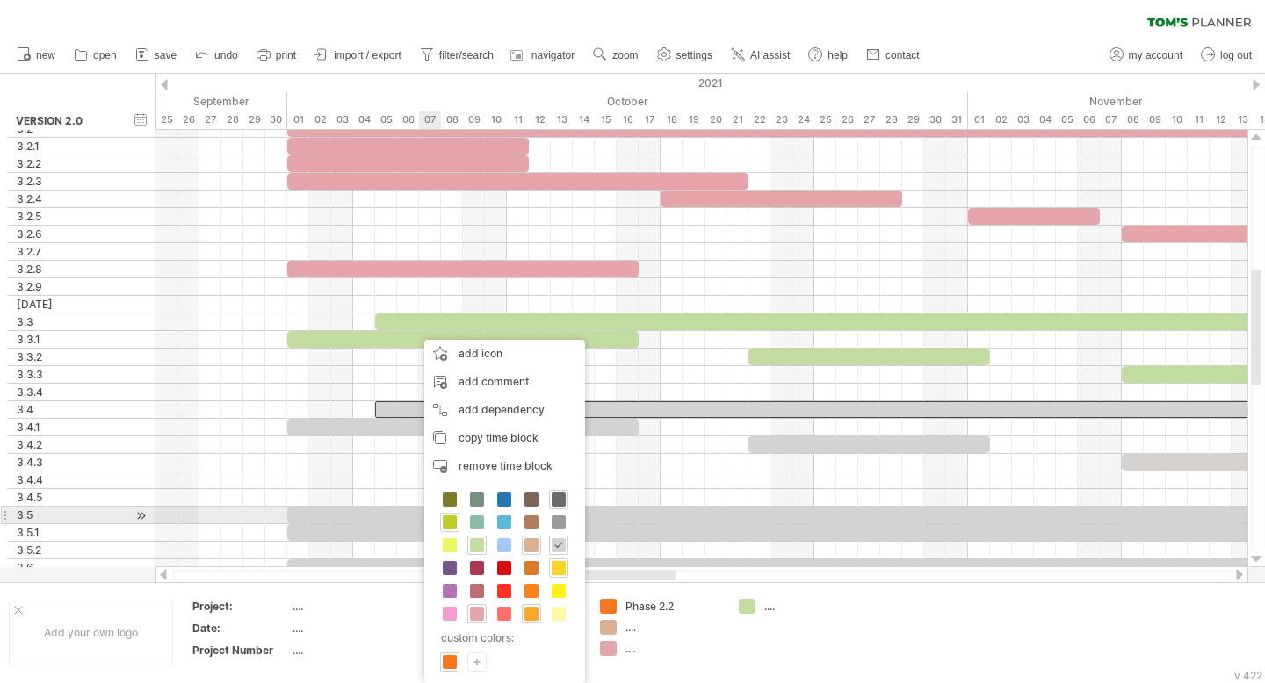
click at [447, 523] on span at bounding box center [450, 523] width 14 height 14
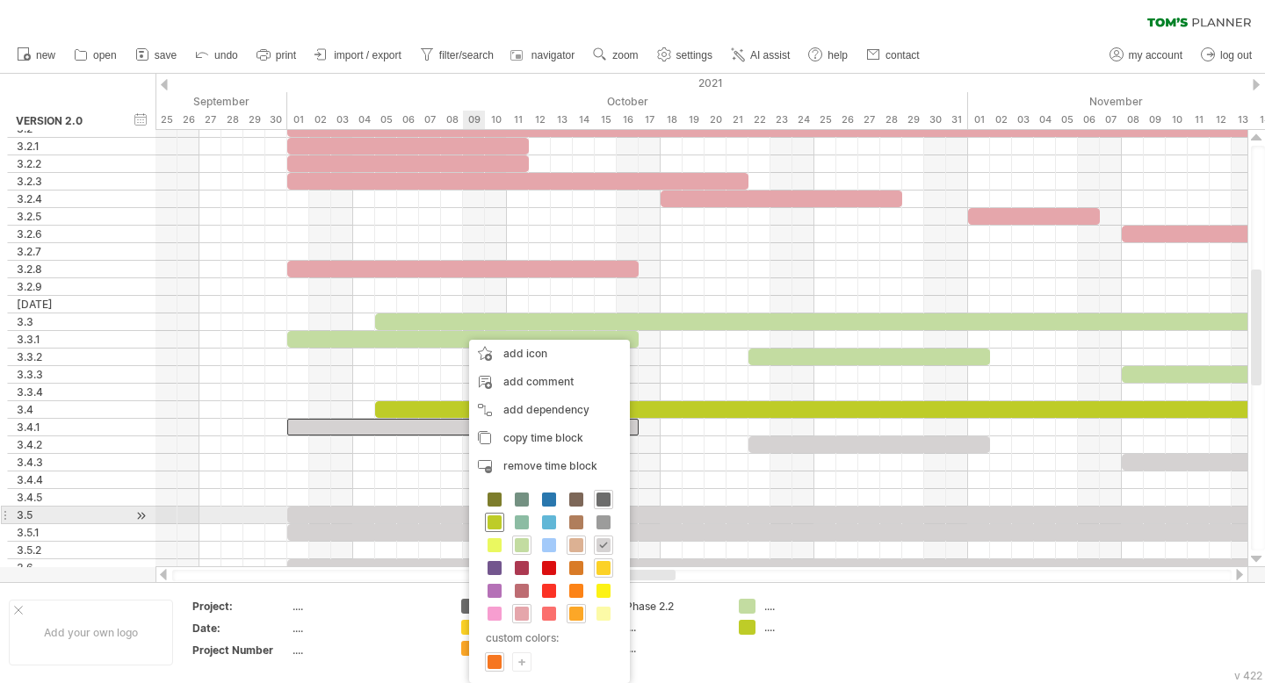
click at [497, 522] on span at bounding box center [494, 523] width 14 height 14
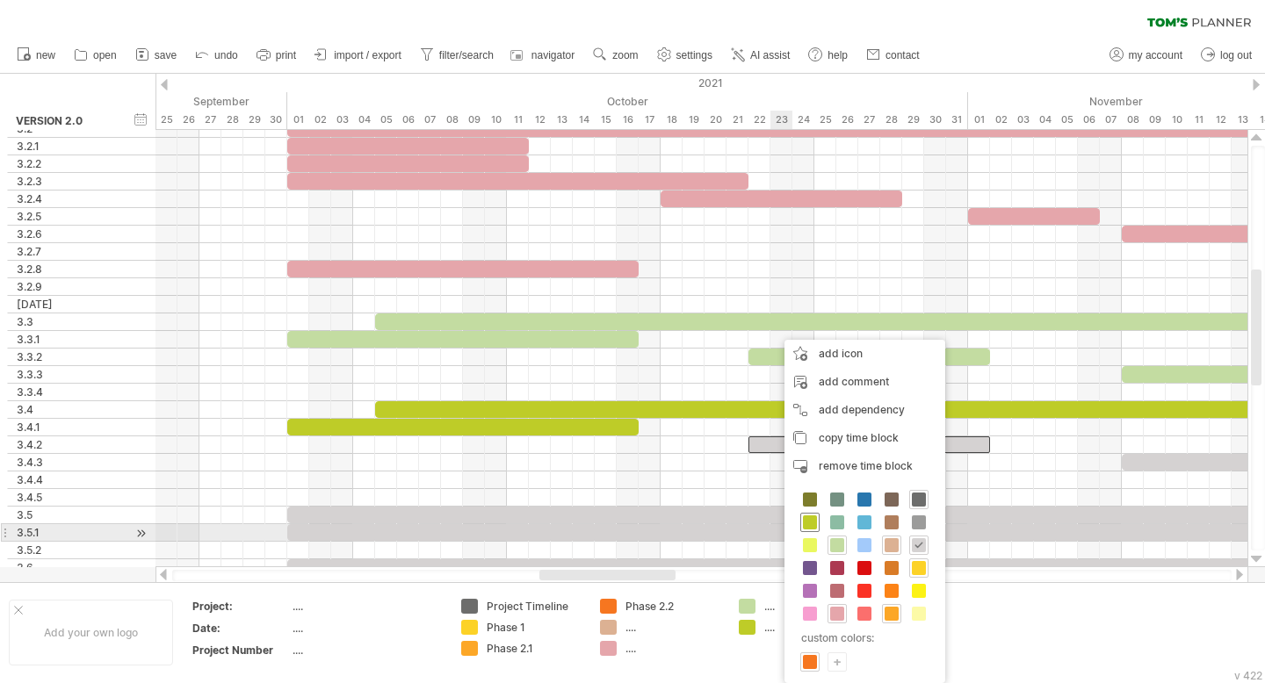
click at [711, 524] on span at bounding box center [810, 523] width 14 height 14
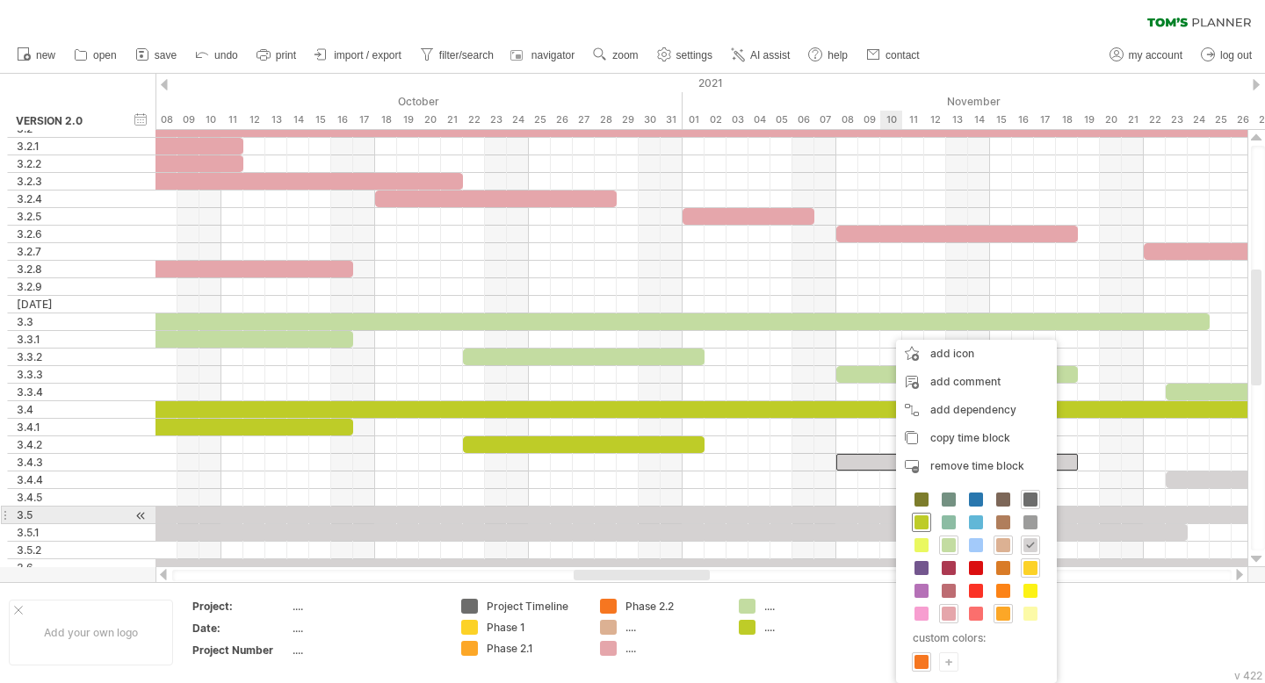
click at [711, 523] on span at bounding box center [921, 523] width 14 height 14
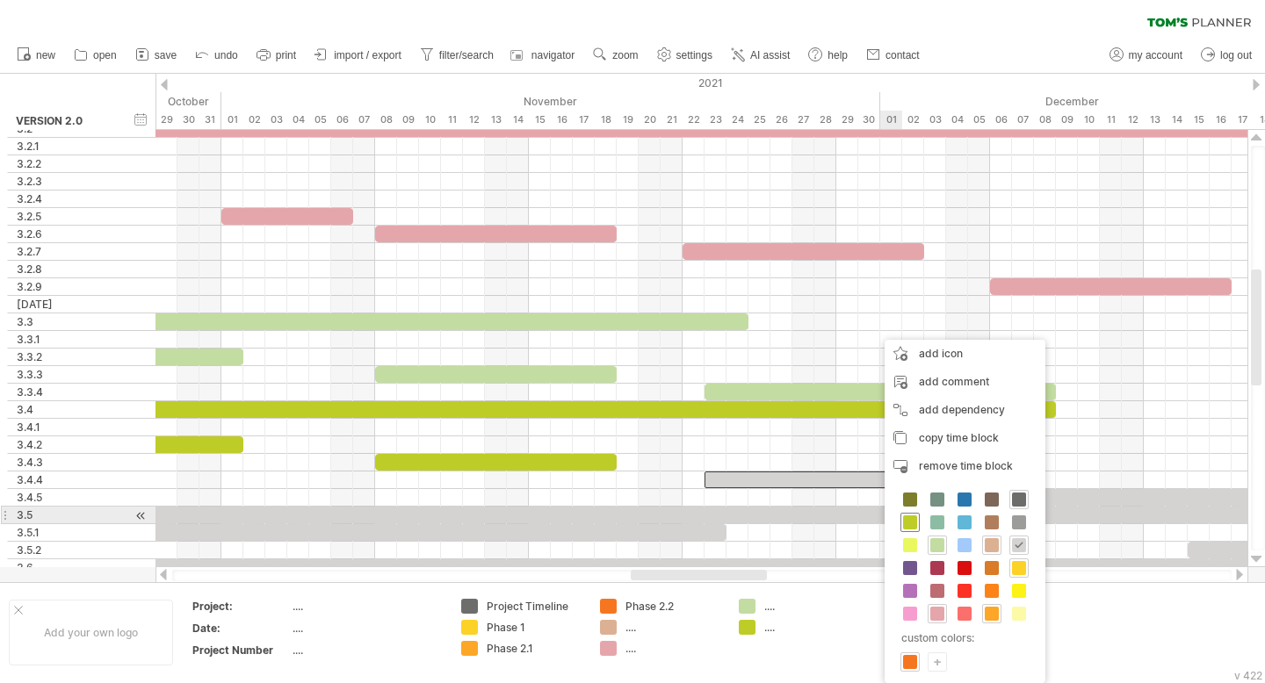
click at [711, 522] on span at bounding box center [910, 523] width 14 height 14
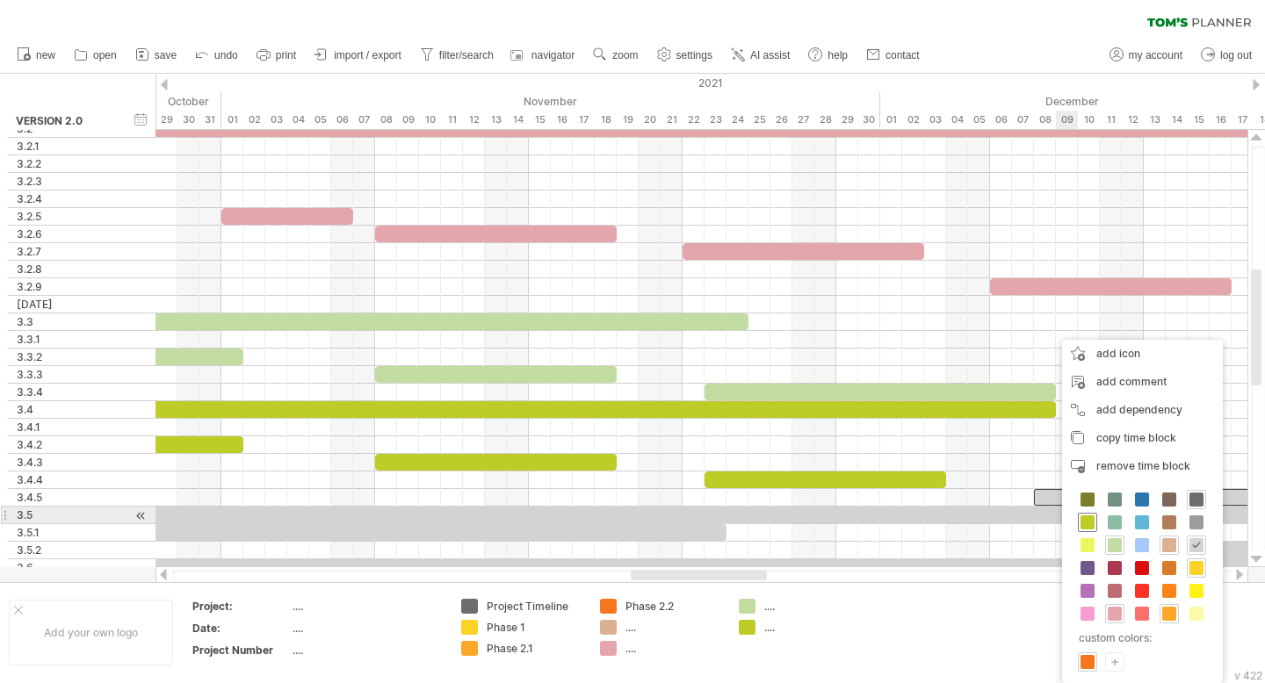
click at [711, 522] on span at bounding box center [1087, 523] width 14 height 14
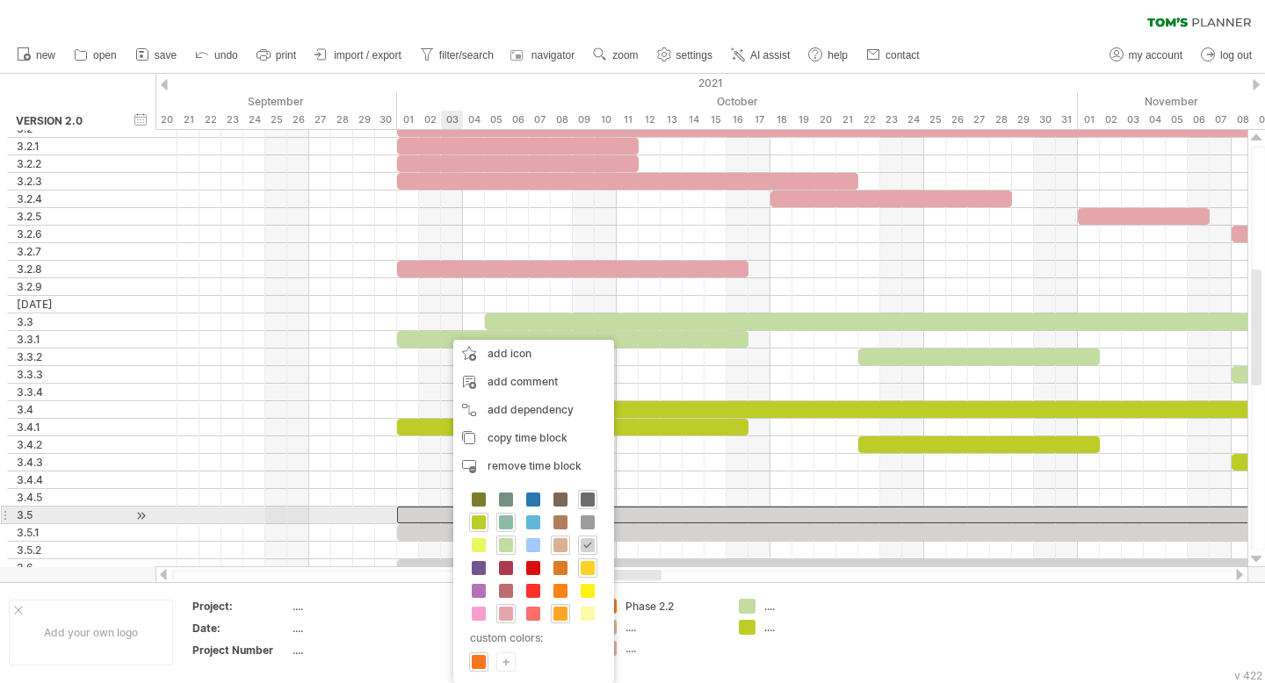
click at [508, 520] on span at bounding box center [506, 523] width 14 height 14
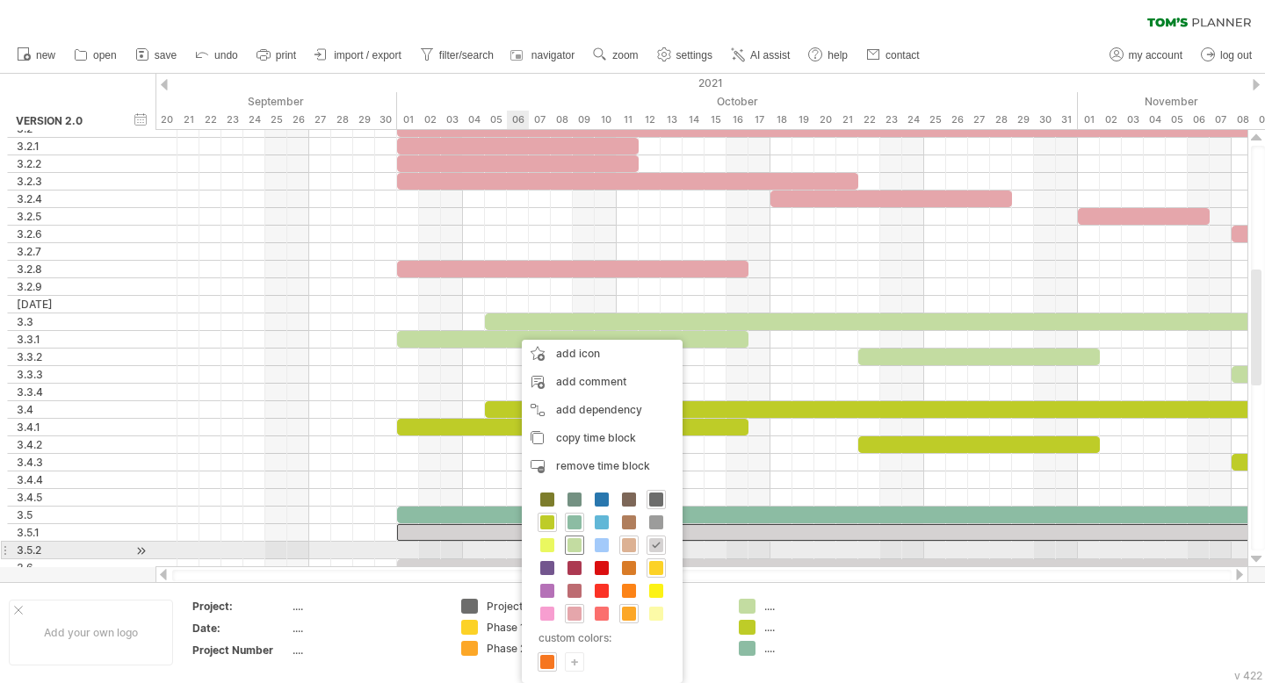
click at [577, 545] on span at bounding box center [574, 545] width 14 height 14
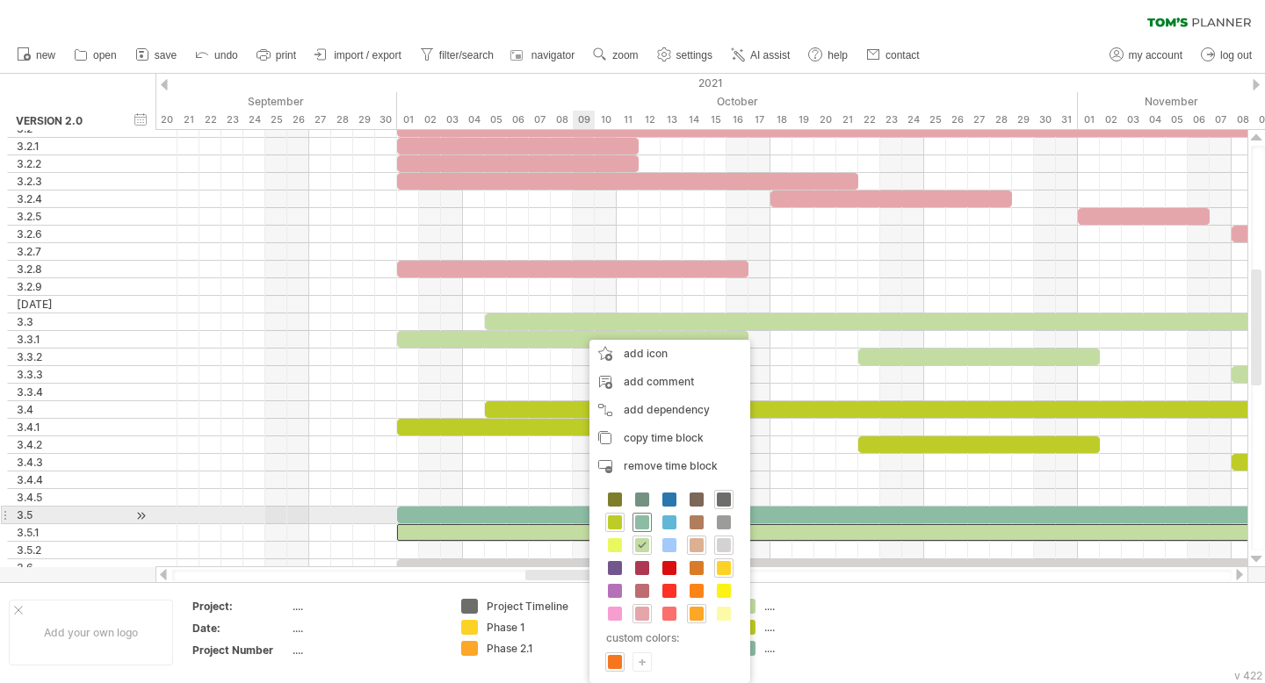
click at [644, 521] on span at bounding box center [642, 523] width 14 height 14
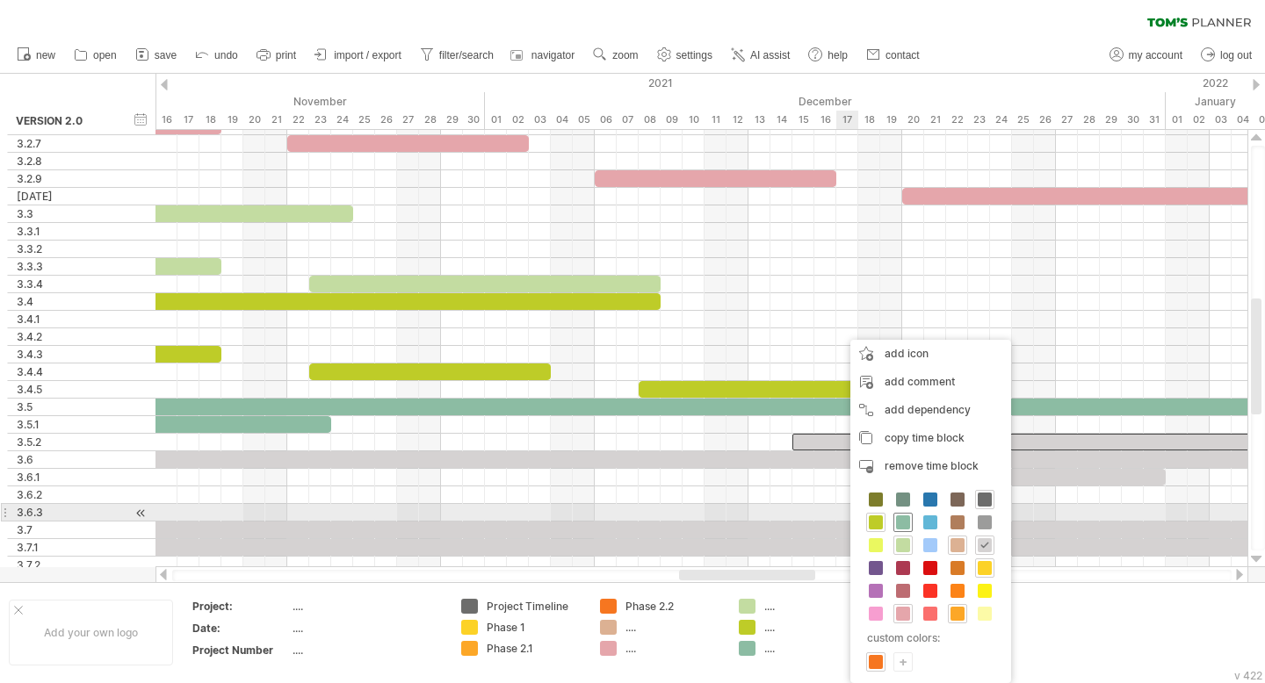
click at [711, 522] on span at bounding box center [903, 523] width 14 height 14
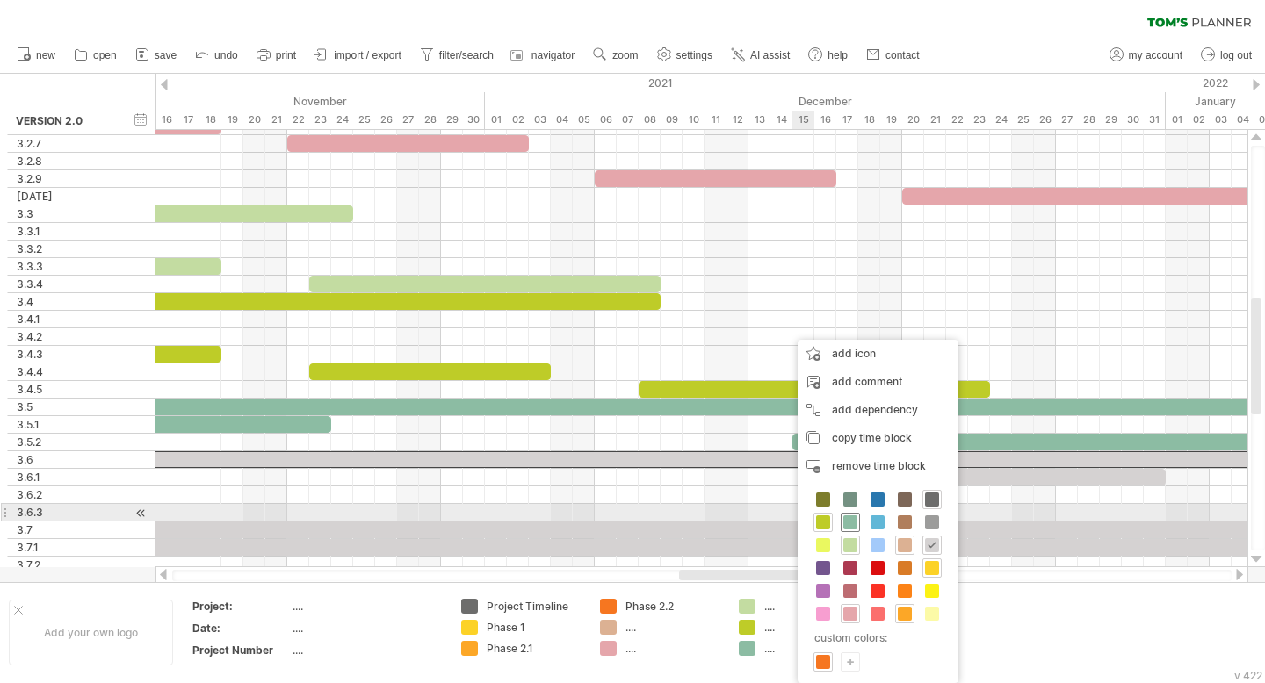
click at [711, 520] on span at bounding box center [850, 523] width 14 height 14
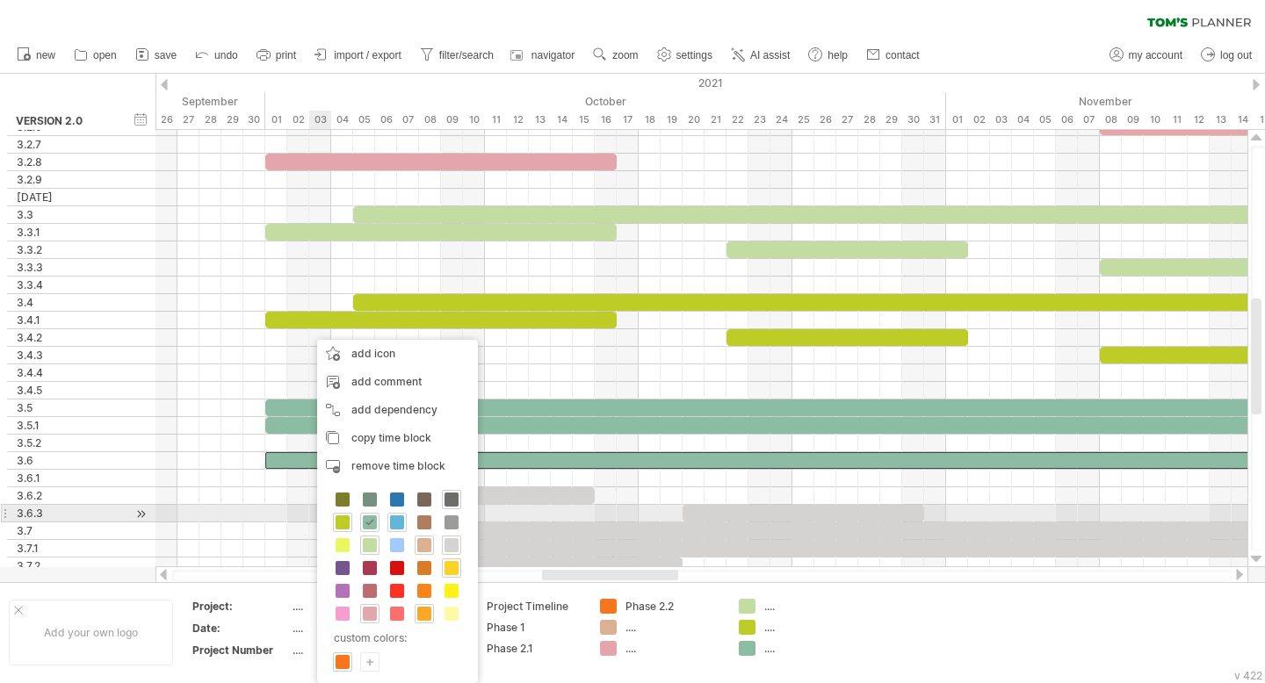
click at [398, 522] on span at bounding box center [397, 523] width 14 height 14
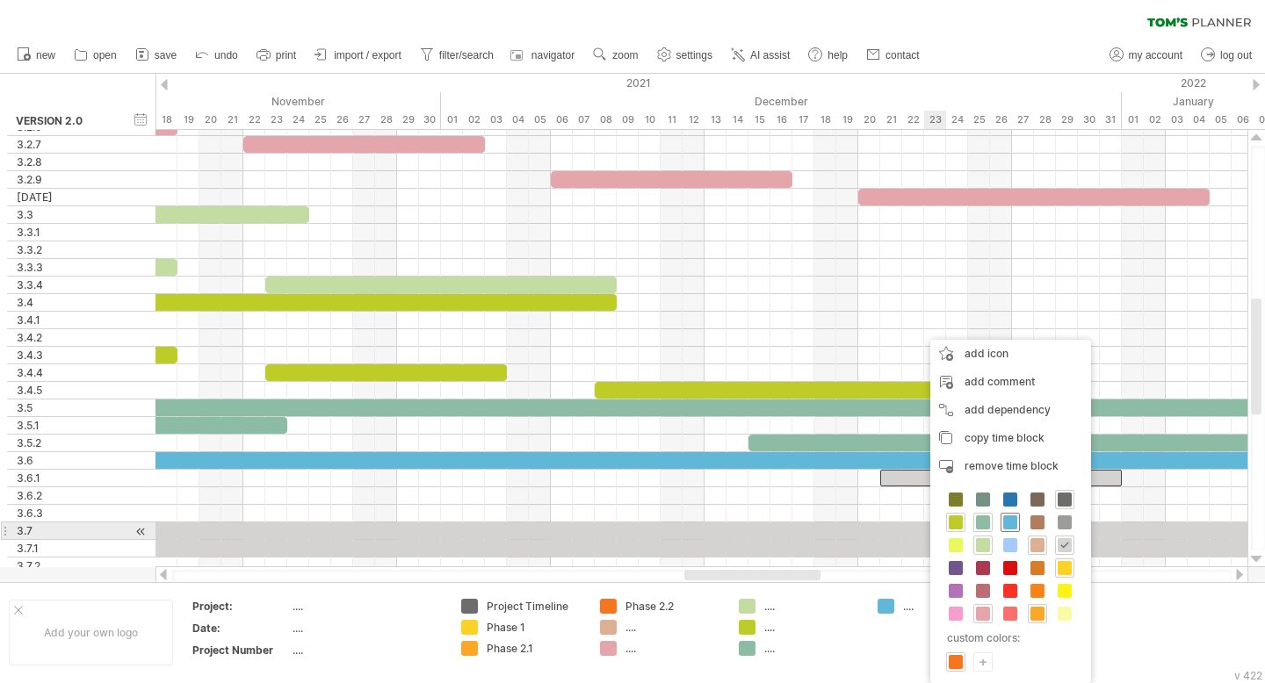
click at [711, 523] on span at bounding box center [1010, 523] width 14 height 14
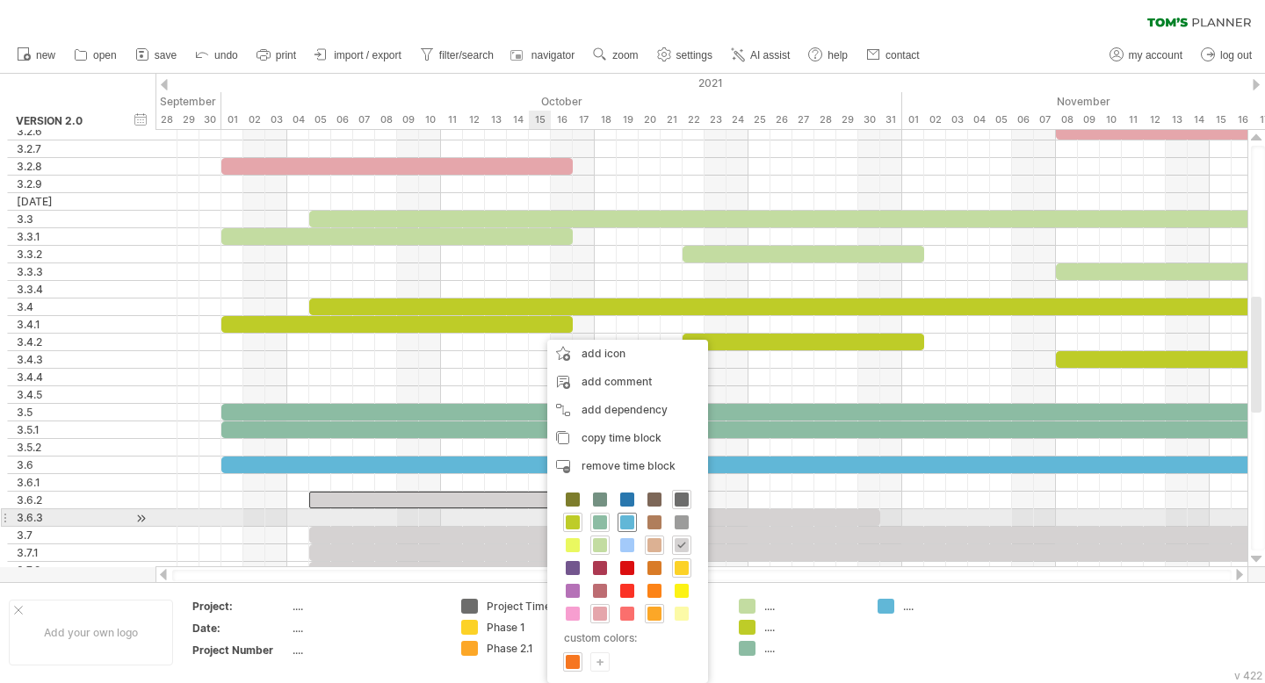
click at [630, 522] on span at bounding box center [627, 523] width 14 height 14
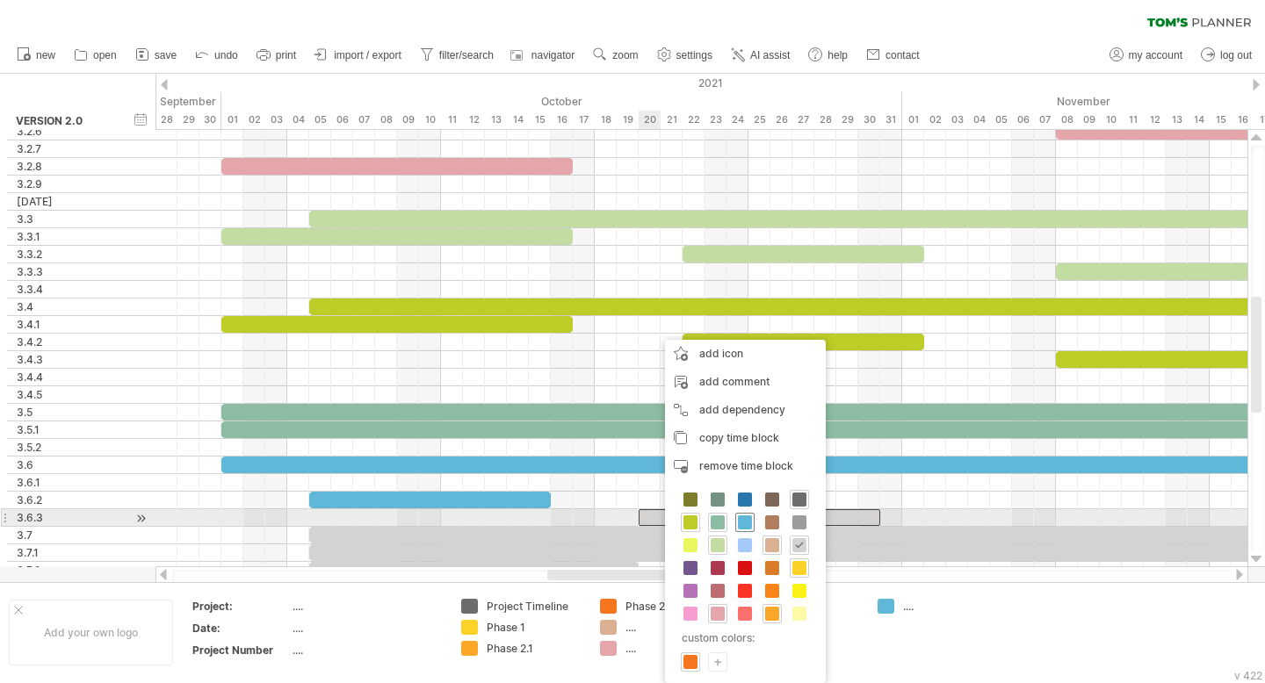
click at [711, 522] on span at bounding box center [745, 523] width 14 height 14
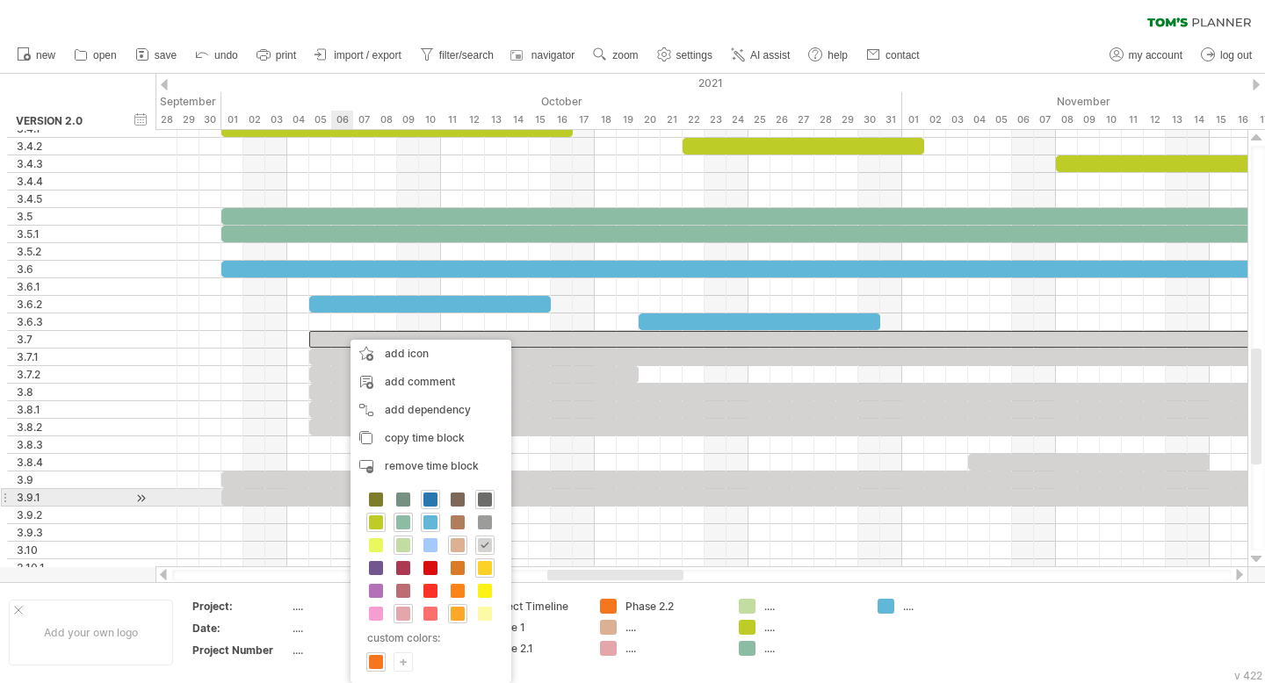
click at [429, 502] on span at bounding box center [430, 500] width 14 height 14
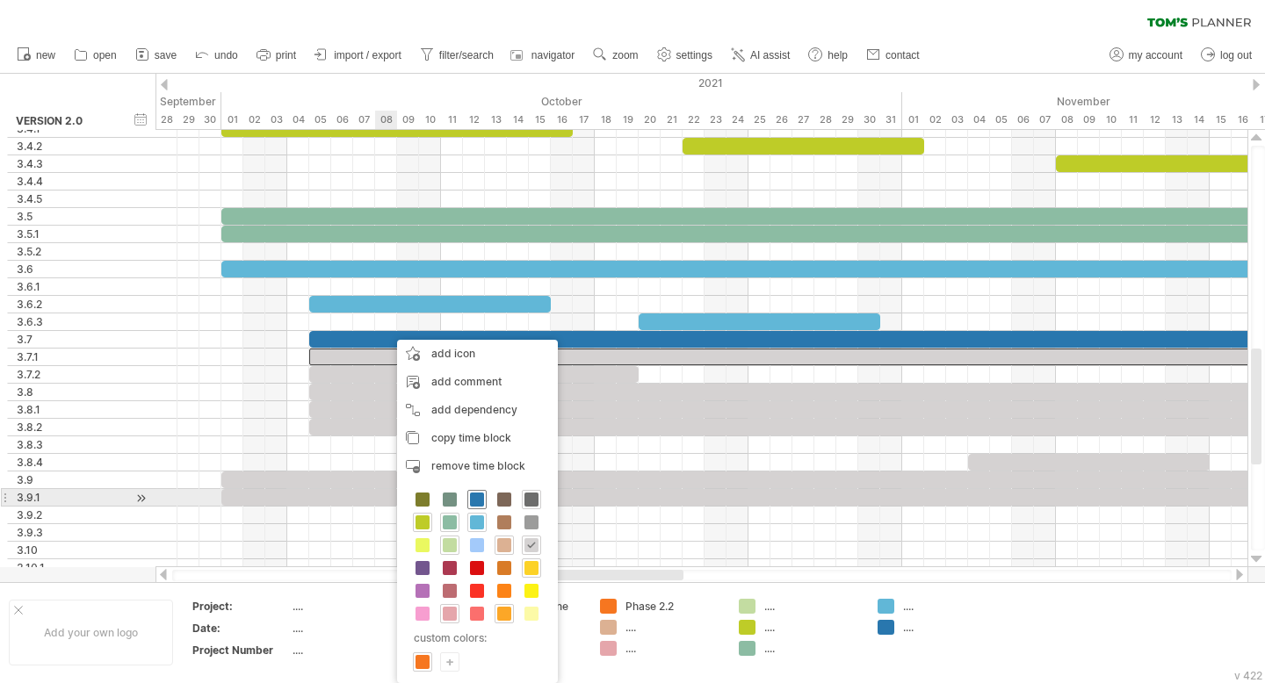
click at [478, 502] on span at bounding box center [477, 500] width 14 height 14
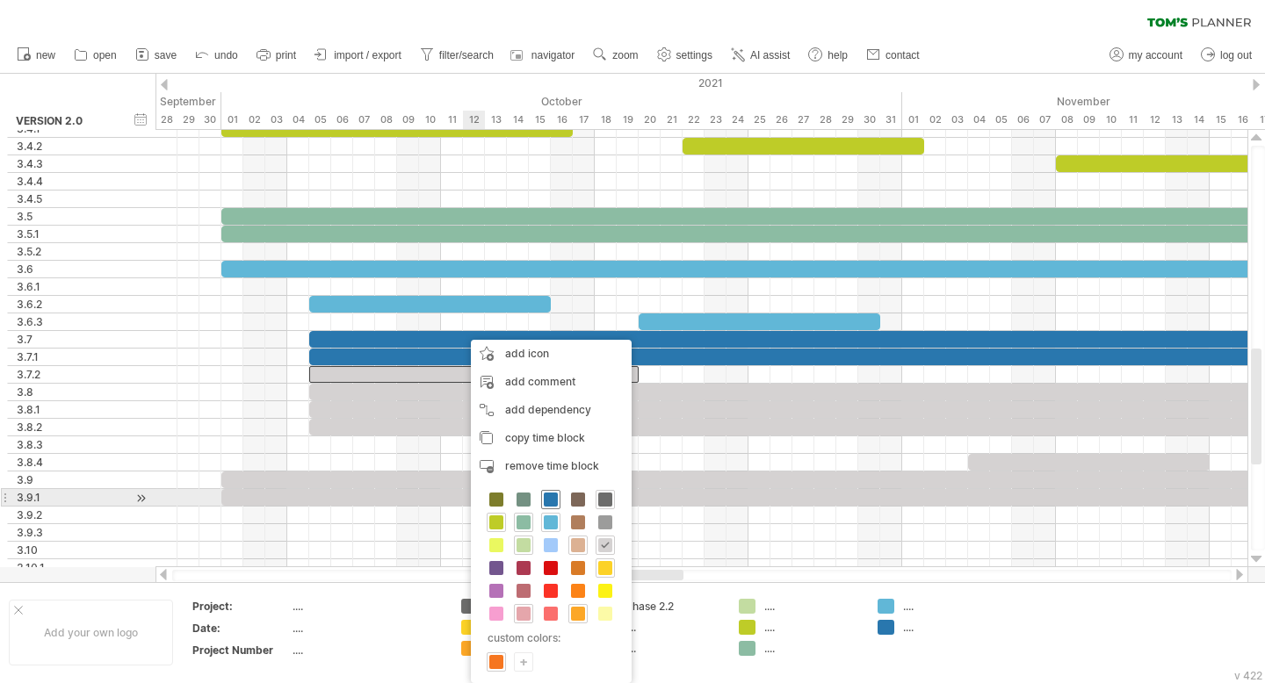
click at [551, 499] on span at bounding box center [551, 500] width 14 height 14
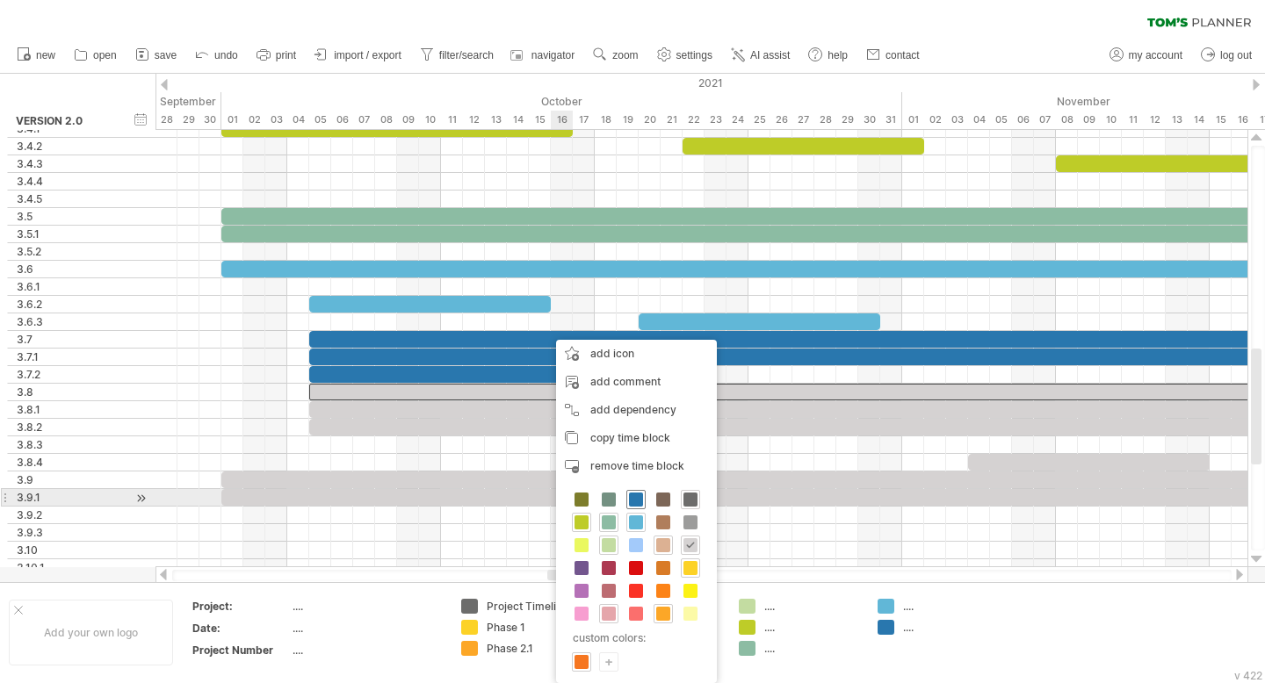
click at [639, 501] on span at bounding box center [636, 500] width 14 height 14
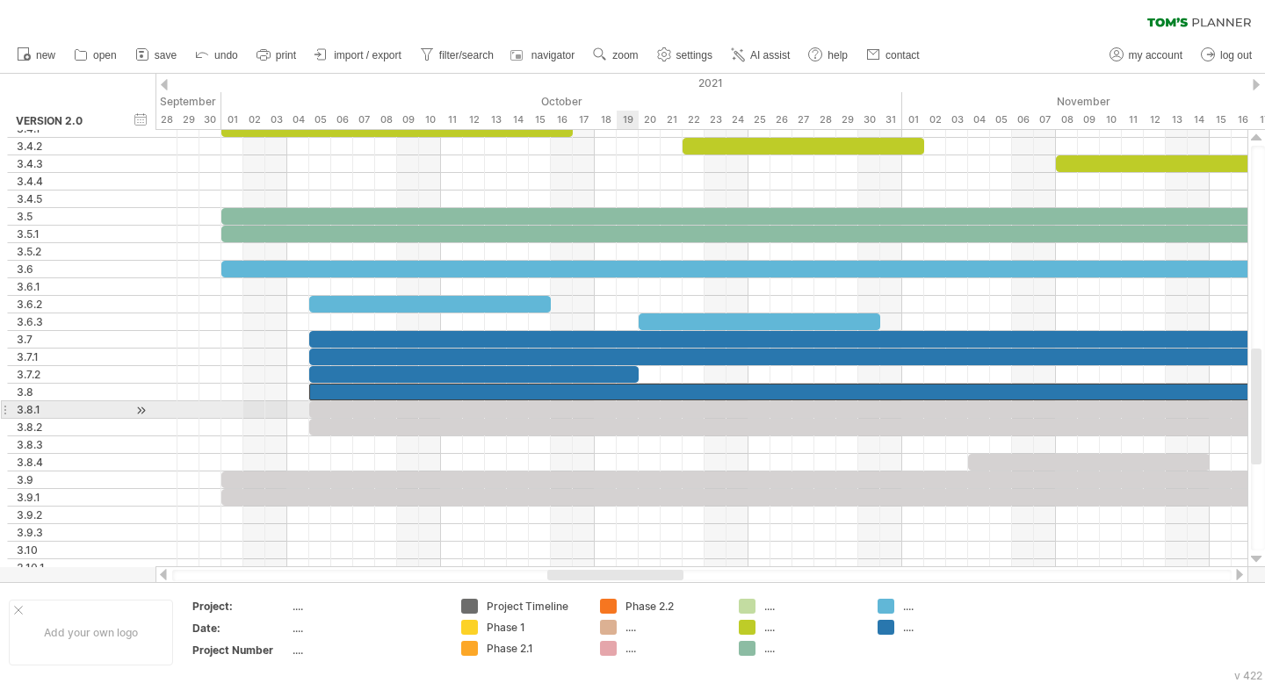
click at [623, 407] on div at bounding box center [1022, 409] width 1427 height 17
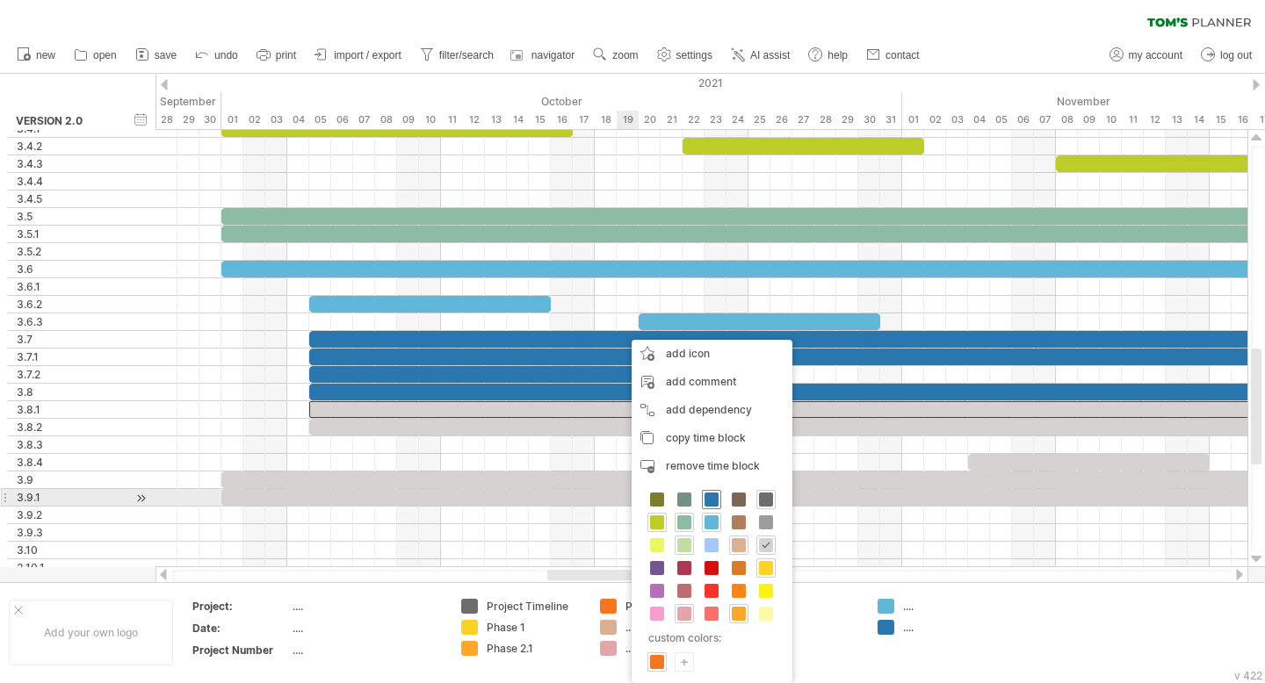
click at [711, 500] on span at bounding box center [711, 500] width 14 height 14
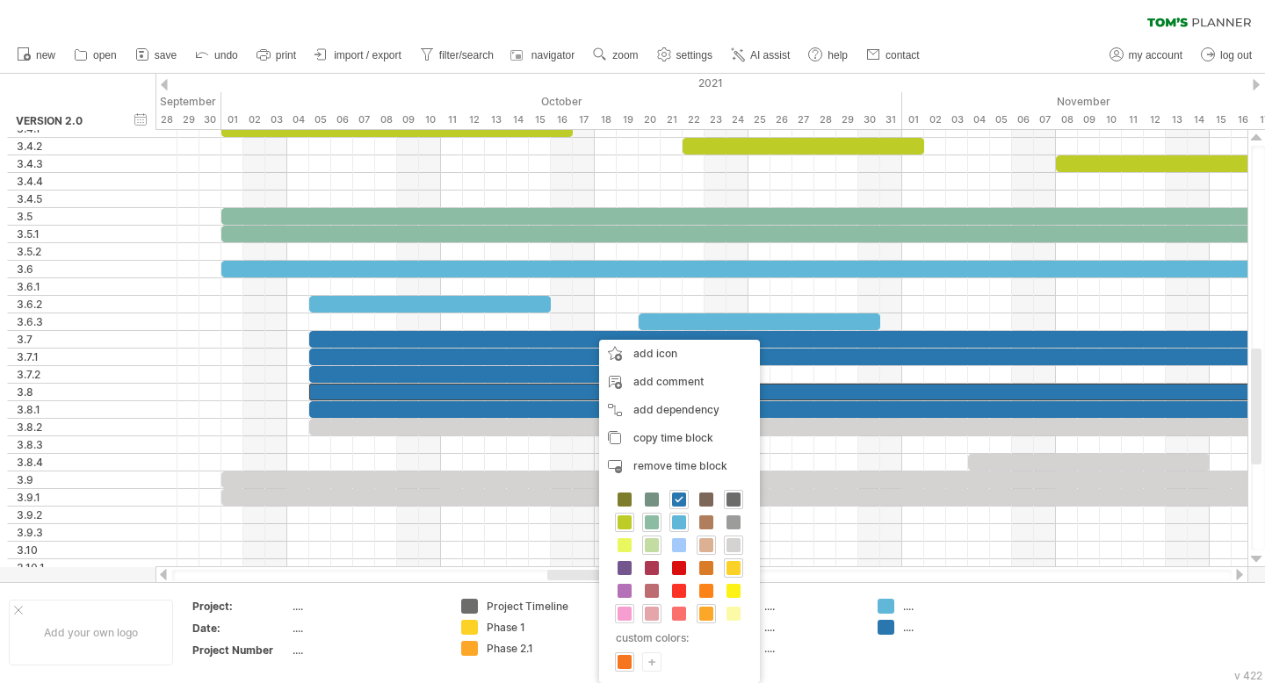
click at [627, 613] on span at bounding box center [624, 614] width 14 height 14
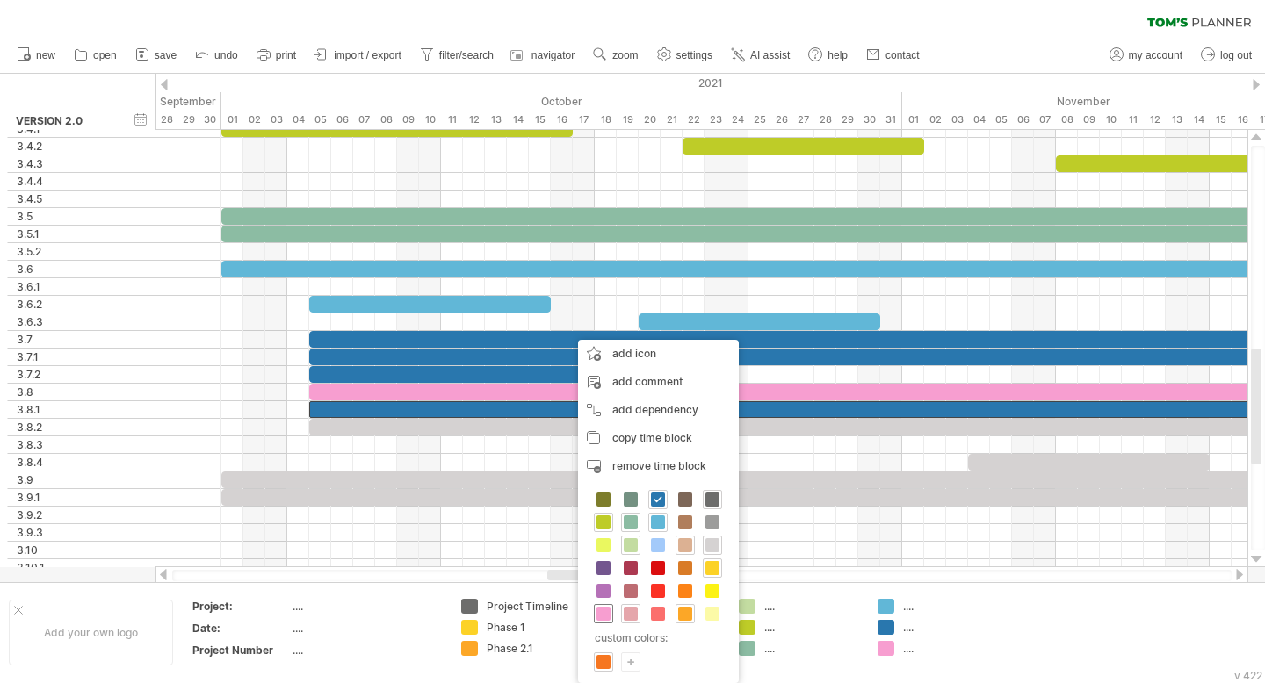
click at [606, 614] on span at bounding box center [603, 614] width 14 height 14
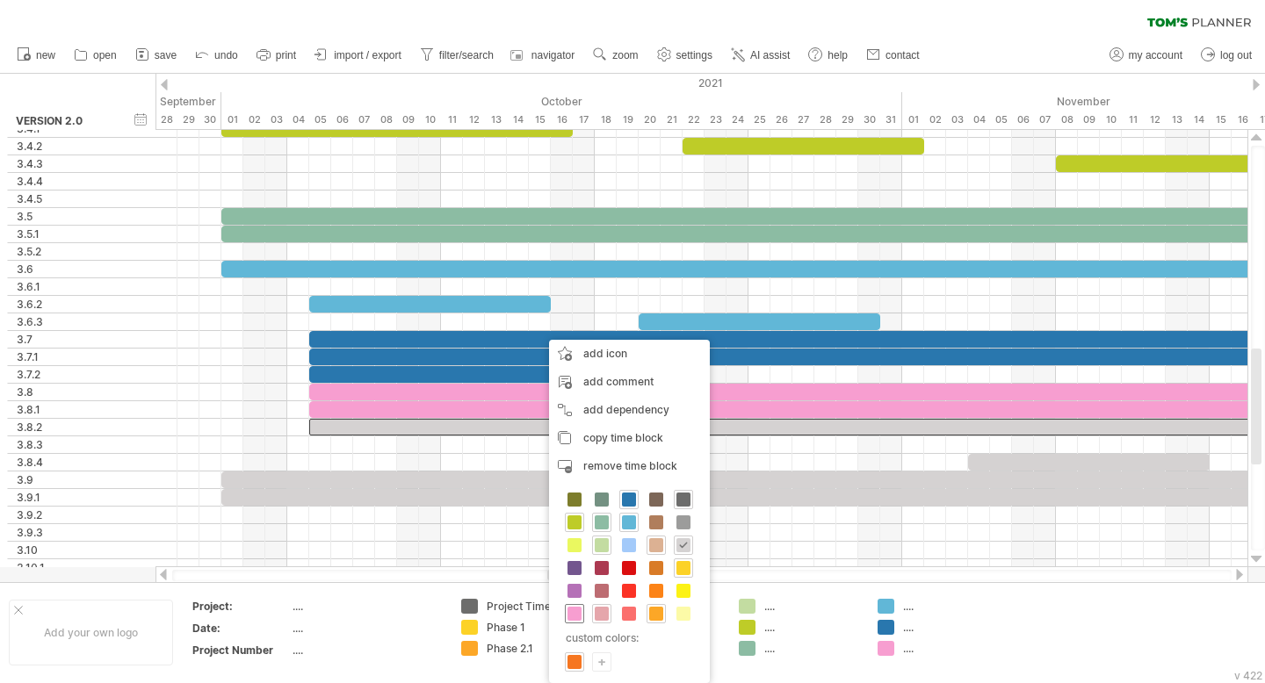
click at [578, 612] on span at bounding box center [574, 614] width 14 height 14
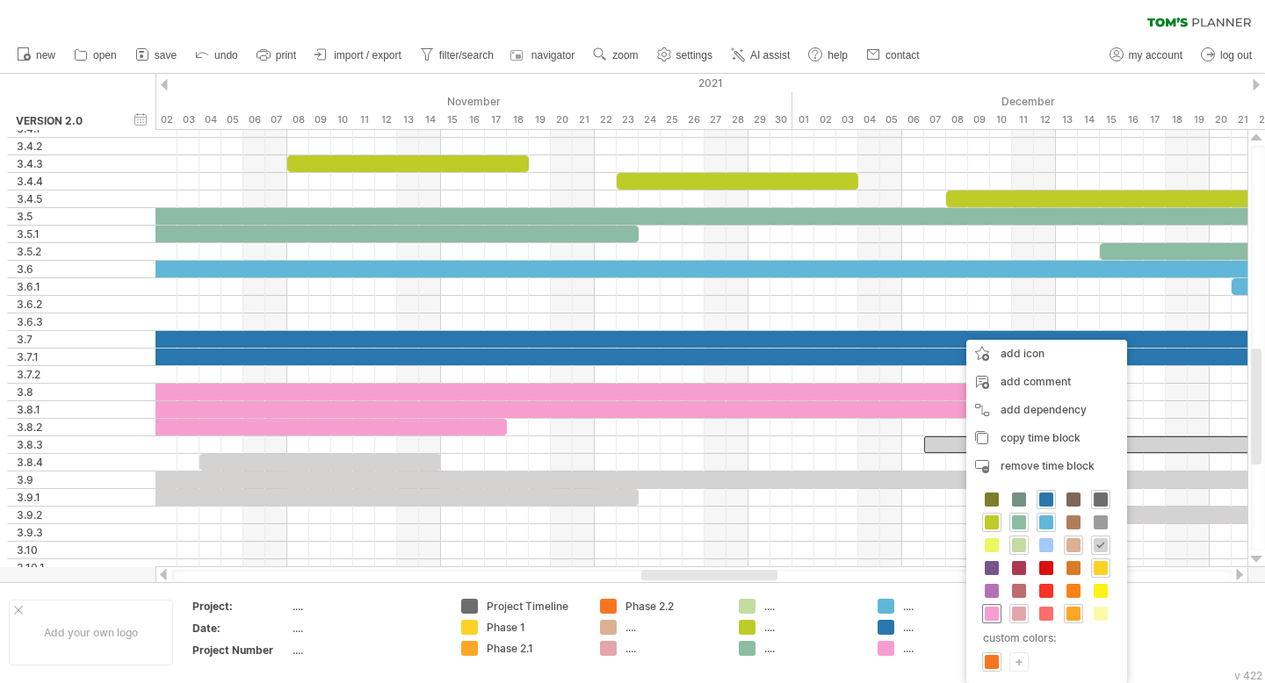
click at [711, 614] on span at bounding box center [992, 614] width 14 height 14
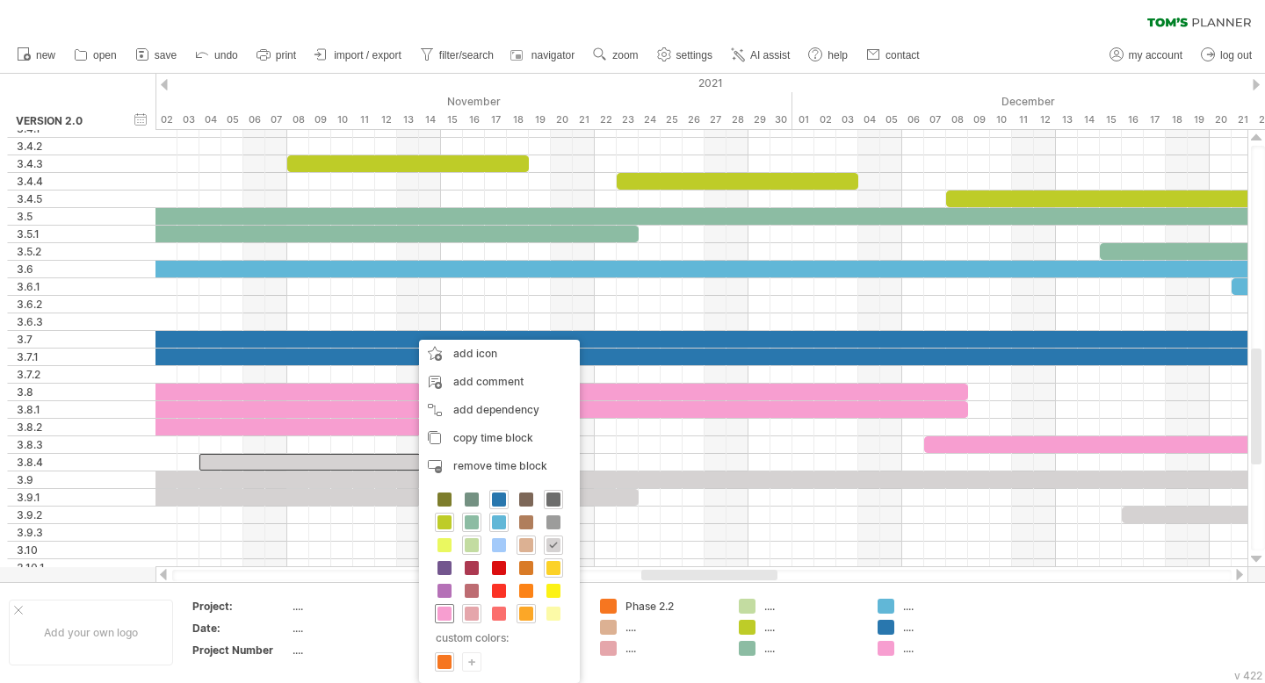
click at [446, 611] on span at bounding box center [444, 614] width 14 height 14
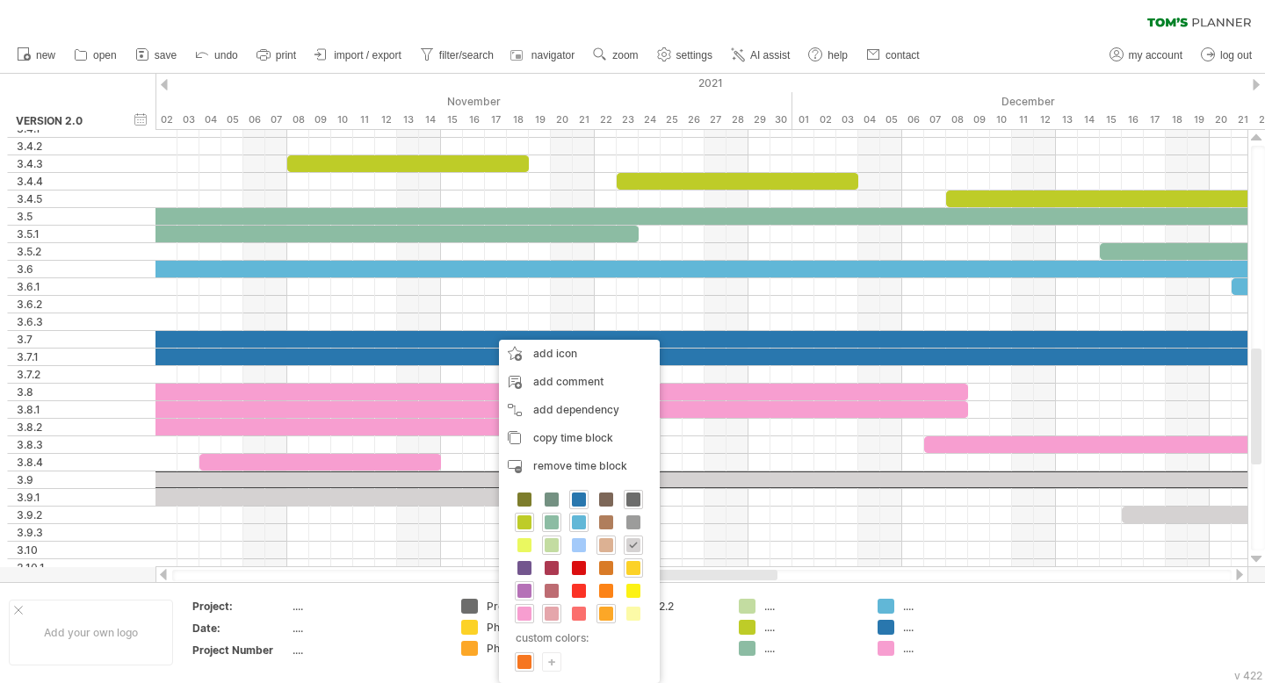
click at [526, 591] on span at bounding box center [524, 591] width 14 height 14
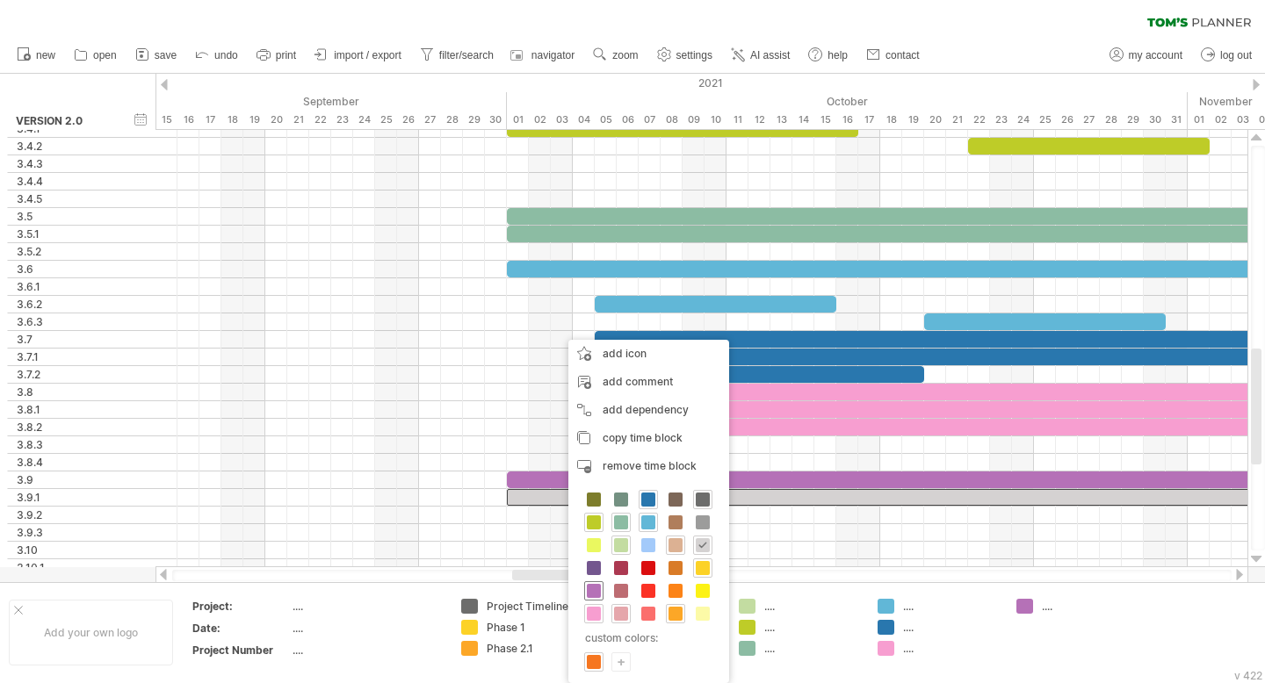
click at [595, 591] on span at bounding box center [594, 591] width 14 height 14
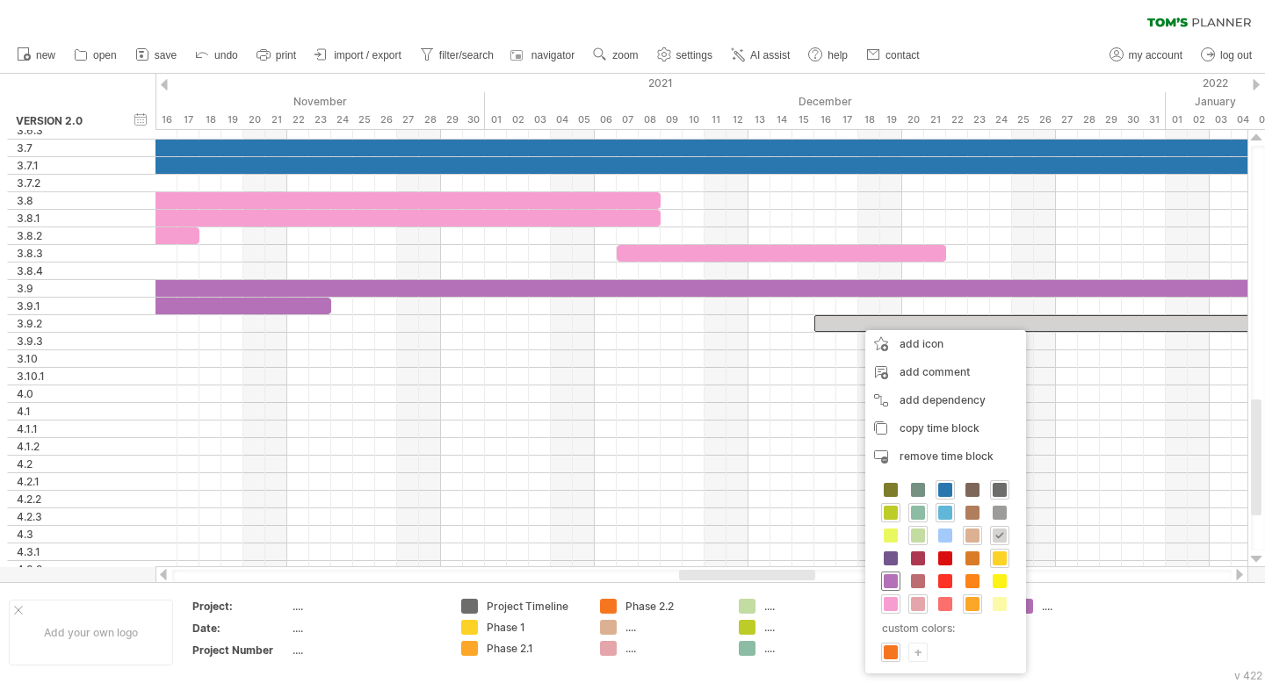
click at [711, 580] on span at bounding box center [891, 581] width 14 height 14
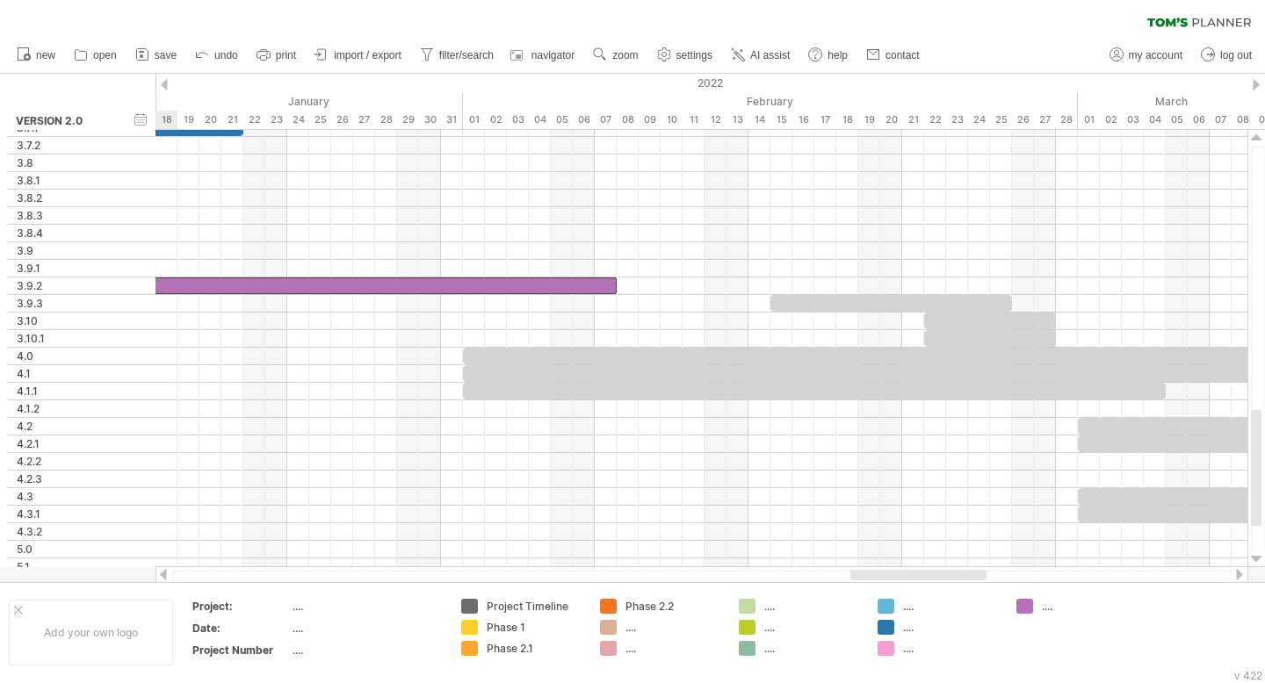
drag, startPoint x: 815, startPoint y: 575, endPoint x: 898, endPoint y: 571, distance: 82.7
click at [711, 571] on div at bounding box center [918, 575] width 136 height 11
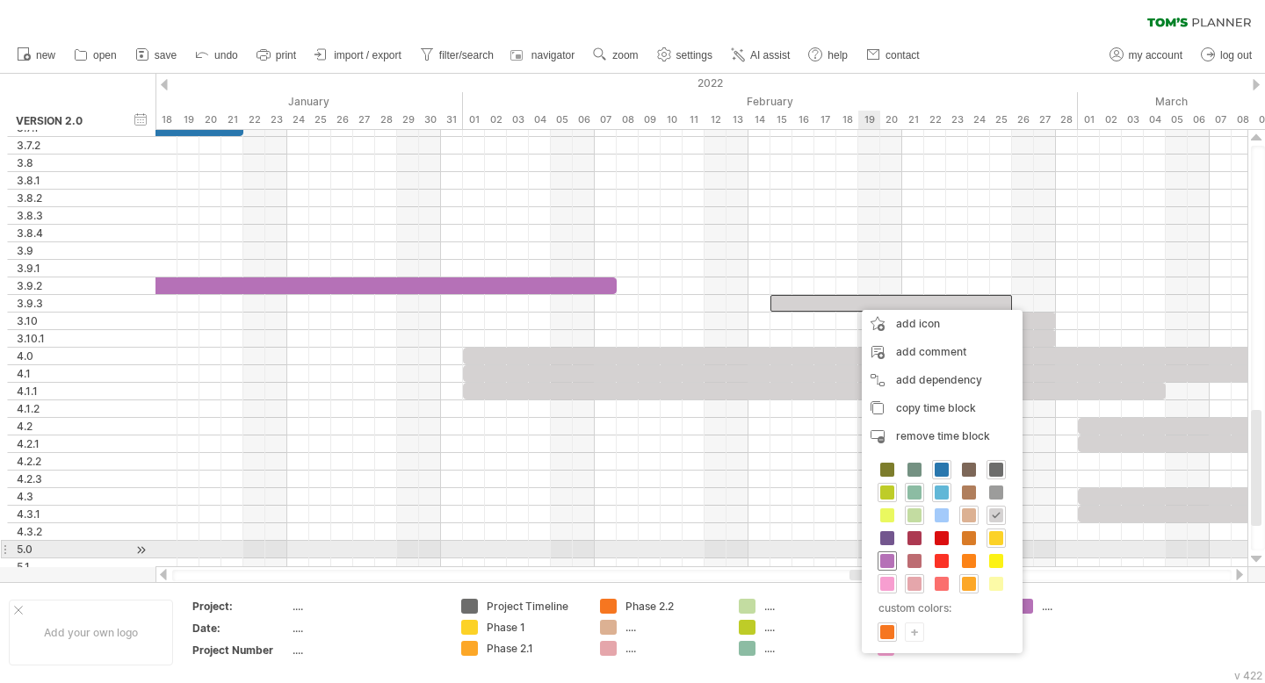
click at [711, 558] on span at bounding box center [887, 561] width 14 height 14
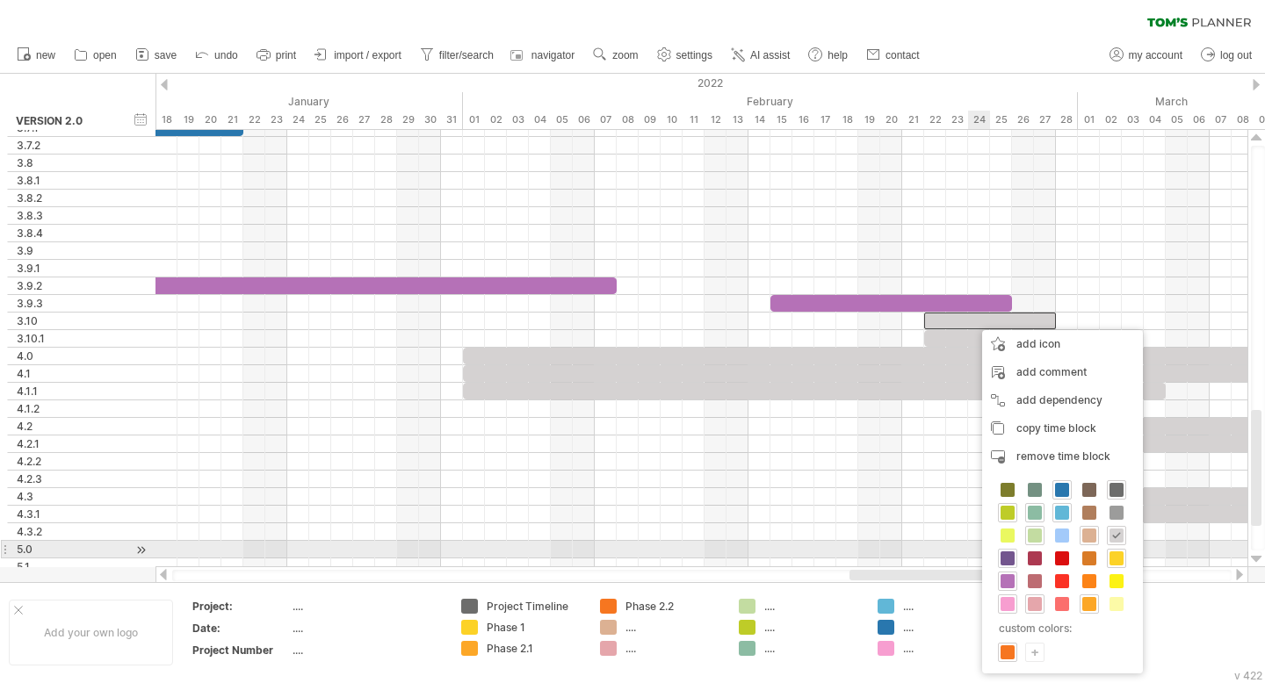
click at [711, 556] on span at bounding box center [1007, 559] width 14 height 14
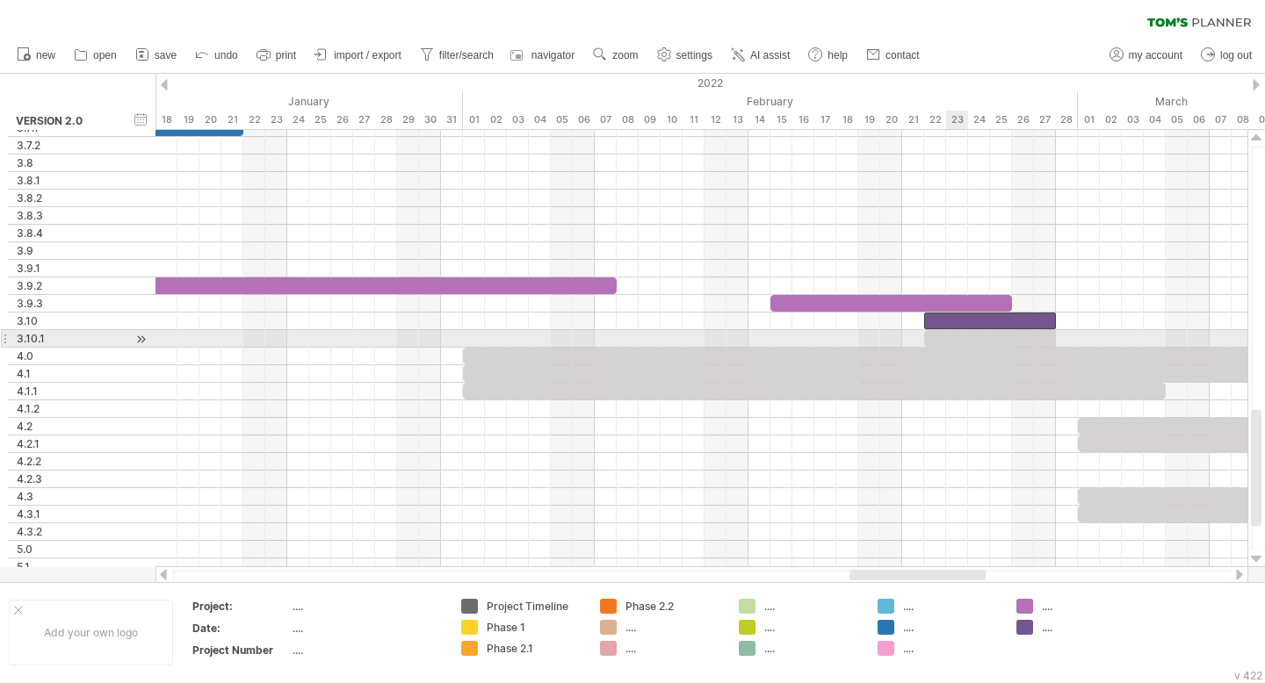
click at [711, 338] on div at bounding box center [990, 338] width 132 height 17
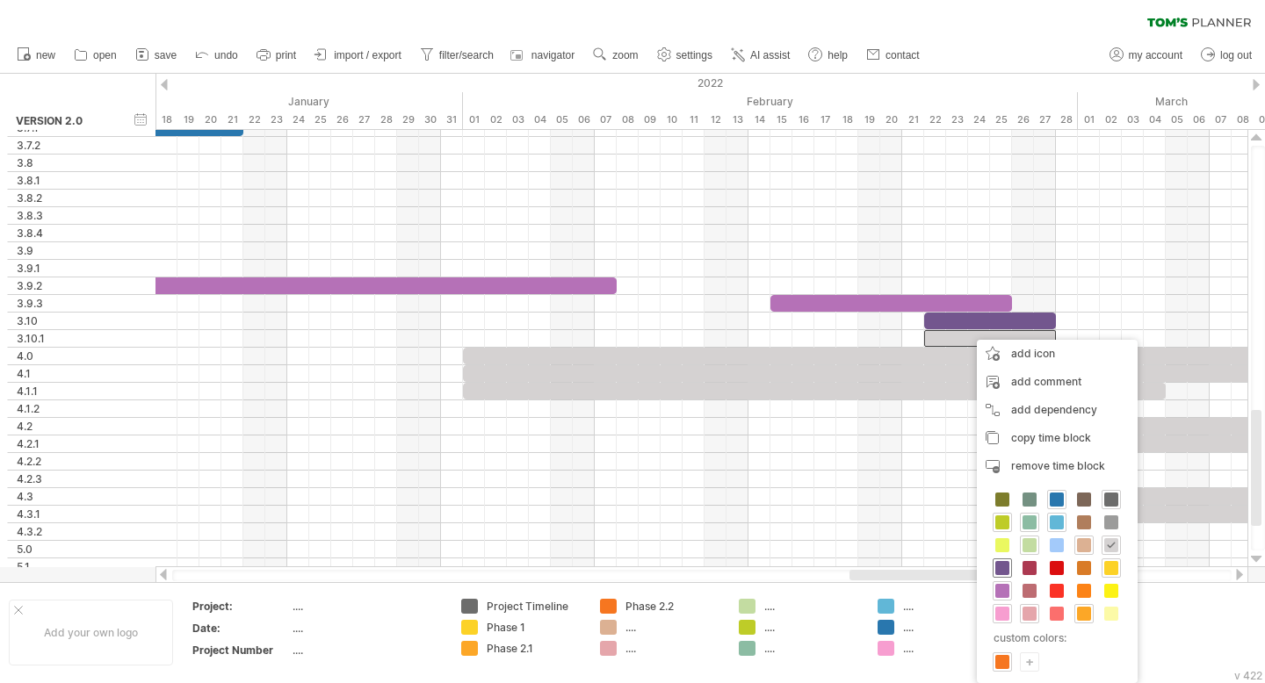
click at [711, 570] on span at bounding box center [1002, 568] width 14 height 14
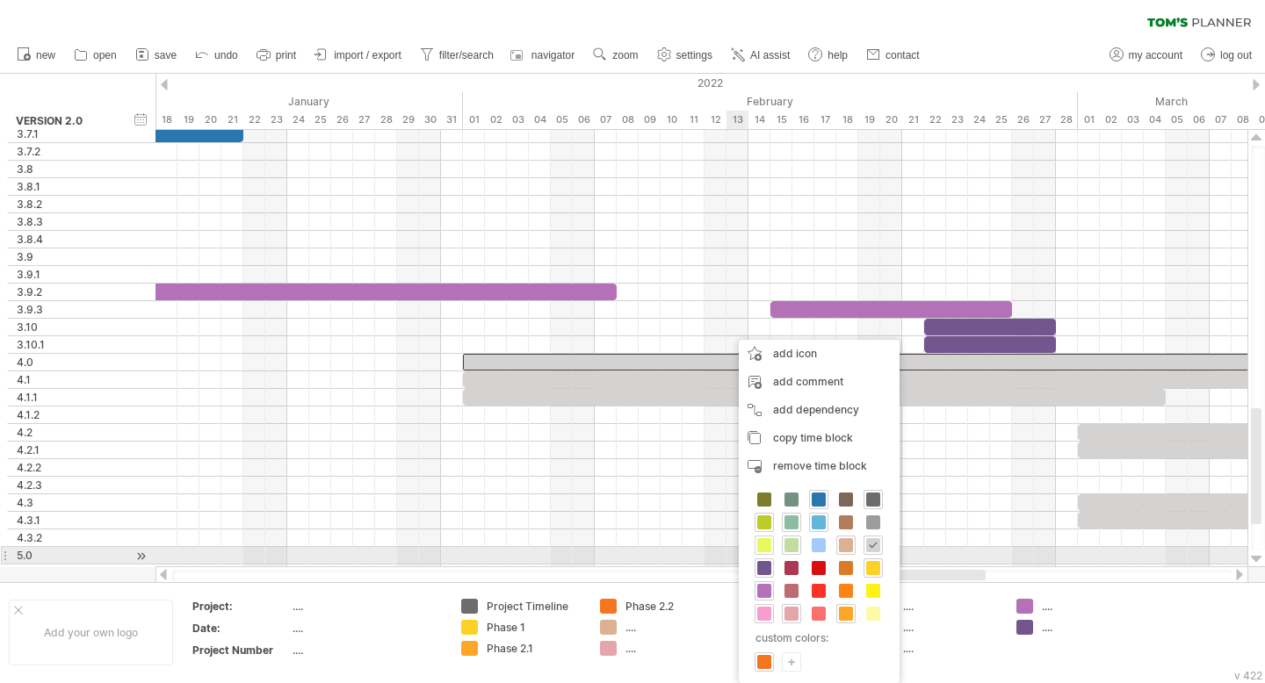
click at [711, 548] on span at bounding box center [764, 545] width 14 height 14
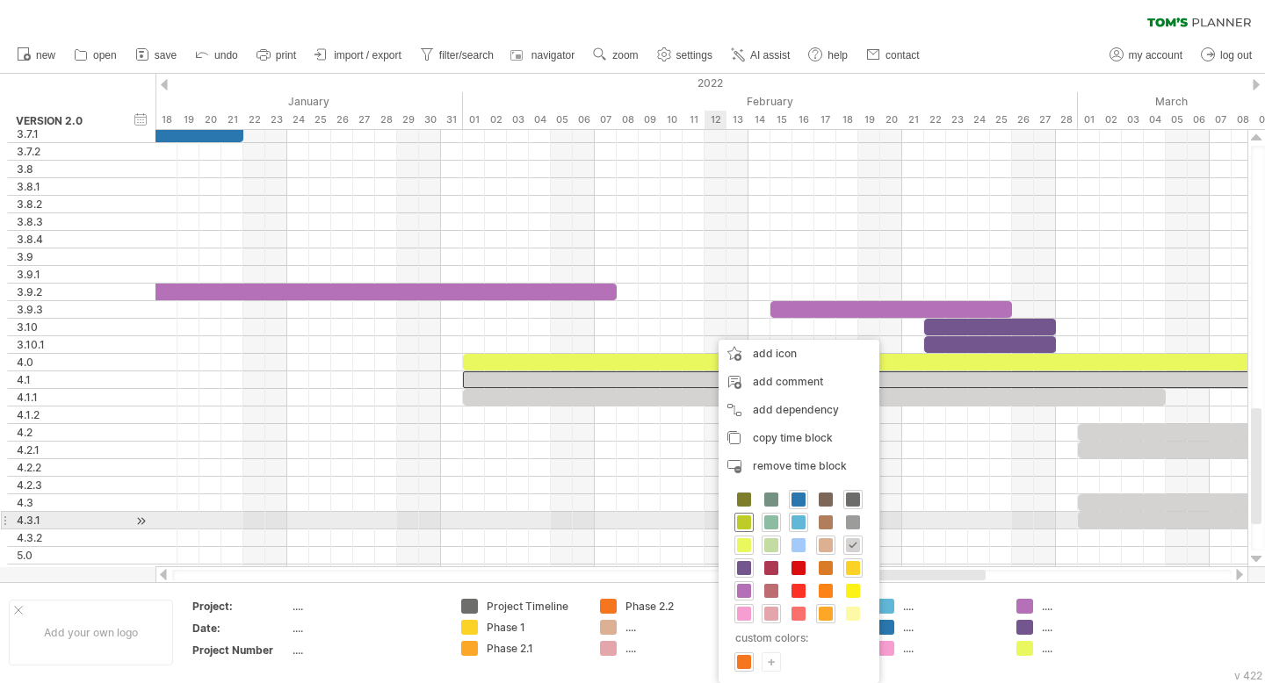
click at [711, 522] on span at bounding box center [744, 523] width 14 height 14
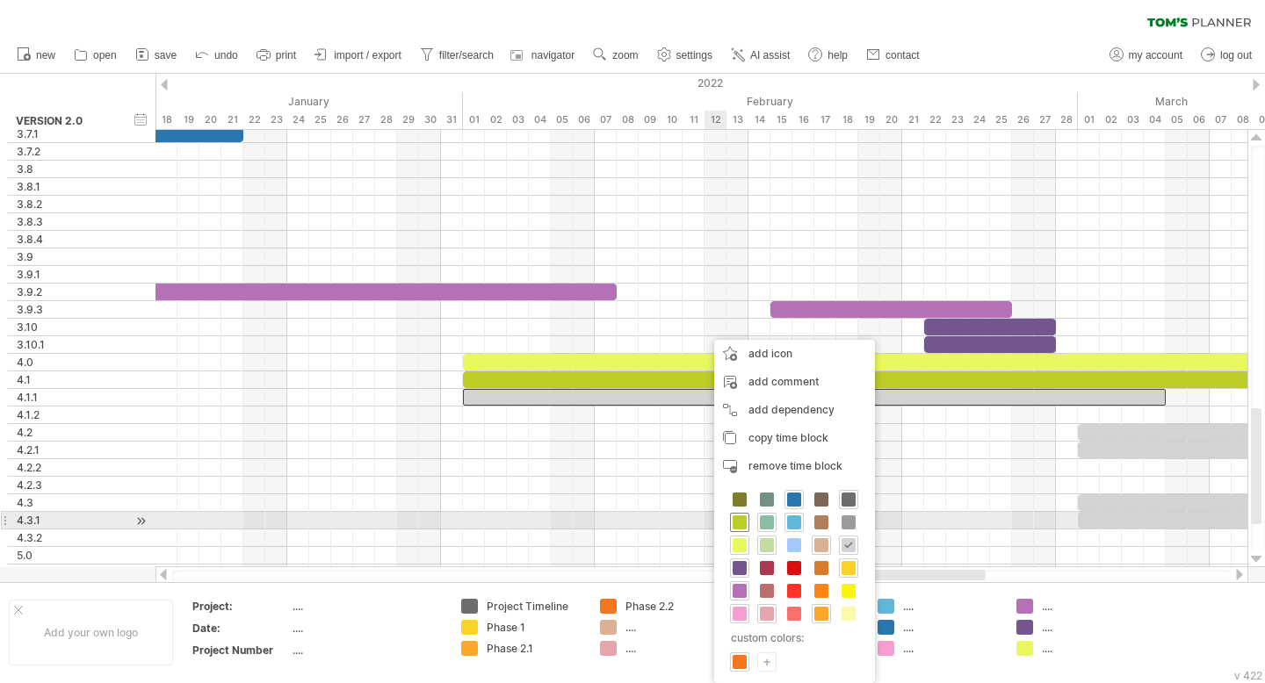
click at [711, 519] on span at bounding box center [739, 523] width 14 height 14
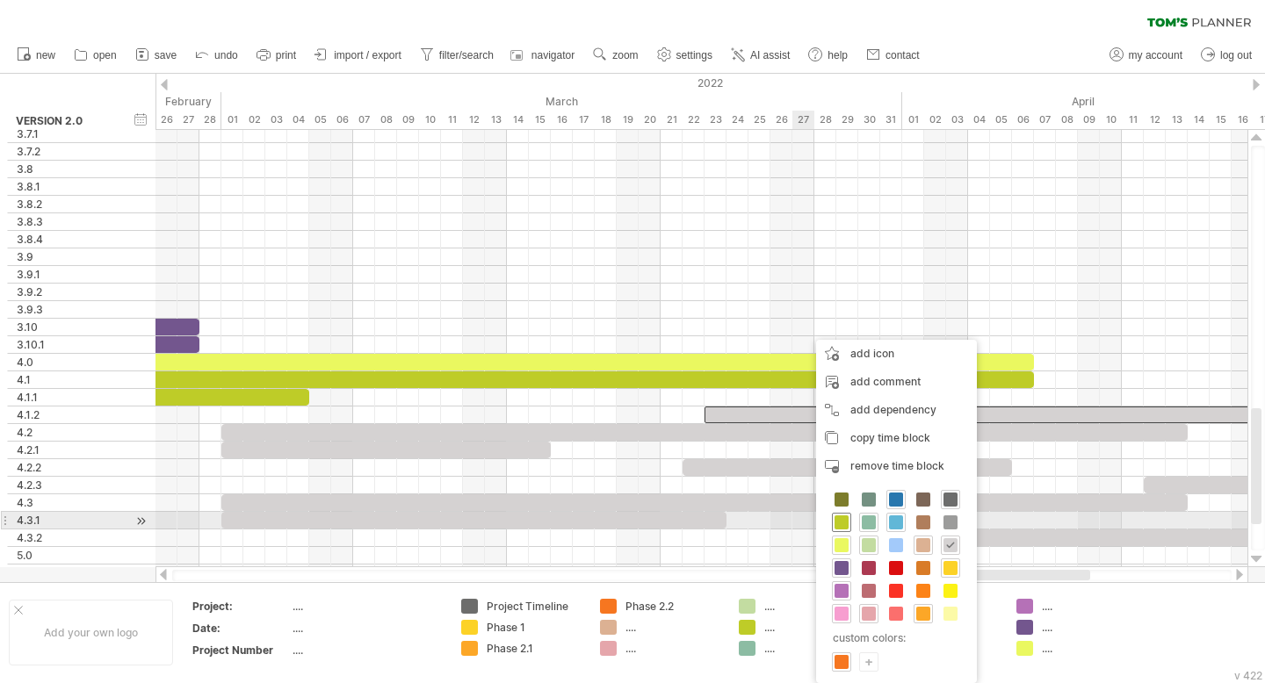
click at [711, 522] on span at bounding box center [841, 523] width 14 height 14
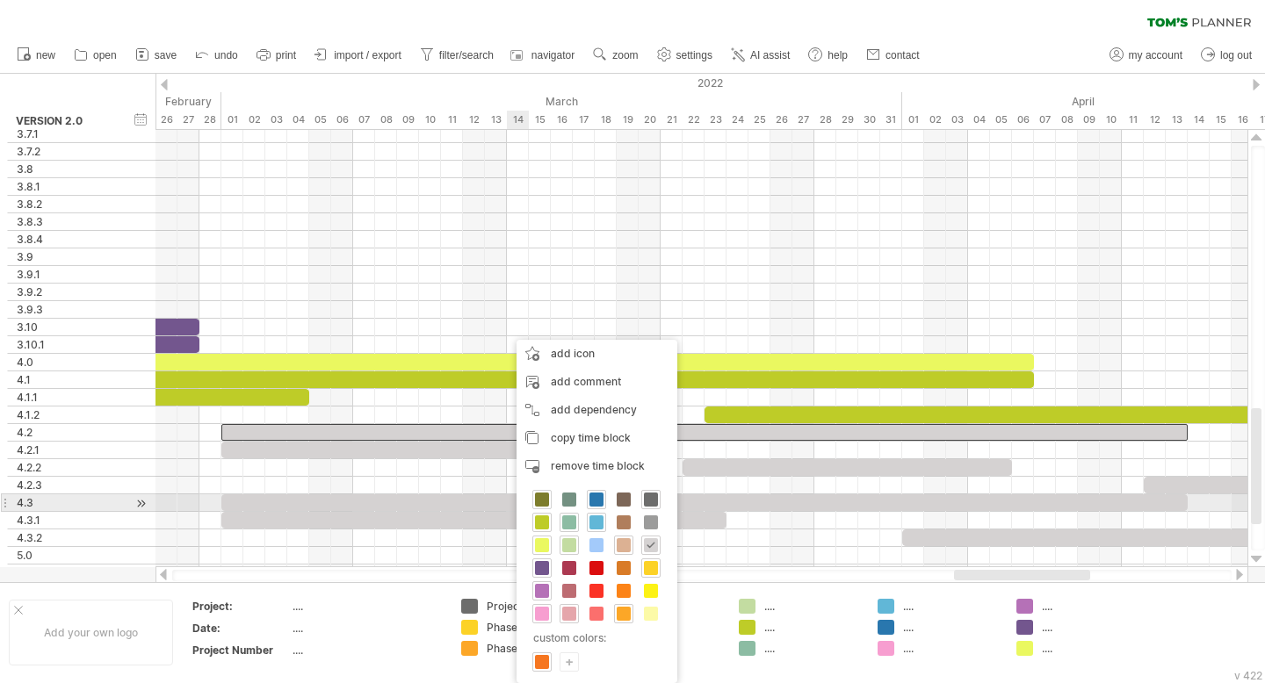
click at [545, 501] on span at bounding box center [542, 500] width 14 height 14
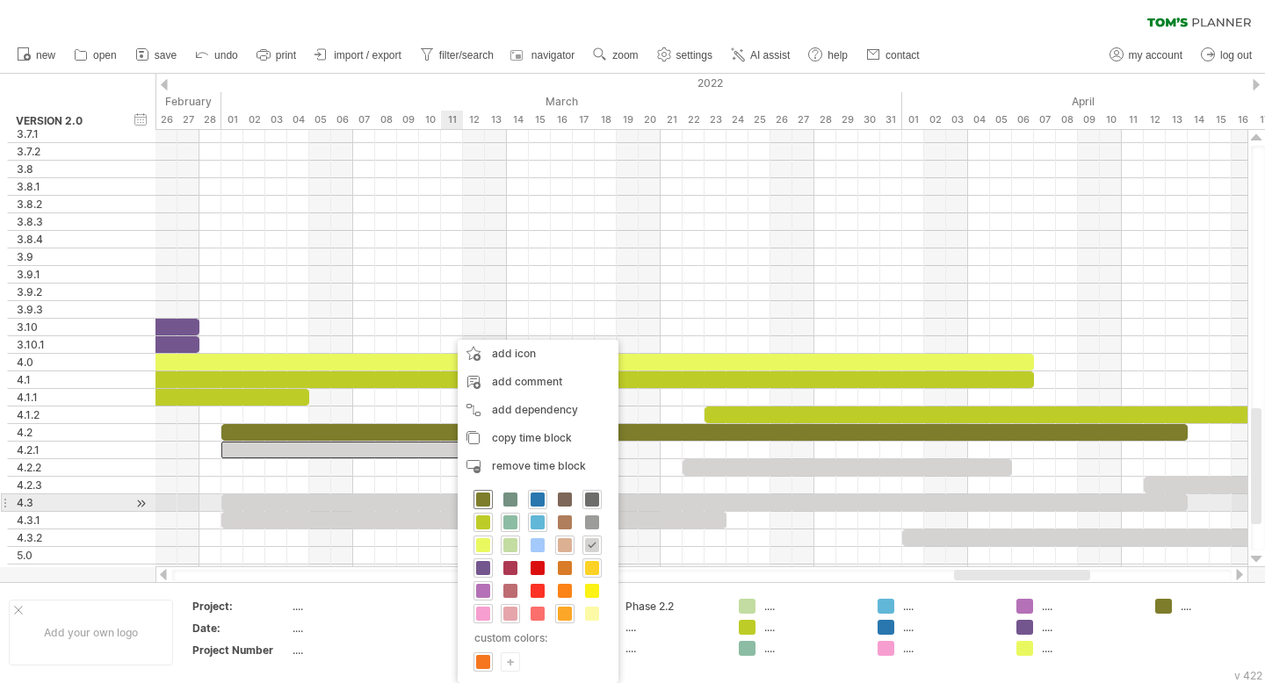
click at [482, 498] on span at bounding box center [483, 500] width 14 height 14
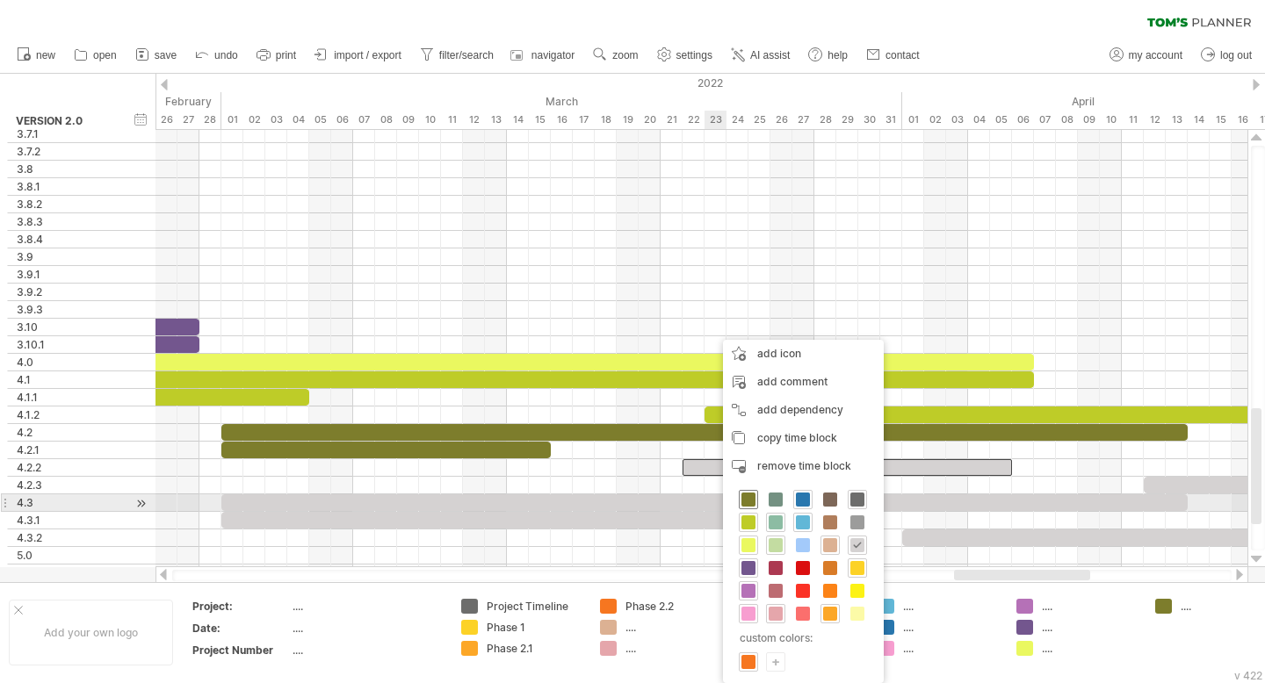
click at [711, 499] on span at bounding box center [748, 500] width 14 height 14
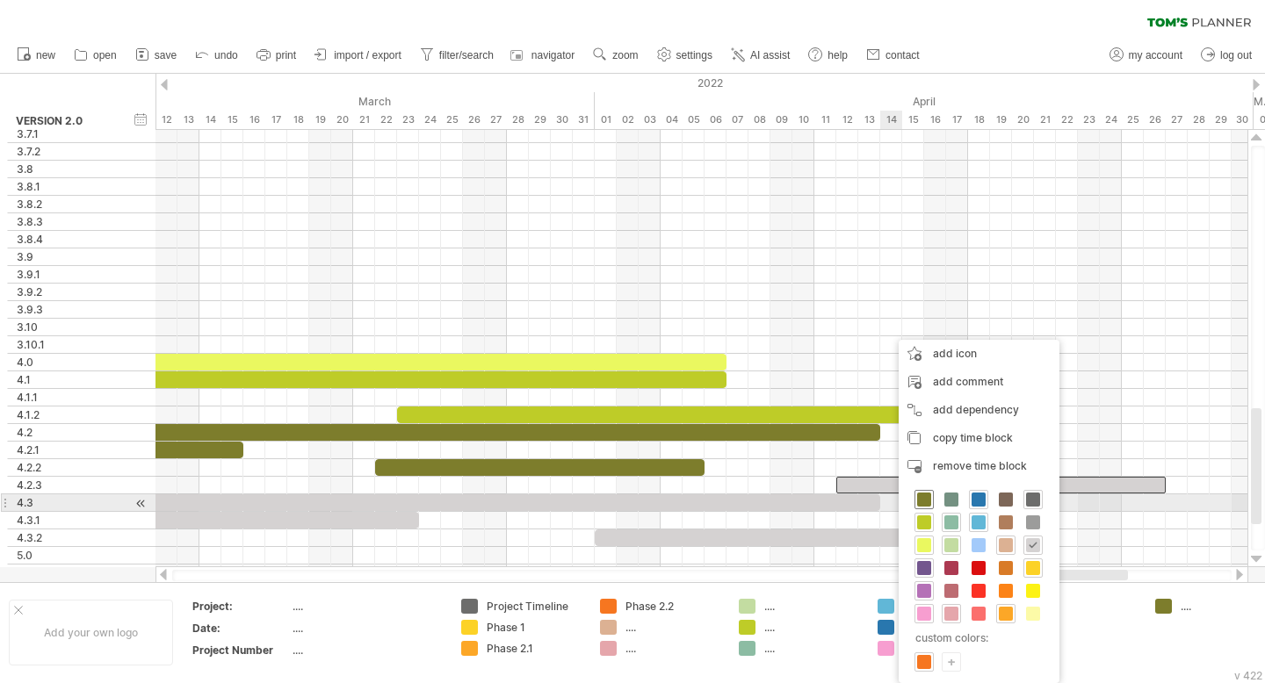
click at [711, 498] on span at bounding box center [924, 500] width 14 height 14
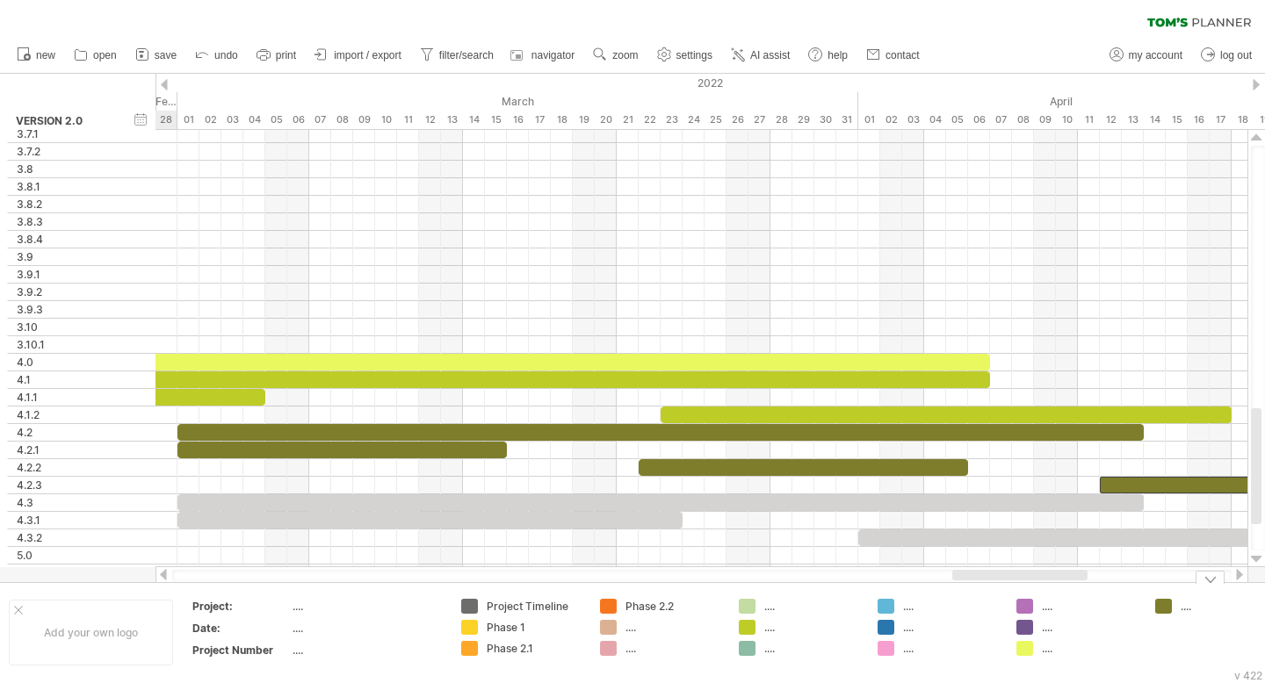
drag, startPoint x: 1118, startPoint y: 575, endPoint x: 1012, endPoint y: 583, distance: 106.6
click at [711, 583] on div "Trying to reach [DOMAIN_NAME] Connected again... 0% clear filter new" at bounding box center [632, 341] width 1265 height 683
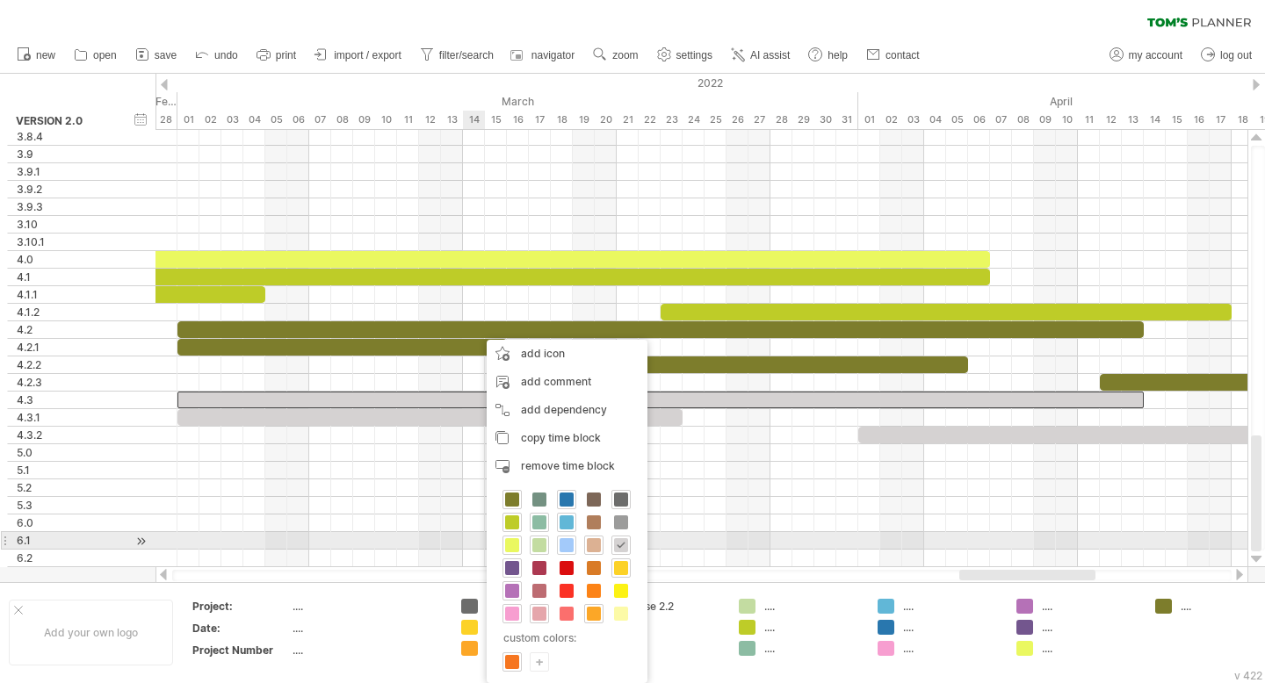
click at [565, 546] on span at bounding box center [566, 545] width 14 height 14
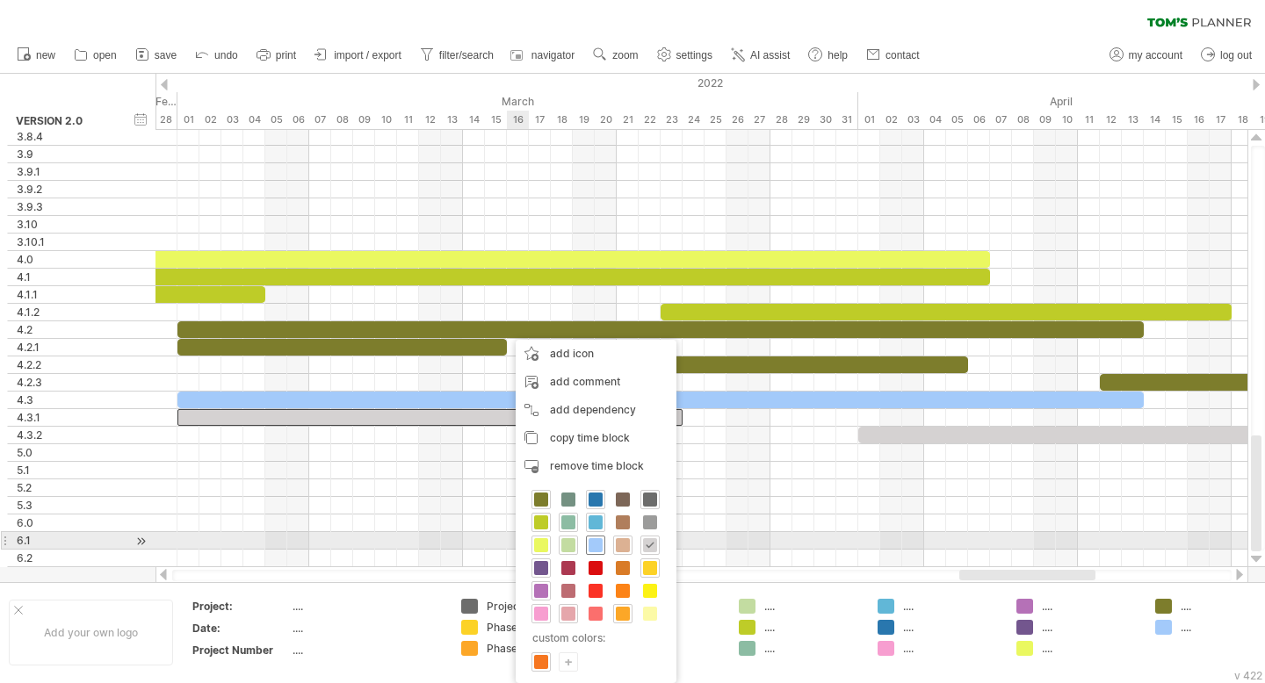
click at [598, 549] on span at bounding box center [595, 545] width 14 height 14
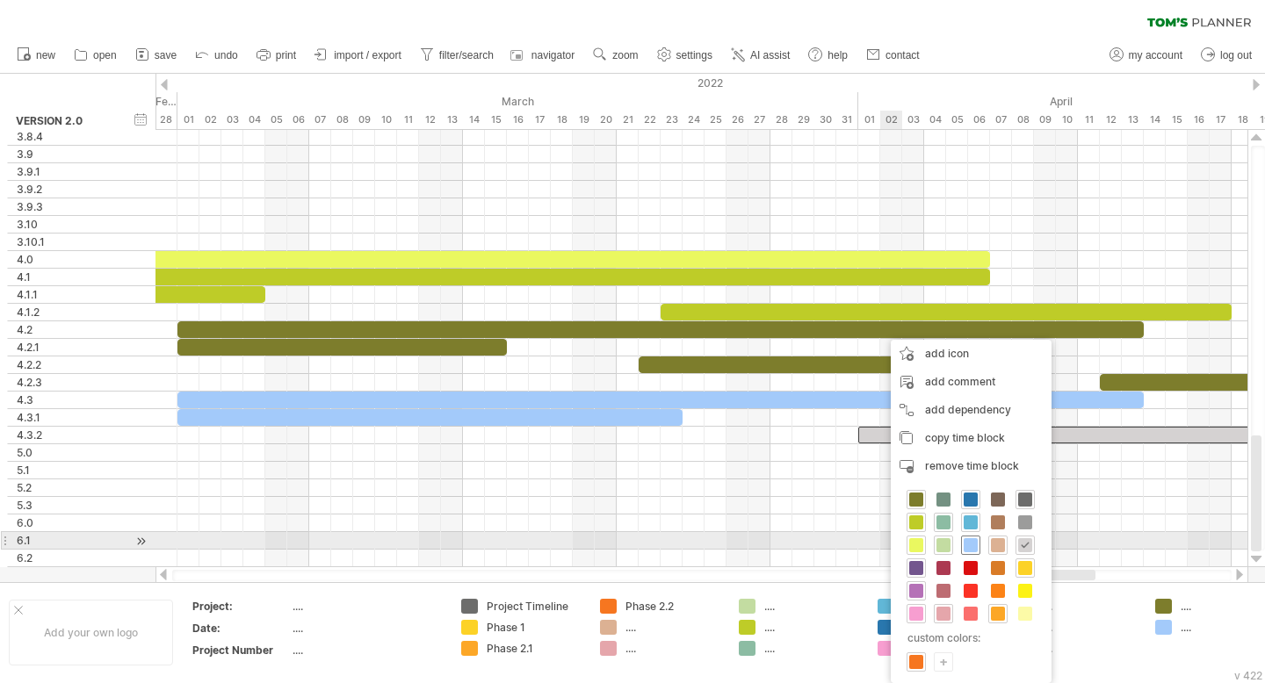
click at [711, 547] on span at bounding box center [970, 545] width 14 height 14
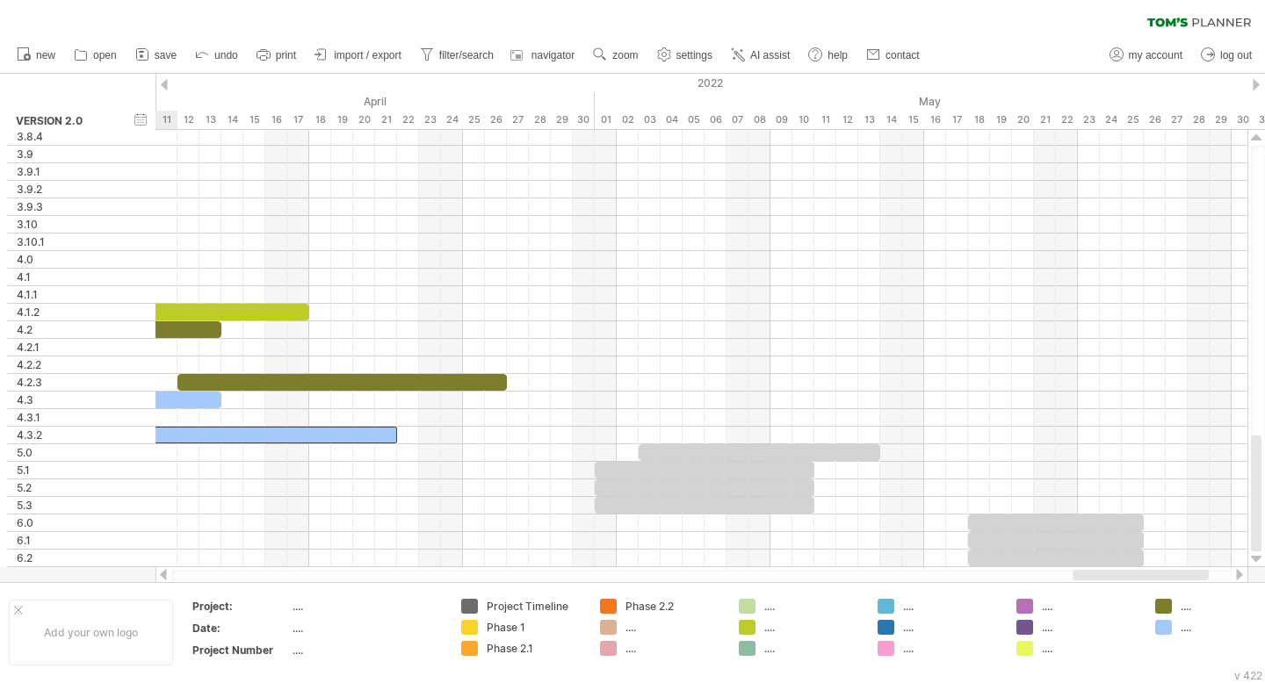
drag, startPoint x: 1028, startPoint y: 578, endPoint x: 1141, endPoint y: 568, distance: 113.7
click at [711, 568] on div at bounding box center [701, 575] width 1093 height 18
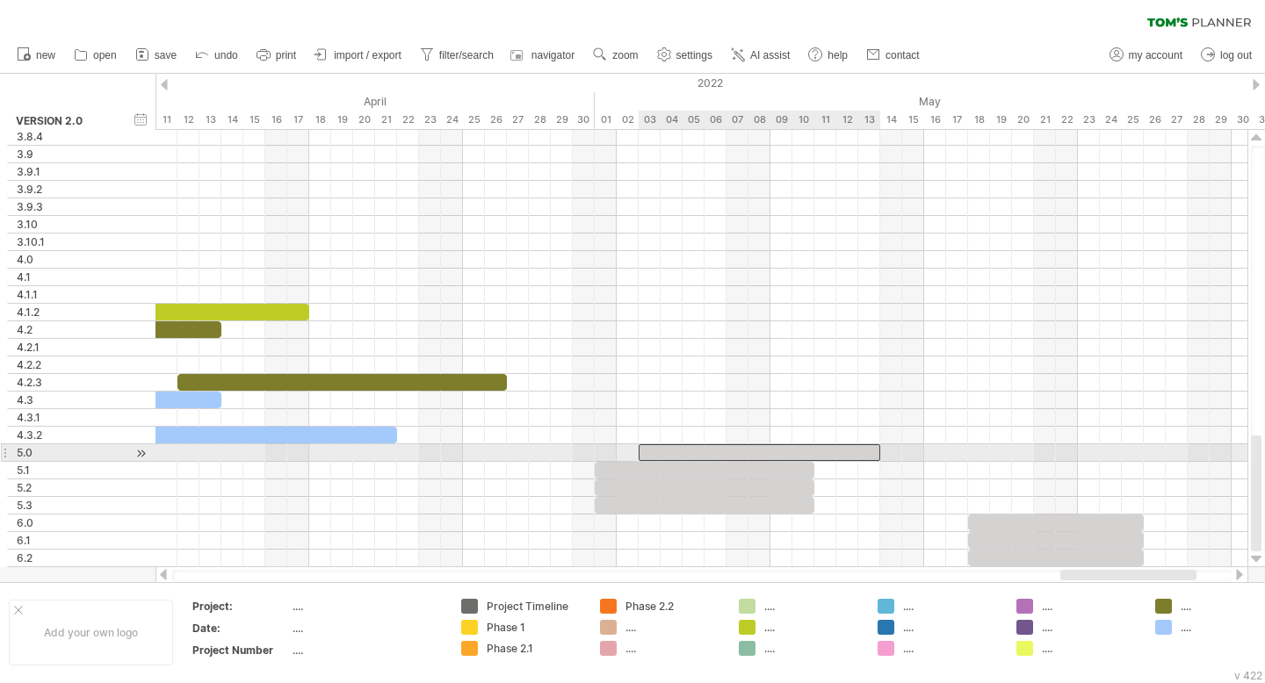
click at [709, 451] on div at bounding box center [760, 452] width 242 height 17
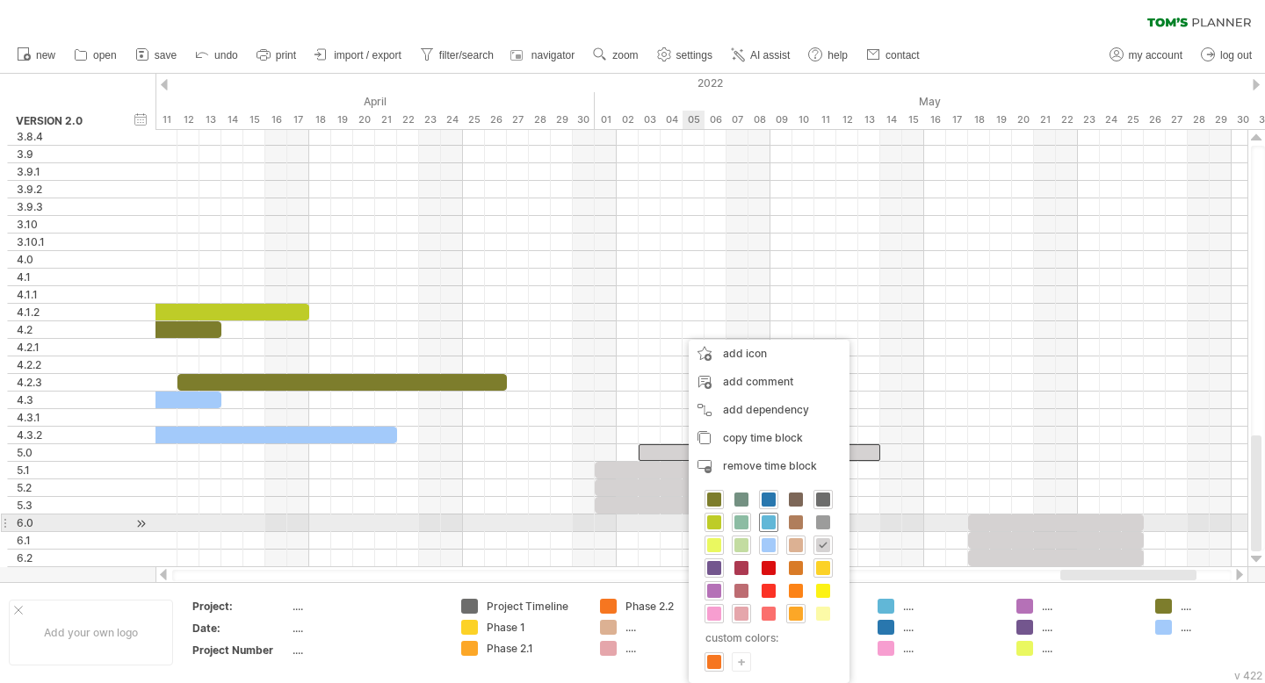
click at [711, 523] on span at bounding box center [768, 523] width 14 height 14
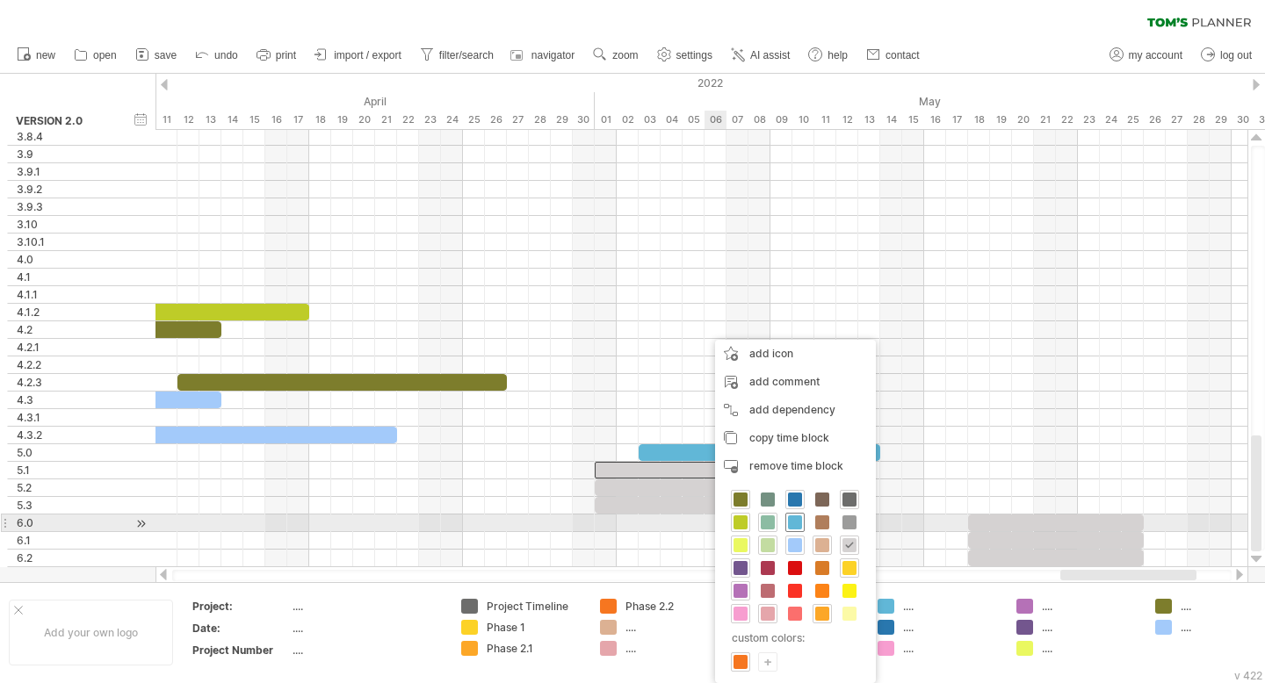
click at [711, 523] on span at bounding box center [795, 523] width 14 height 14
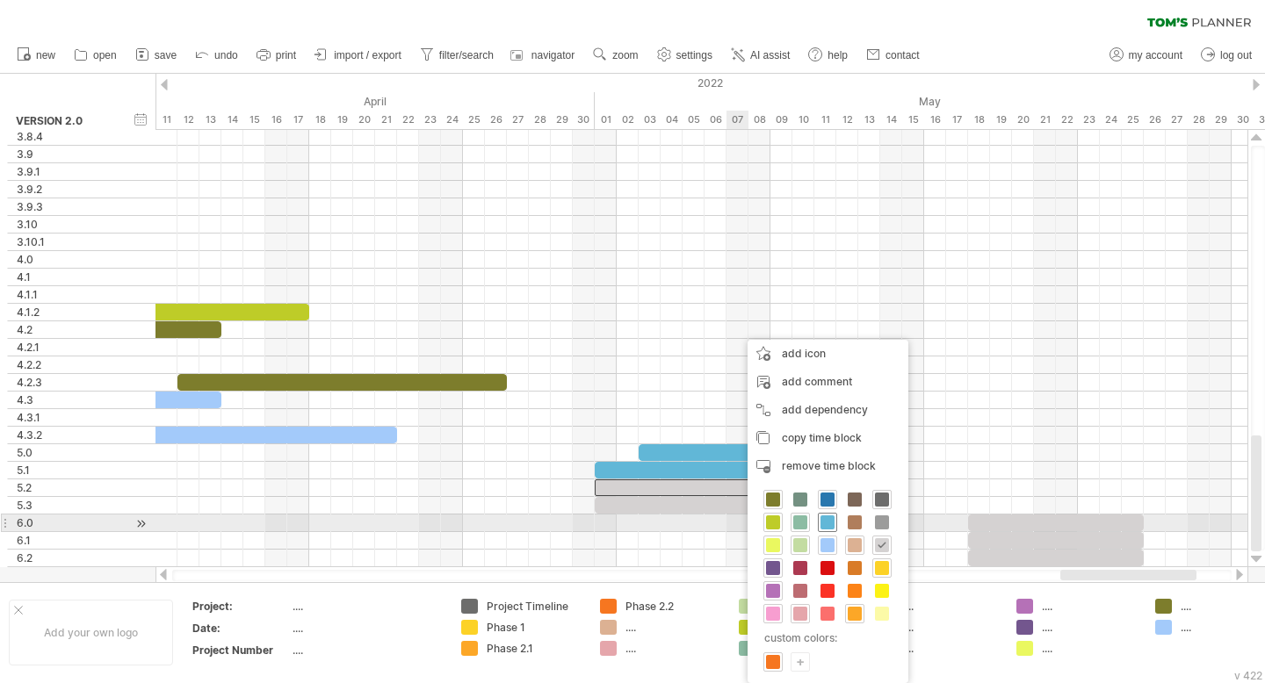
click at [711, 523] on span at bounding box center [827, 523] width 14 height 14
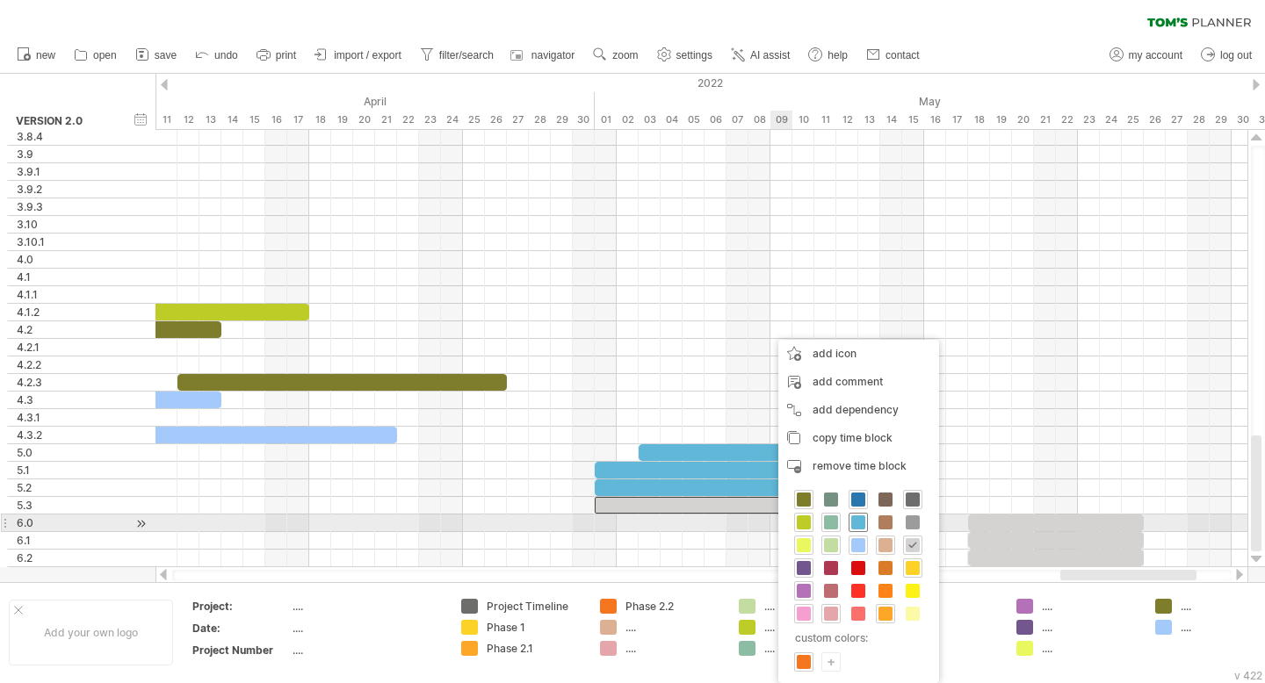
click at [711, 521] on span at bounding box center [858, 523] width 14 height 14
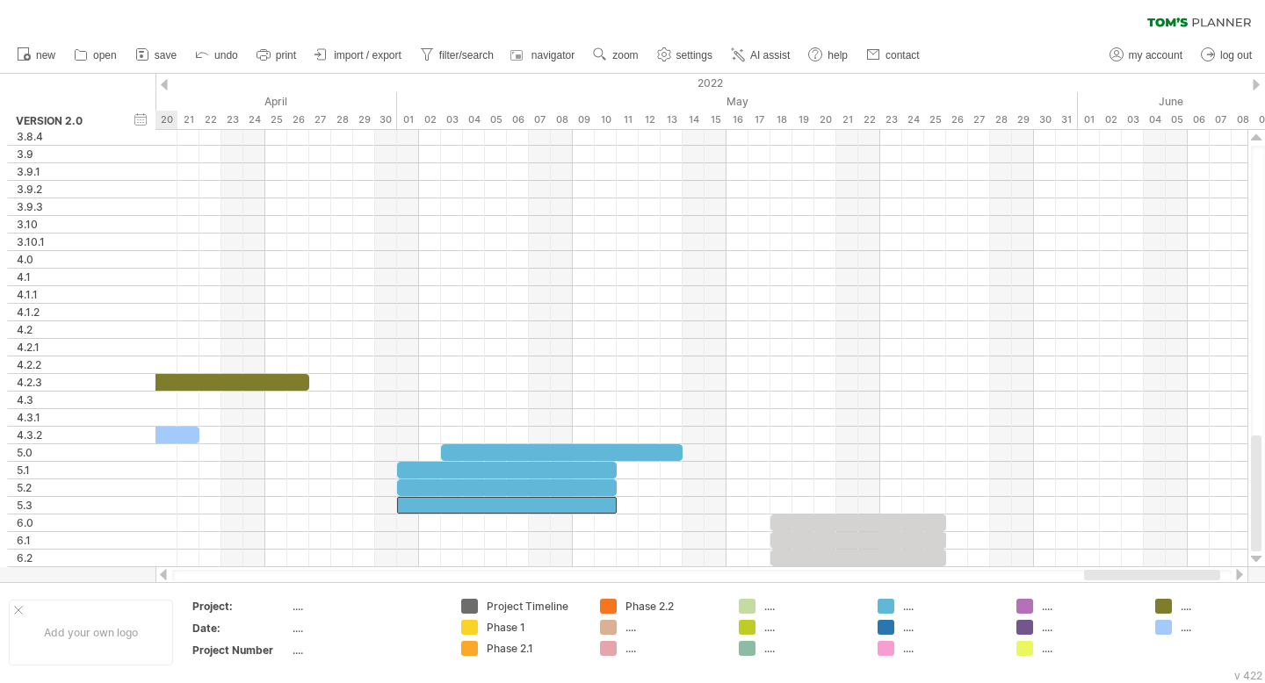
drag, startPoint x: 1089, startPoint y: 574, endPoint x: 1113, endPoint y: 574, distance: 23.7
click at [711, 574] on div at bounding box center [1152, 575] width 136 height 11
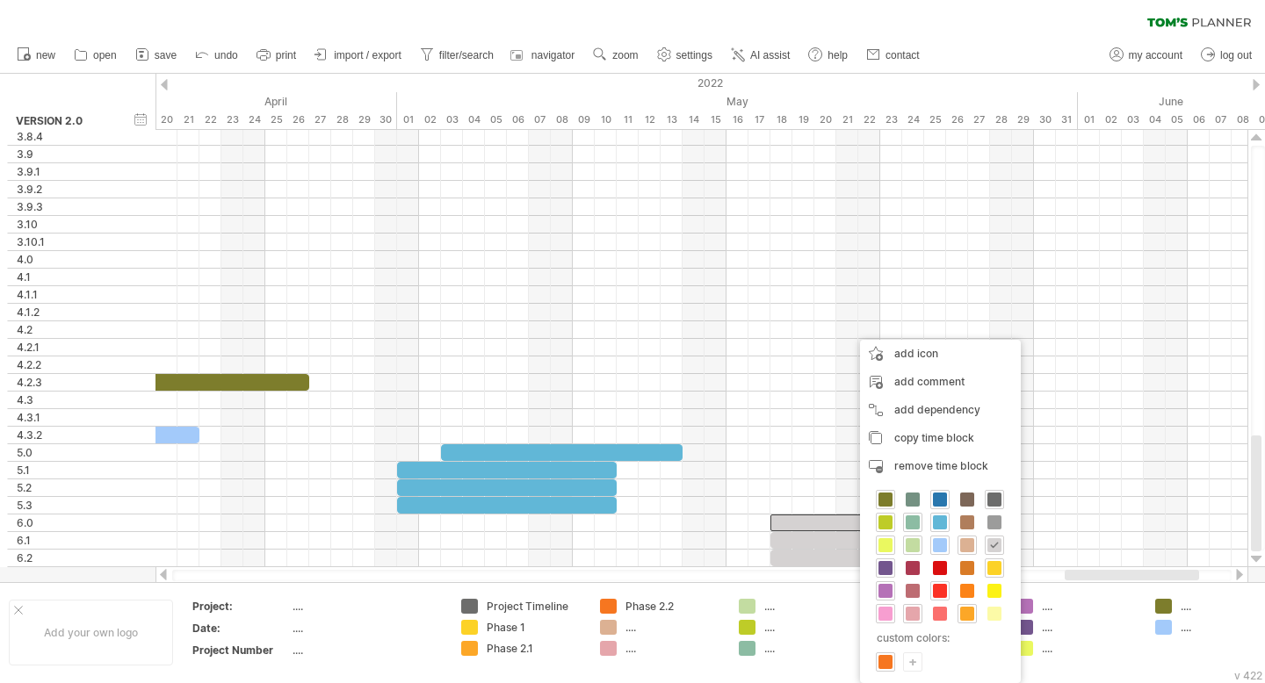
click at [711, 589] on span at bounding box center [940, 591] width 14 height 14
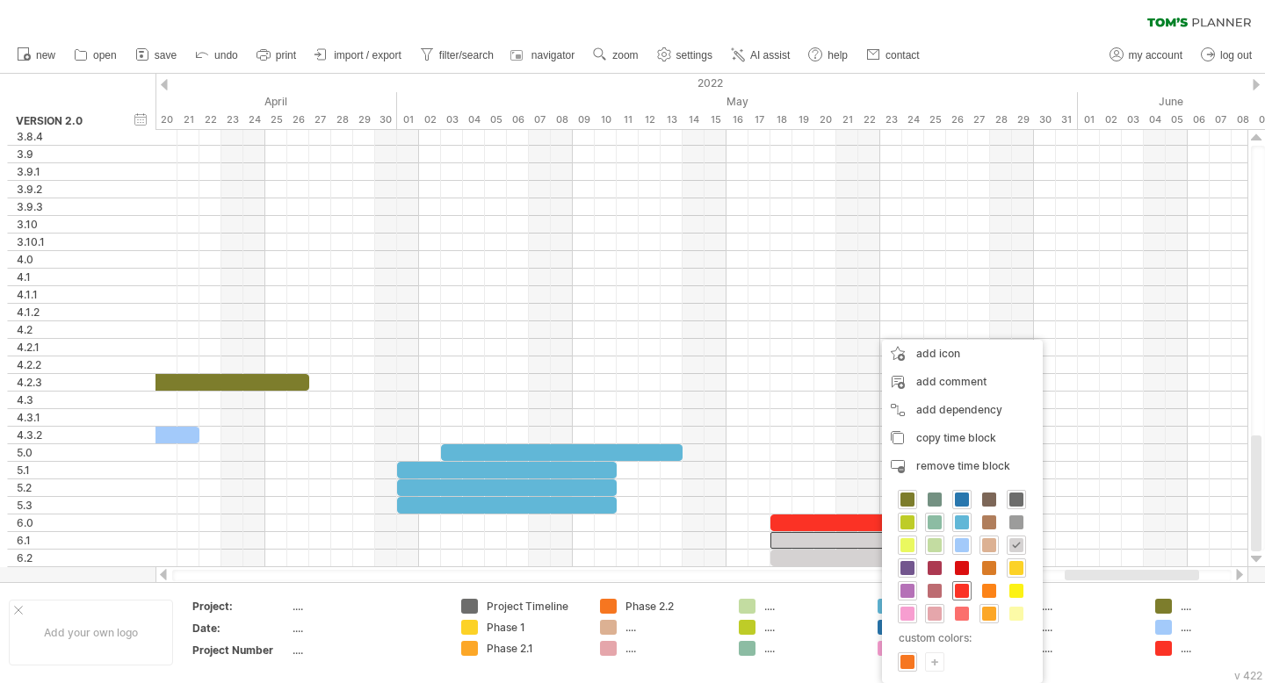
click at [711, 592] on span at bounding box center [962, 591] width 14 height 14
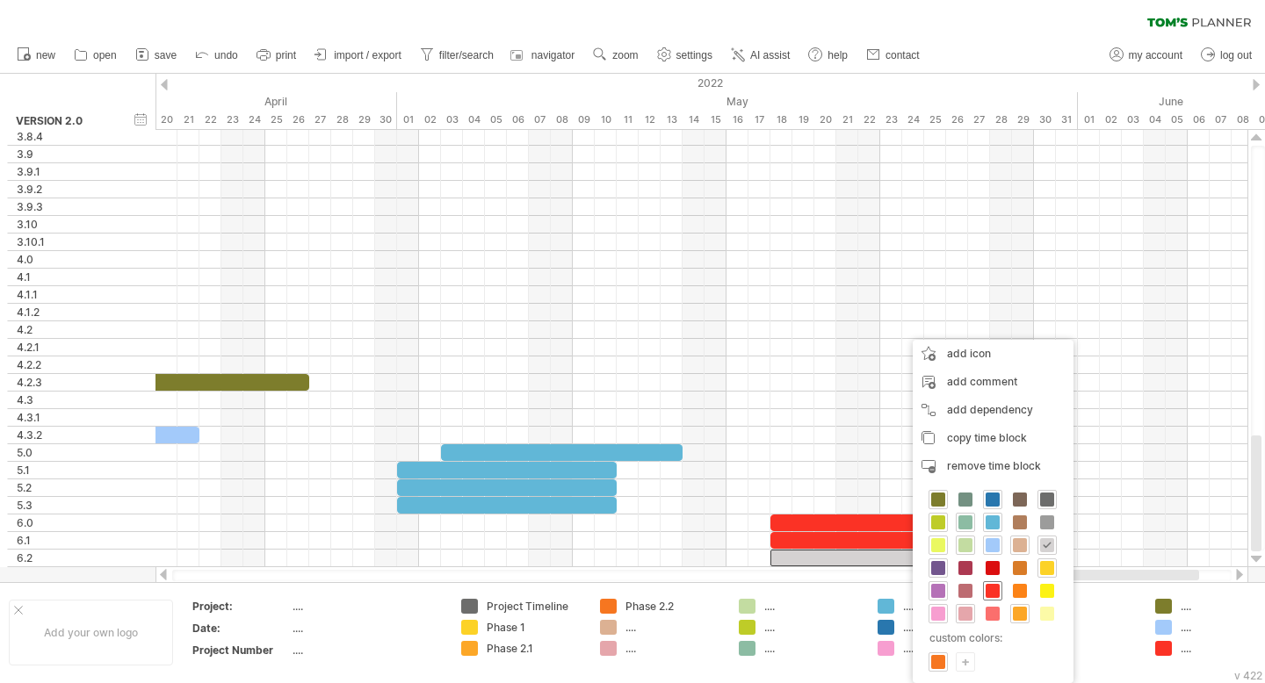
click at [711, 592] on span at bounding box center [992, 591] width 14 height 14
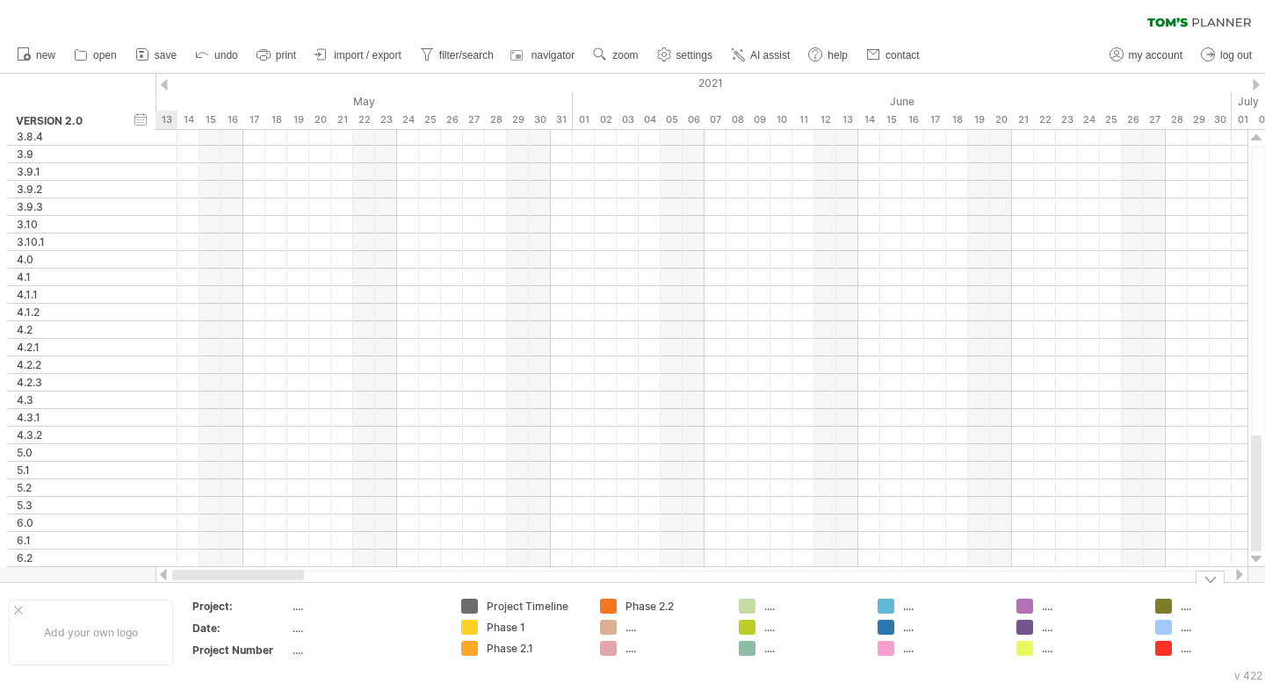
drag, startPoint x: 1108, startPoint y: 578, endPoint x: 200, endPoint y: 585, distance: 908.2
click at [200, 585] on div "Trying to reach [DOMAIN_NAME] Connected again... 0% clear filter new" at bounding box center [632, 341] width 1265 height 683
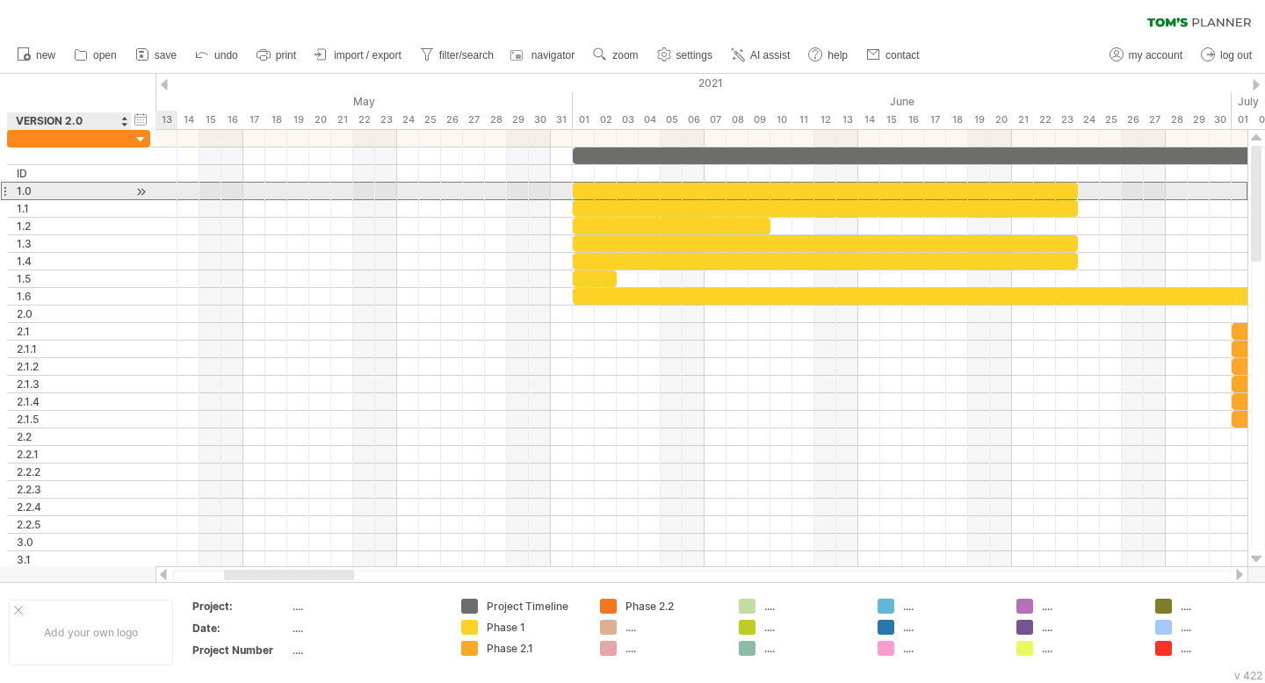
click at [83, 191] on div "1.0" at bounding box center [69, 191] width 105 height 17
click at [141, 192] on div at bounding box center [141, 192] width 17 height 18
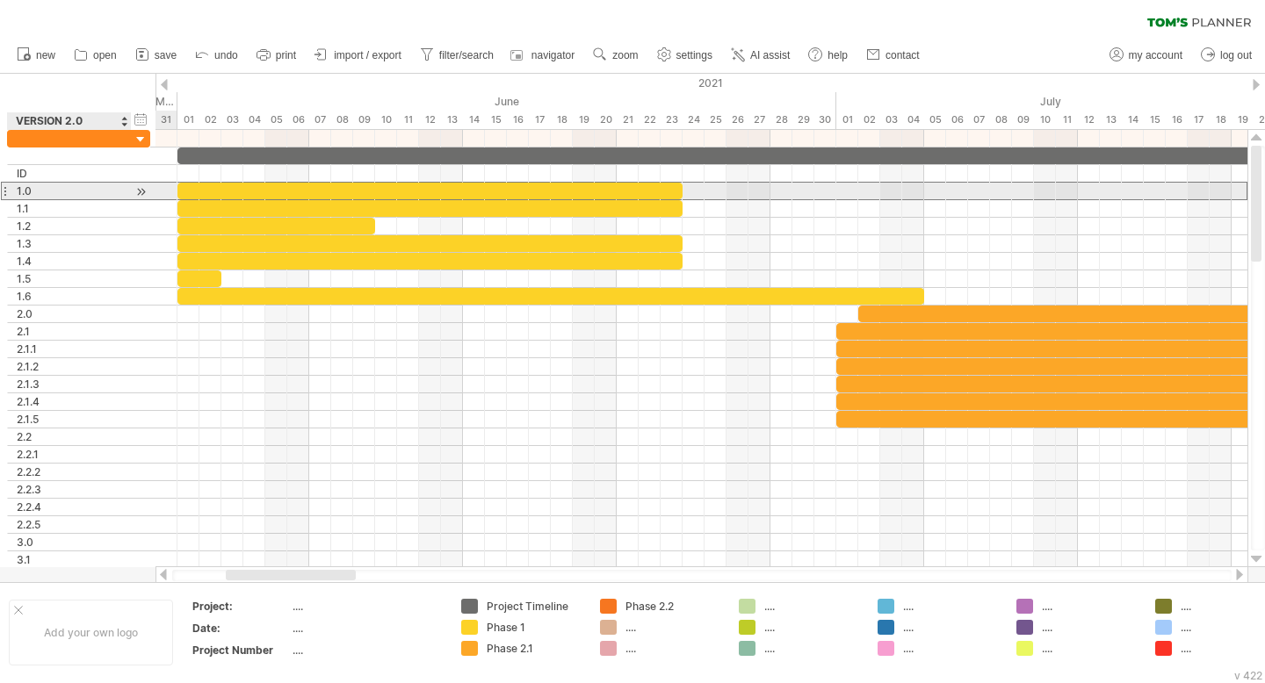
click at [93, 194] on div "1.0" at bounding box center [69, 191] width 105 height 17
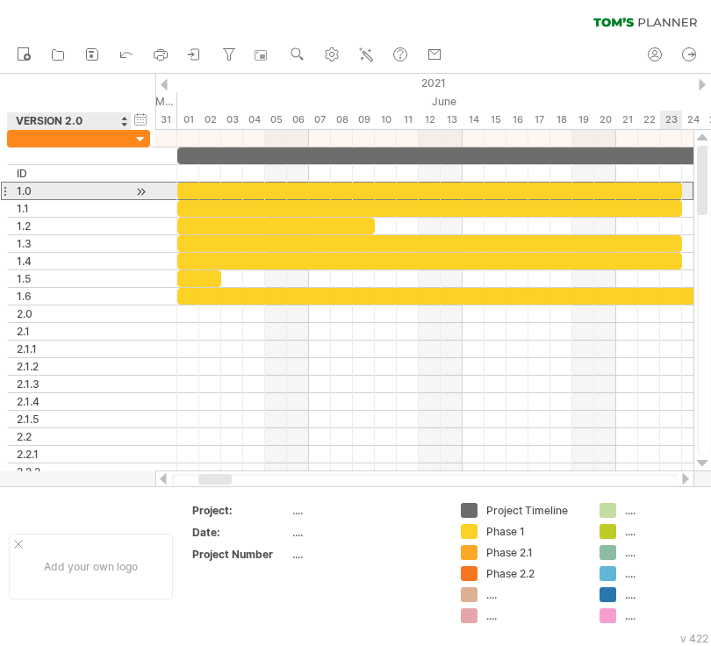
click at [96, 192] on div "1.0" at bounding box center [69, 191] width 105 height 17
type input "**********"
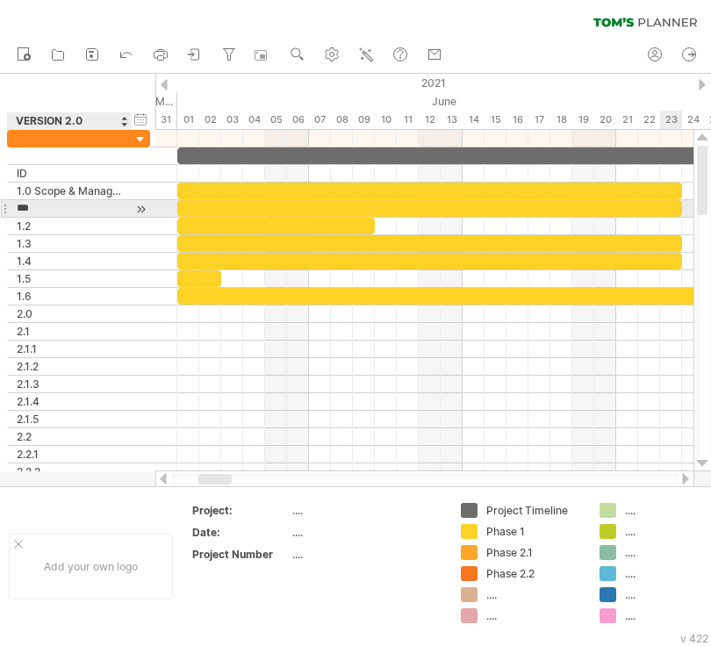
click at [69, 206] on input "***" at bounding box center [69, 208] width 105 height 17
type input "*********"
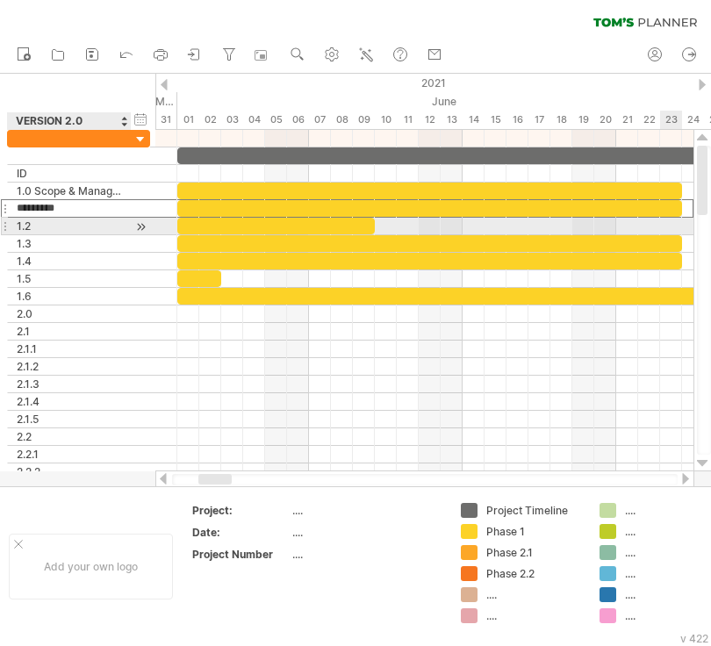
click at [78, 227] on div "1.2" at bounding box center [69, 226] width 105 height 17
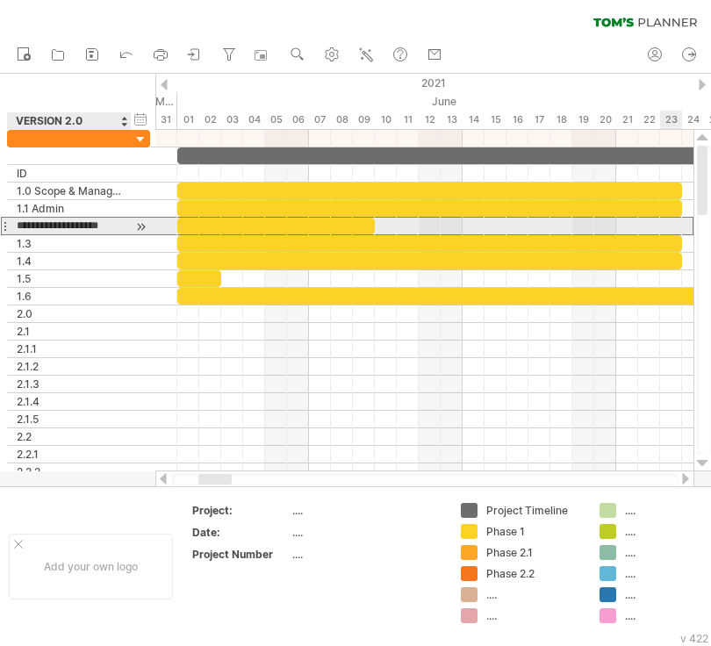
type input "**********"
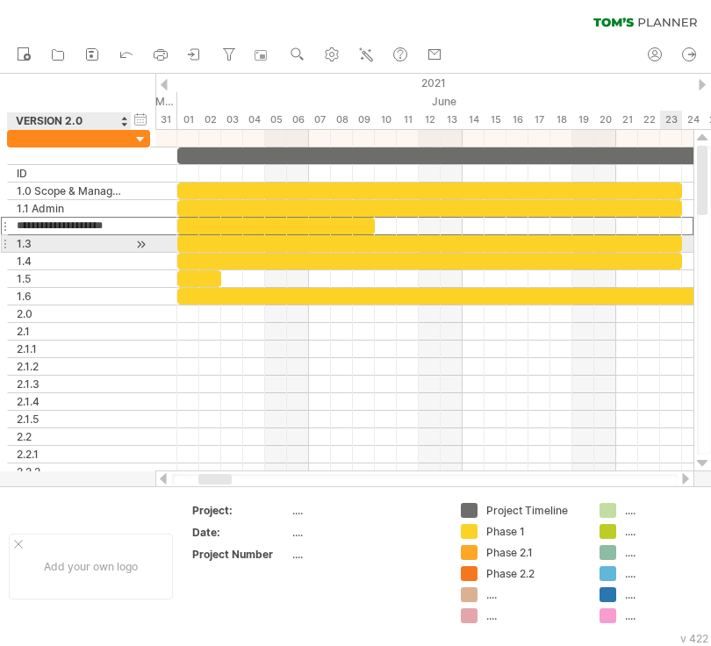
click at [87, 246] on div "1.3" at bounding box center [69, 243] width 105 height 17
type input "**********"
click at [94, 266] on div "1.4" at bounding box center [69, 261] width 105 height 17
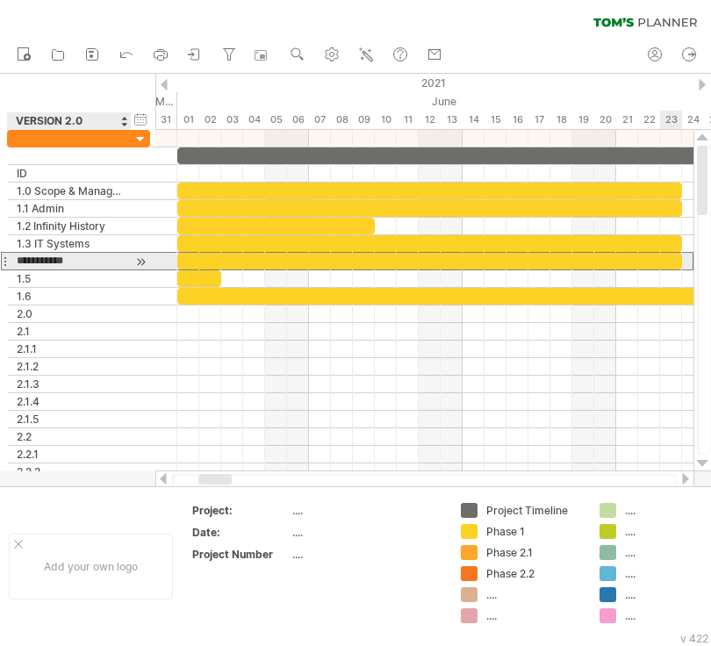
type input "**********"
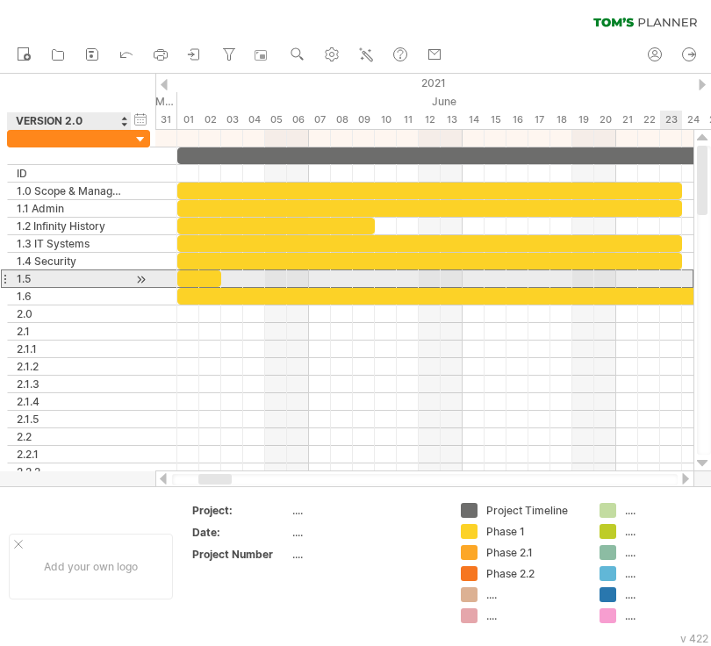
click at [112, 278] on div "1.5" at bounding box center [69, 279] width 105 height 17
type input "**********"
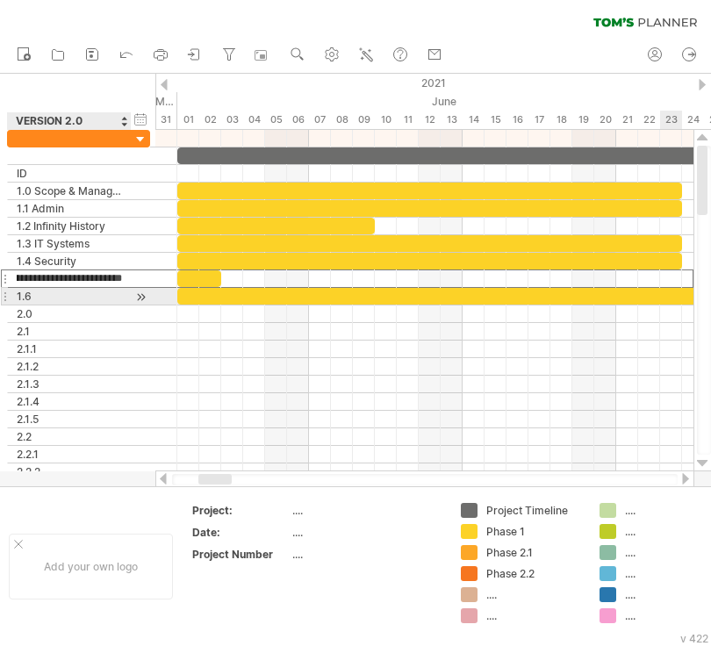
click at [96, 298] on div "1.6" at bounding box center [69, 296] width 105 height 17
type input "**********"
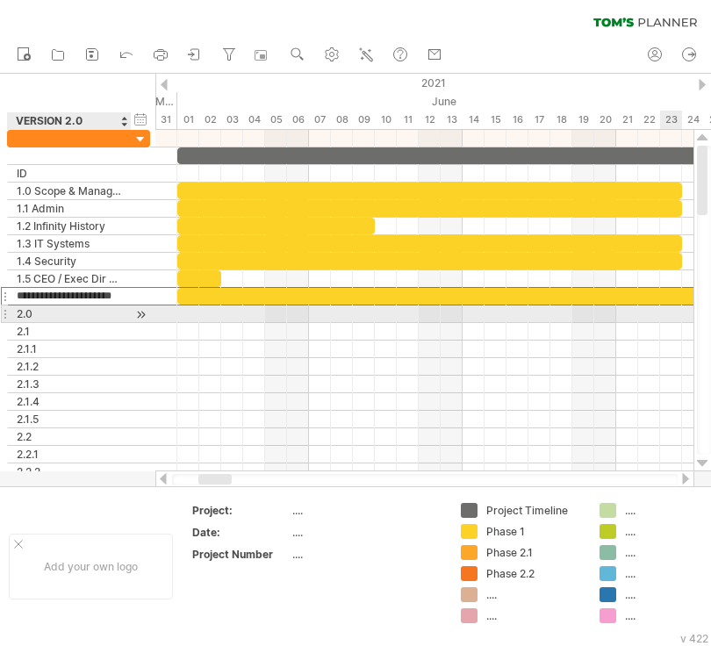
click at [96, 317] on div "2.0" at bounding box center [69, 314] width 105 height 17
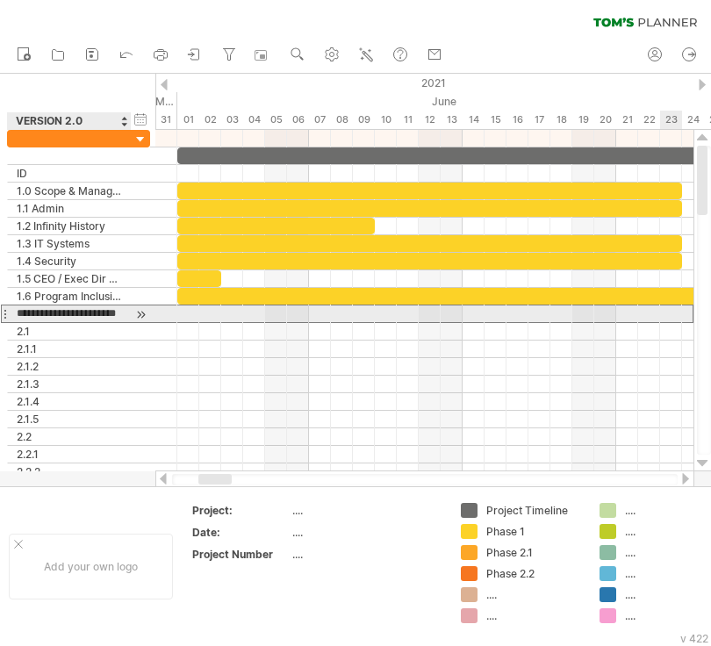
scroll to position [0, 4]
type input "**********"
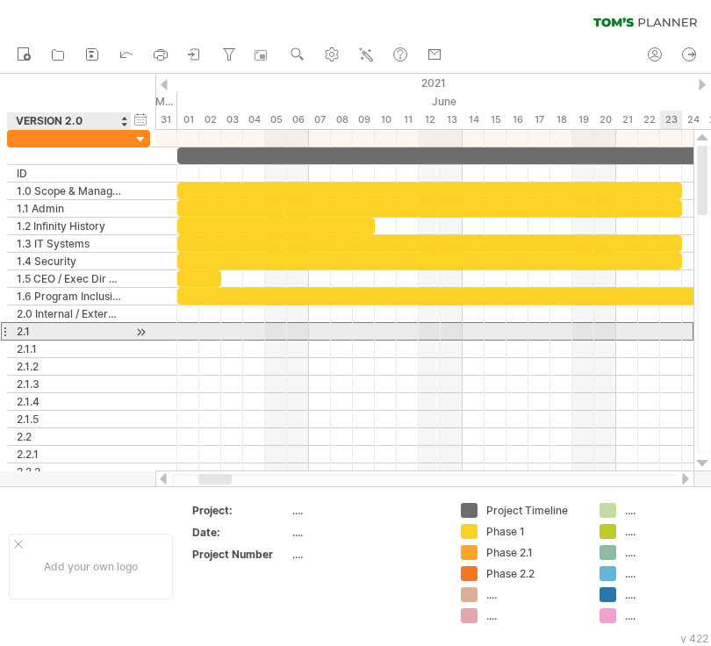
click at [76, 336] on div "2.1" at bounding box center [69, 331] width 105 height 17
type input "**********"
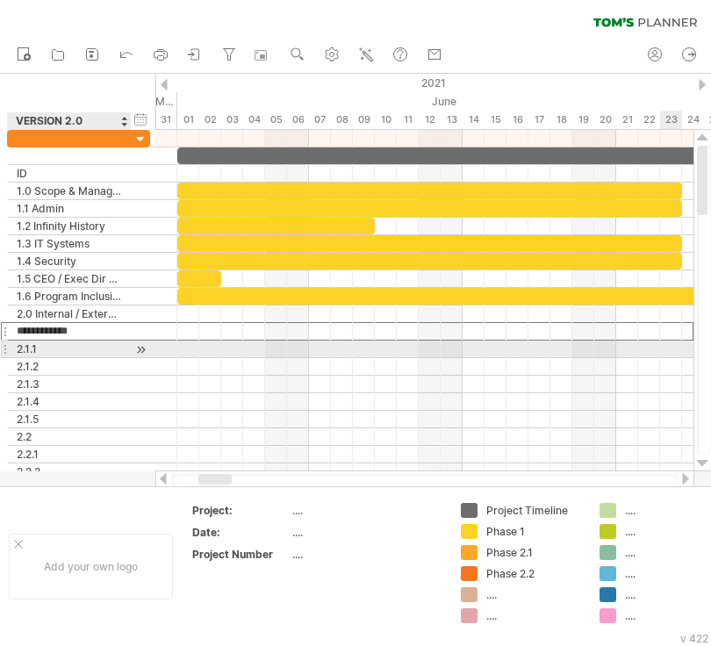
click at [77, 354] on div "2.1.1" at bounding box center [69, 349] width 105 height 17
type input "**********"
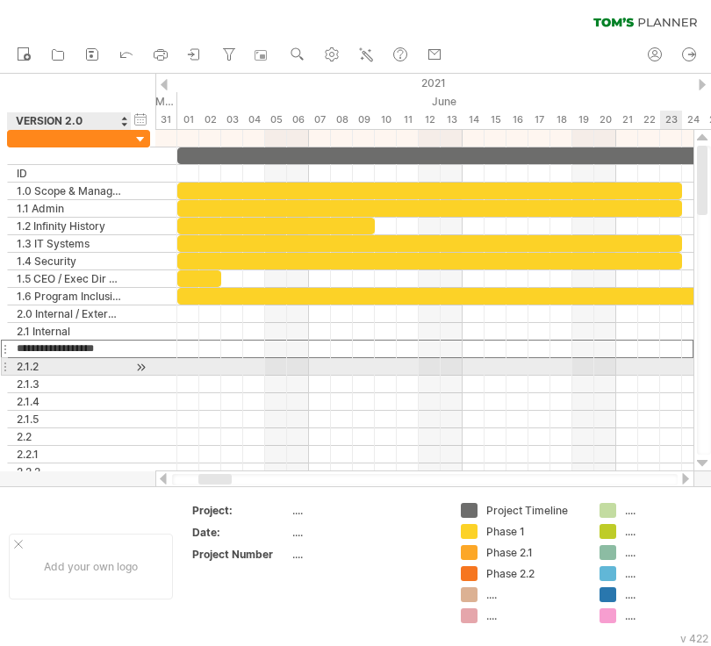
click at [90, 364] on div "2.1.2" at bounding box center [69, 366] width 105 height 17
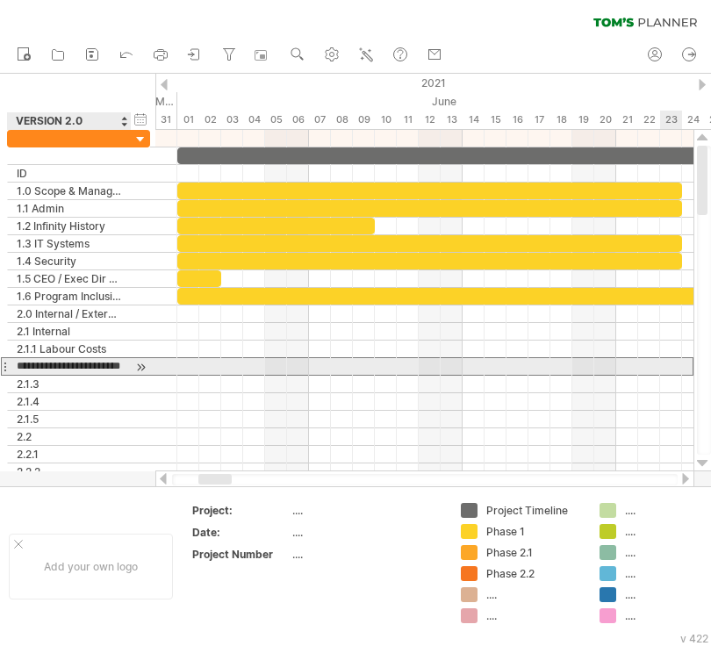
type input "**********"
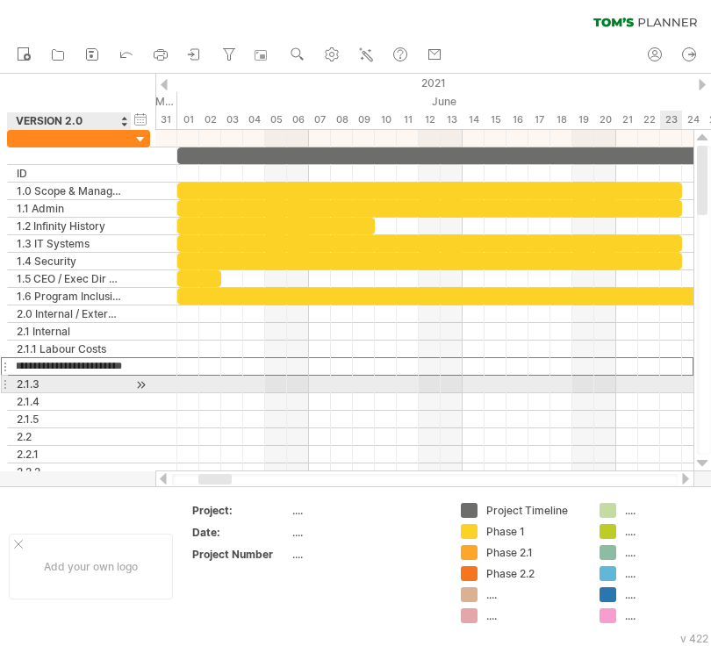
click at [96, 385] on div "2.1.3" at bounding box center [69, 384] width 105 height 17
type input "*****"
